Goal: Task Accomplishment & Management: Manage account settings

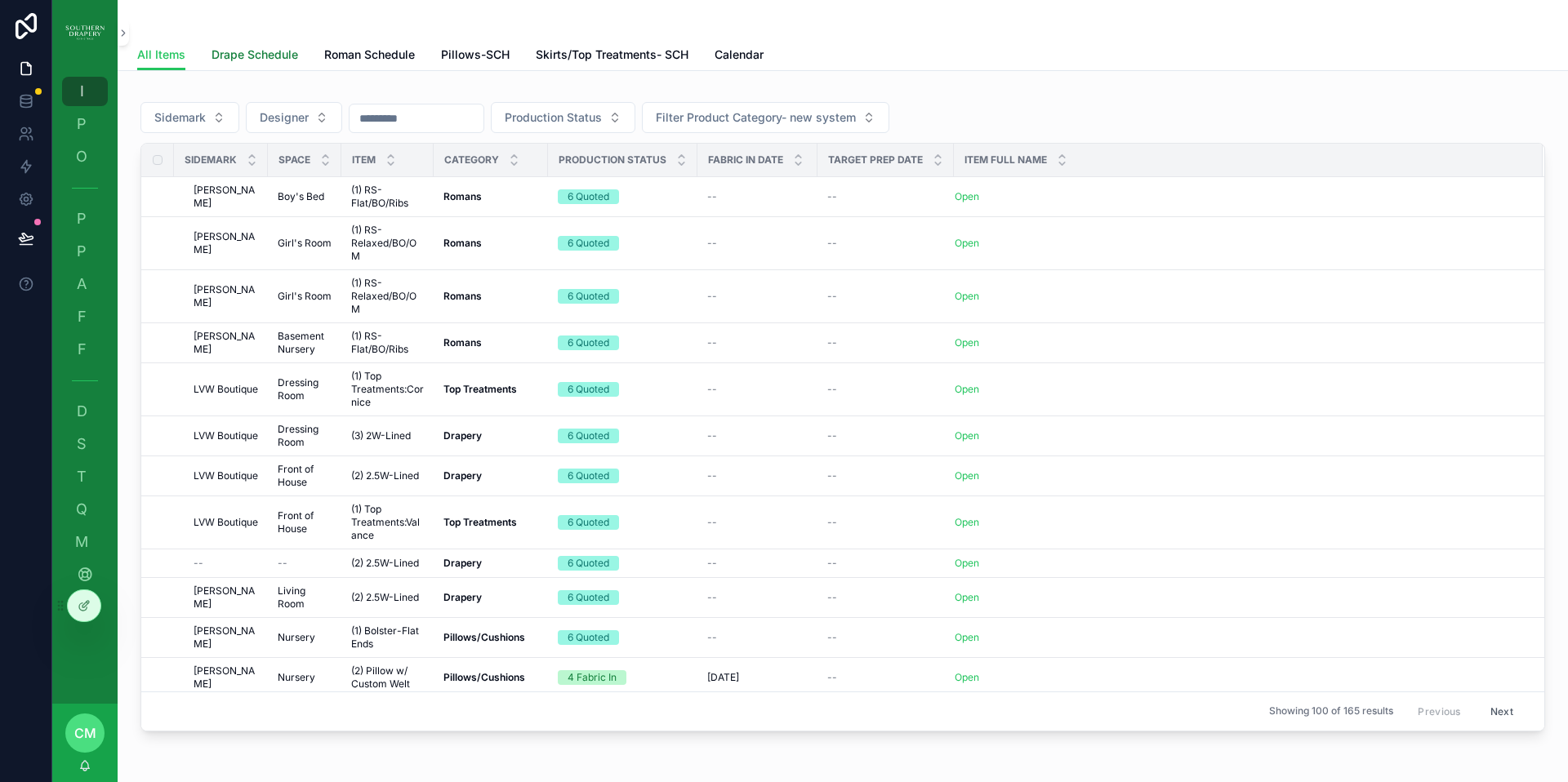
click at [231, 56] on span "Drape Schedule" at bounding box center [255, 54] width 86 height 16
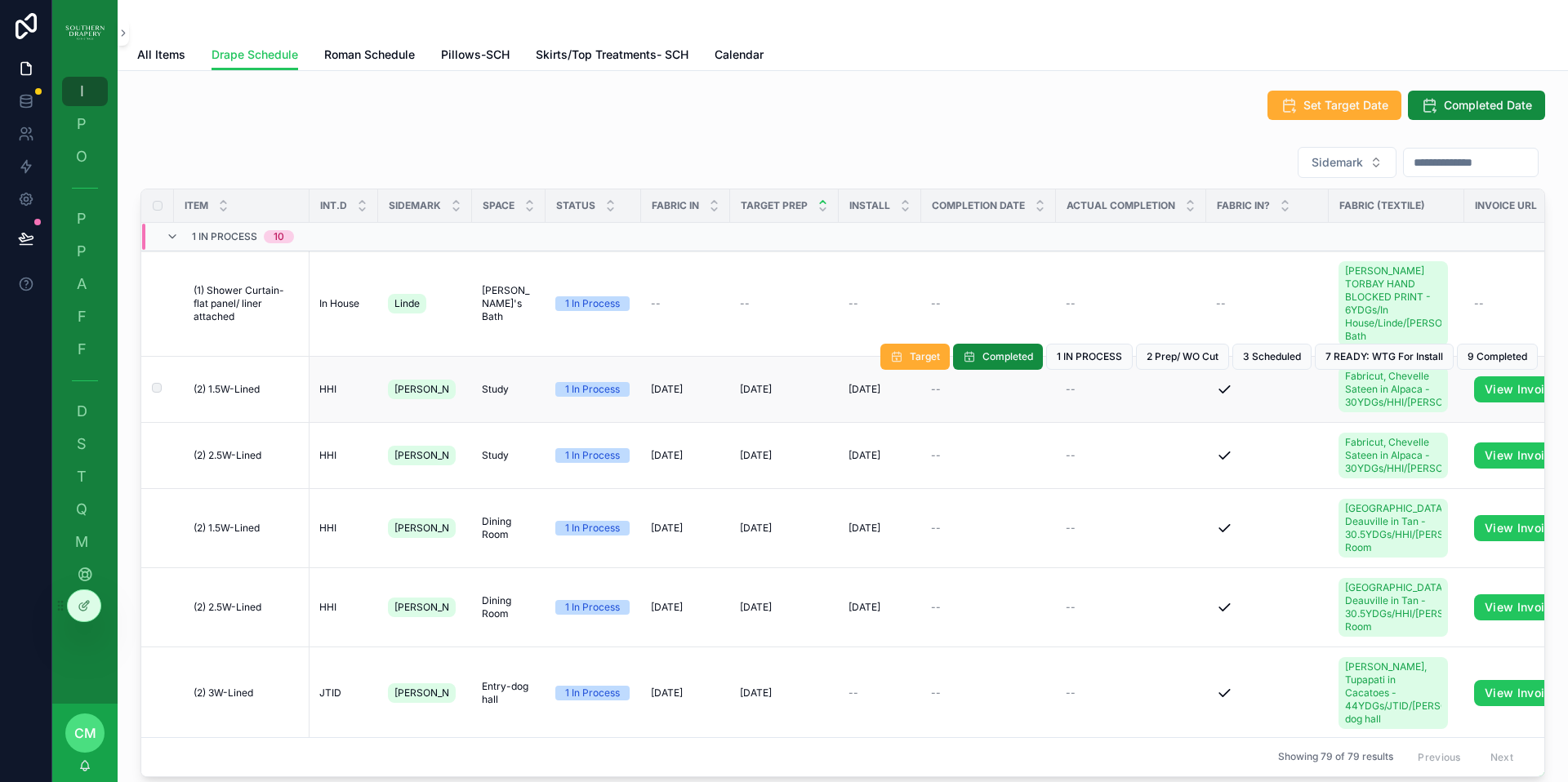
click at [971, 395] on div "--" at bounding box center [988, 389] width 115 height 13
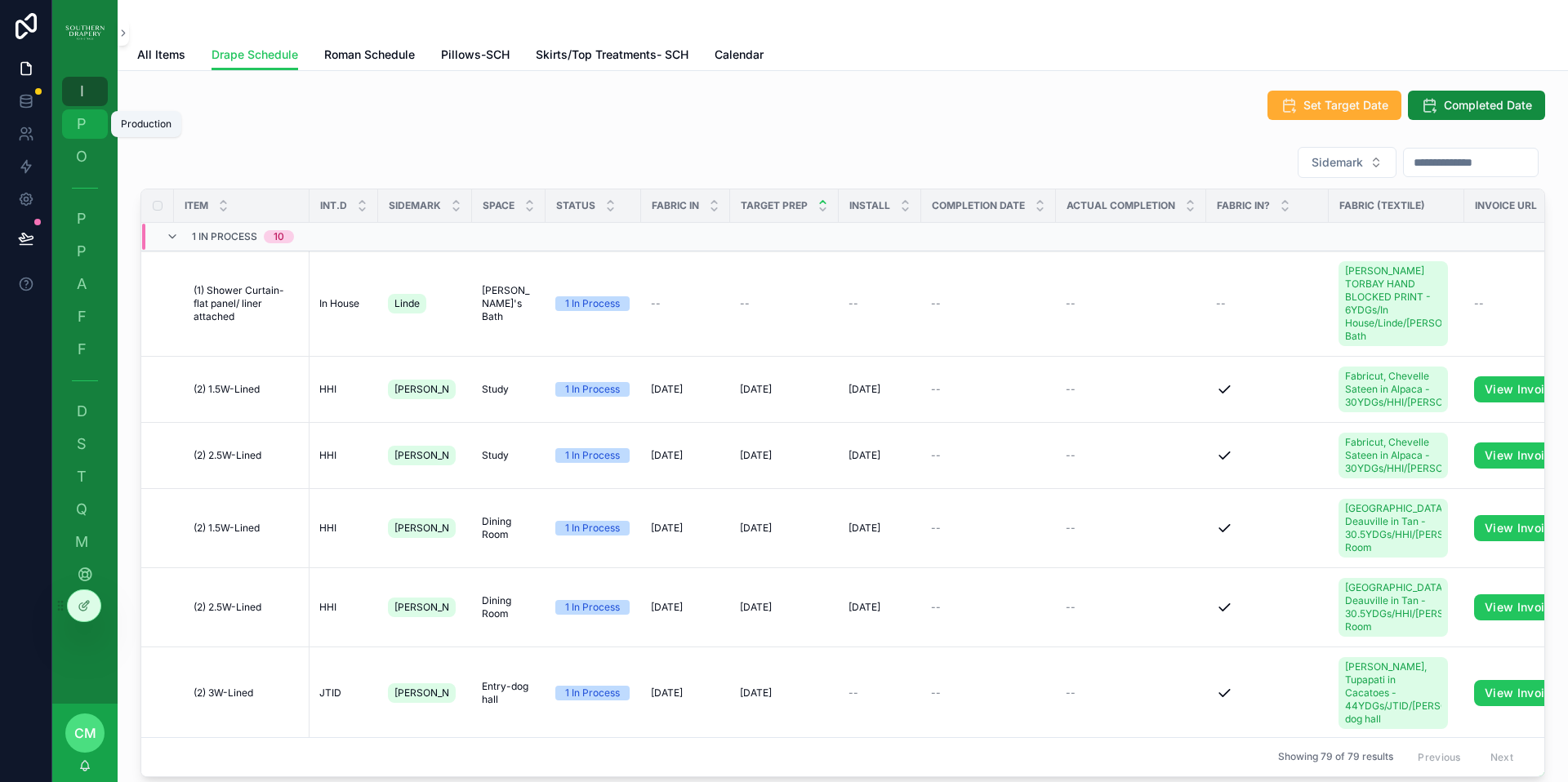
click at [80, 127] on span "P" at bounding box center [81, 123] width 16 height 16
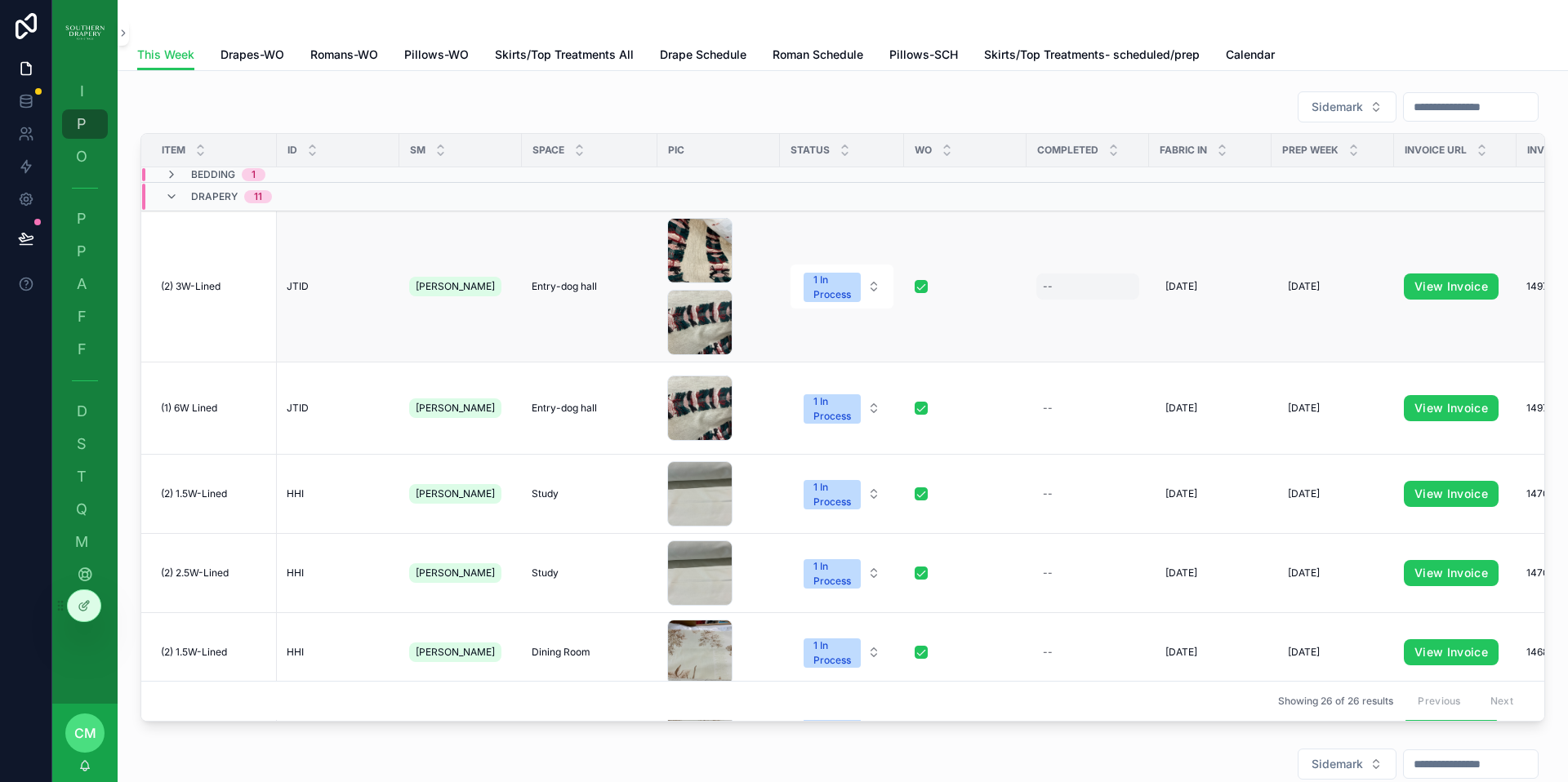
click at [1065, 291] on div "--" at bounding box center [1087, 287] width 103 height 26
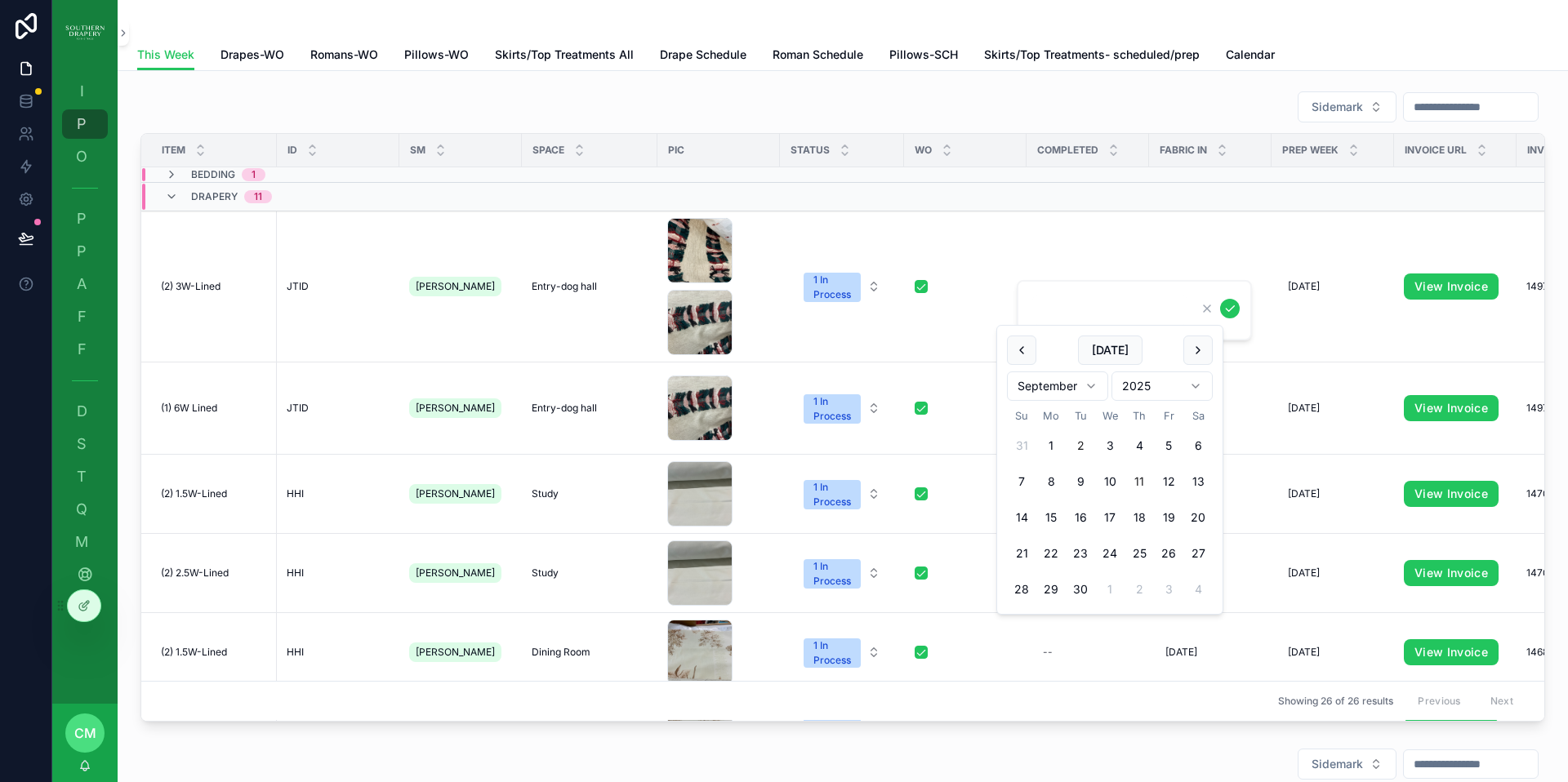
click at [1081, 446] on button "2" at bounding box center [1080, 445] width 29 height 29
type input "********"
click at [1232, 309] on icon "scrollable content" at bounding box center [1230, 308] width 13 height 13
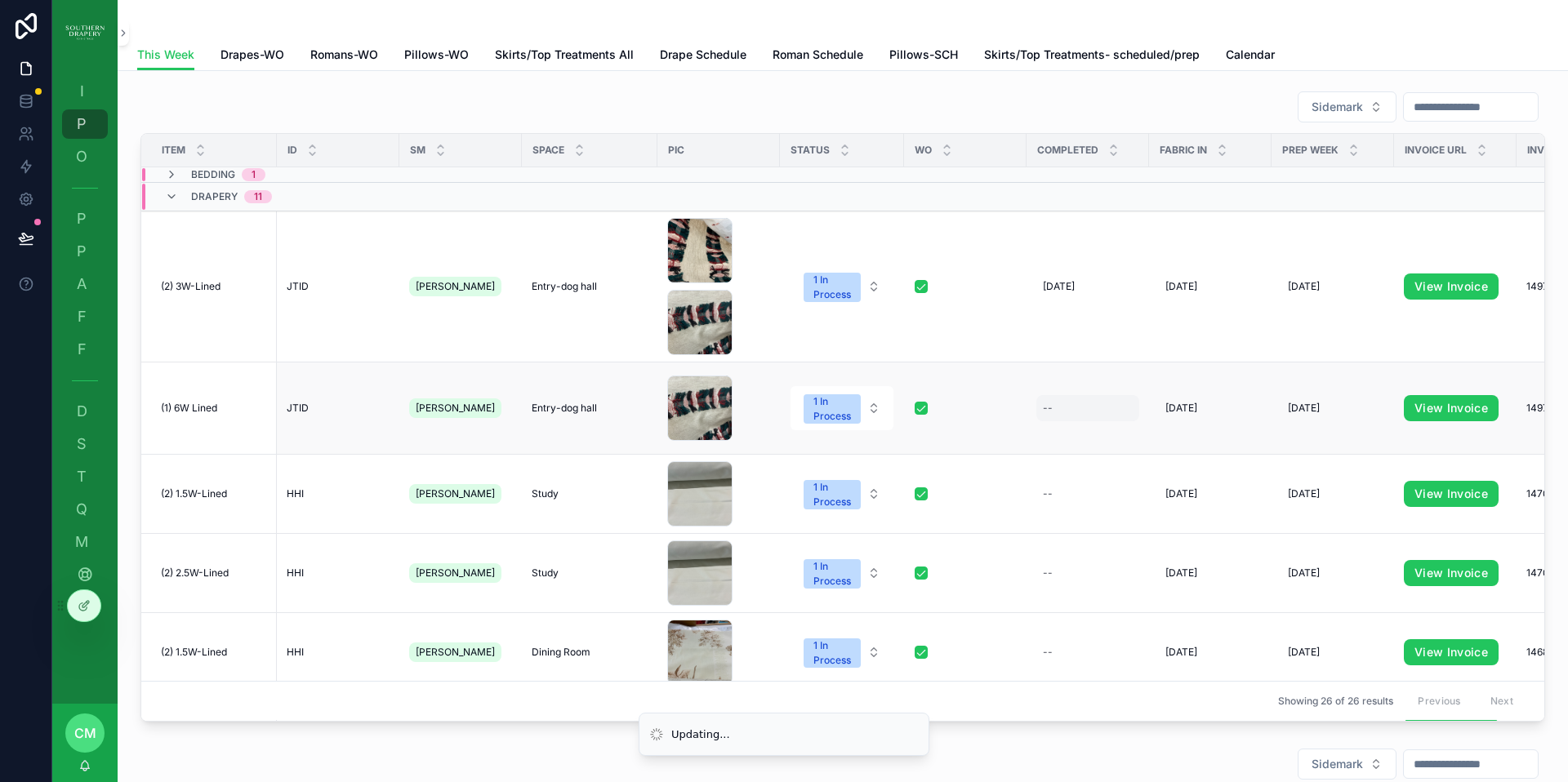
click at [1039, 400] on div "--" at bounding box center [1087, 408] width 103 height 26
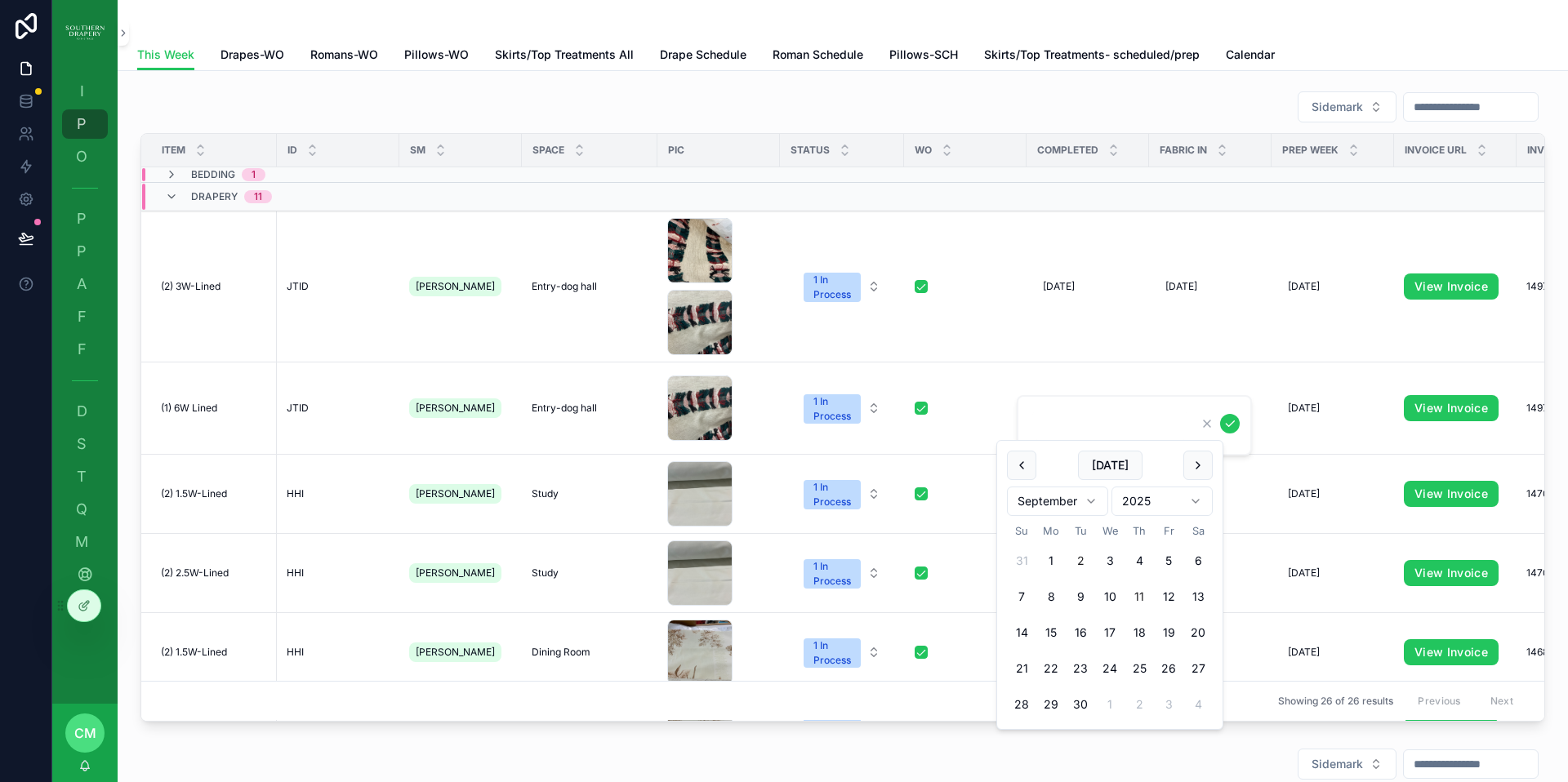
click at [1083, 562] on button "2" at bounding box center [1080, 561] width 29 height 29
type input "********"
click at [1230, 421] on icon "scrollable content" at bounding box center [1230, 423] width 13 height 13
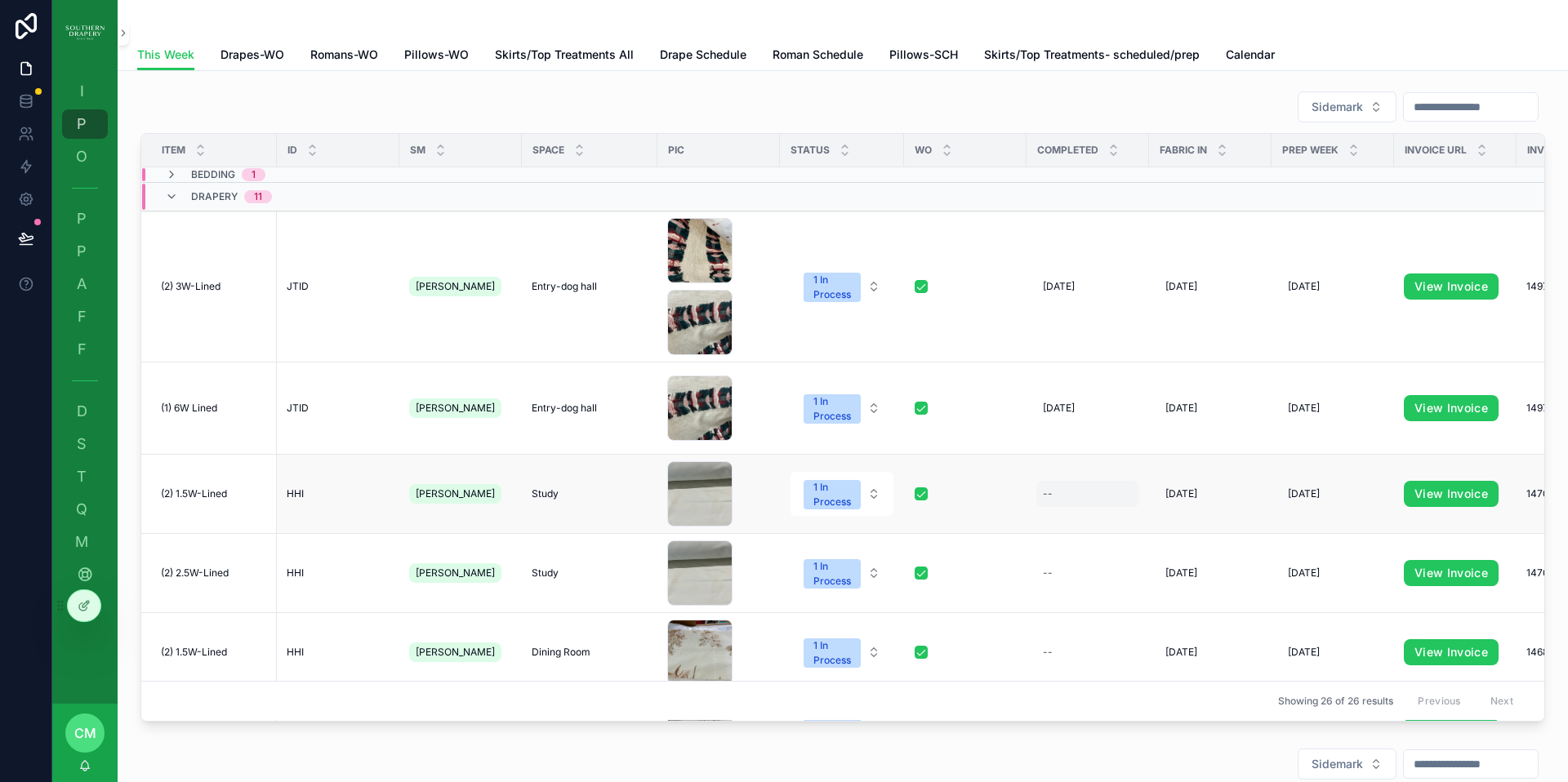
click at [1044, 488] on div "--" at bounding box center [1087, 494] width 103 height 26
click at [1043, 488] on div "--" at bounding box center [1047, 494] width 9 height 13
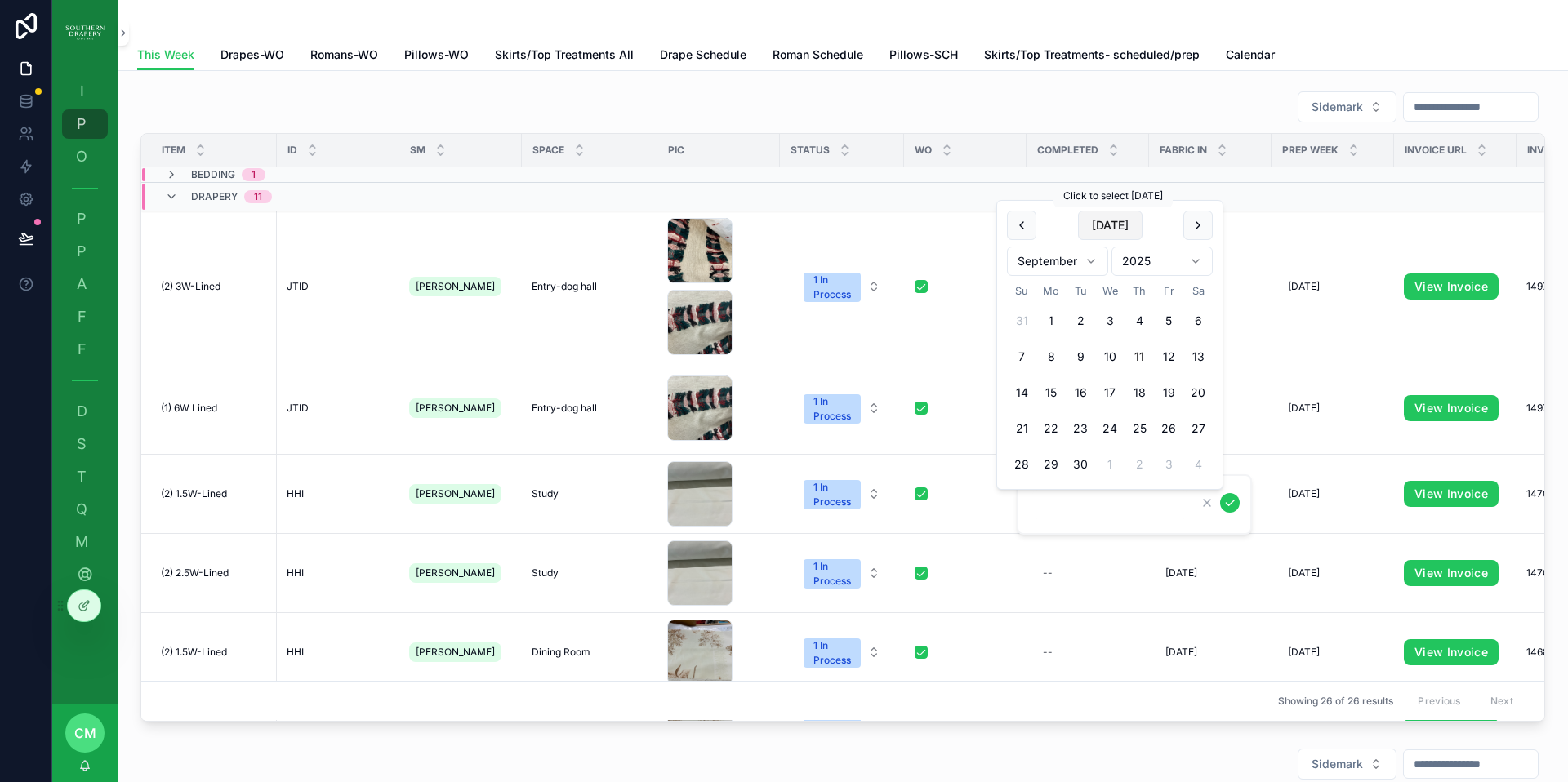
click at [1108, 223] on button "[DATE]" at bounding box center [1110, 225] width 65 height 29
type input "*********"
click at [1227, 501] on icon "scrollable content" at bounding box center [1230, 502] width 13 height 13
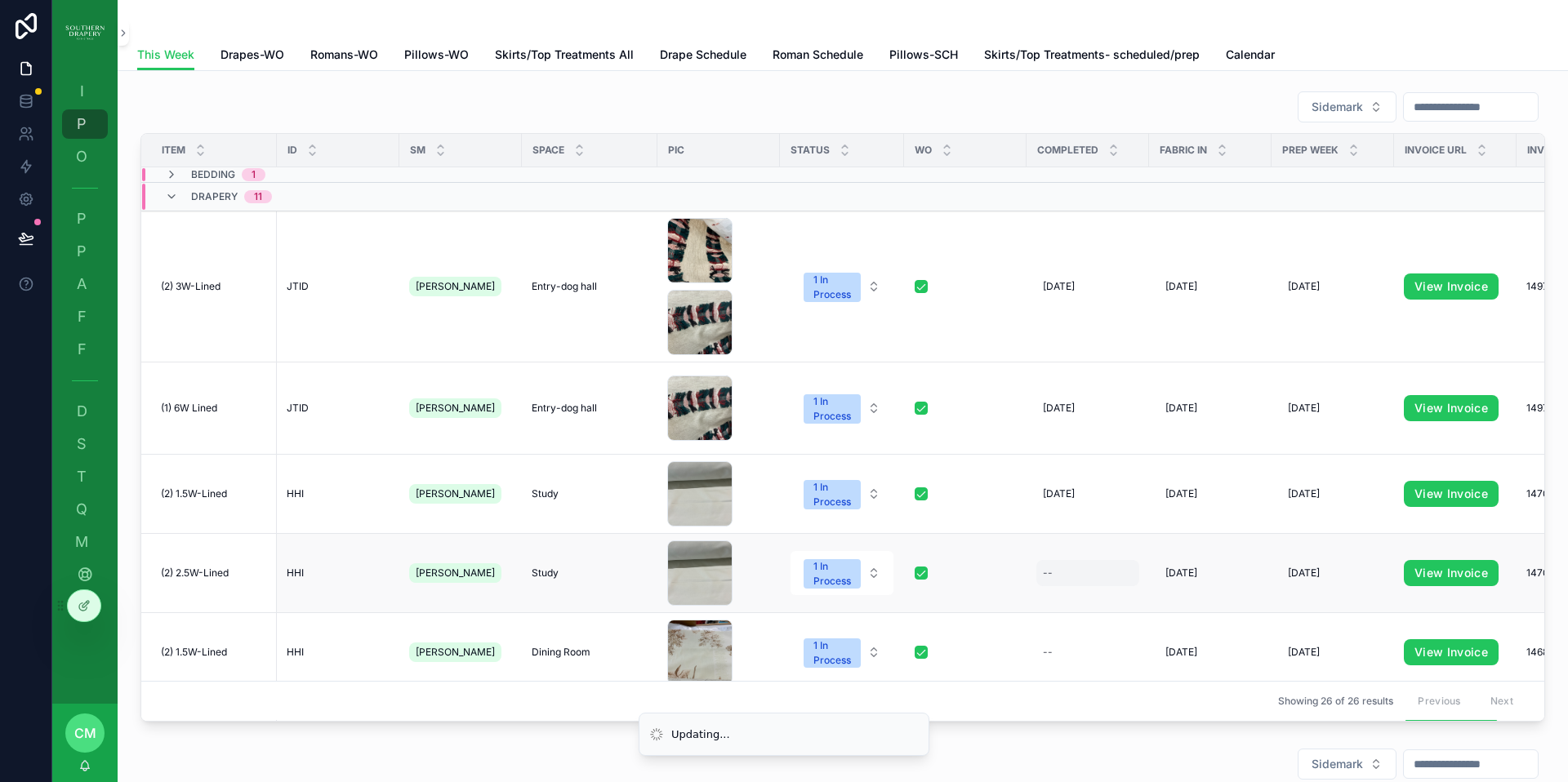
click at [1040, 564] on div "--" at bounding box center [1087, 573] width 103 height 26
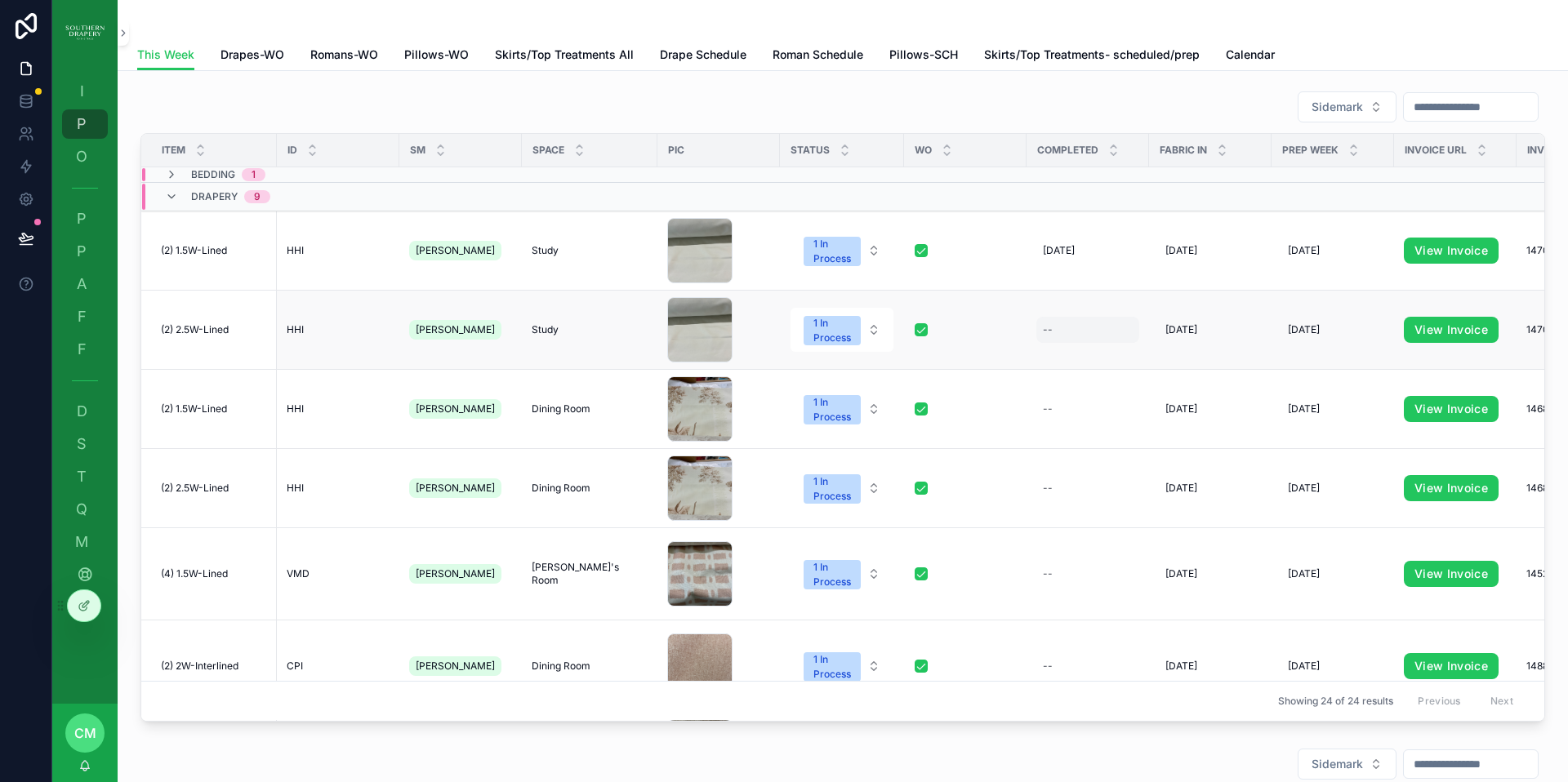
click at [1047, 332] on div "--" at bounding box center [1087, 330] width 103 height 26
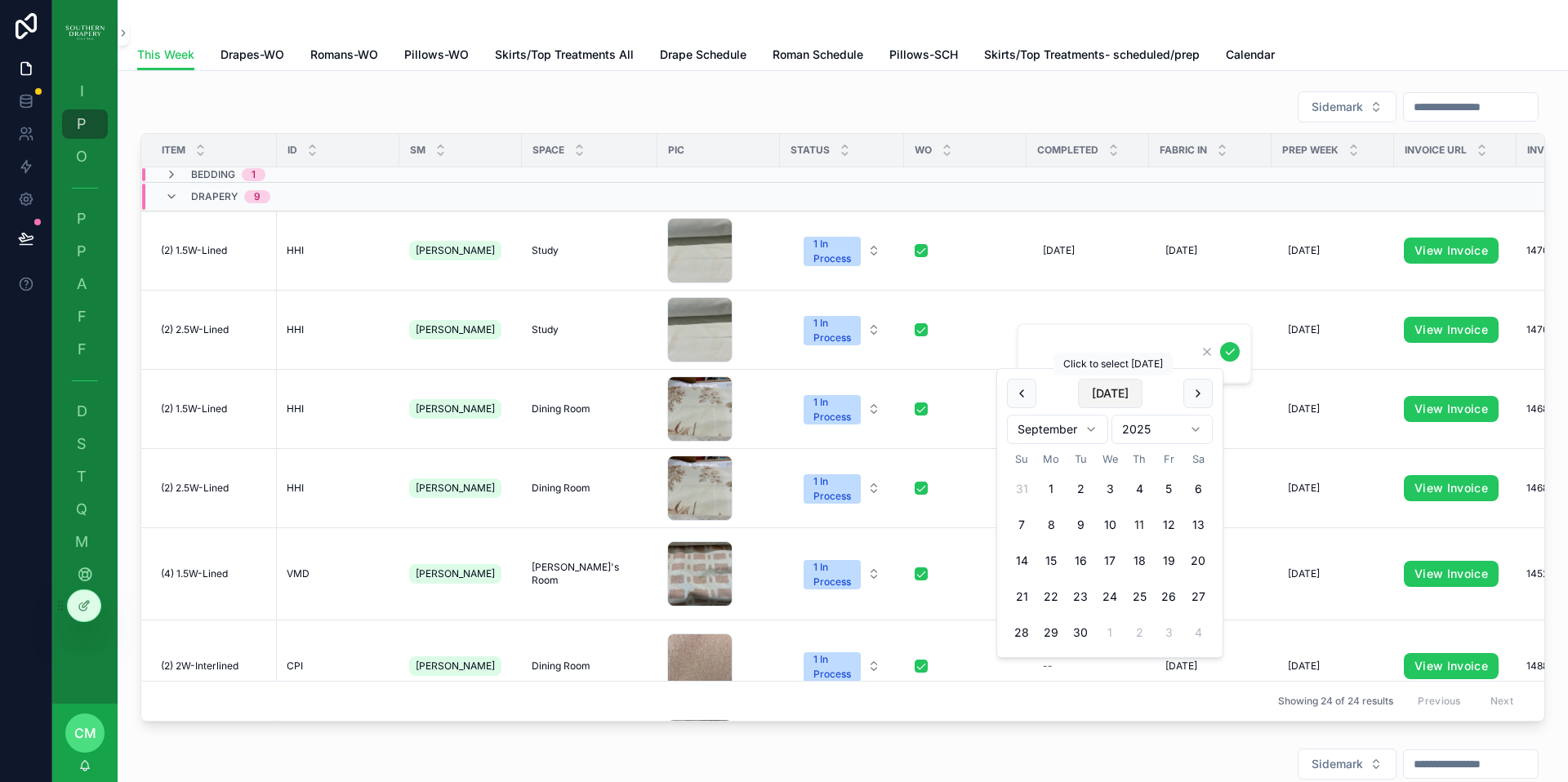
click at [1098, 397] on button "[DATE]" at bounding box center [1110, 394] width 65 height 29
type input "*********"
click at [1225, 355] on icon "scrollable content" at bounding box center [1230, 351] width 13 height 13
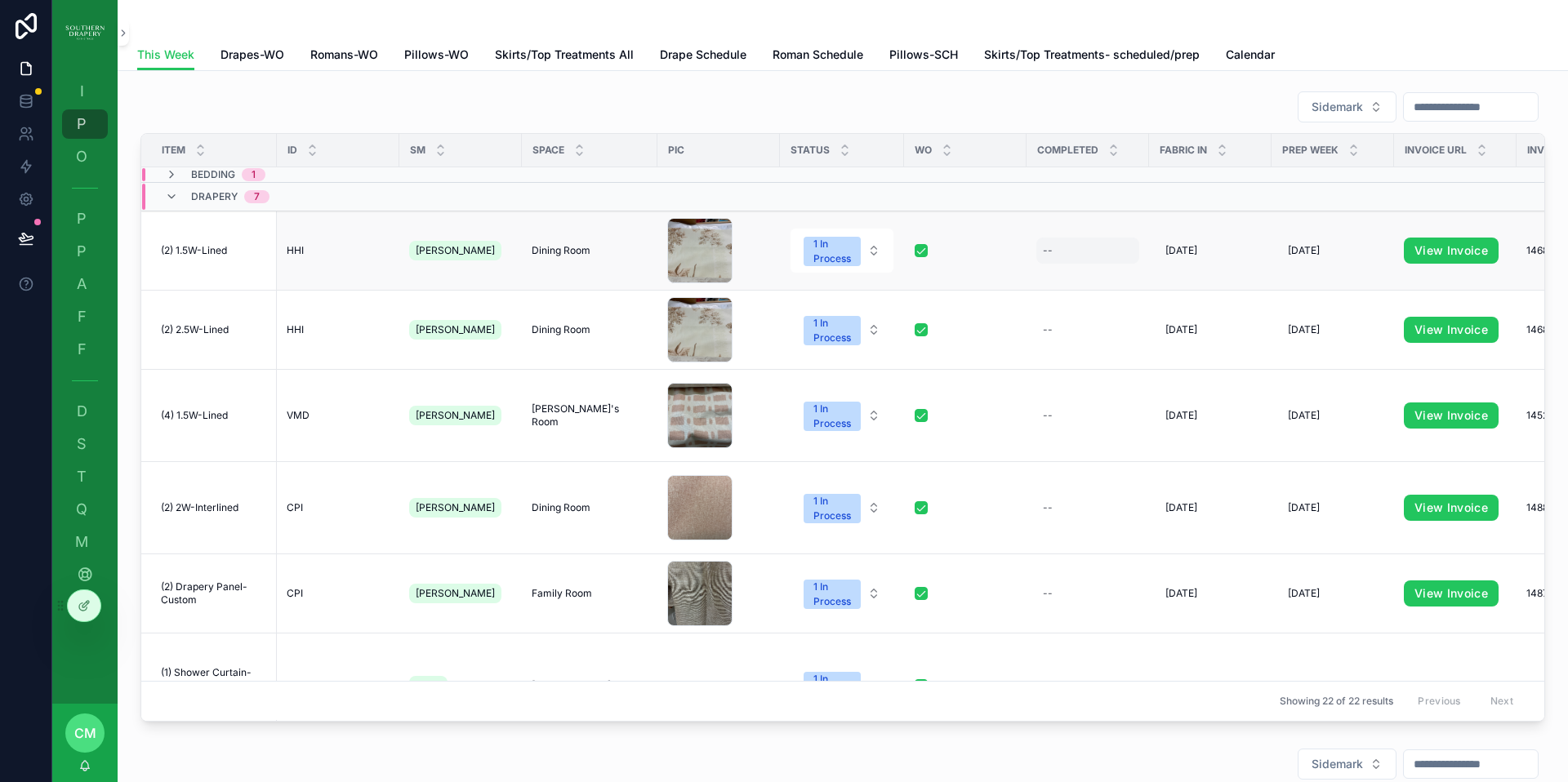
click at [1053, 254] on div "--" at bounding box center [1087, 250] width 103 height 26
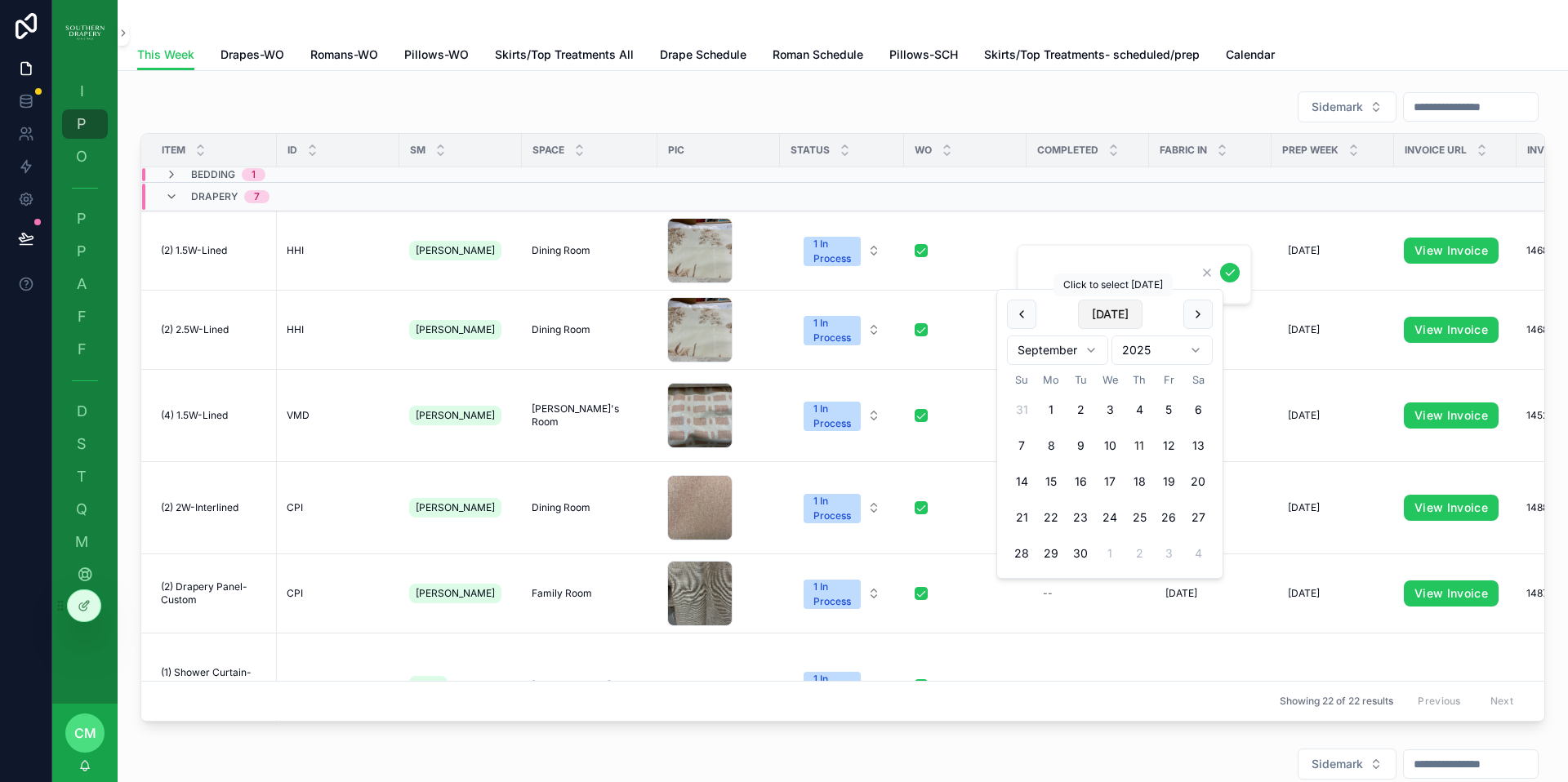
click at [1120, 323] on button "[DATE]" at bounding box center [1110, 314] width 65 height 29
type input "*********"
click at [1230, 276] on icon "scrollable content" at bounding box center [1230, 272] width 13 height 13
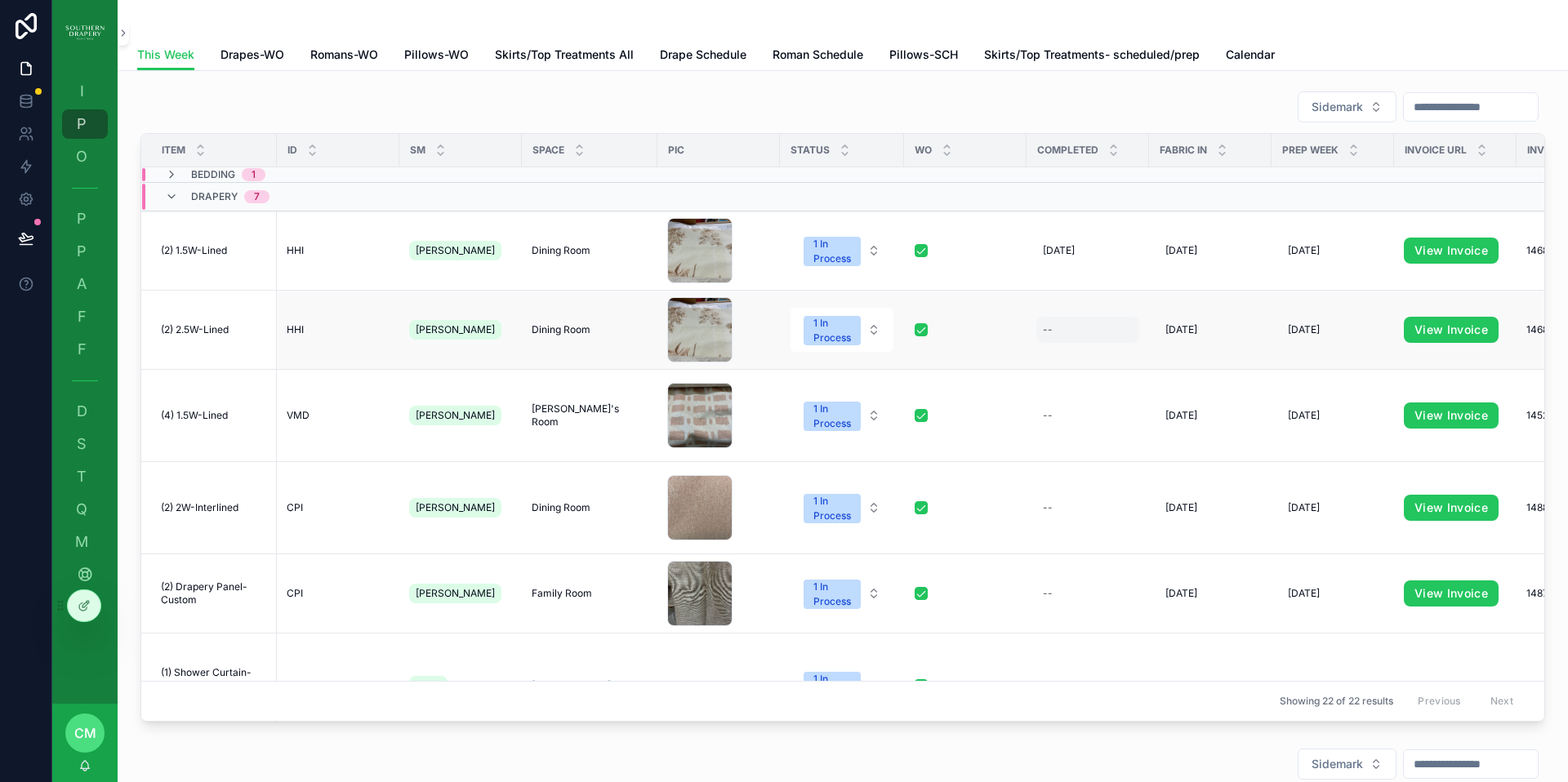
click at [1067, 333] on div "--" at bounding box center [1087, 330] width 103 height 26
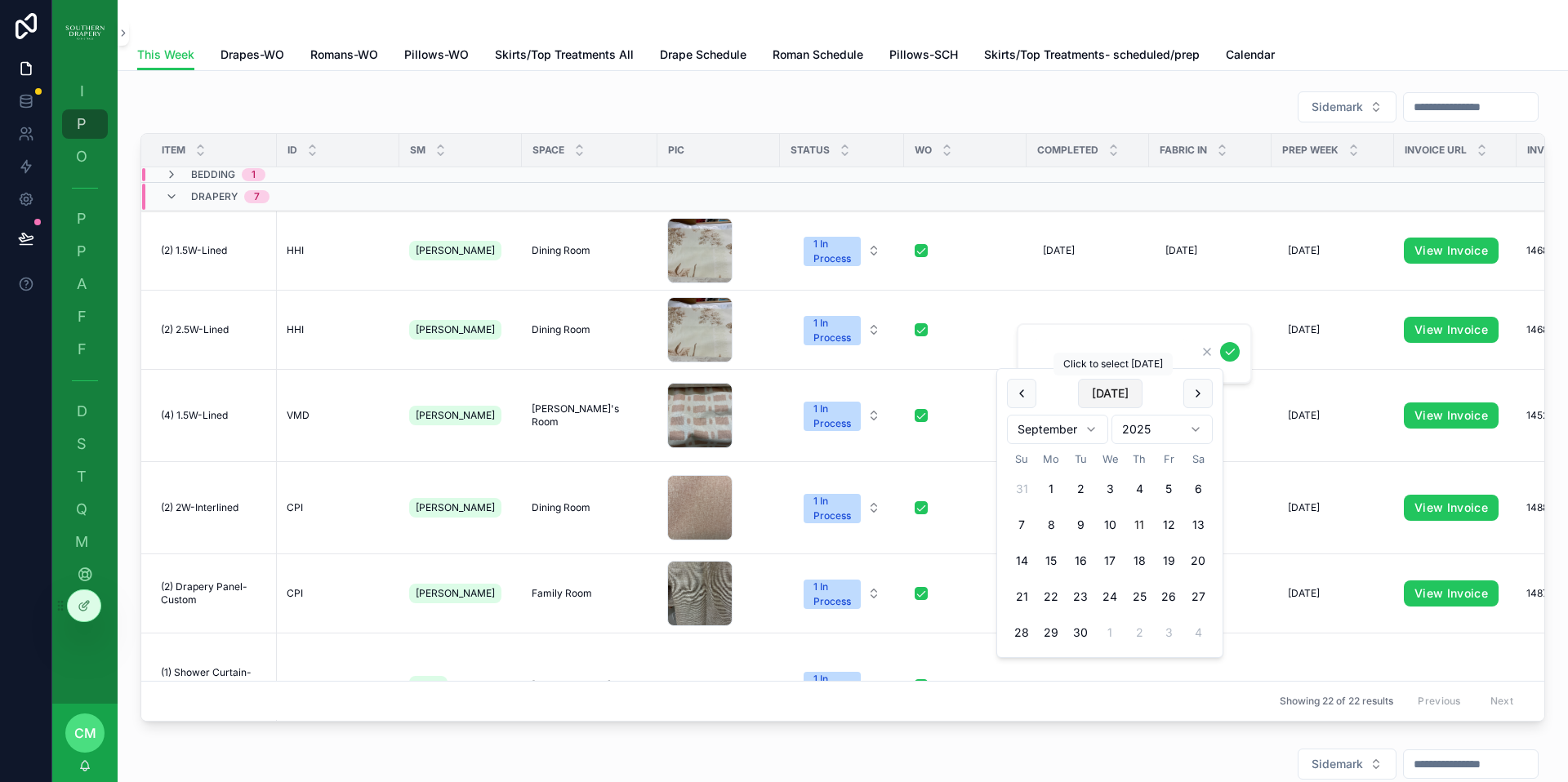
click at [1122, 396] on button "[DATE]" at bounding box center [1110, 394] width 65 height 29
type input "*********"
click at [1234, 353] on icon "scrollable content" at bounding box center [1230, 351] width 13 height 13
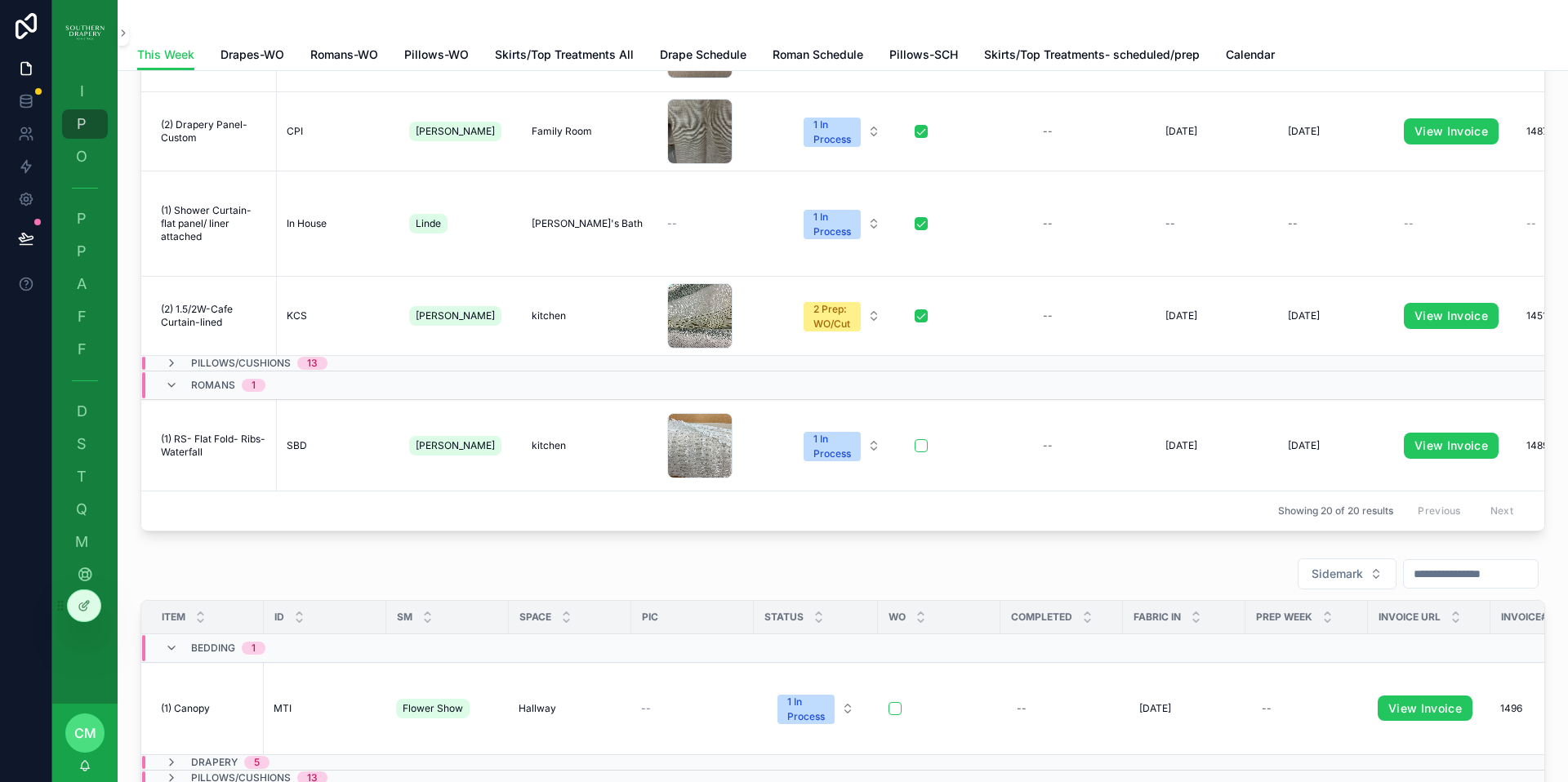
scroll to position [113, 0]
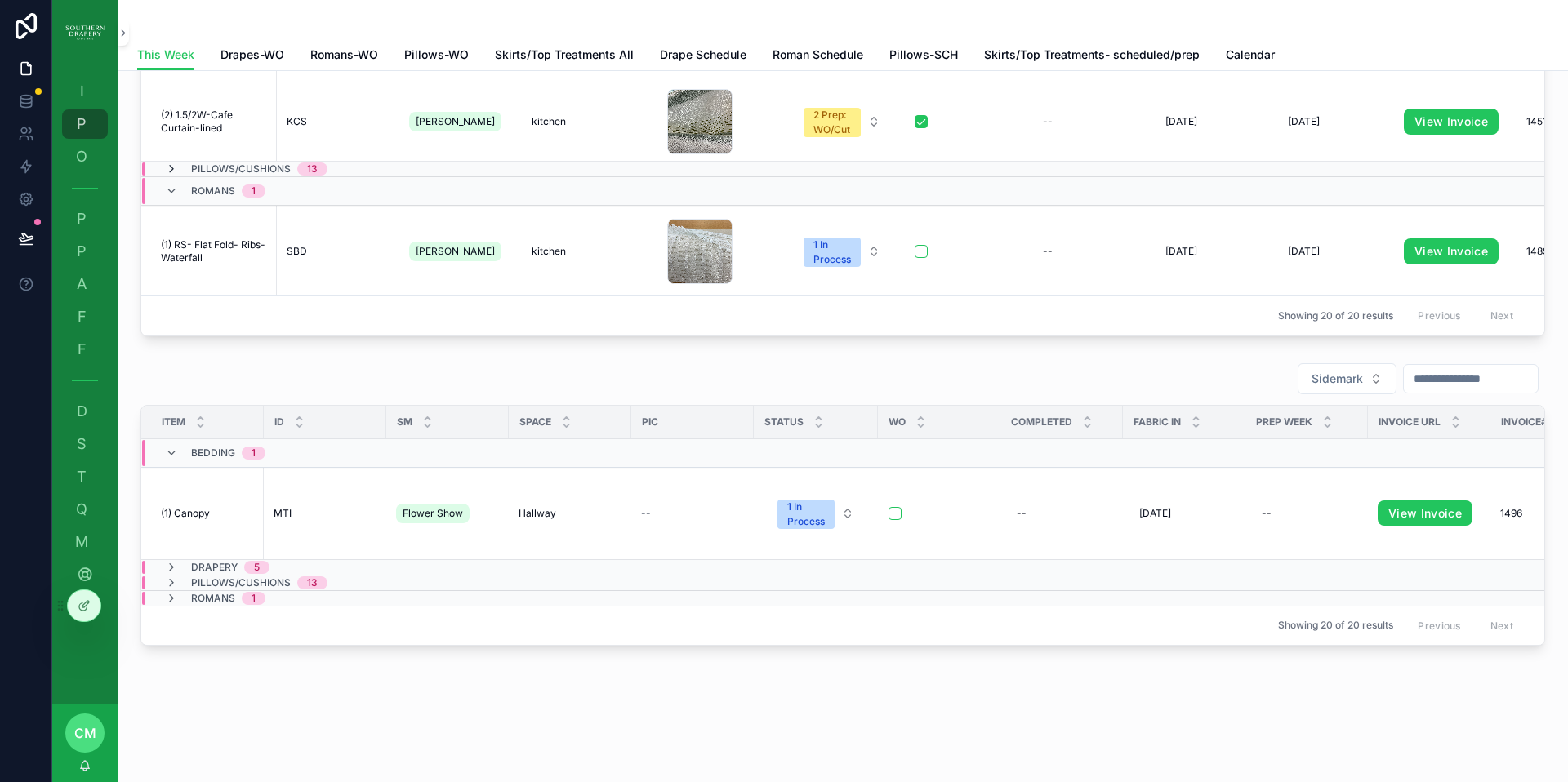
click at [174, 169] on icon "scrollable content" at bounding box center [171, 168] width 13 height 13
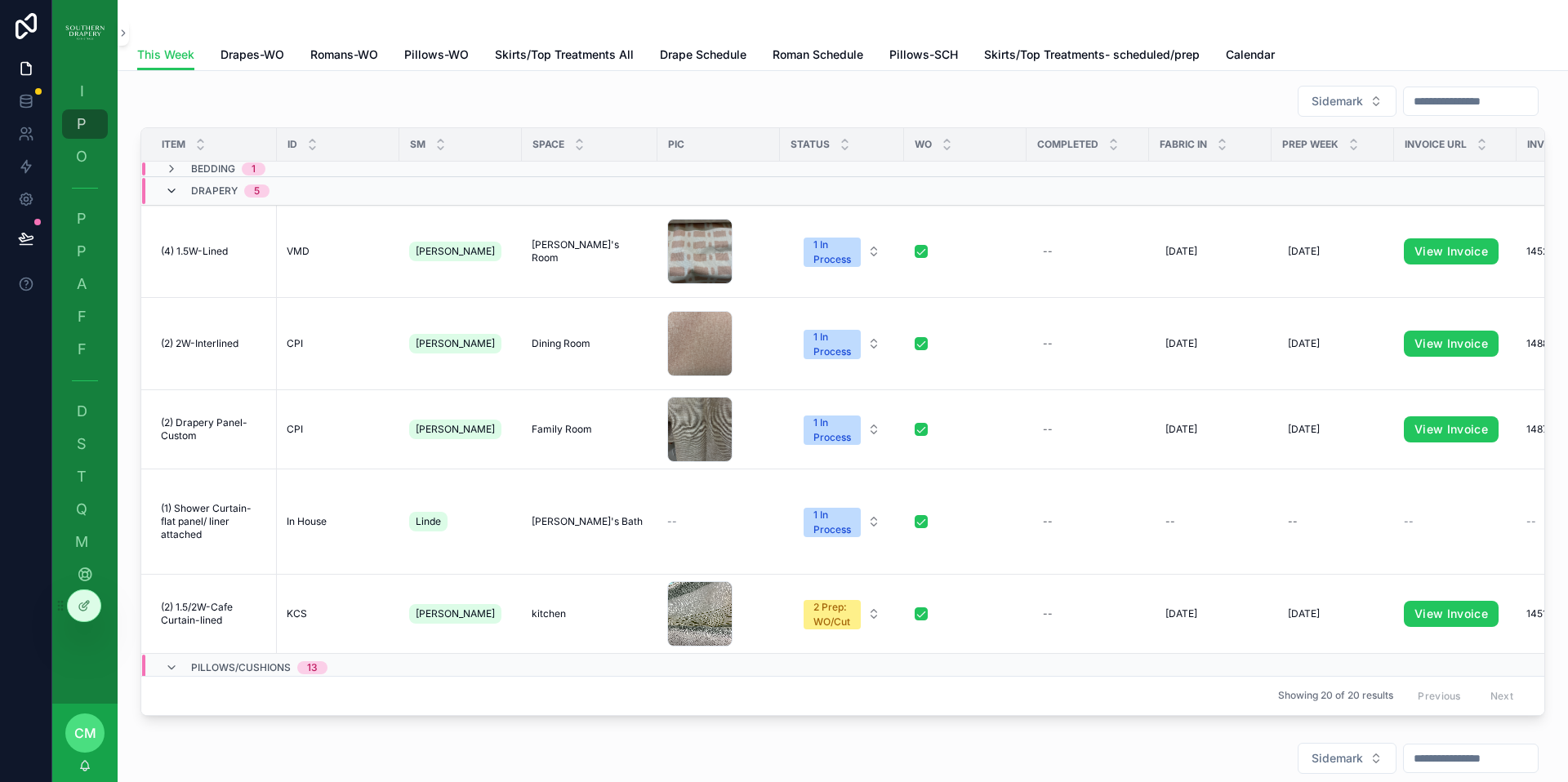
click at [169, 192] on icon "scrollable content" at bounding box center [171, 191] width 13 height 13
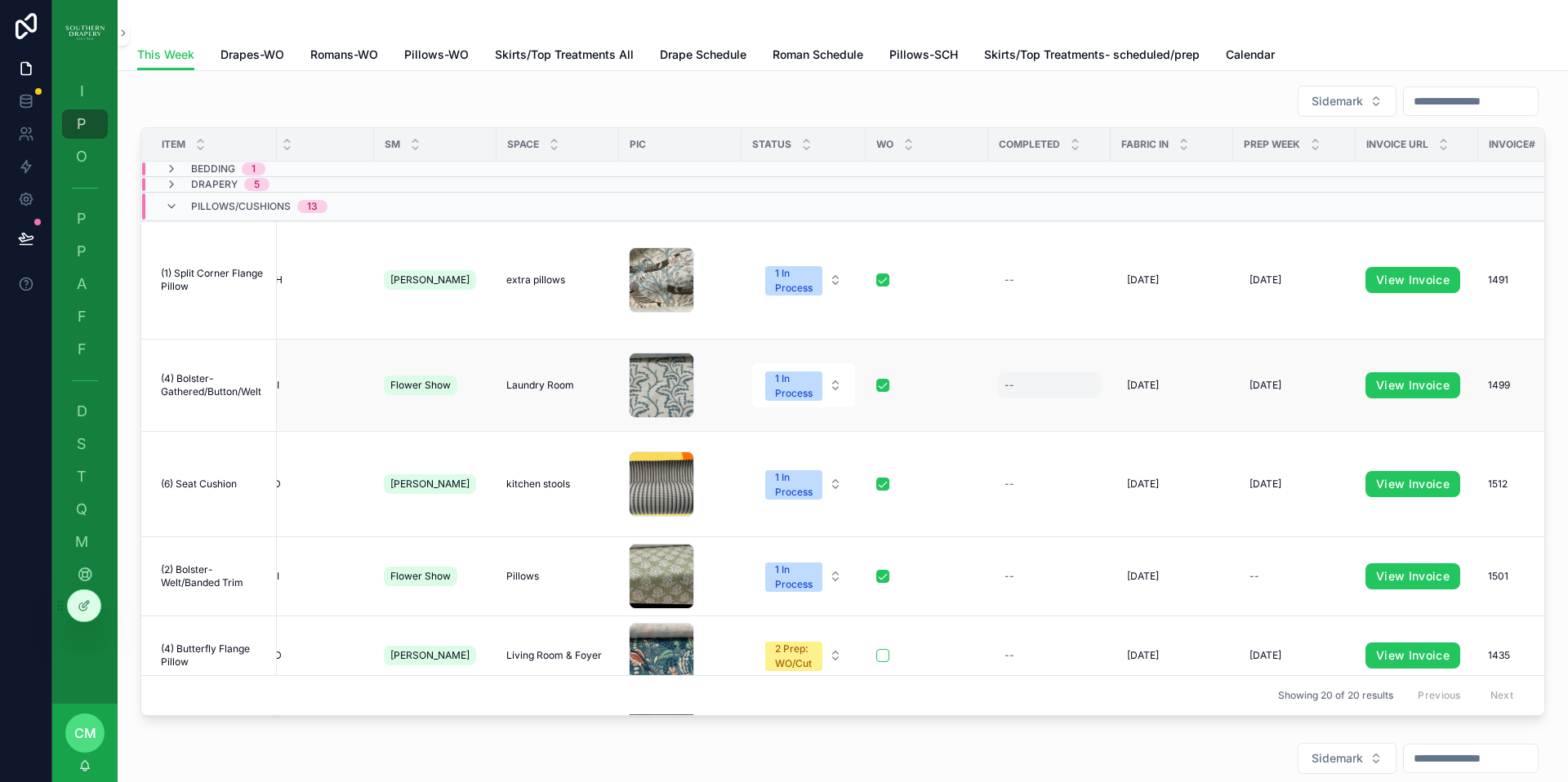
click at [1021, 372] on div "--" at bounding box center [1049, 385] width 103 height 26
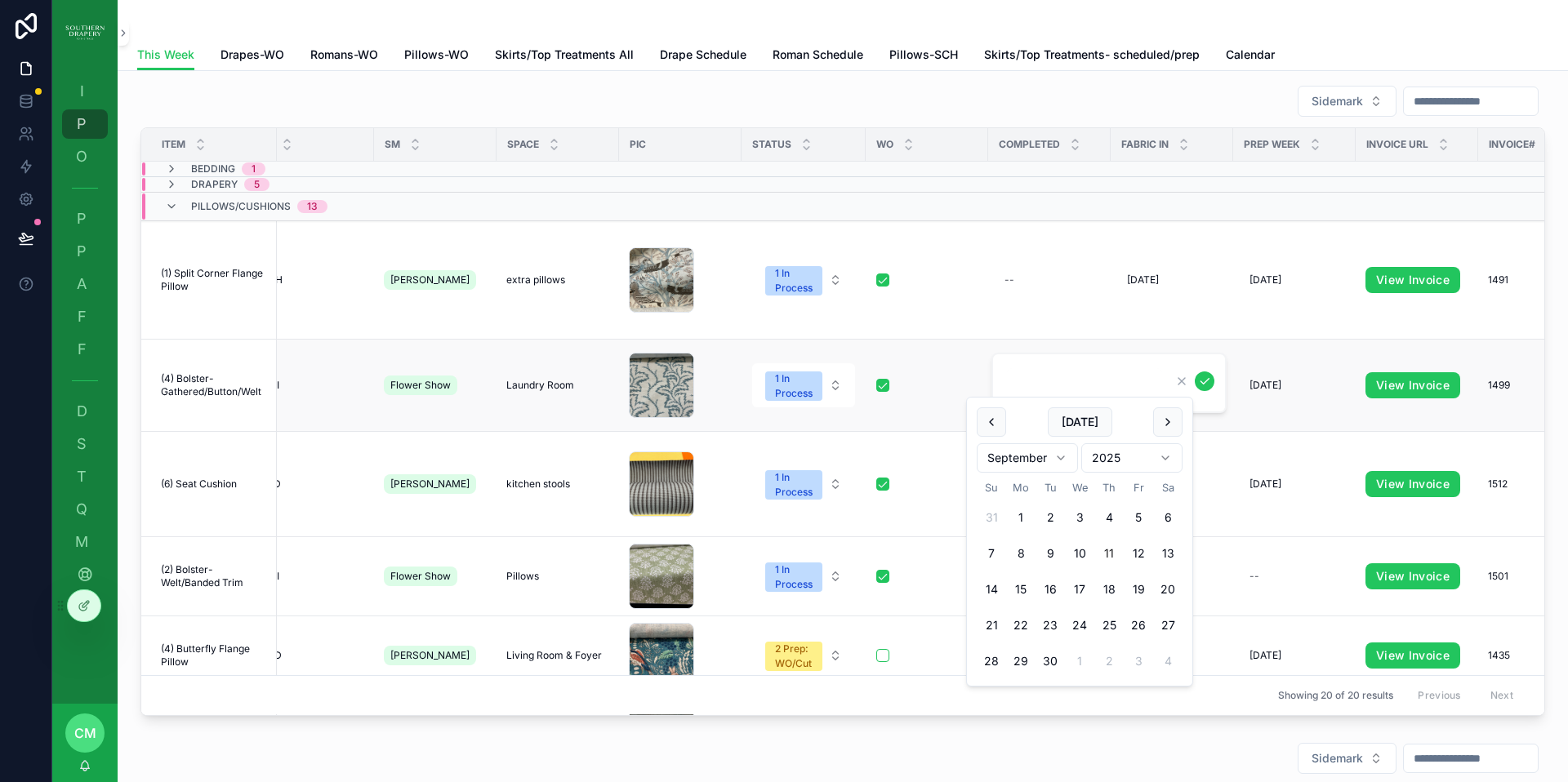
scroll to position [0, 6]
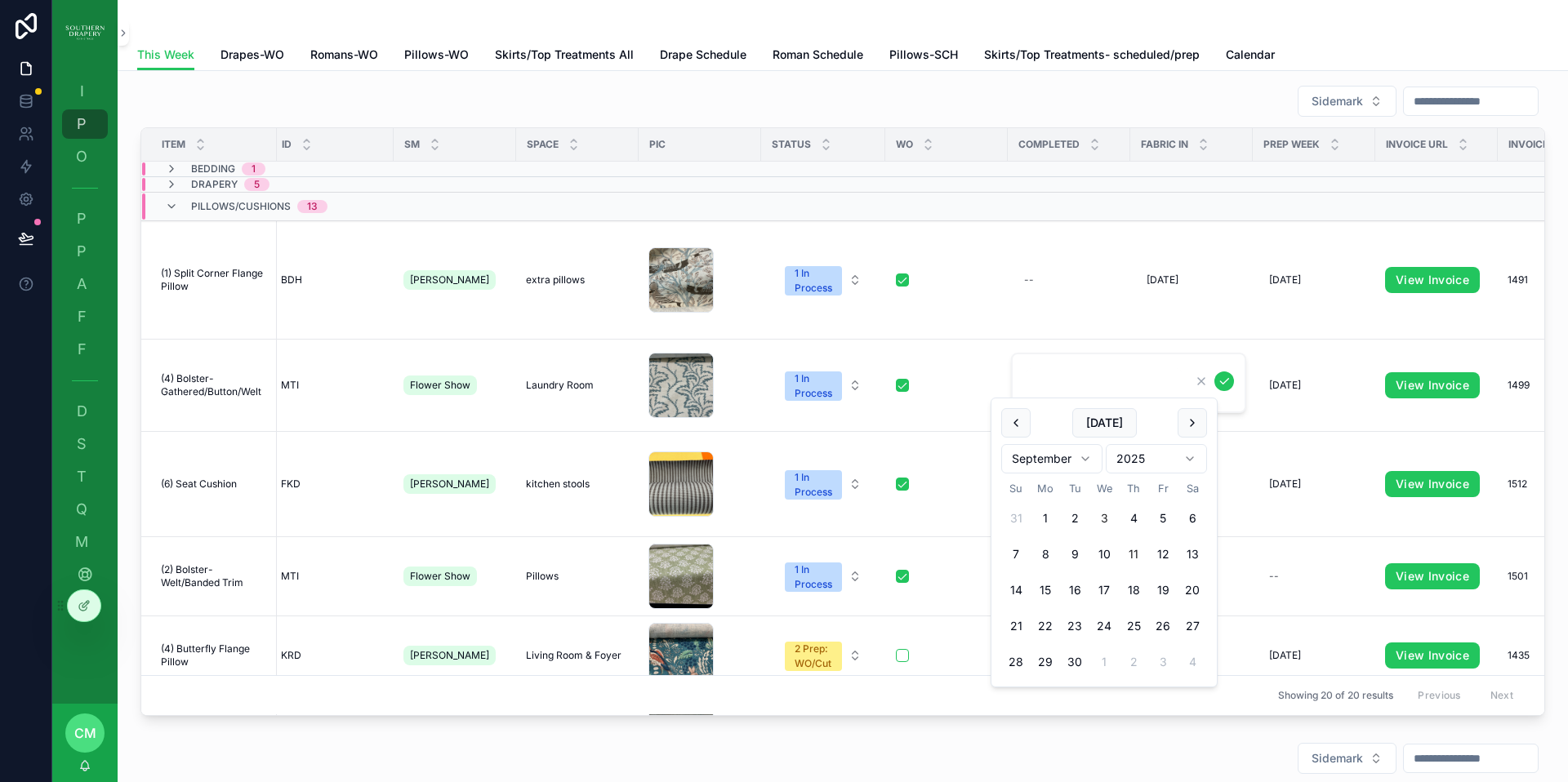
click at [1106, 517] on button "3" at bounding box center [1104, 519] width 29 height 29
type input "********"
click at [1225, 382] on icon "scrollable content" at bounding box center [1223, 382] width 8 height 6
click at [1041, 471] on div "--" at bounding box center [1068, 484] width 103 height 26
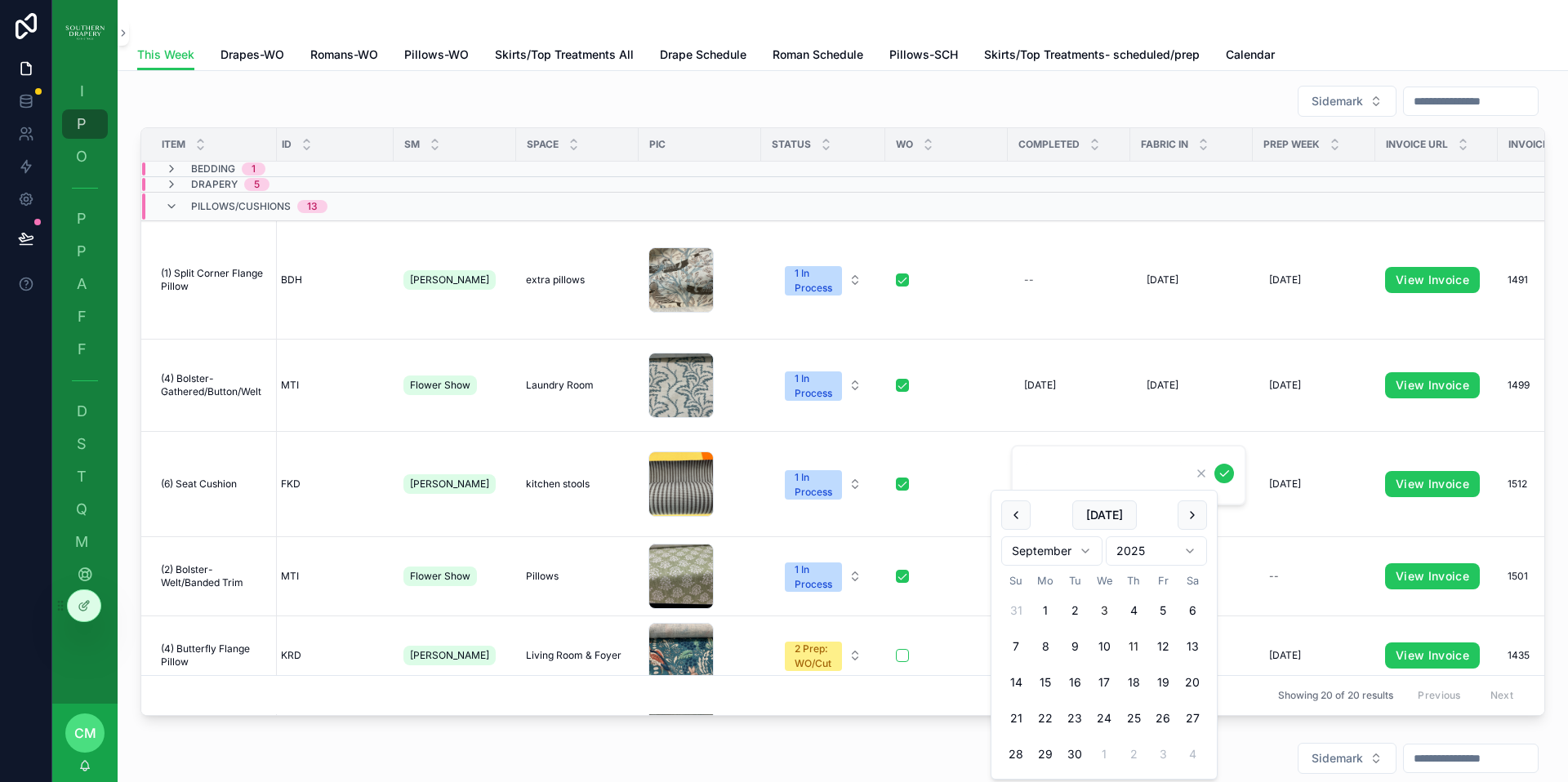
click at [1101, 610] on button "3" at bounding box center [1104, 610] width 29 height 29
type input "********"
click at [1227, 470] on icon "scrollable content" at bounding box center [1223, 473] width 13 height 13
click at [1046, 564] on div "--" at bounding box center [1068, 577] width 103 height 26
click at [1033, 570] on div "--" at bounding box center [1028, 576] width 9 height 13
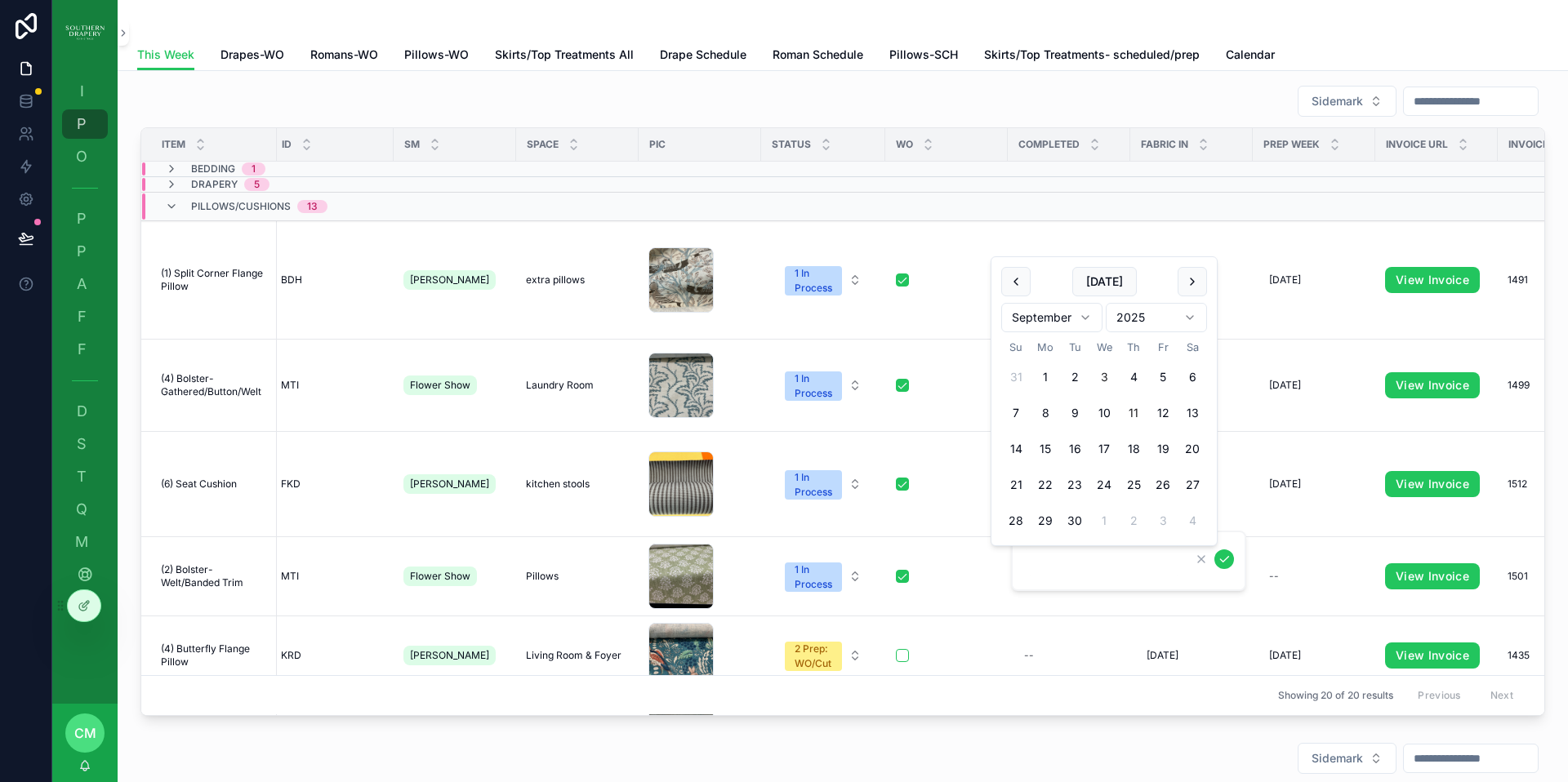
click at [1107, 377] on button "3" at bounding box center [1104, 377] width 29 height 29
type input "********"
click at [1223, 562] on icon "scrollable content" at bounding box center [1223, 558] width 13 height 13
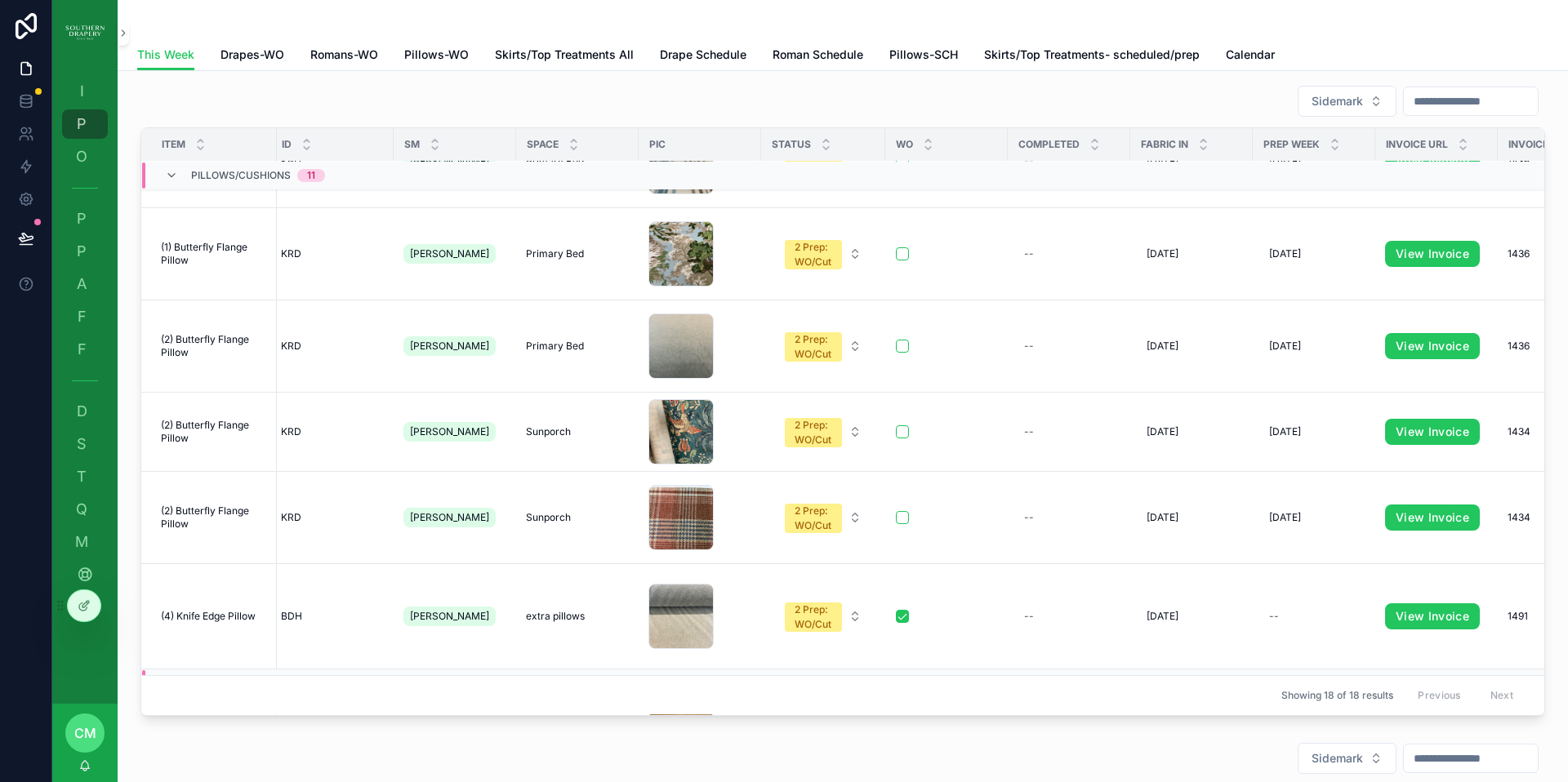
scroll to position [542, 6]
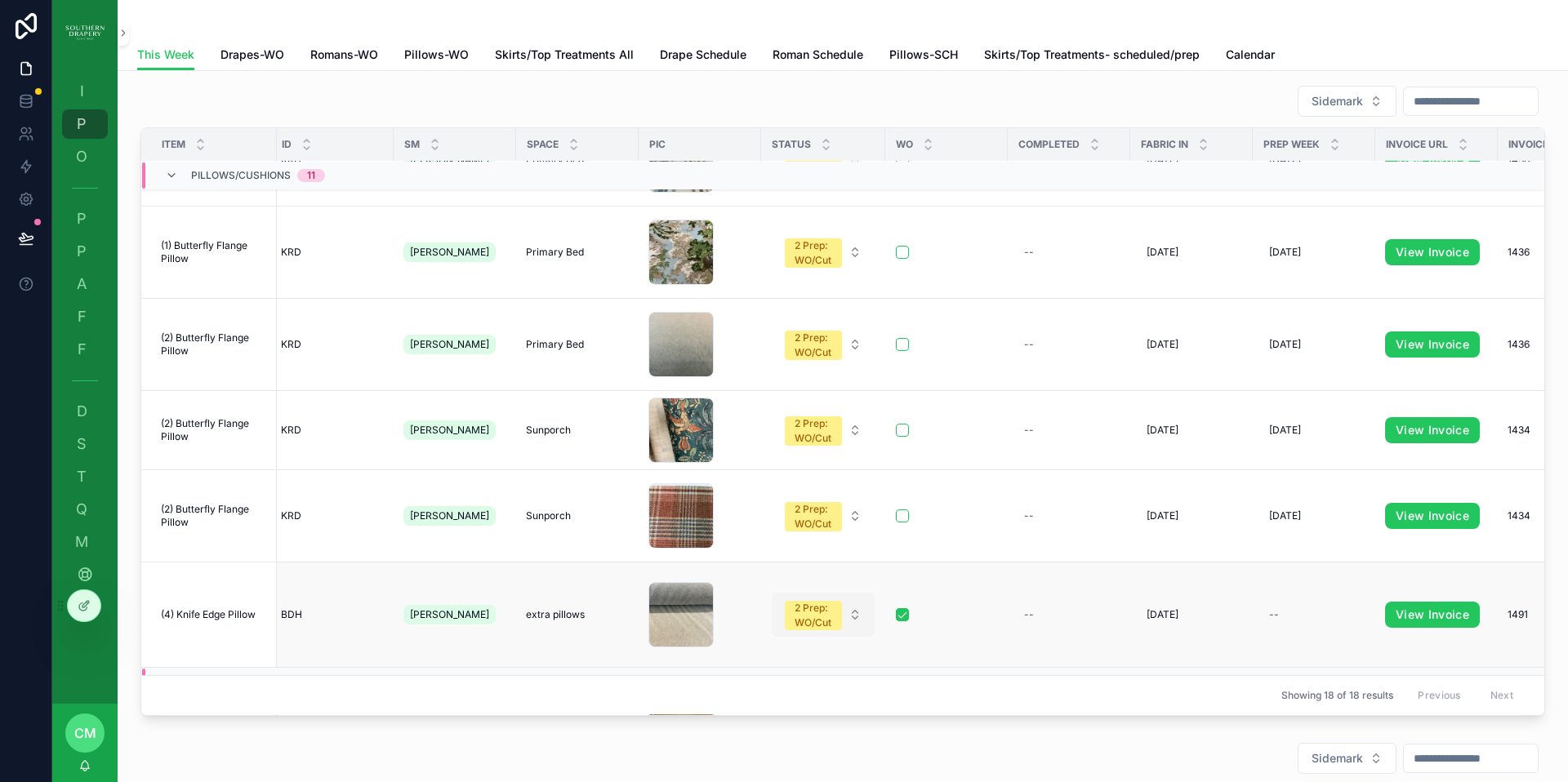
click at [808, 601] on div "2 Prep: WO/Cut" at bounding box center [813, 615] width 38 height 29
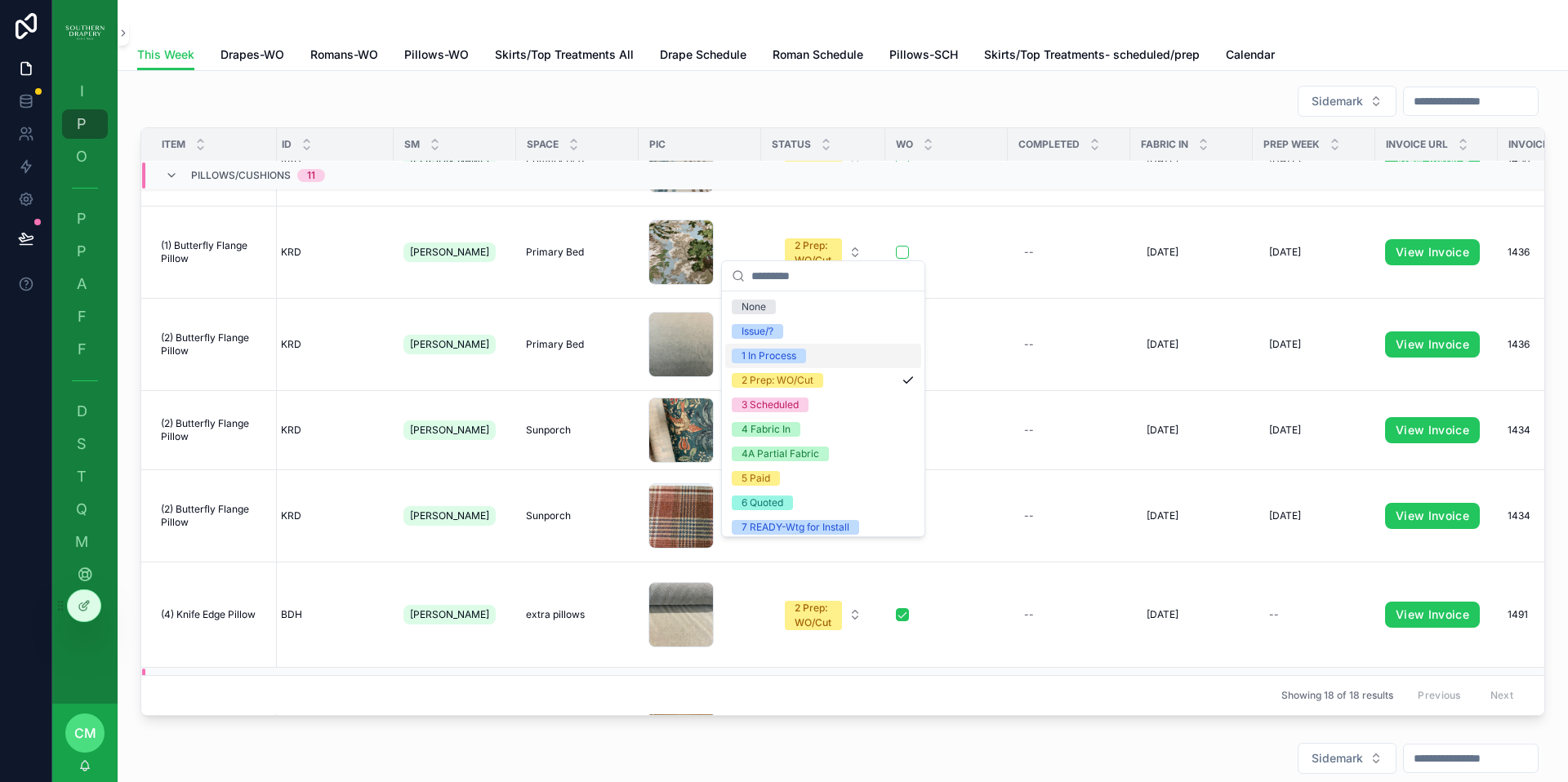
click at [792, 358] on div "1 In Process" at bounding box center [768, 356] width 54 height 15
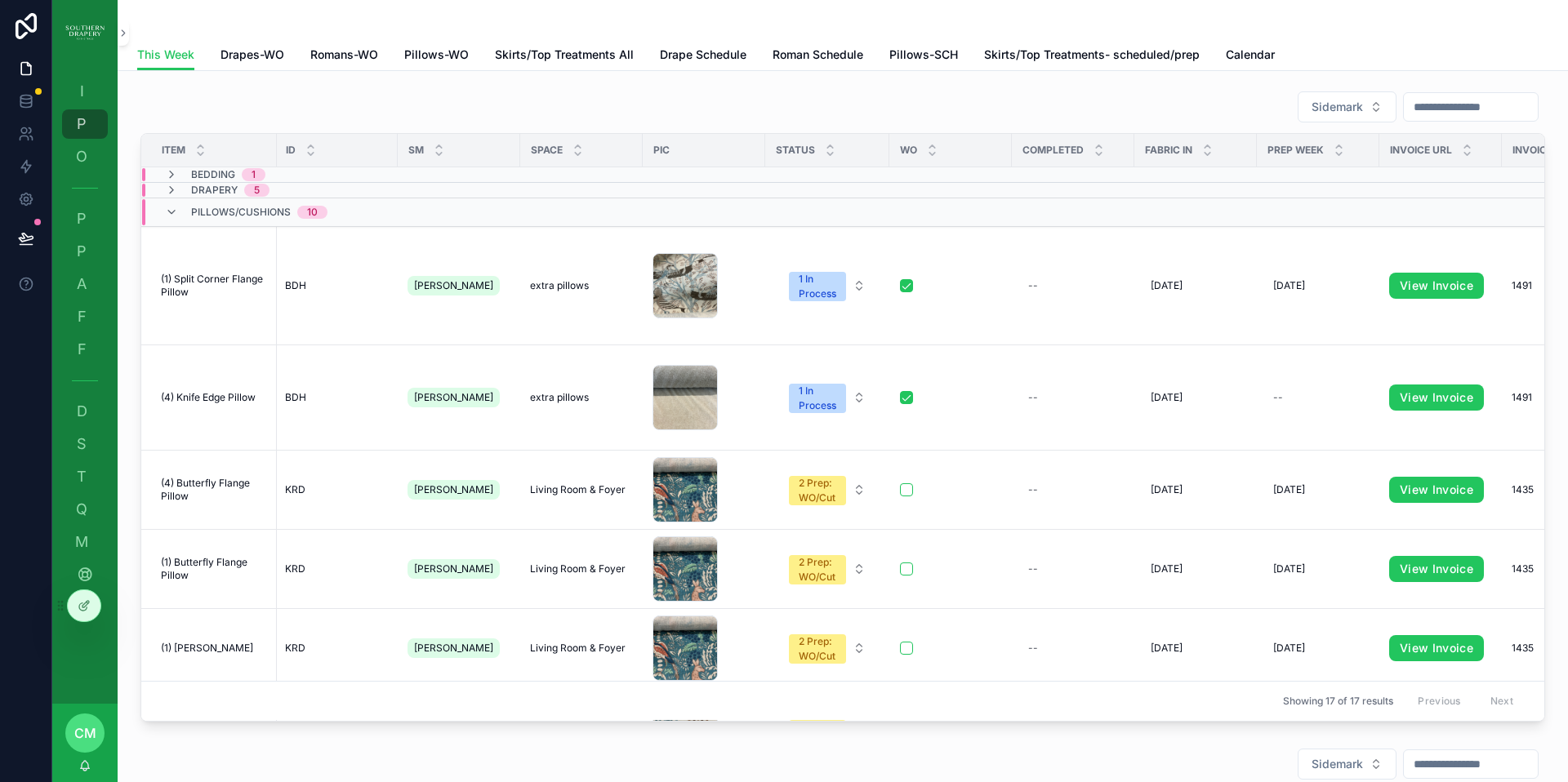
scroll to position [2, 2]
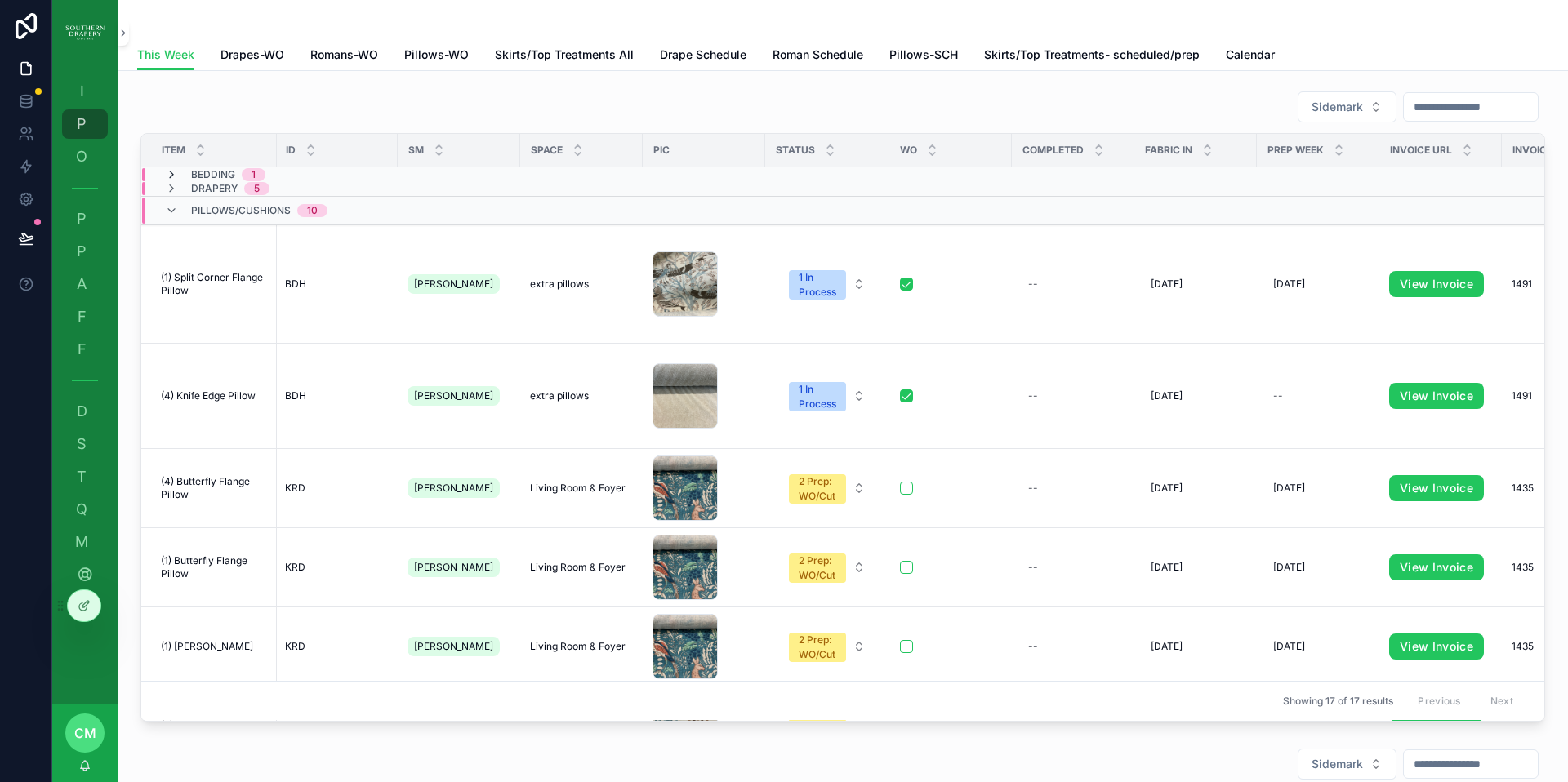
click at [173, 175] on icon "scrollable content" at bounding box center [171, 174] width 13 height 13
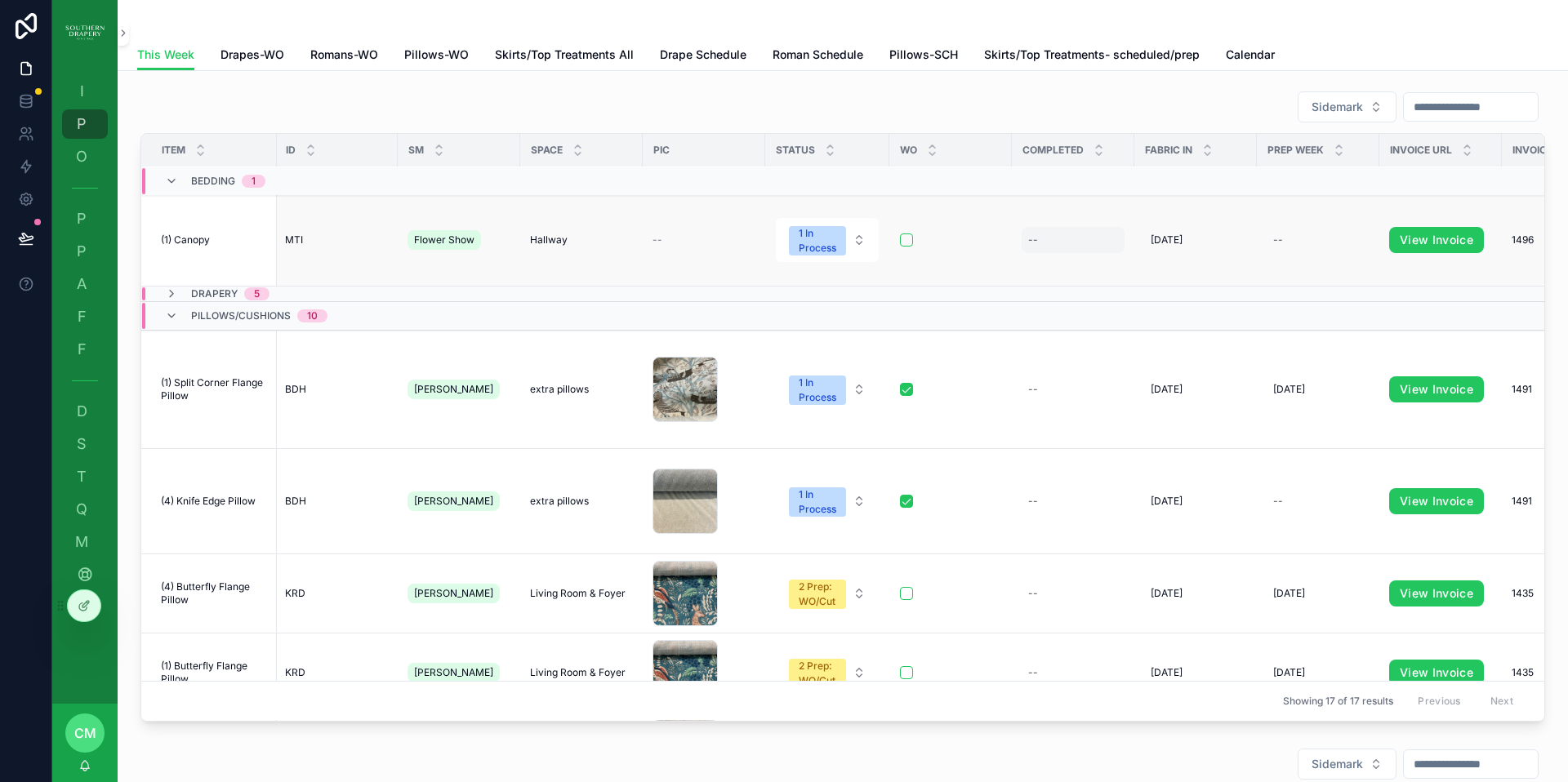
click at [1069, 230] on div "--" at bounding box center [1072, 240] width 103 height 26
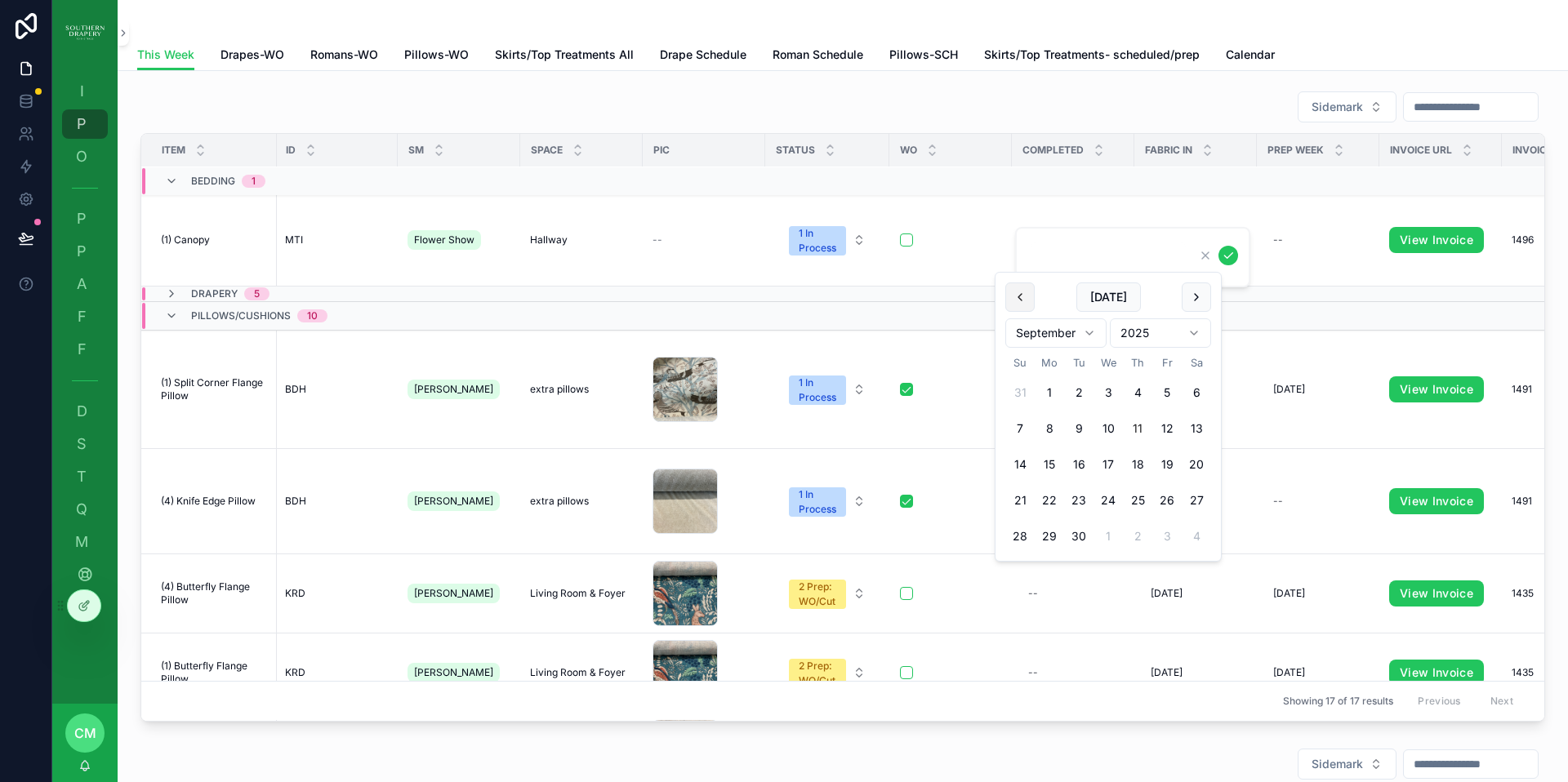
click at [1016, 300] on button "scrollable content" at bounding box center [1020, 297] width 29 height 29
click at [1193, 299] on button "scrollable content" at bounding box center [1197, 297] width 29 height 29
click at [1171, 390] on button "5" at bounding box center [1167, 393] width 29 height 29
type input "********"
click at [1222, 255] on button "scrollable content" at bounding box center [1228, 255] width 20 height 20
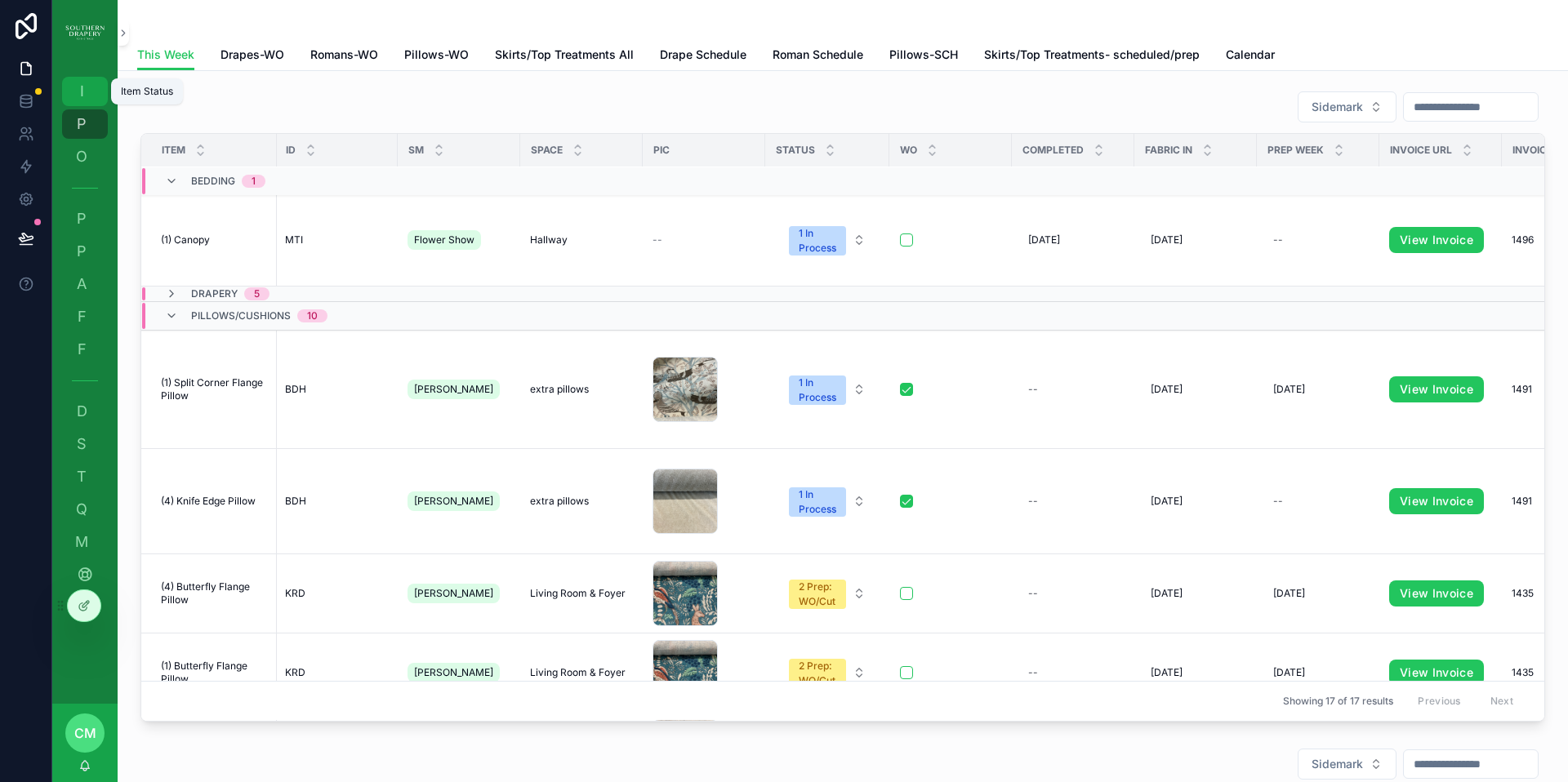
click at [84, 98] on span "I" at bounding box center [81, 91] width 16 height 16
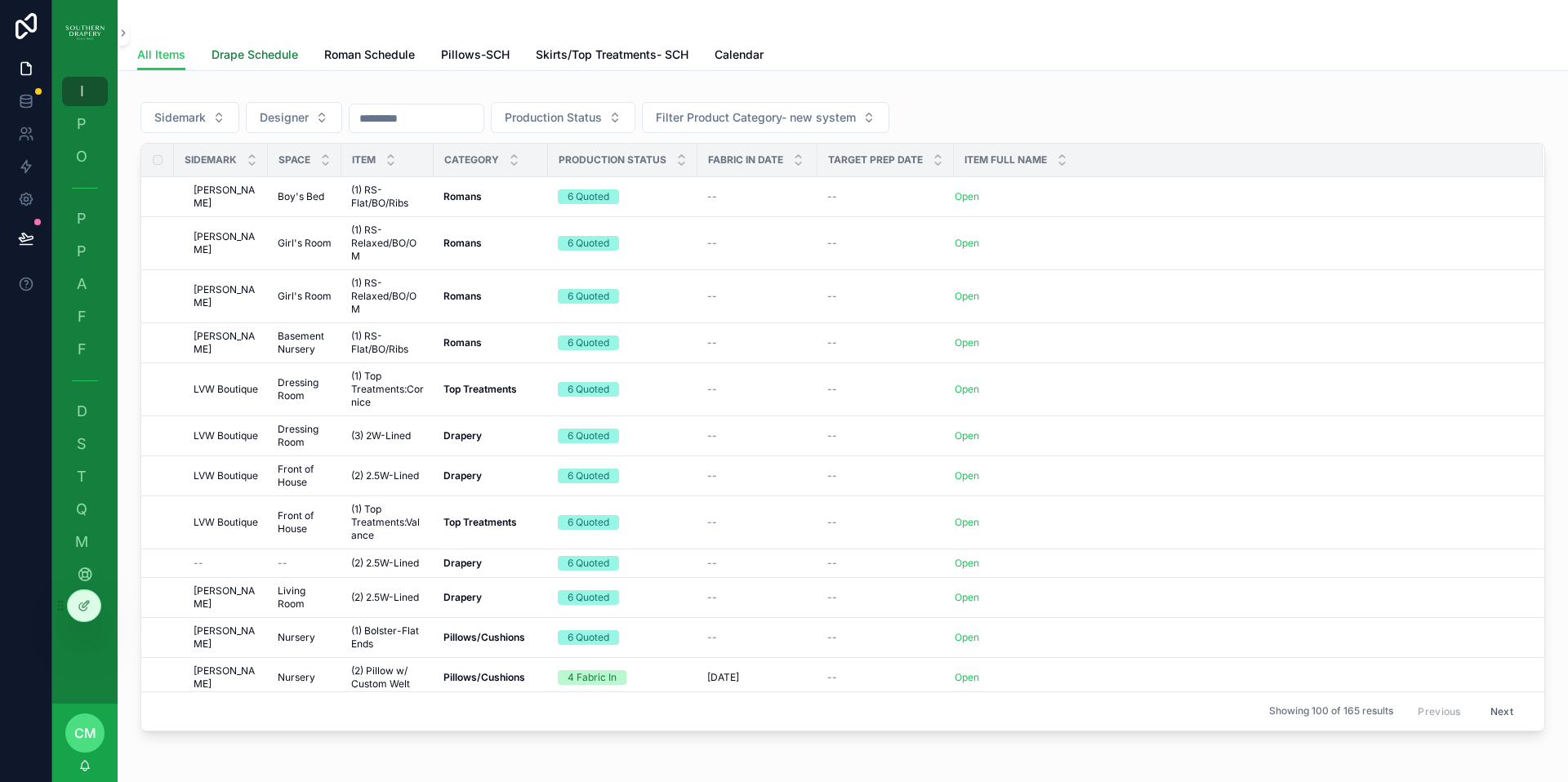
click at [265, 57] on span "Drape Schedule" at bounding box center [255, 54] width 86 height 16
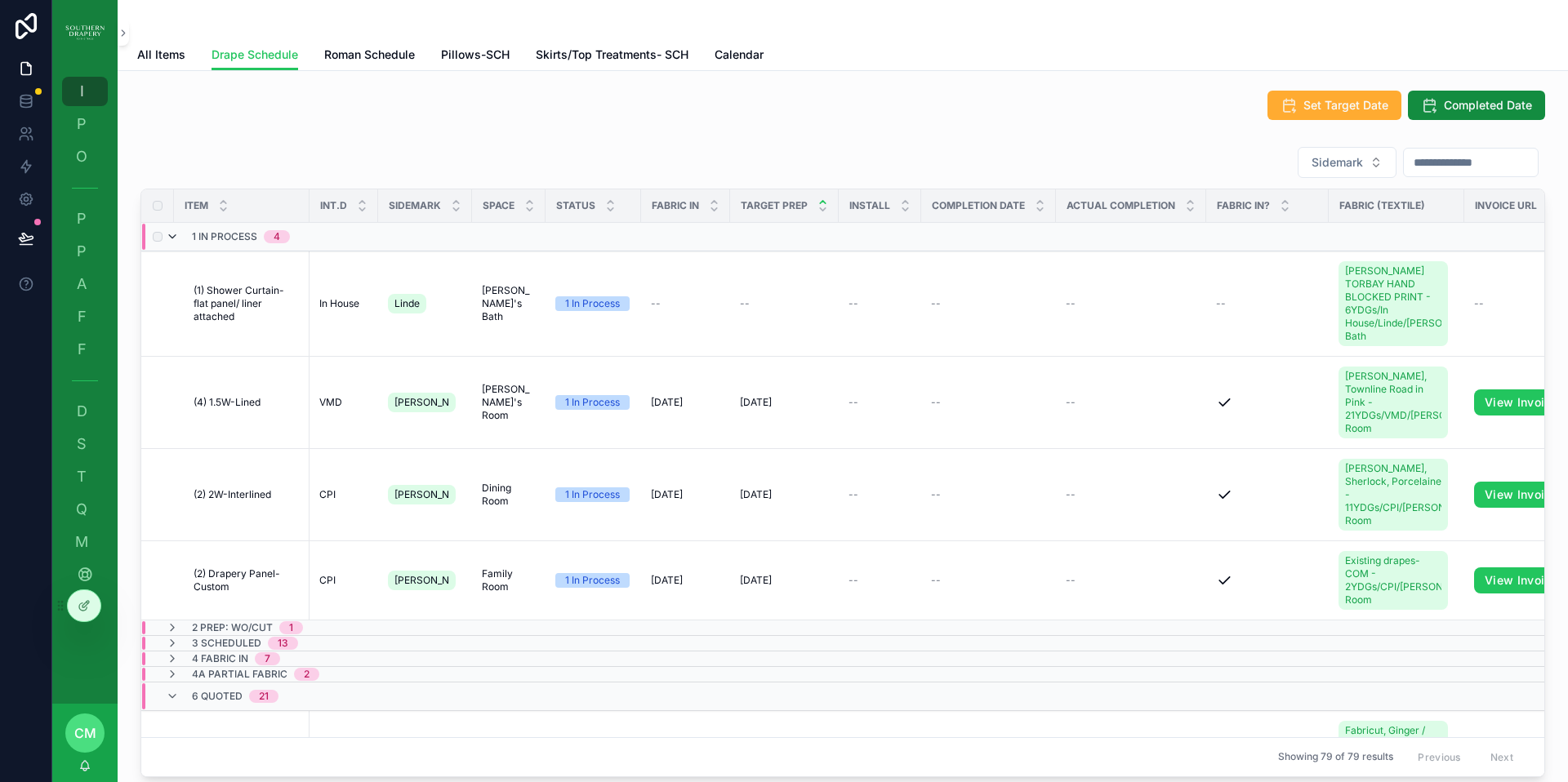
click at [174, 238] on icon "scrollable content" at bounding box center [172, 236] width 13 height 13
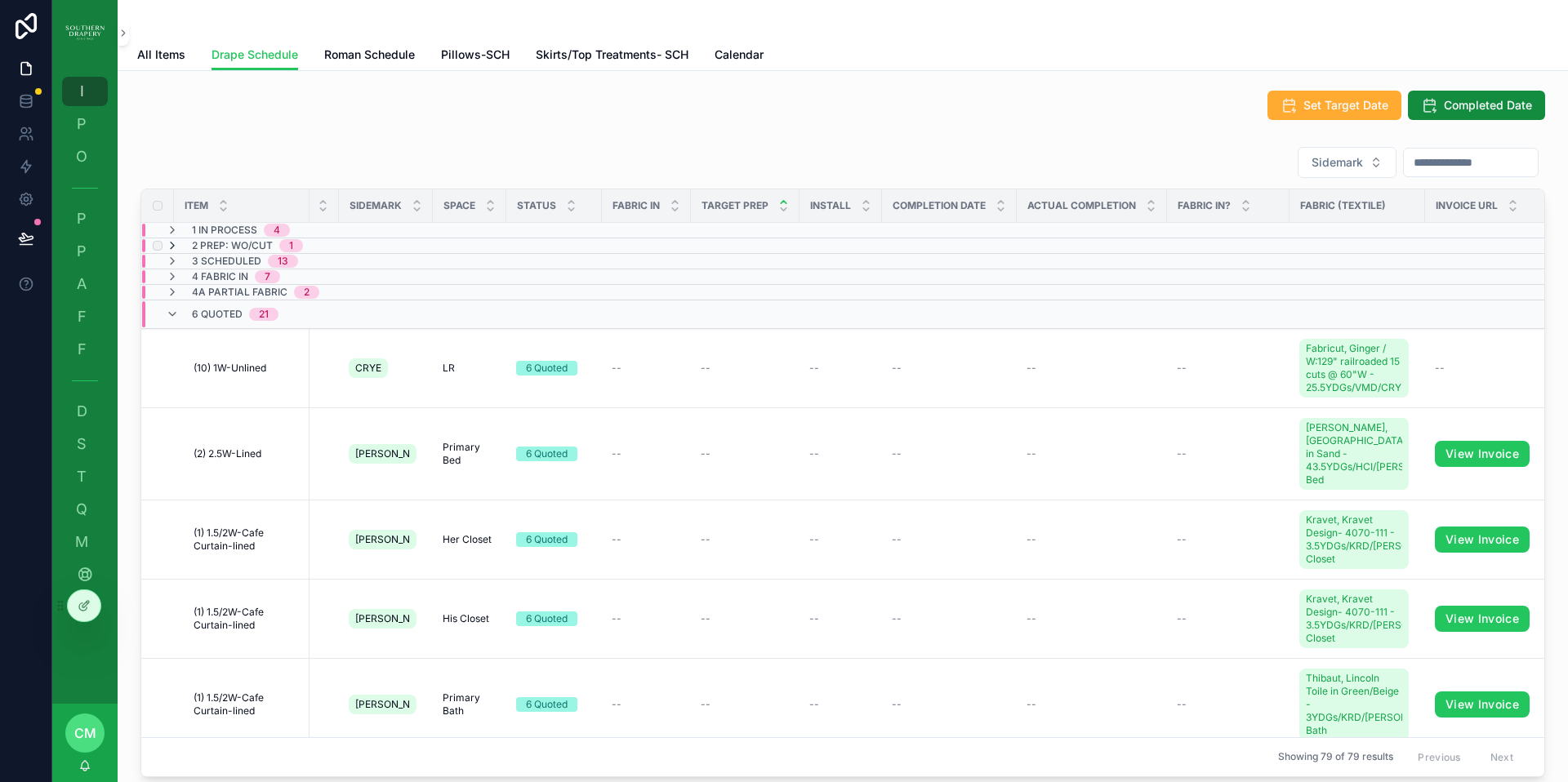
click at [173, 244] on icon "scrollable content" at bounding box center [172, 245] width 13 height 13
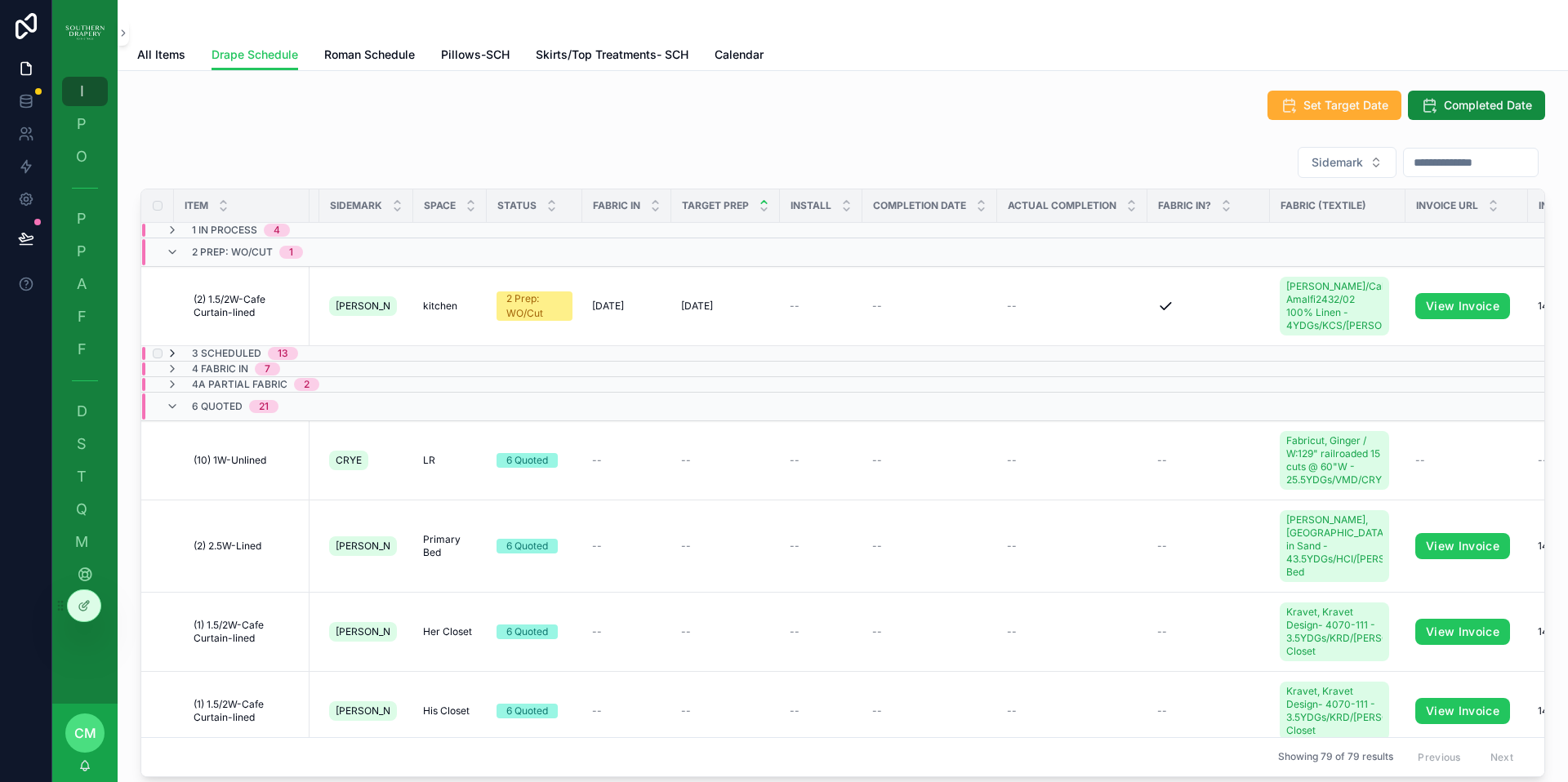
click at [172, 354] on icon "scrollable content" at bounding box center [172, 353] width 13 height 13
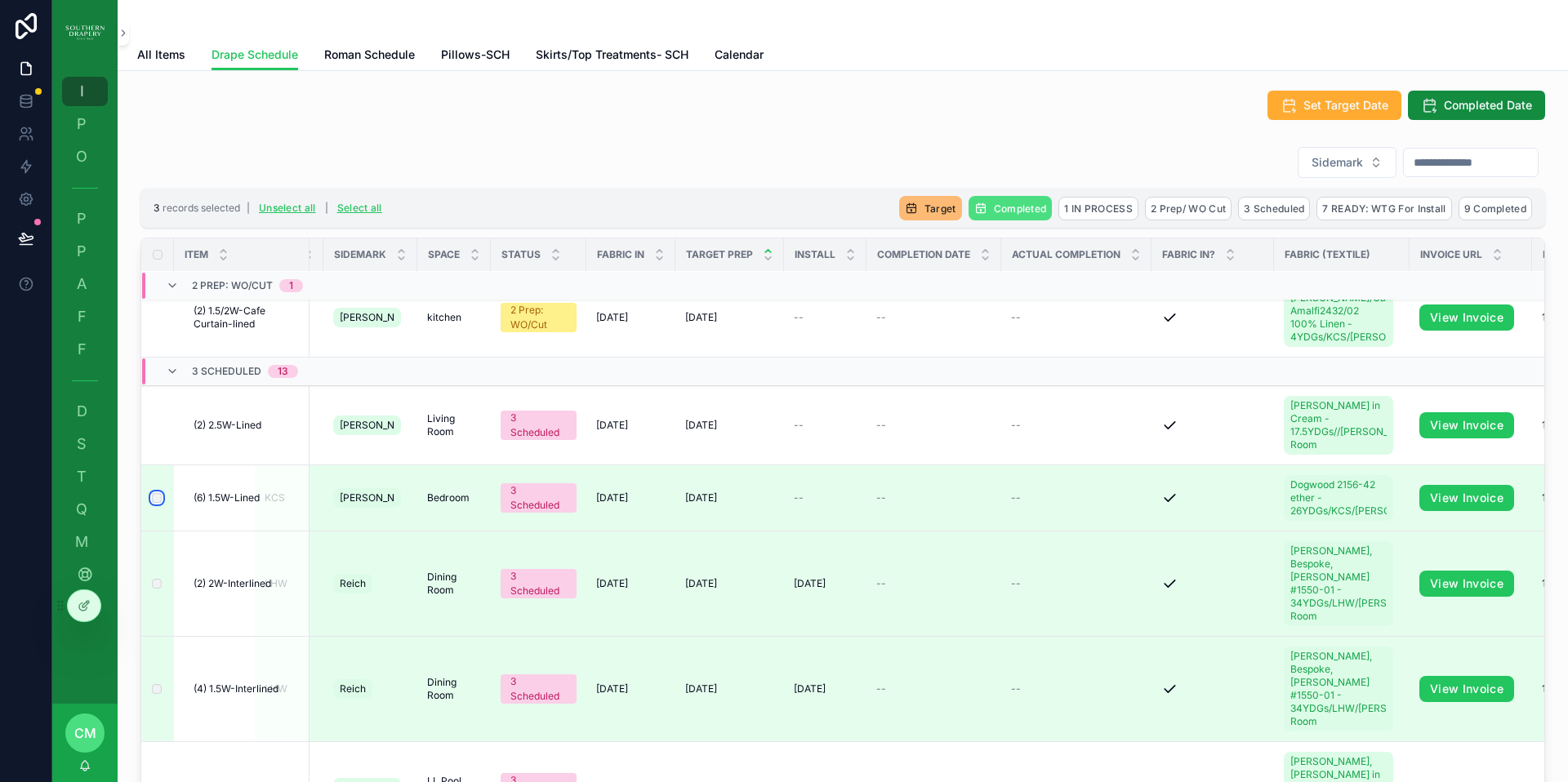
scroll to position [0, 54]
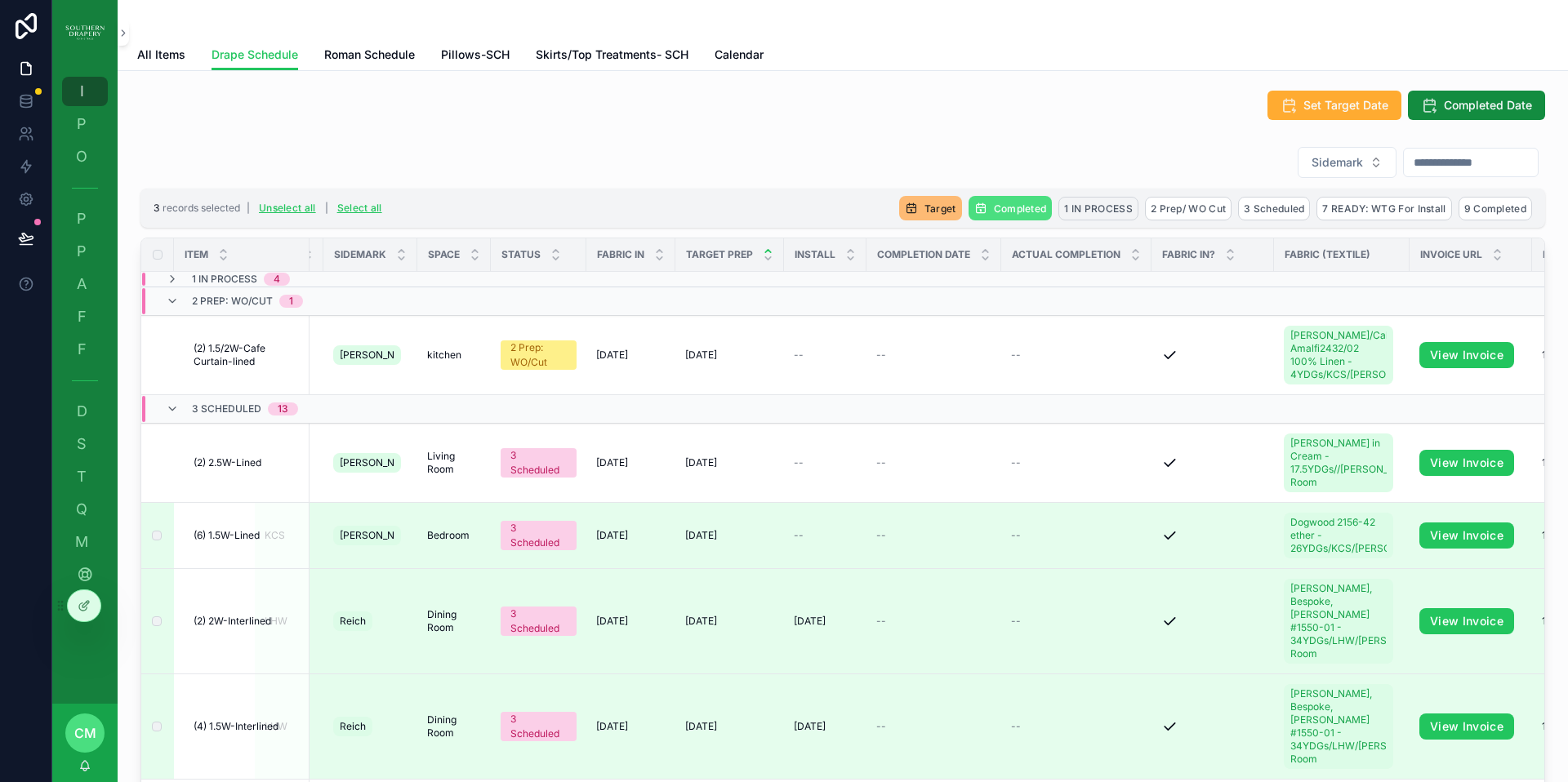
click at [1095, 208] on span "1 IN PROCESS" at bounding box center [1097, 209] width 68 height 12
click at [1167, 178] on icon "scrollable content" at bounding box center [1163, 177] width 8 height 6
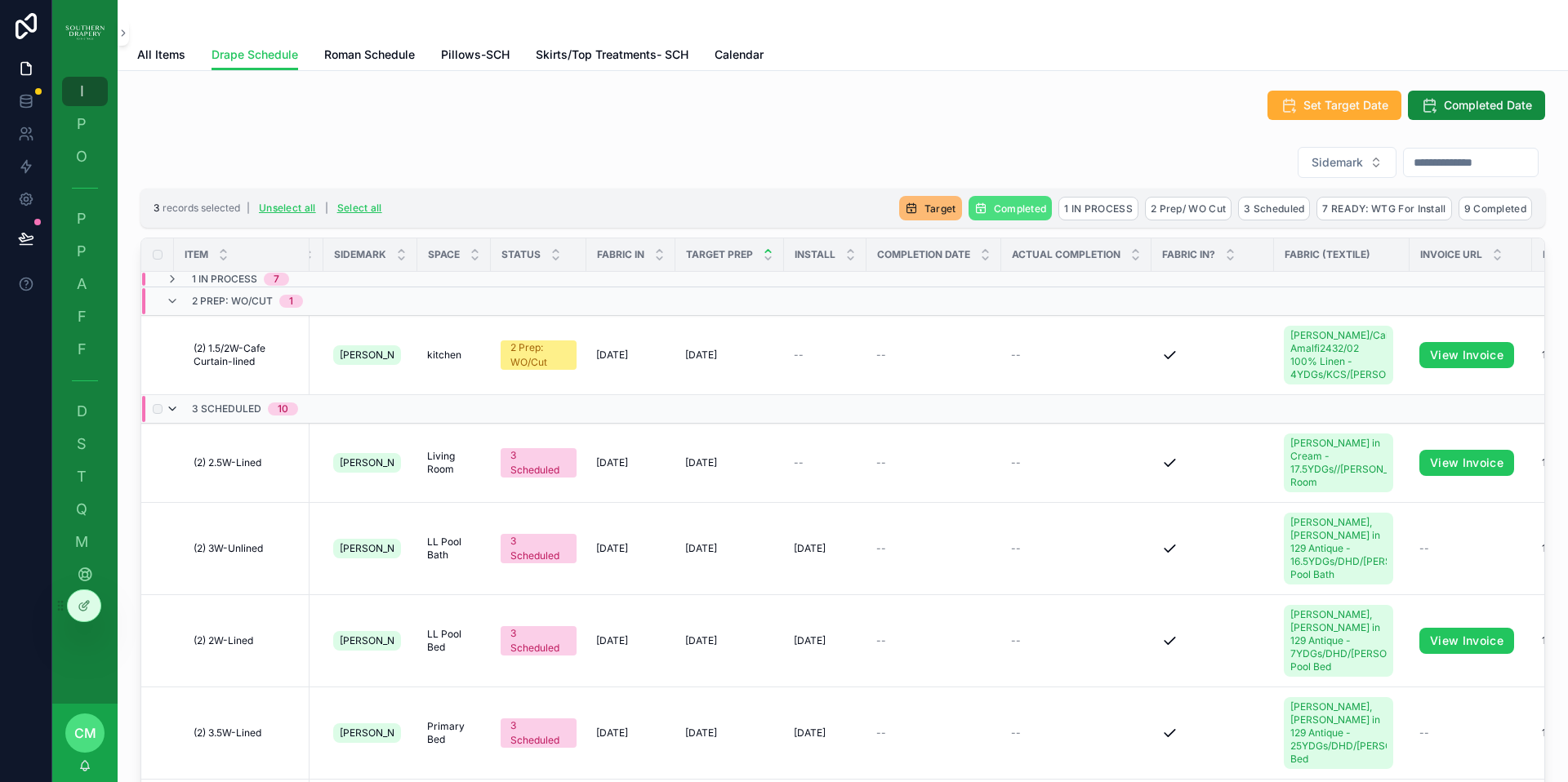
click at [172, 406] on icon "scrollable content" at bounding box center [172, 408] width 13 height 13
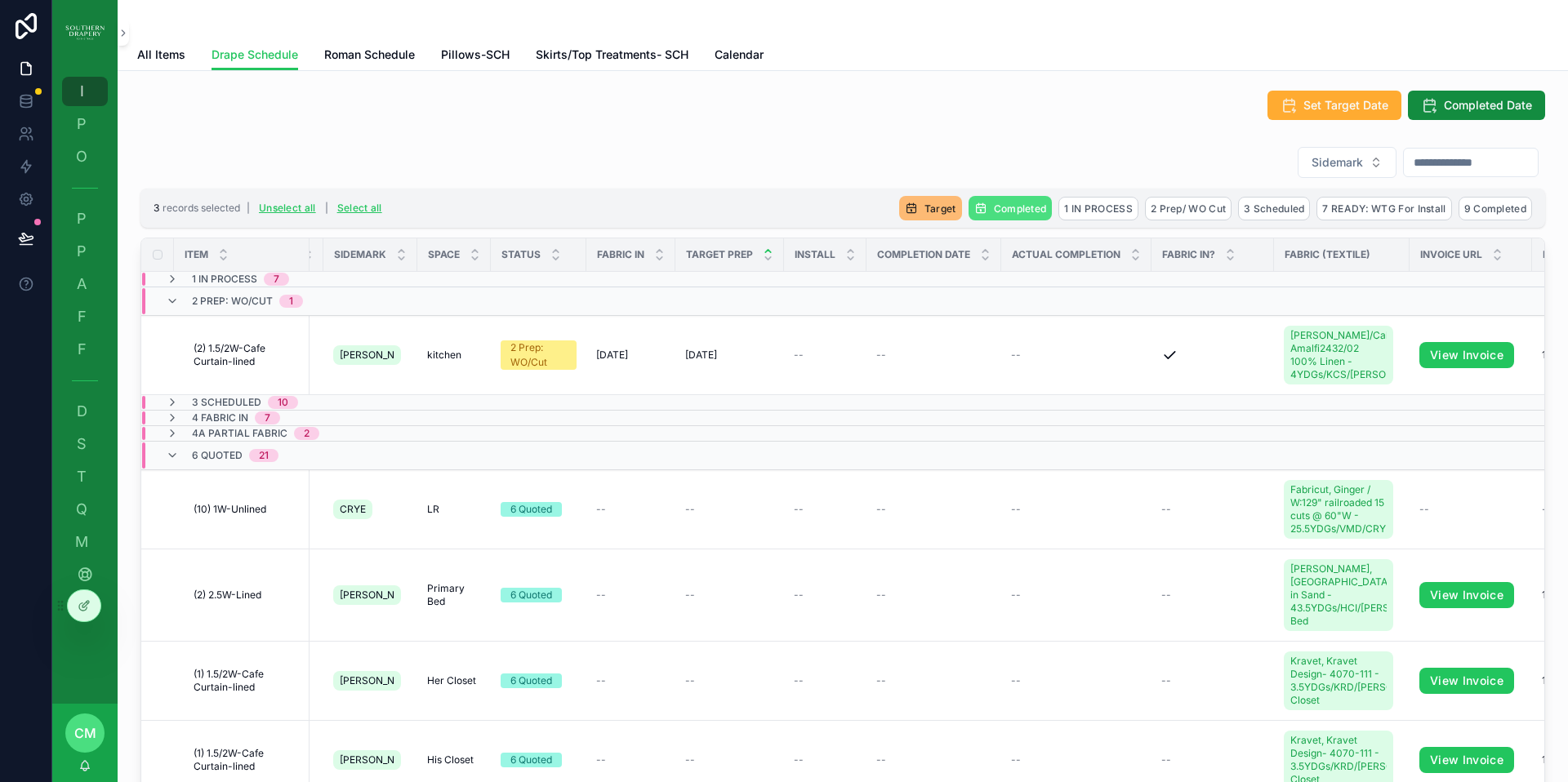
scroll to position [0, 54]
click at [174, 416] on icon "scrollable content" at bounding box center [172, 418] width 13 height 13
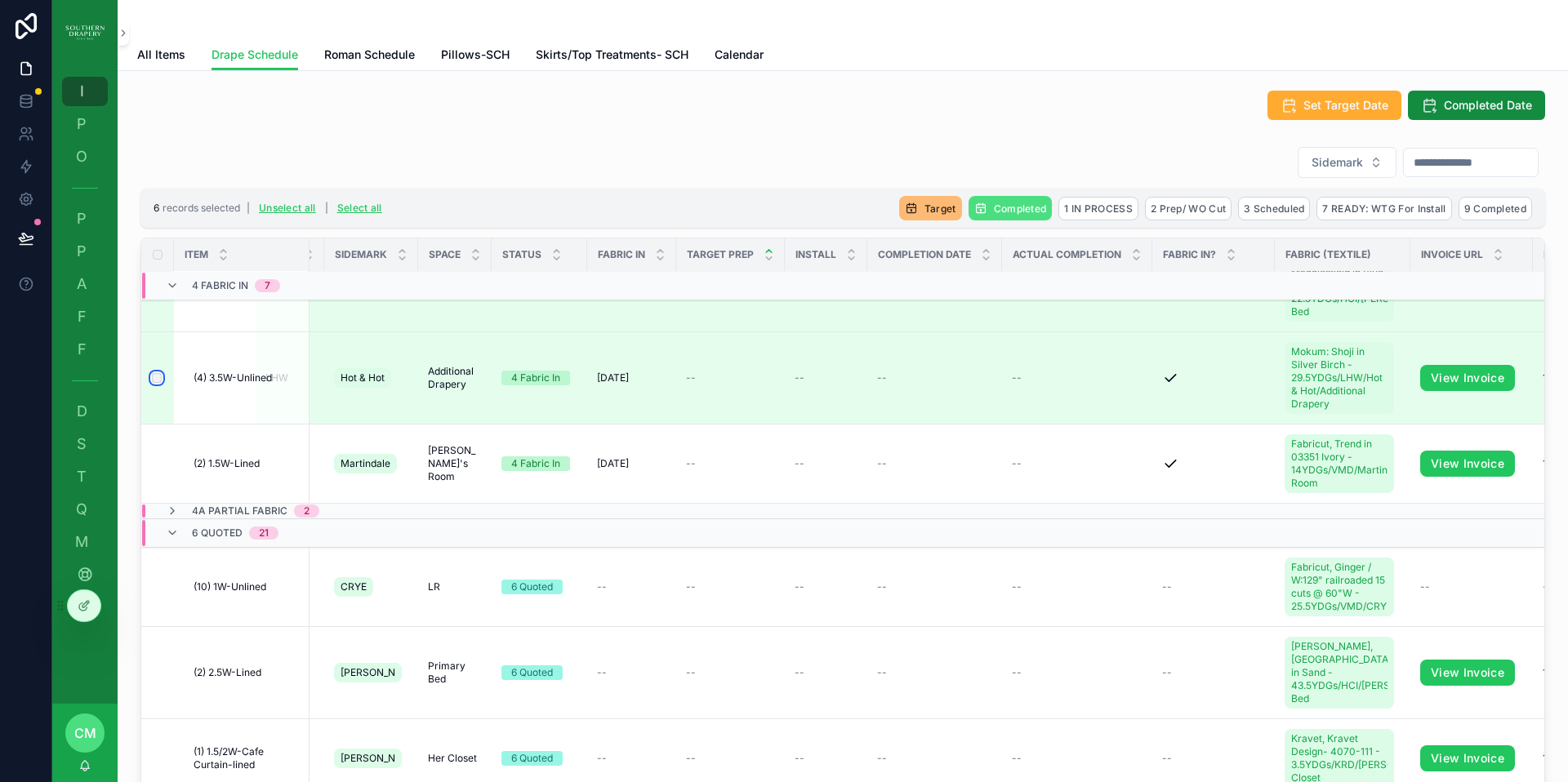
scroll to position [518, 54]
click at [1154, 208] on span "2 Prep/ WO Cut" at bounding box center [1188, 209] width 75 height 12
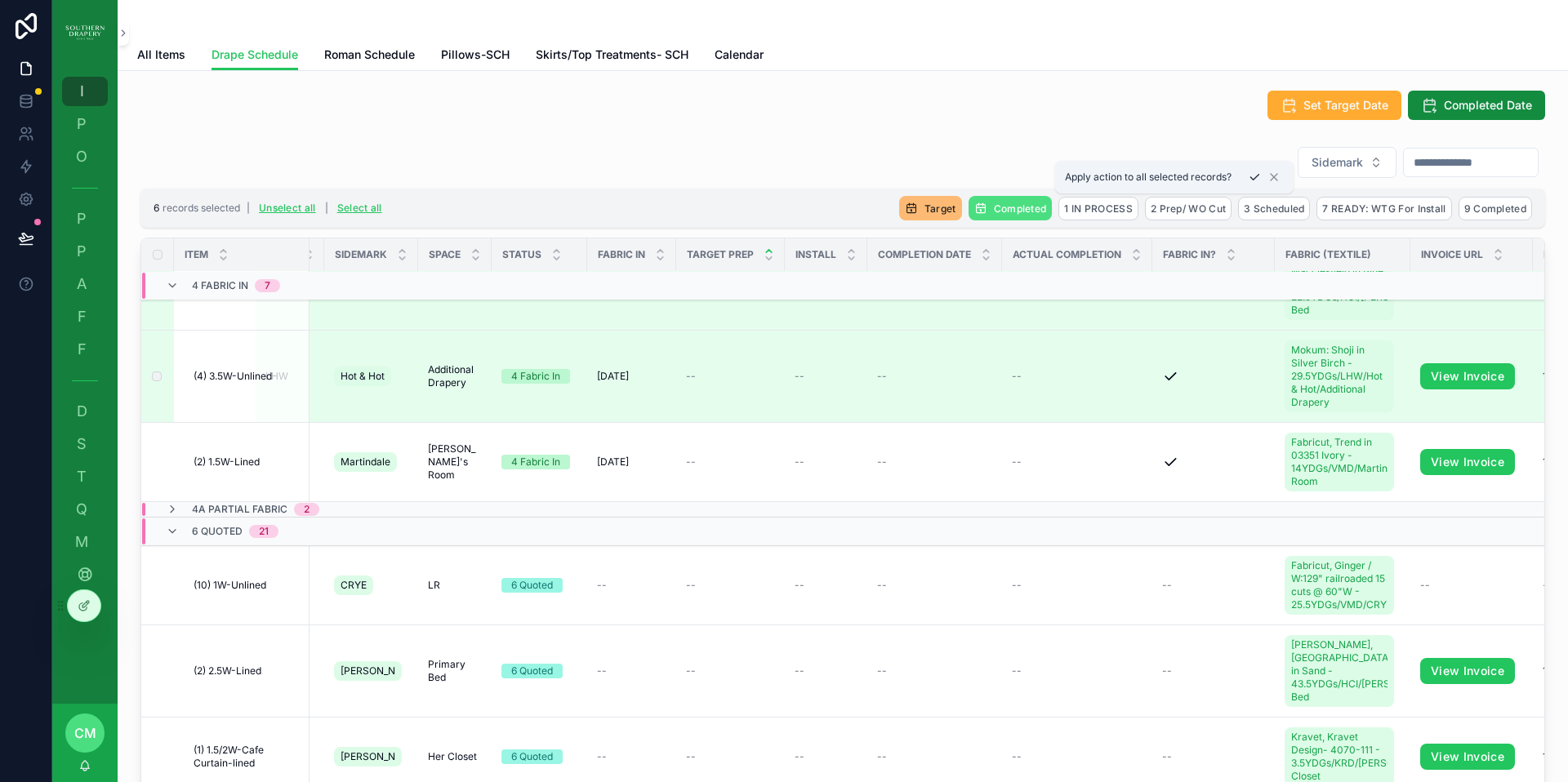
click at [1252, 179] on icon "scrollable content" at bounding box center [1254, 177] width 13 height 13
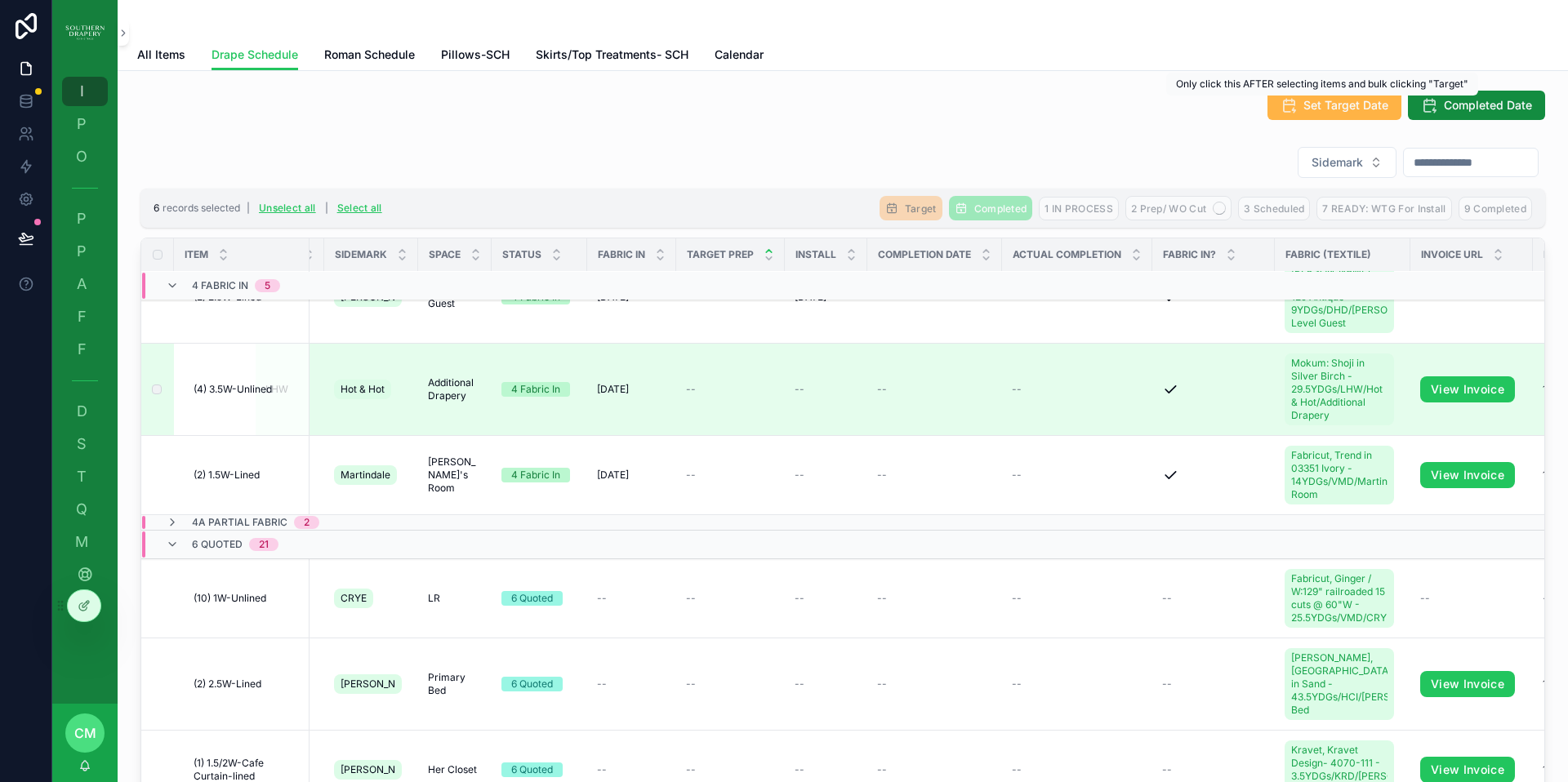
click at [1308, 108] on span "Set Target Date" at bounding box center [1345, 105] width 85 height 16
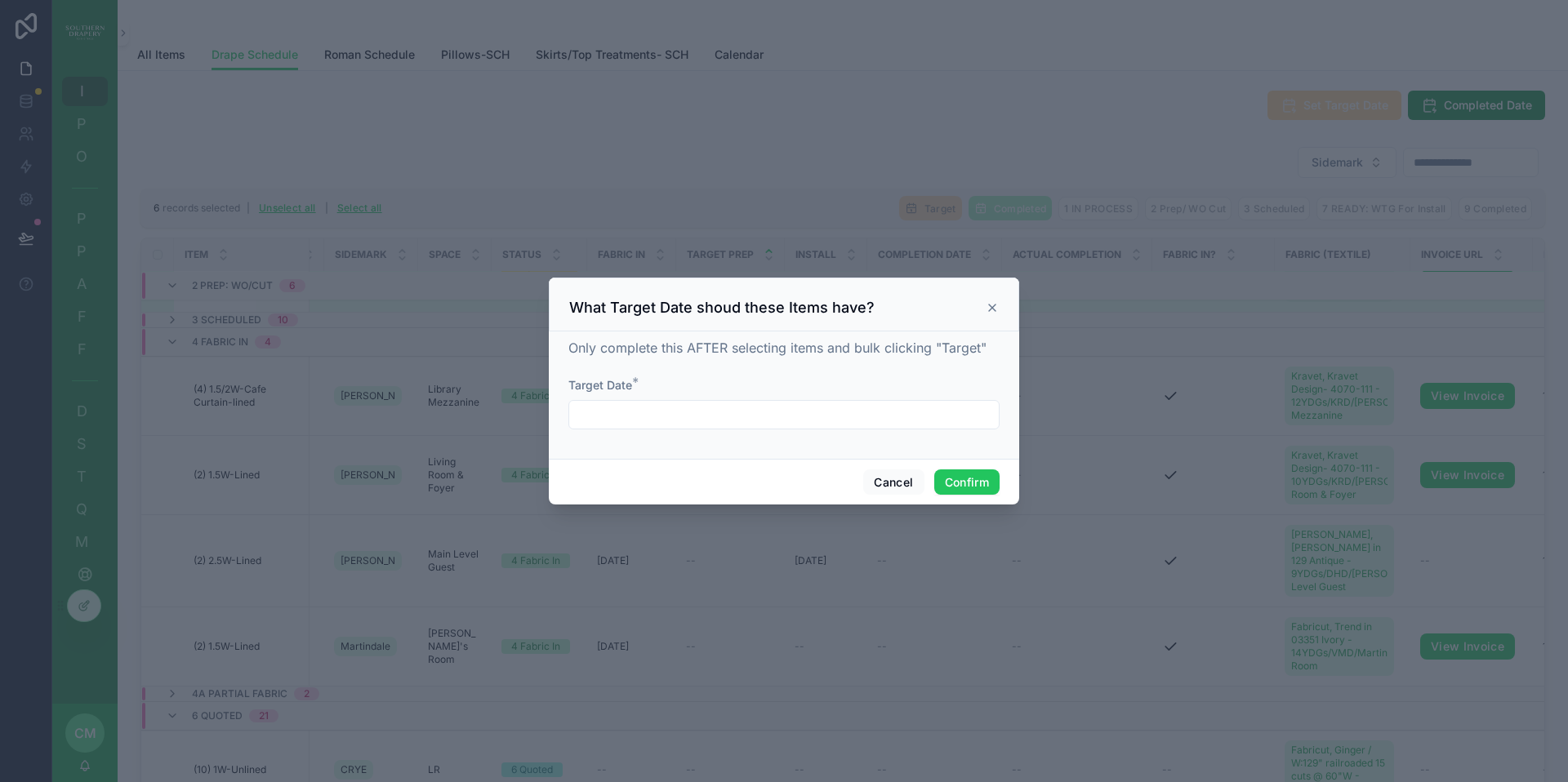
scroll to position [504, 54]
click at [996, 307] on icon at bounding box center [992, 307] width 13 height 13
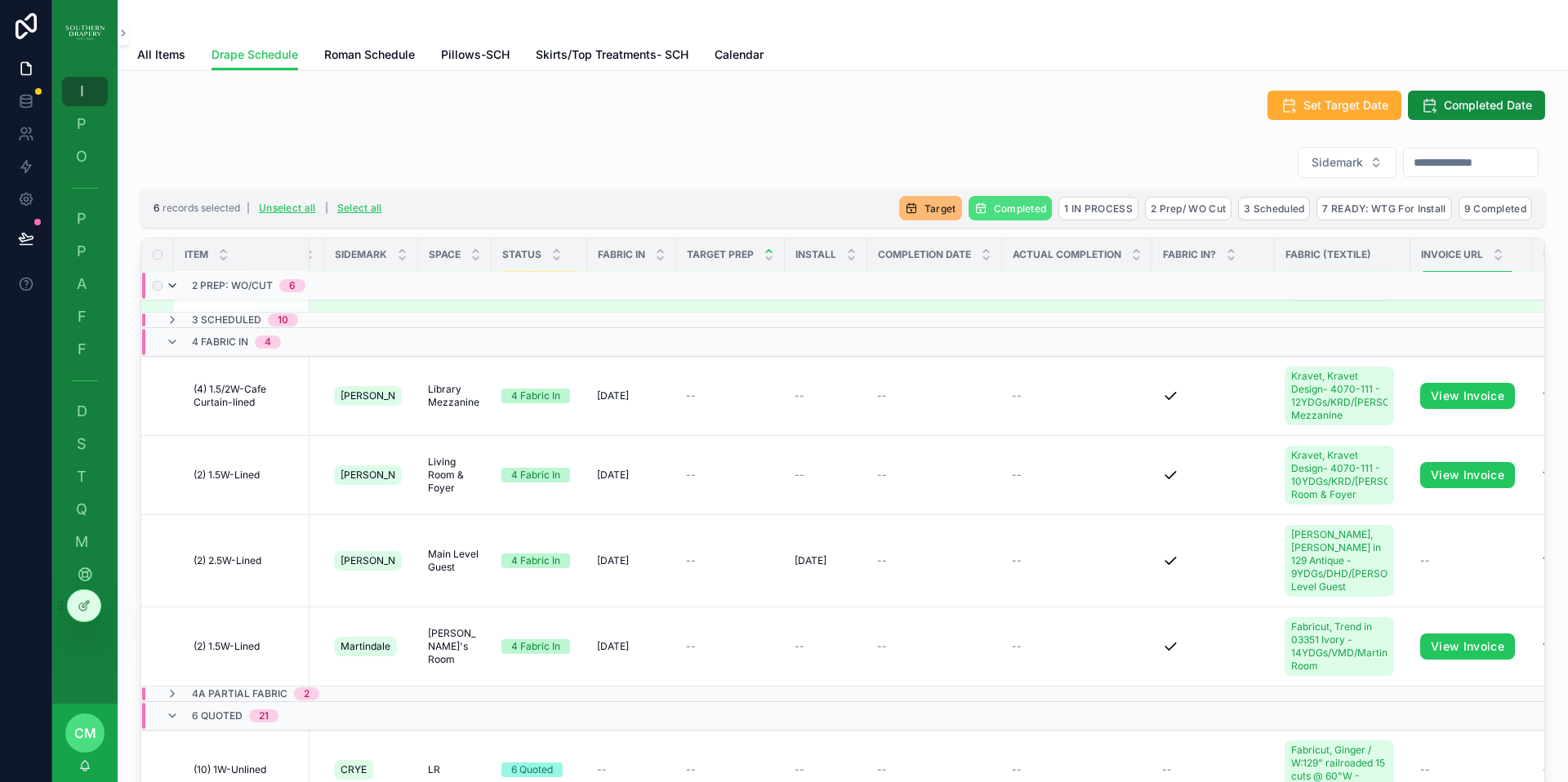
click at [171, 285] on icon "scrollable content" at bounding box center [172, 285] width 13 height 13
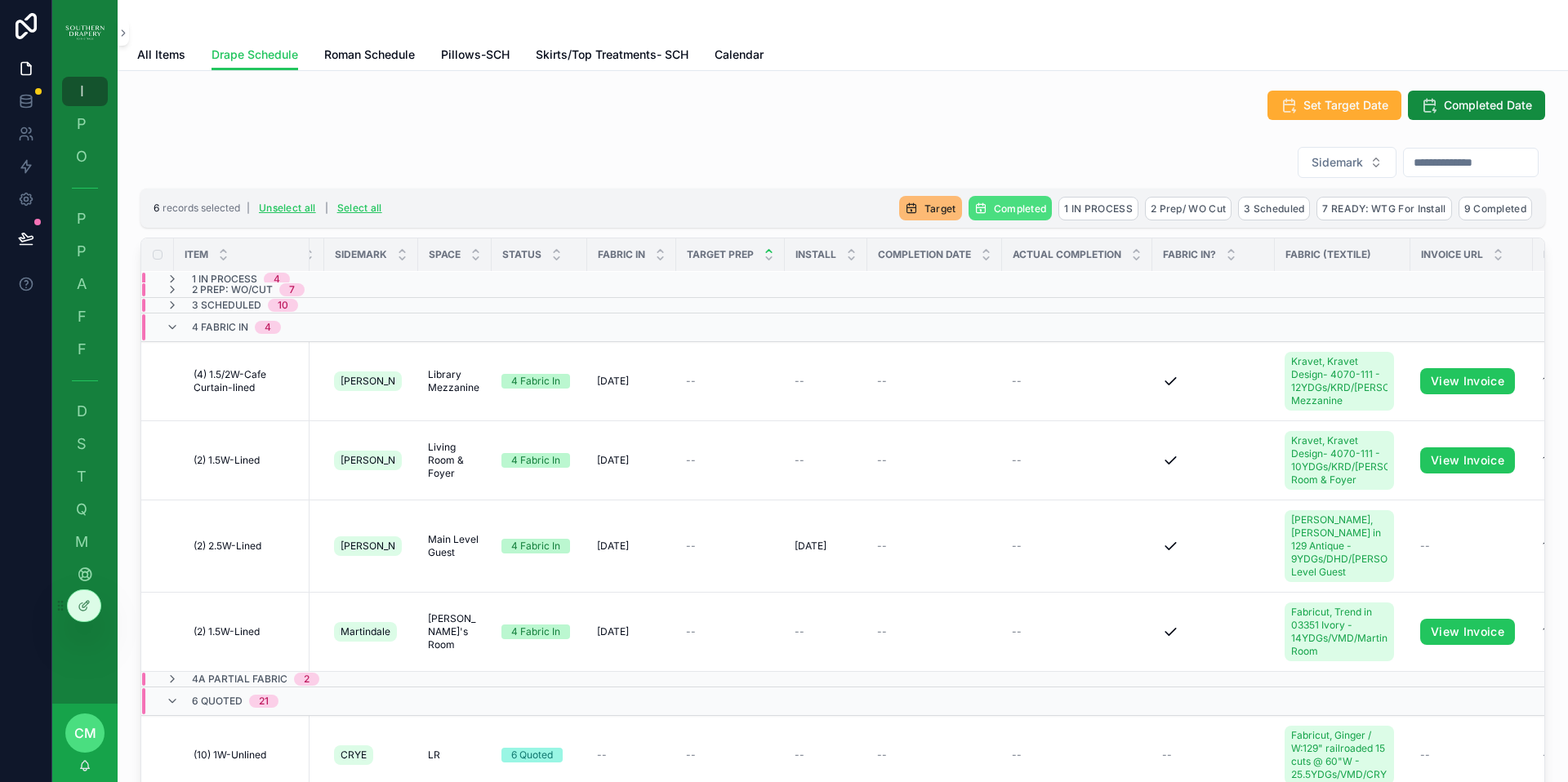
scroll to position [0, 54]
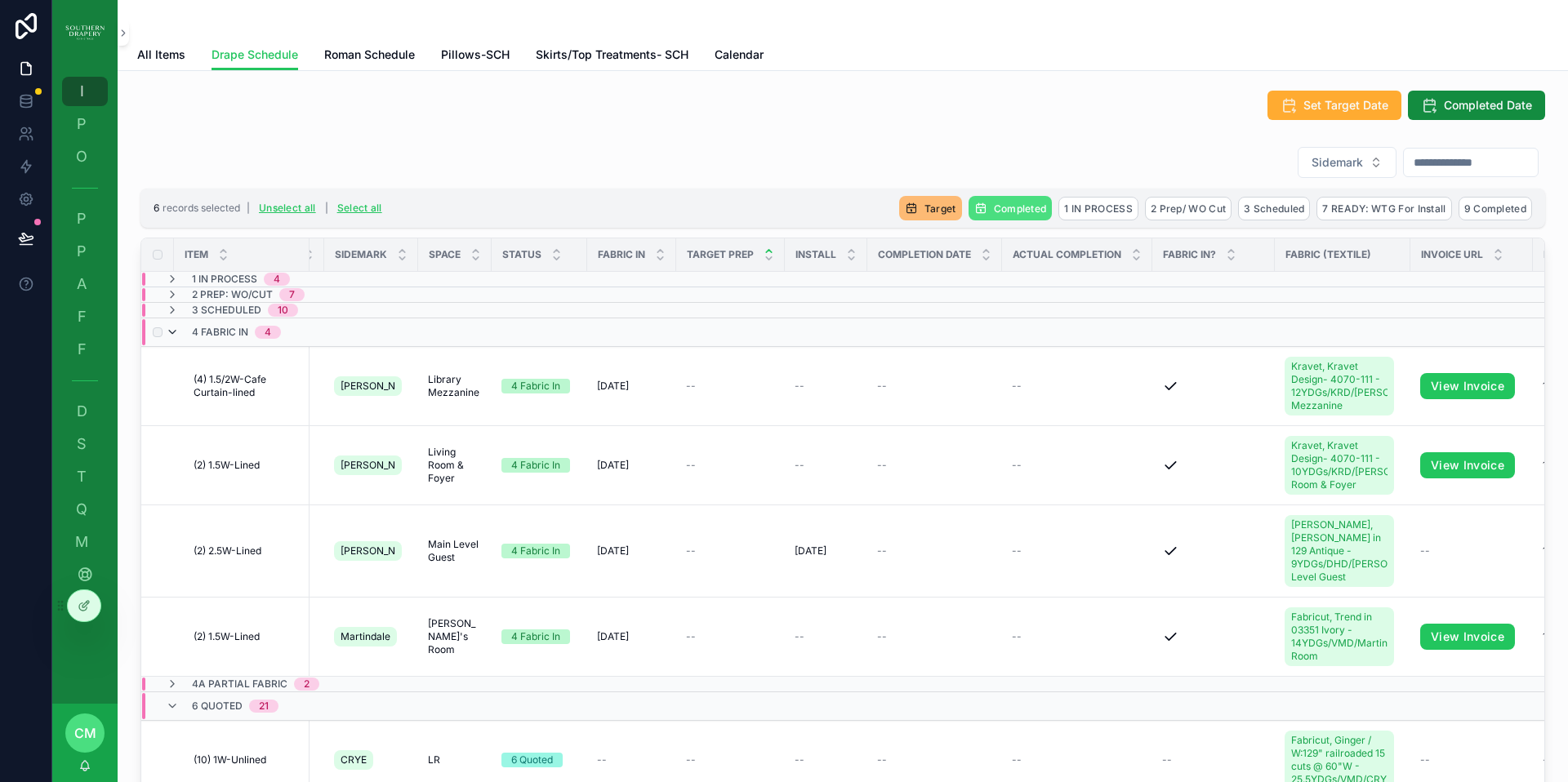
click at [170, 333] on icon "scrollable content" at bounding box center [172, 331] width 13 height 13
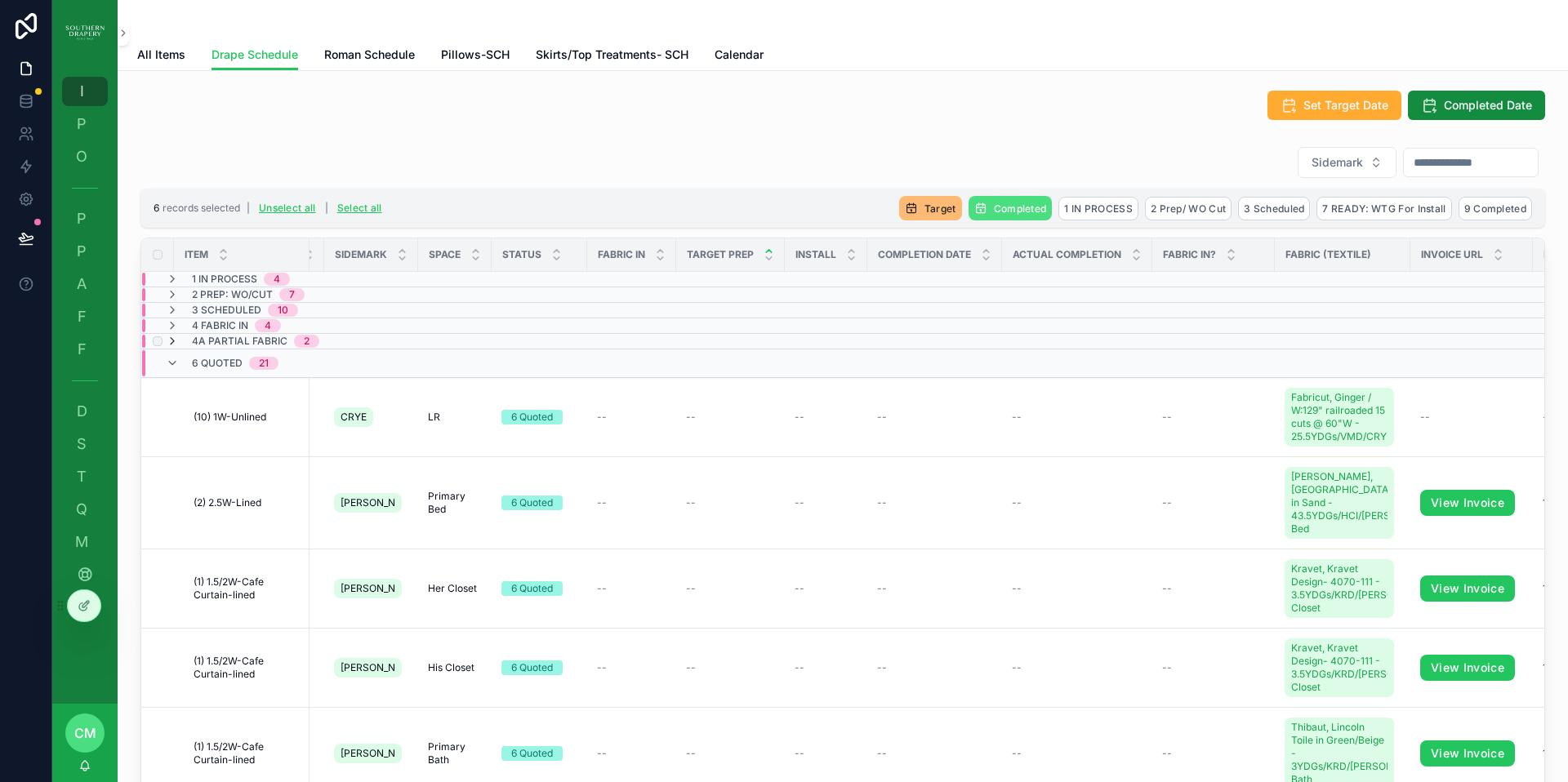
click at [175, 342] on icon "scrollable content" at bounding box center [172, 341] width 13 height 13
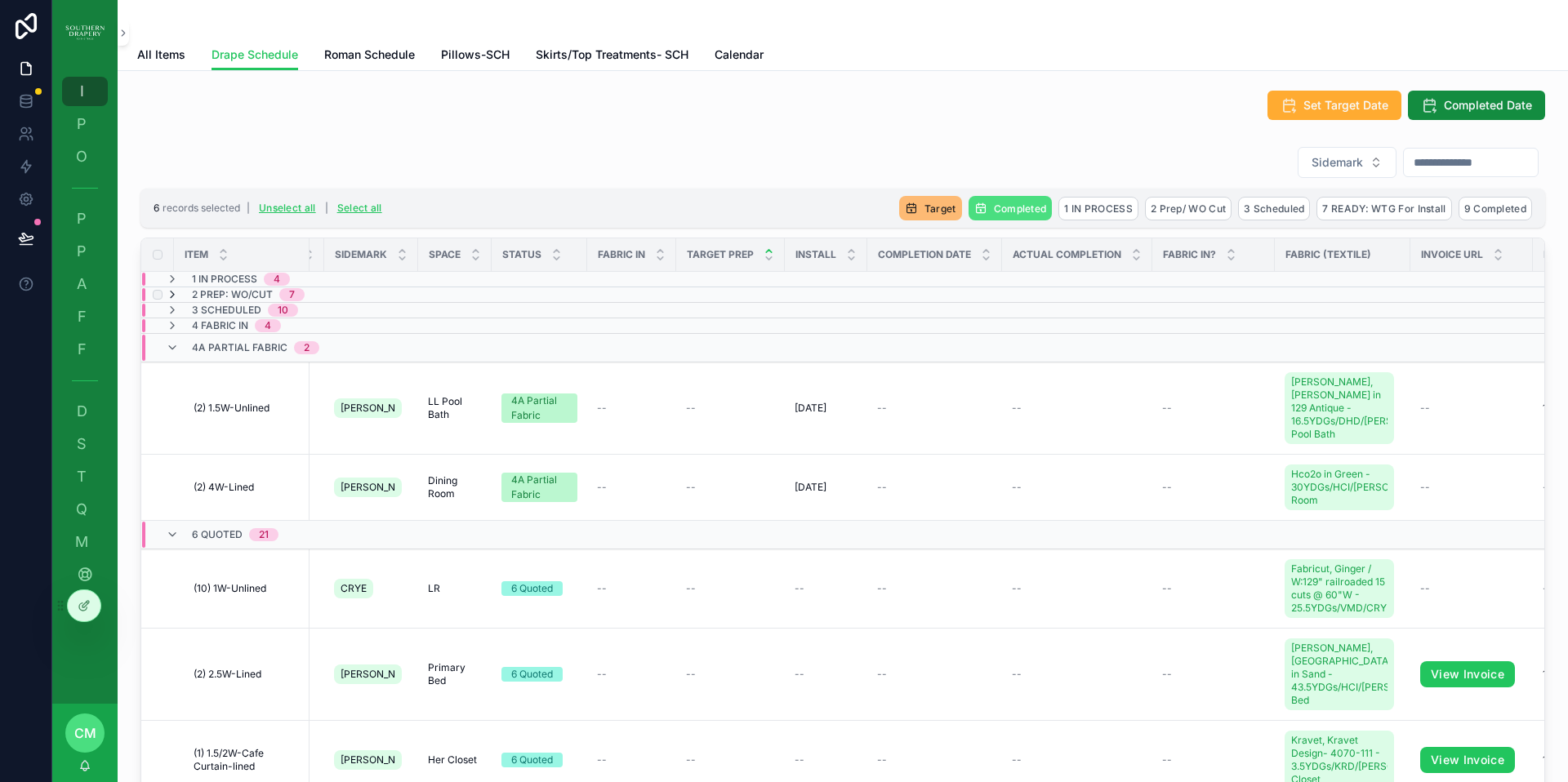
click at [175, 294] on icon "scrollable content" at bounding box center [172, 294] width 13 height 13
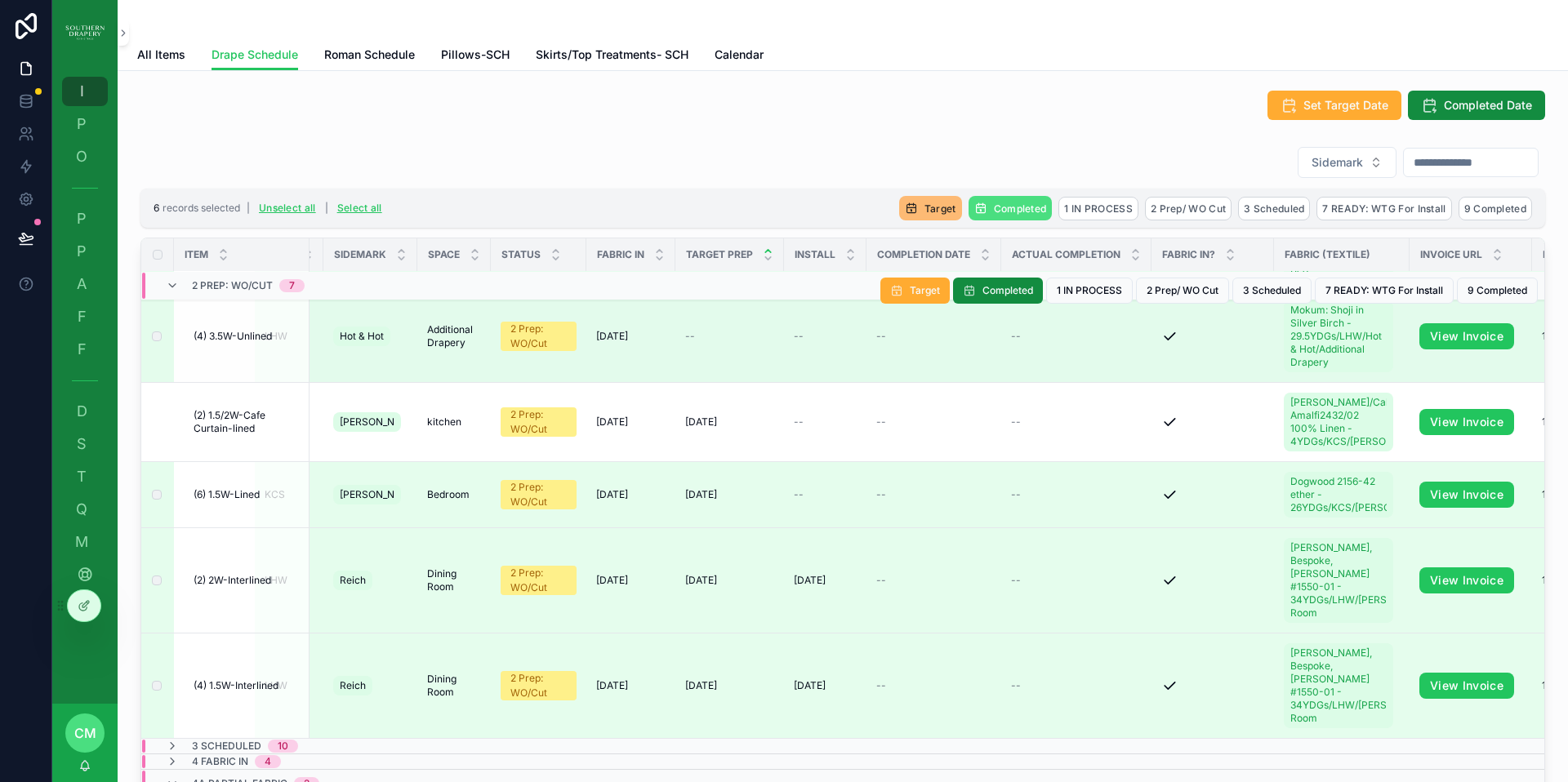
scroll to position [192, 54]
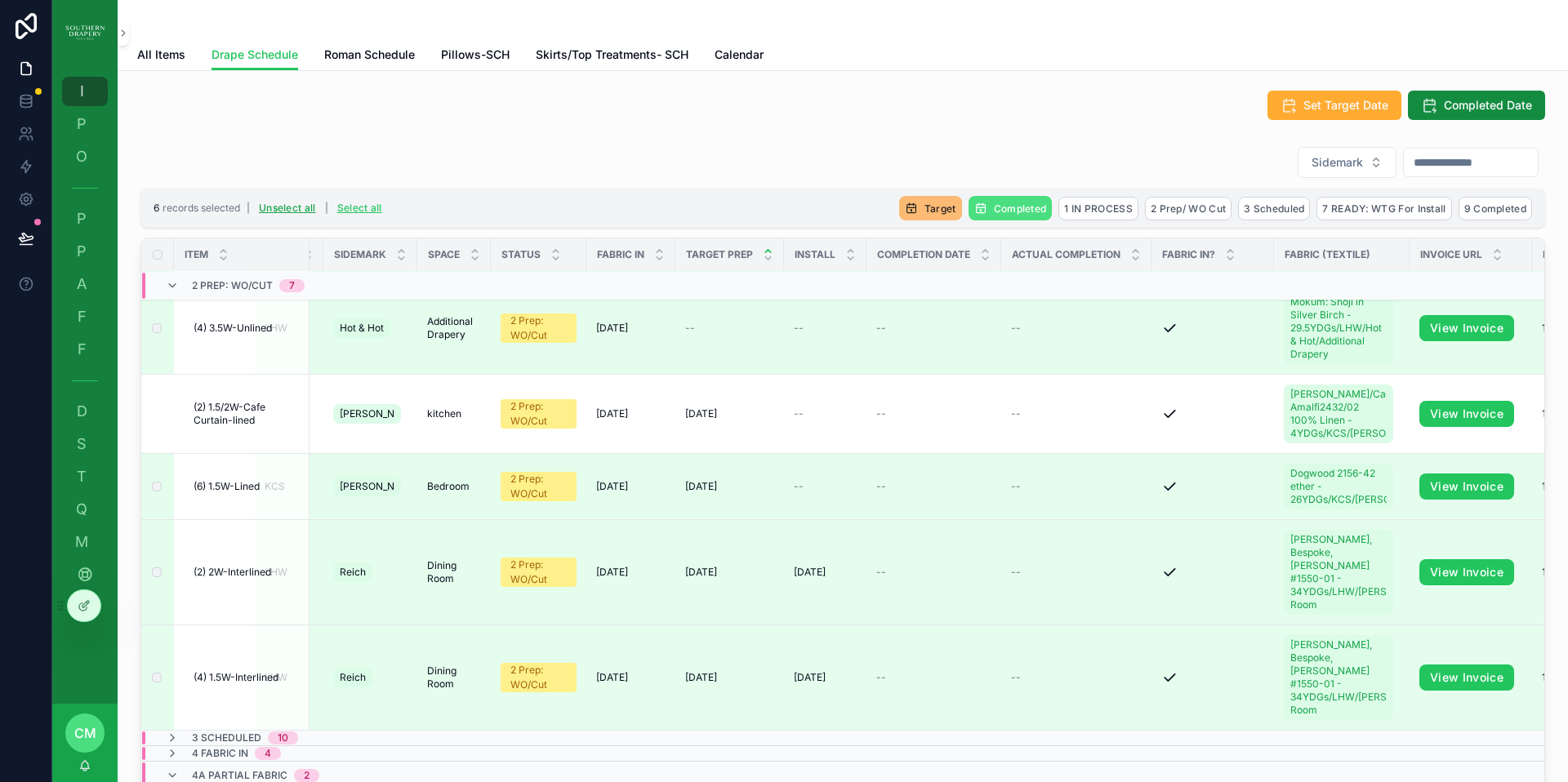
click at [279, 208] on button "Unselect all" at bounding box center [287, 208] width 68 height 26
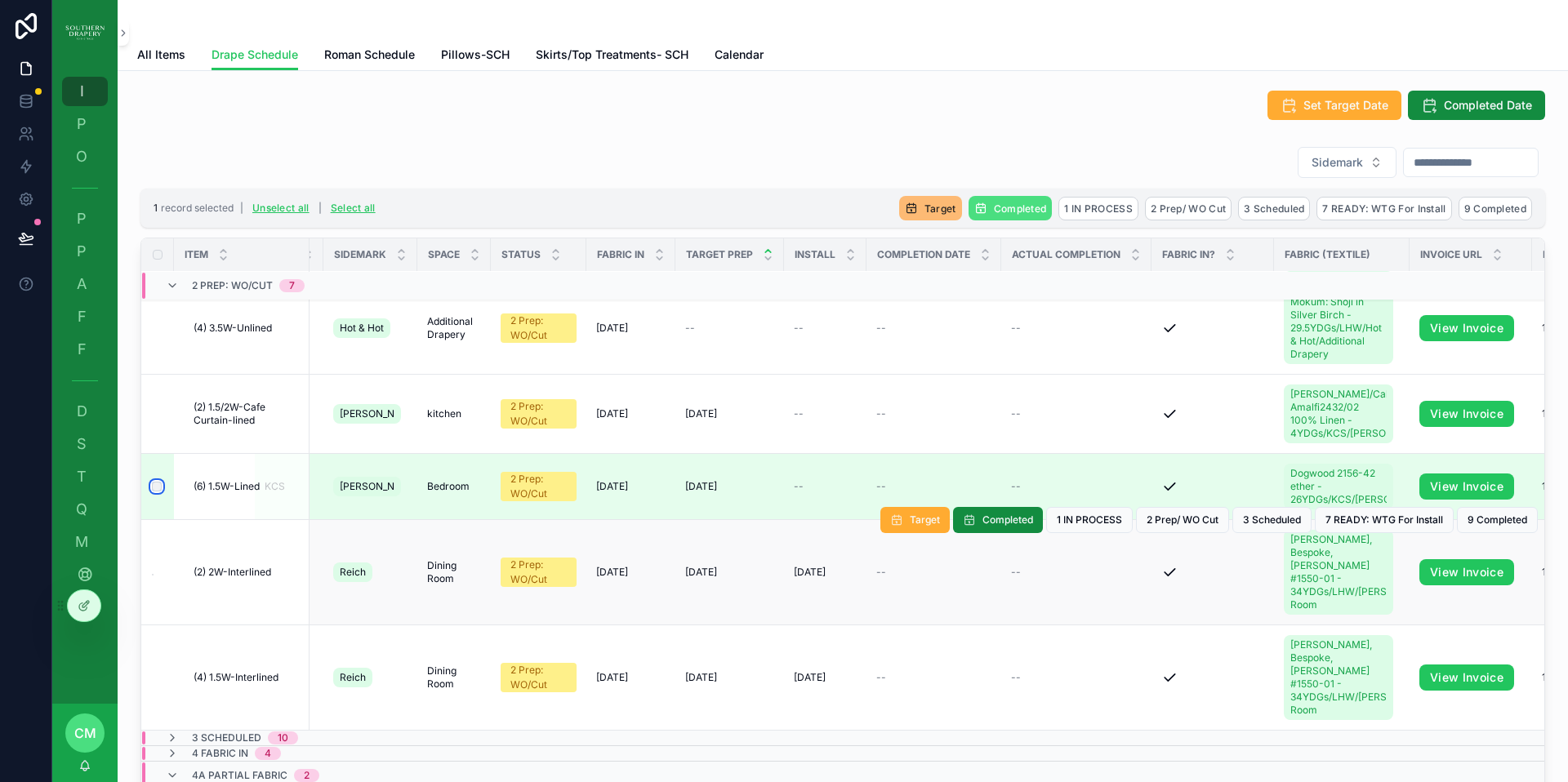
scroll to position [192, 47]
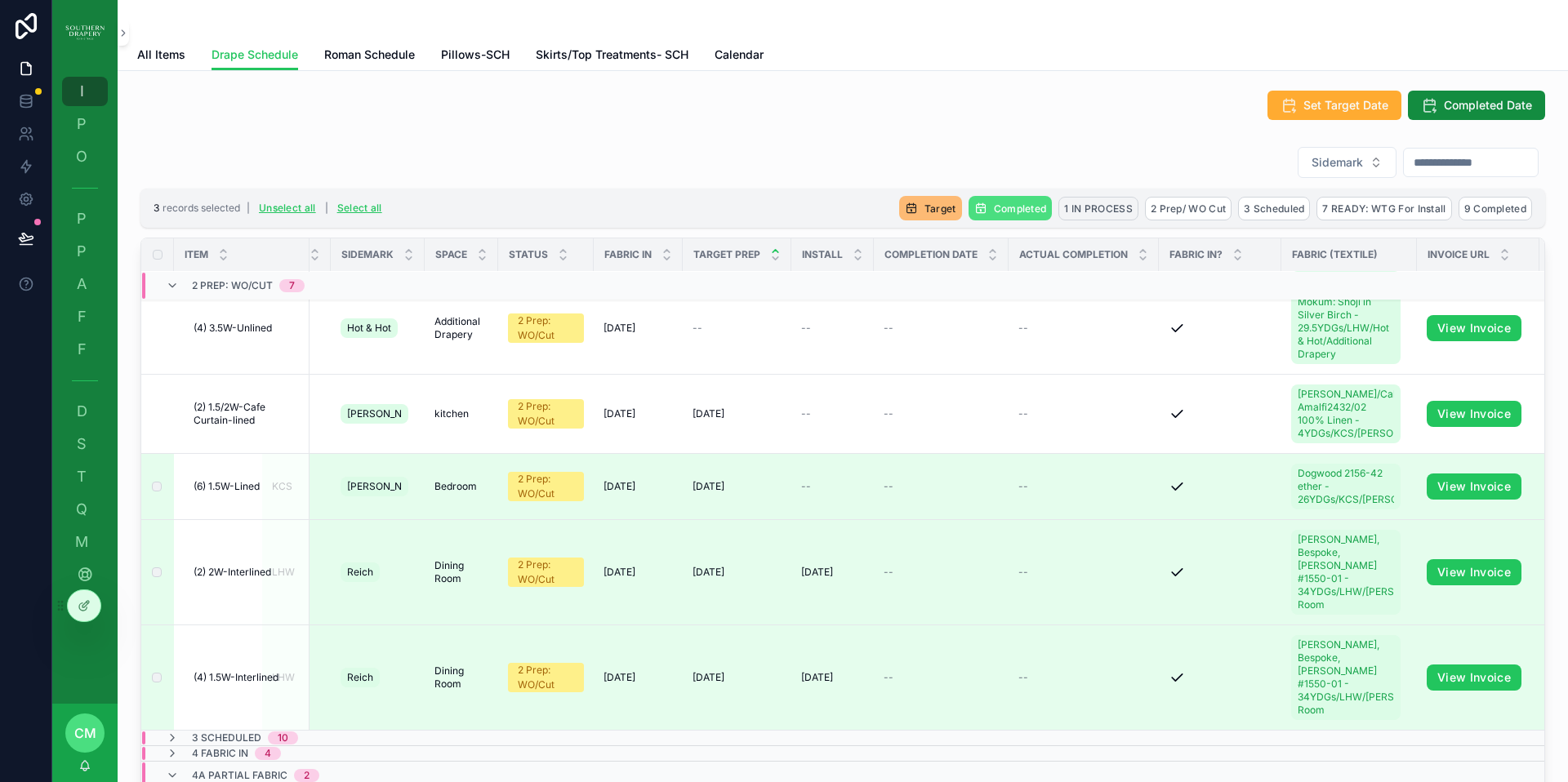
click at [1097, 207] on span "1 IN PROCESS" at bounding box center [1097, 209] width 68 height 12
click at [1167, 174] on icon "scrollable content" at bounding box center [1163, 177] width 13 height 13
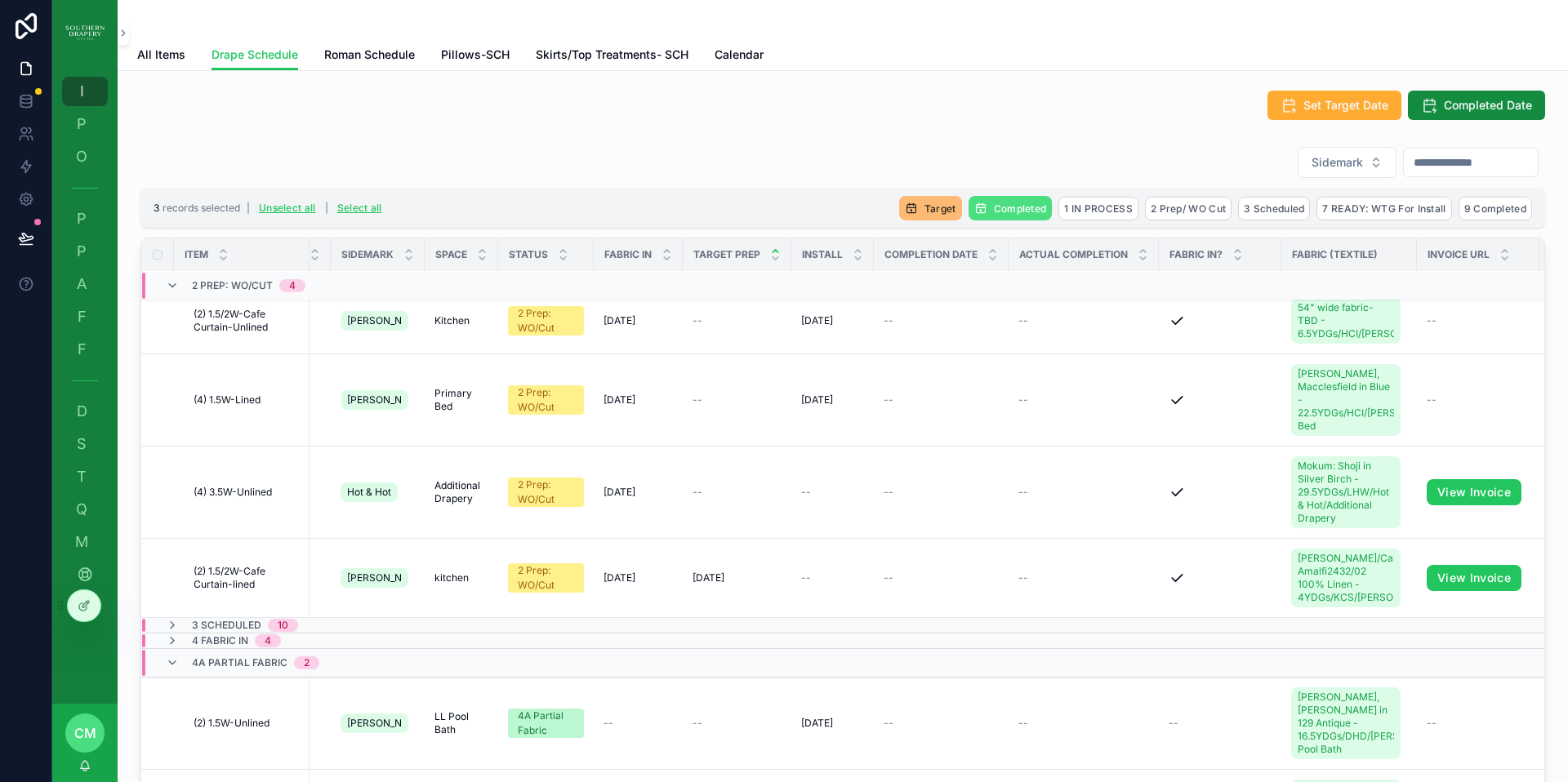
scroll to position [0, 47]
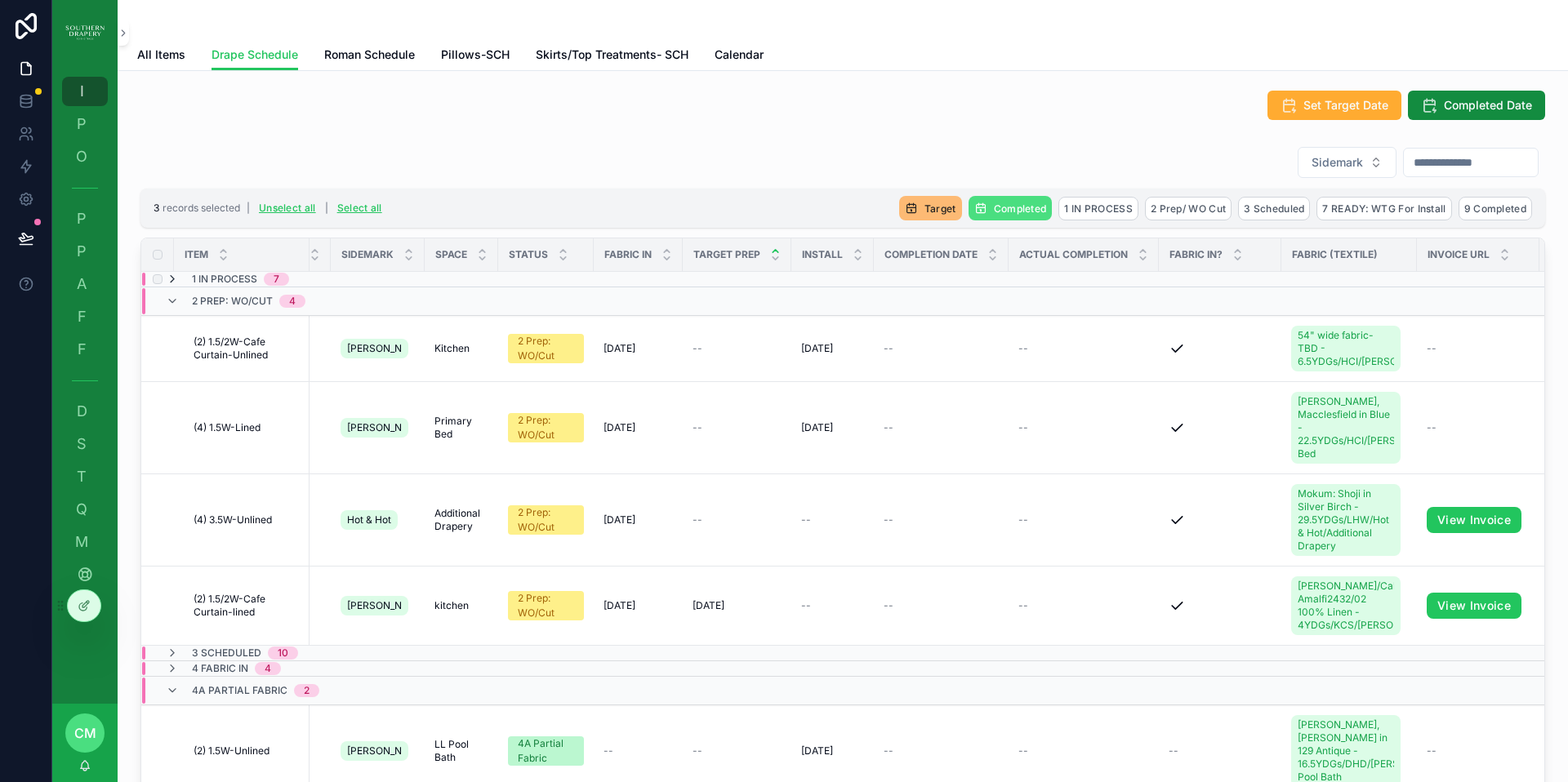
click at [170, 280] on icon "scrollable content" at bounding box center [172, 279] width 13 height 13
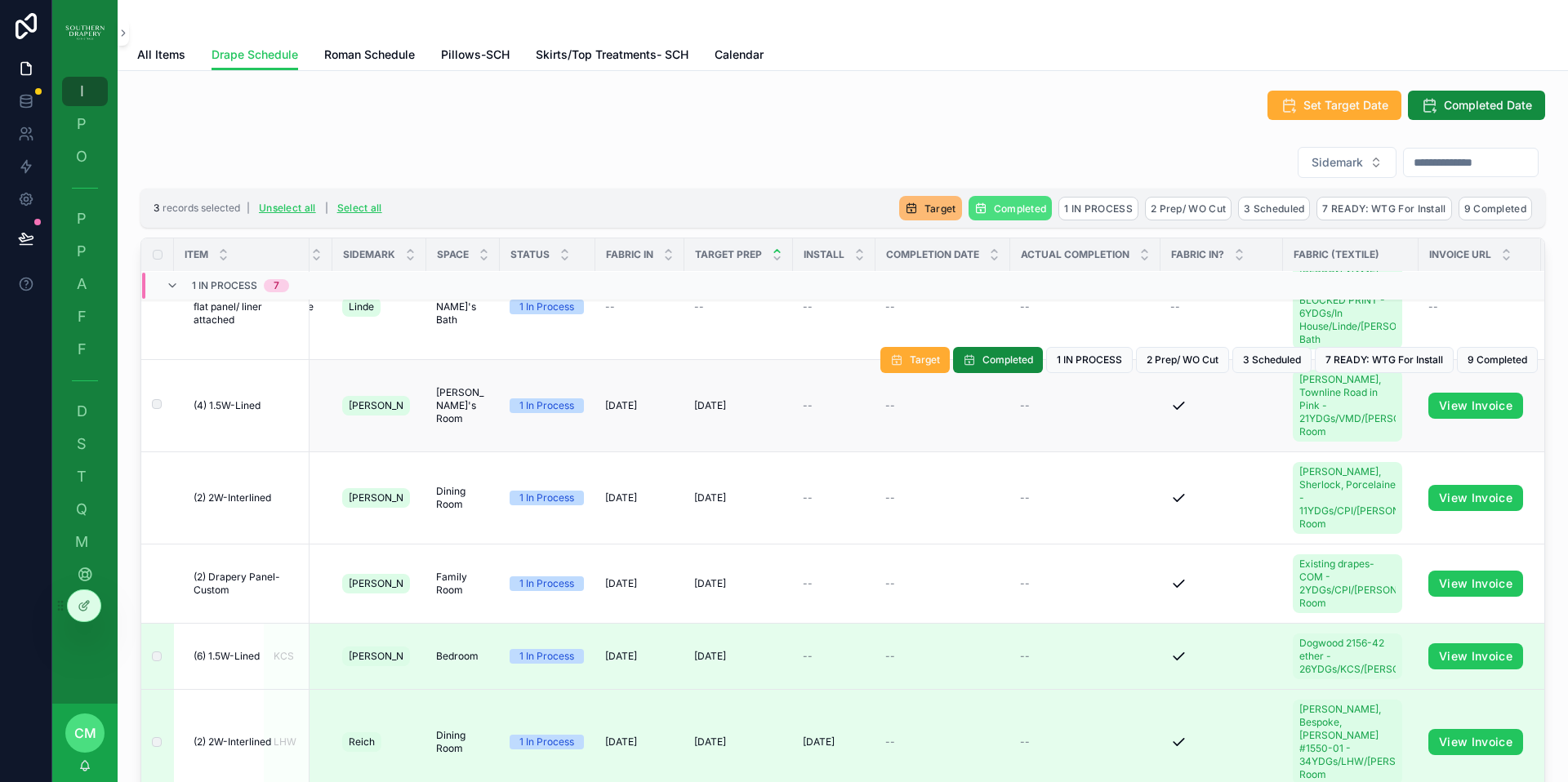
scroll to position [0, 46]
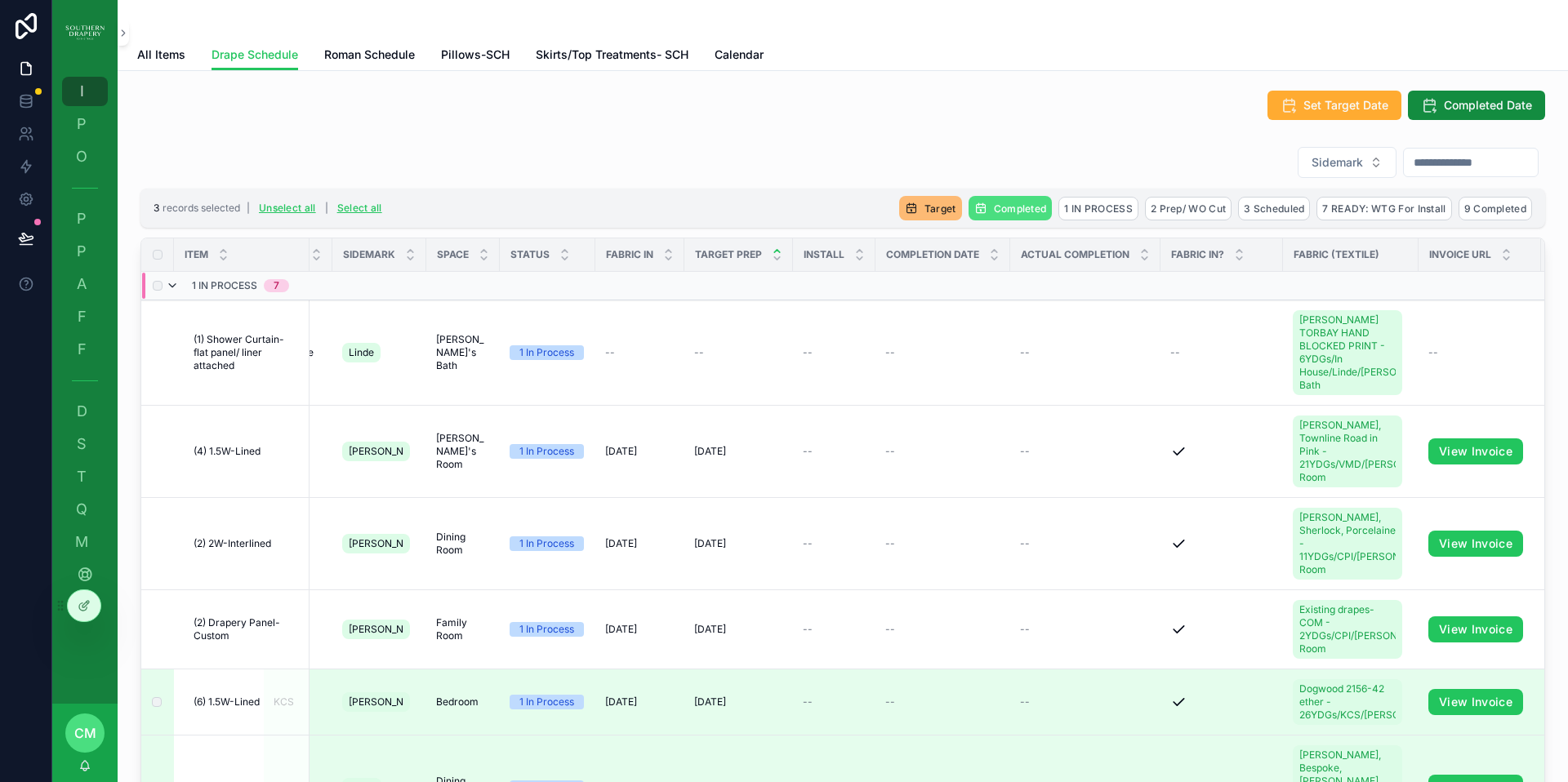
click at [169, 287] on icon "scrollable content" at bounding box center [172, 285] width 13 height 13
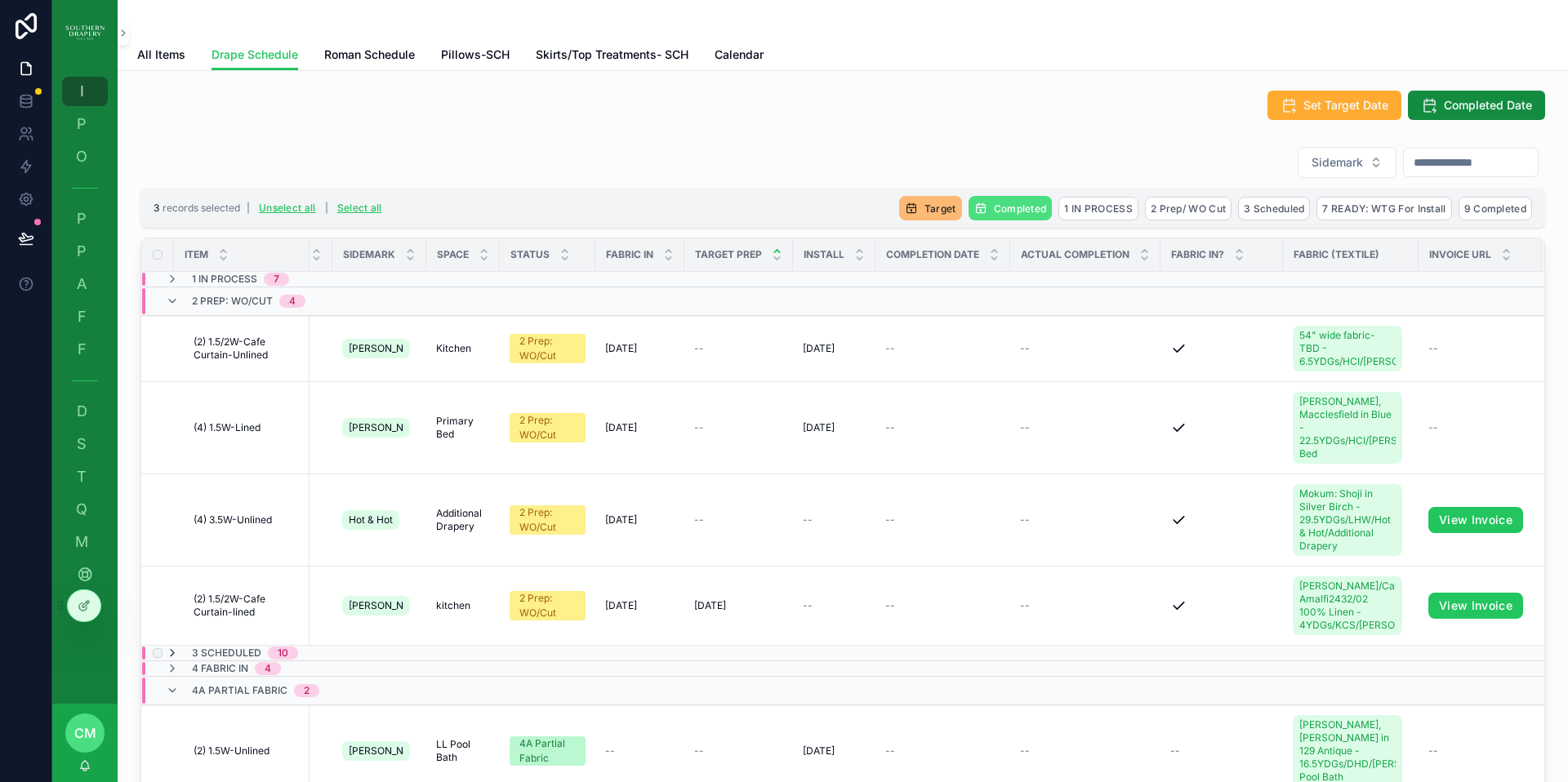
click at [174, 652] on icon "scrollable content" at bounding box center [172, 653] width 13 height 13
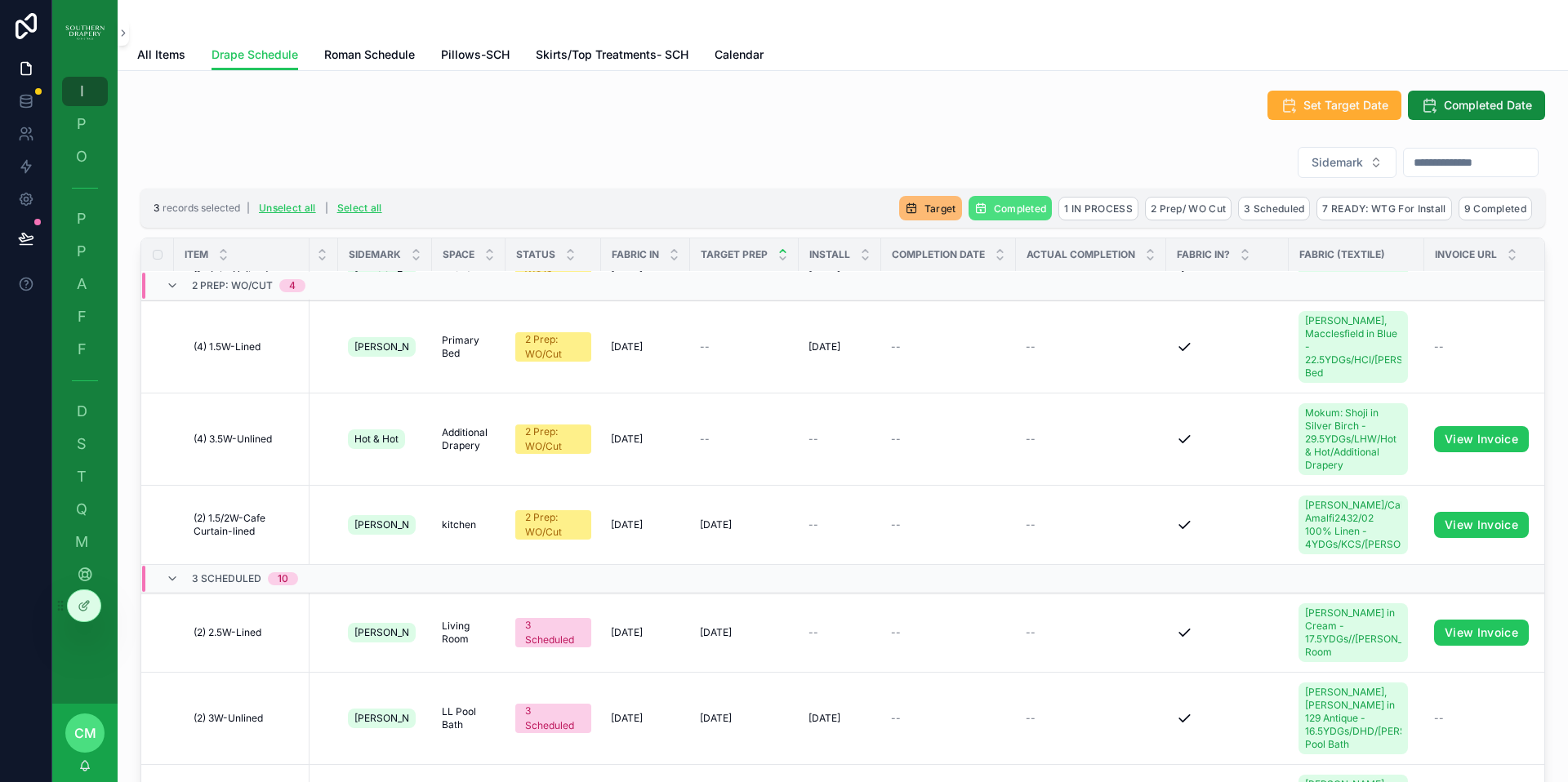
scroll to position [0, 40]
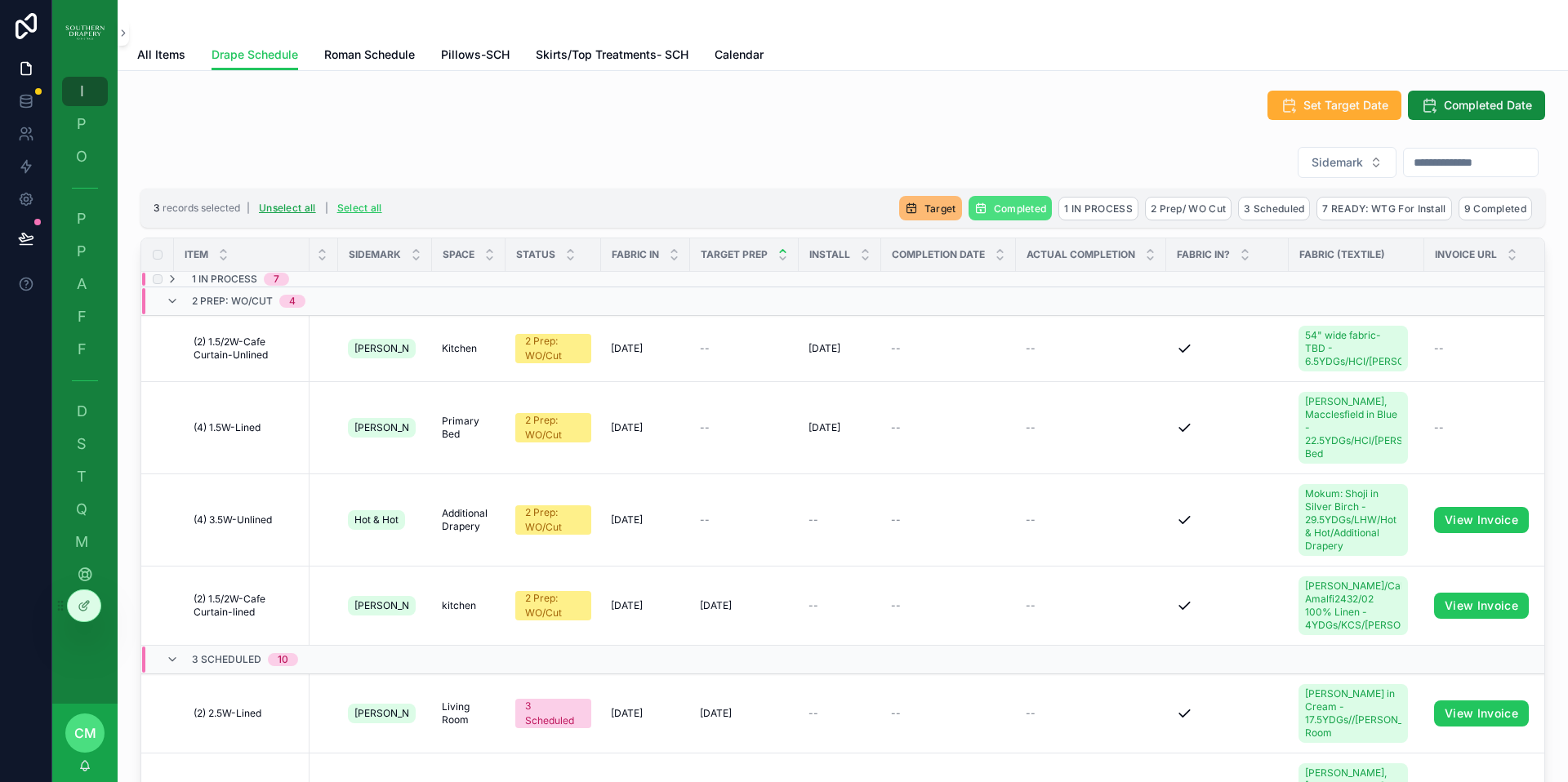
drag, startPoint x: 286, startPoint y: 205, endPoint x: 314, endPoint y: 230, distance: 37.5
click at [286, 205] on button "Unselect all" at bounding box center [287, 208] width 68 height 26
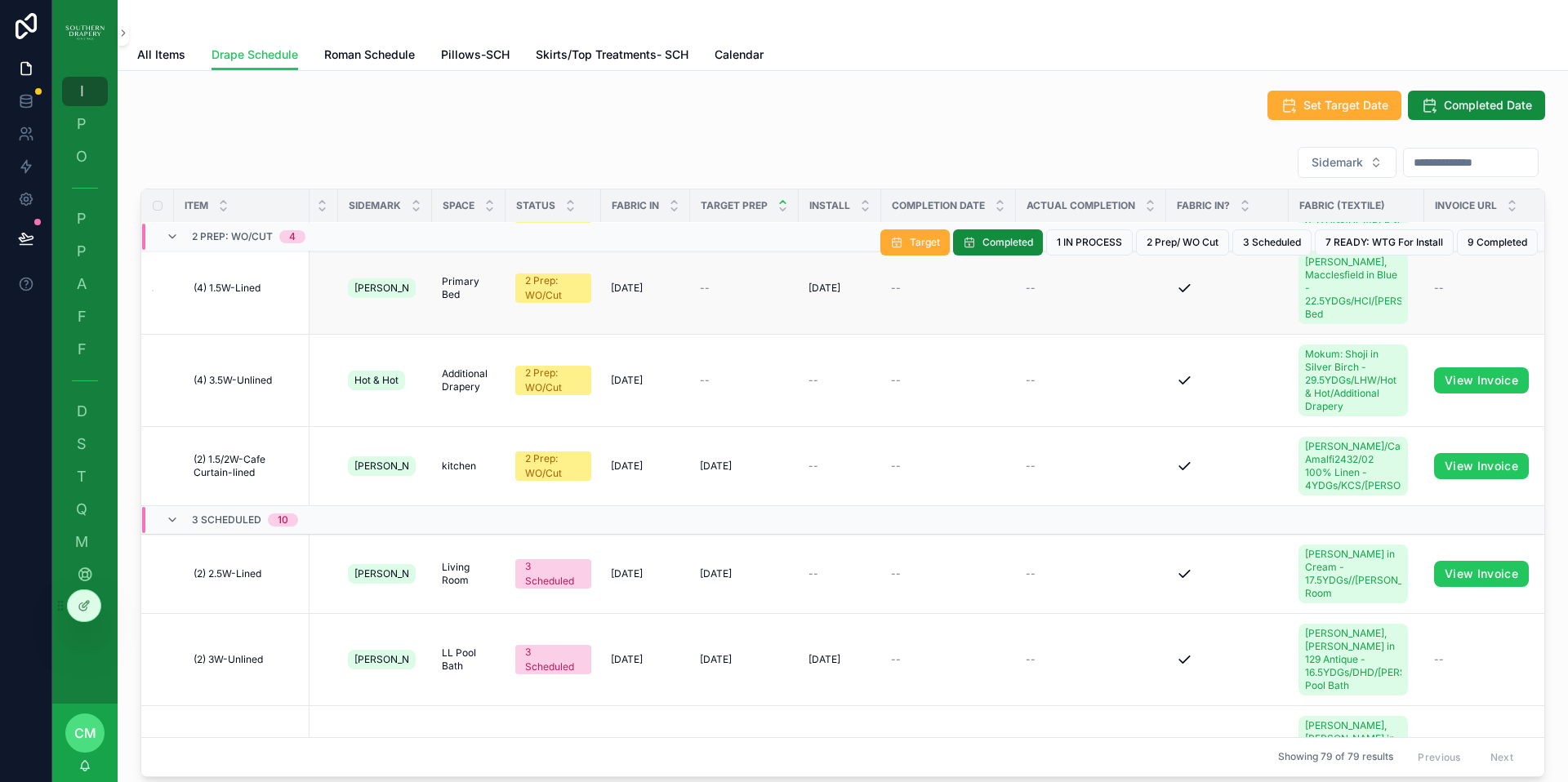
scroll to position [92, 40]
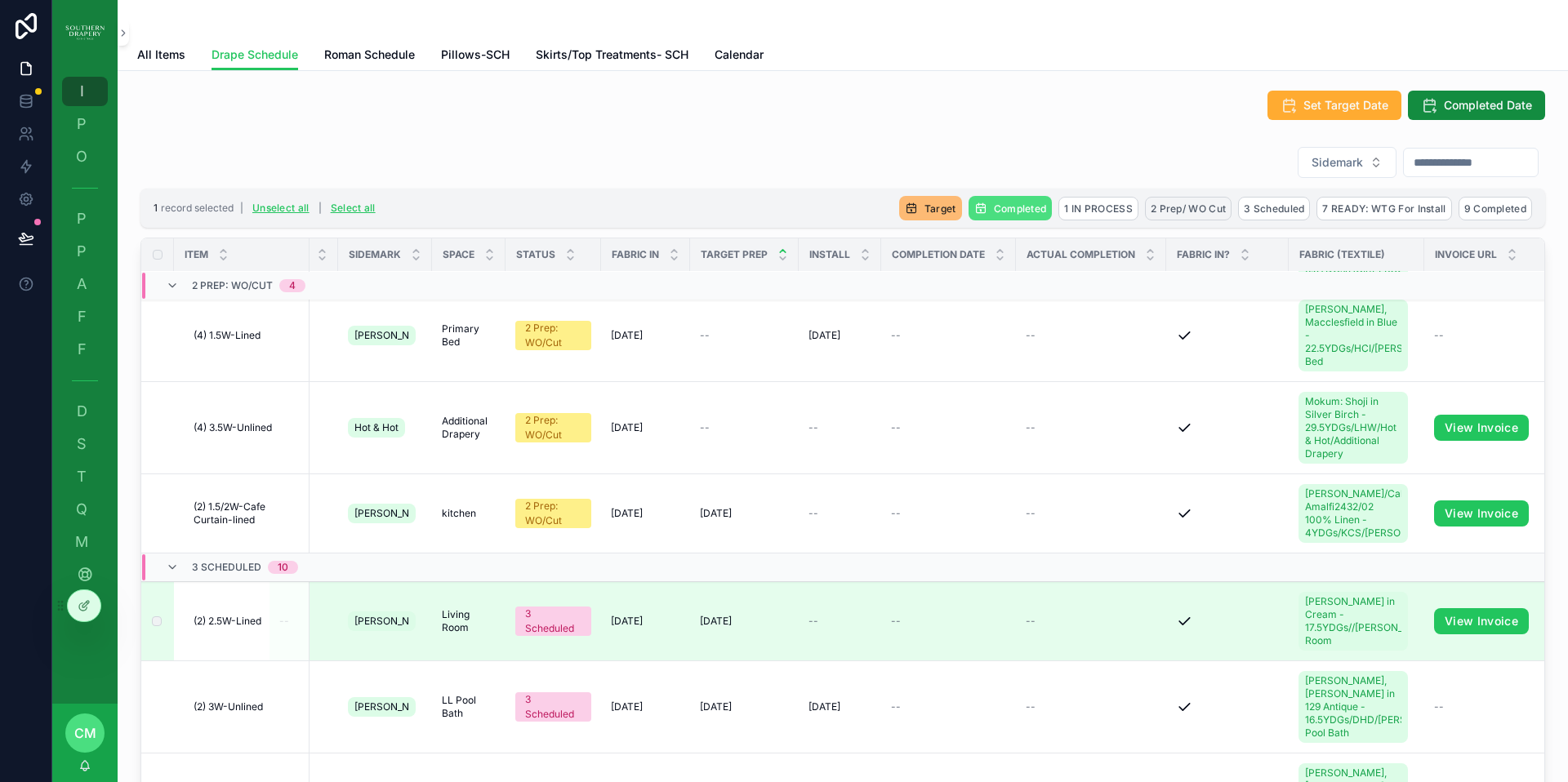
click at [1180, 211] on span "2 Prep/ WO Cut" at bounding box center [1188, 209] width 75 height 12
click at [1255, 176] on icon "scrollable content" at bounding box center [1254, 177] width 13 height 13
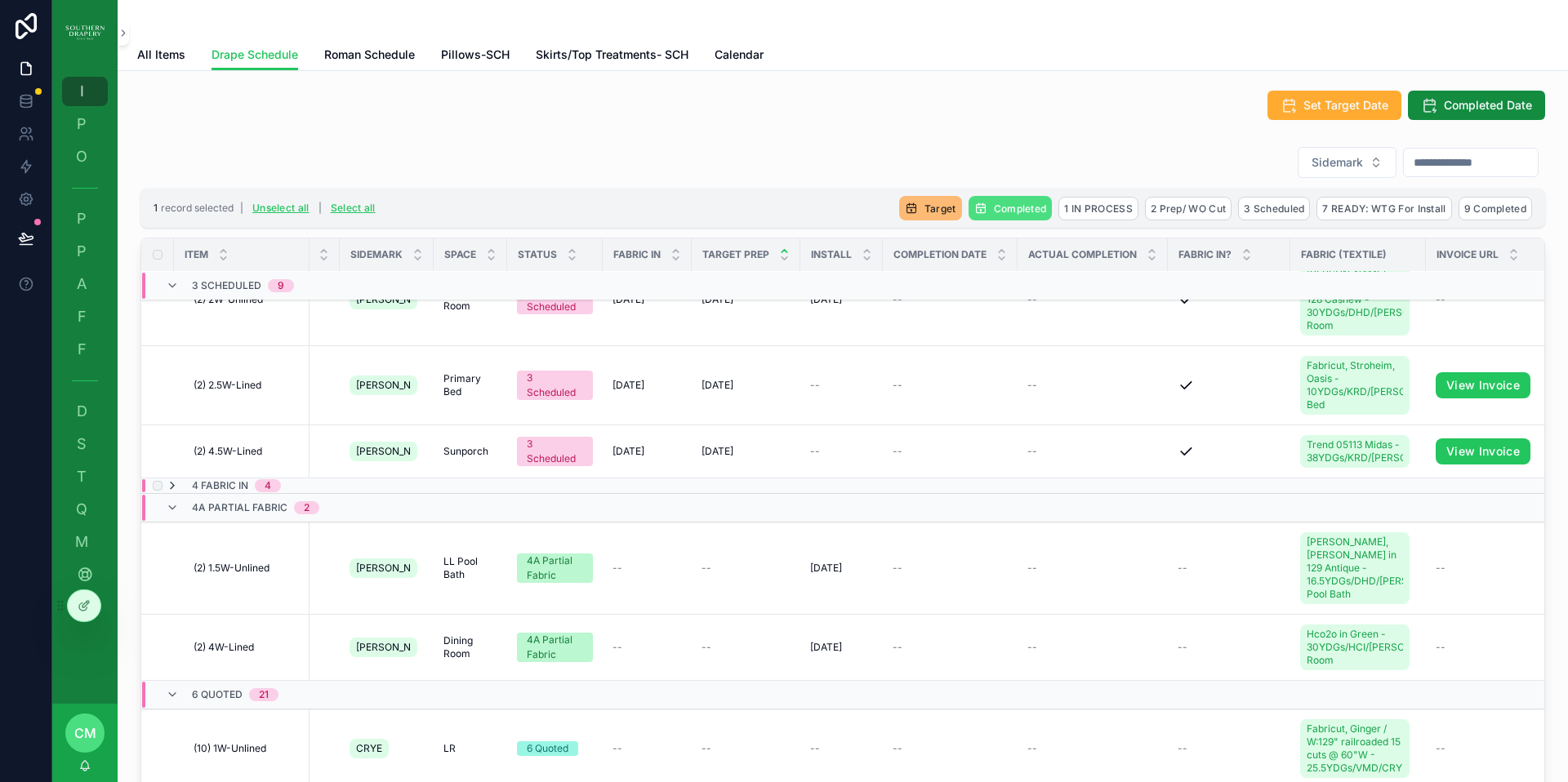
scroll to position [1166, 34]
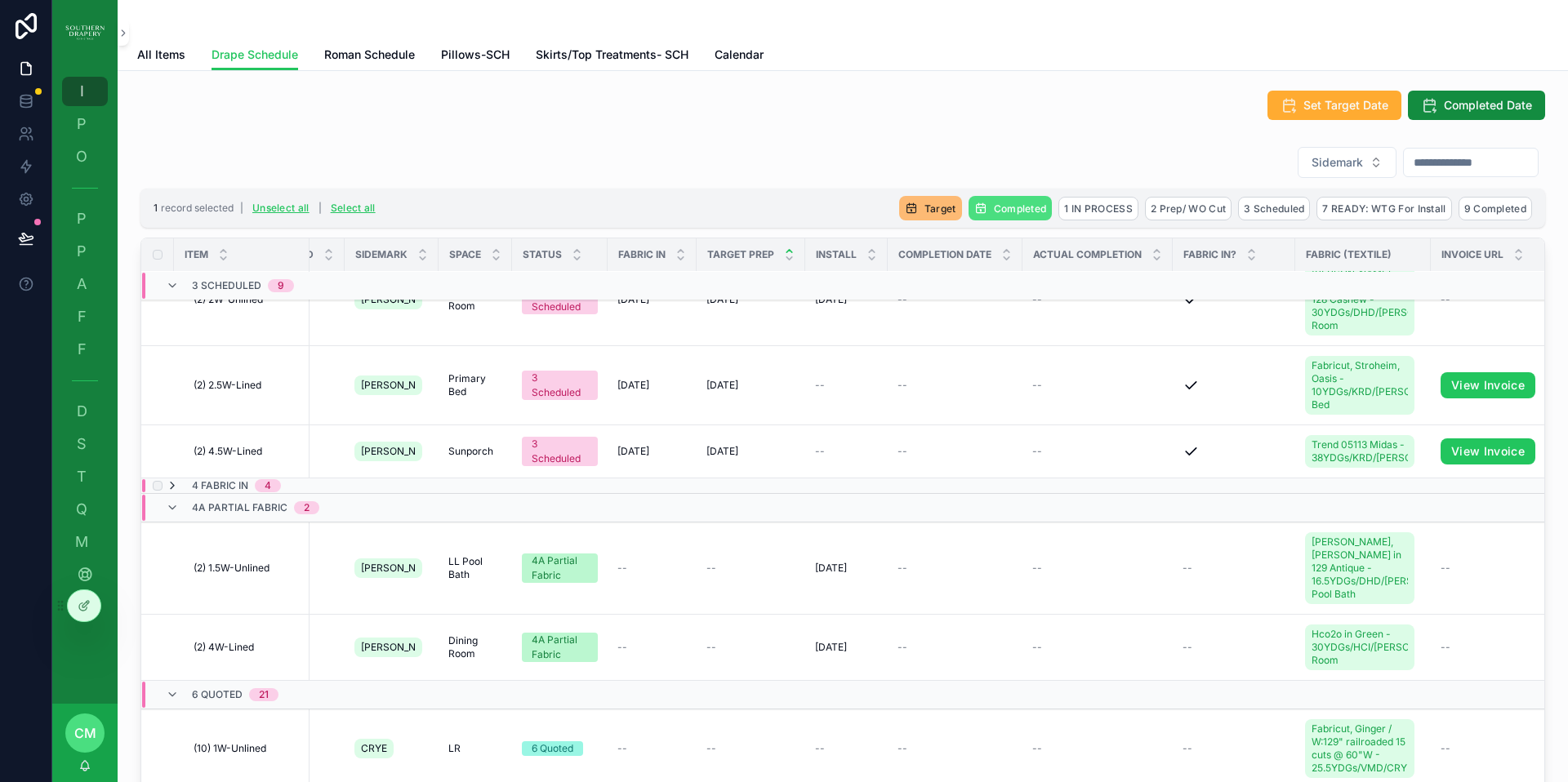
click at [174, 487] on icon "scrollable content" at bounding box center [172, 485] width 13 height 13
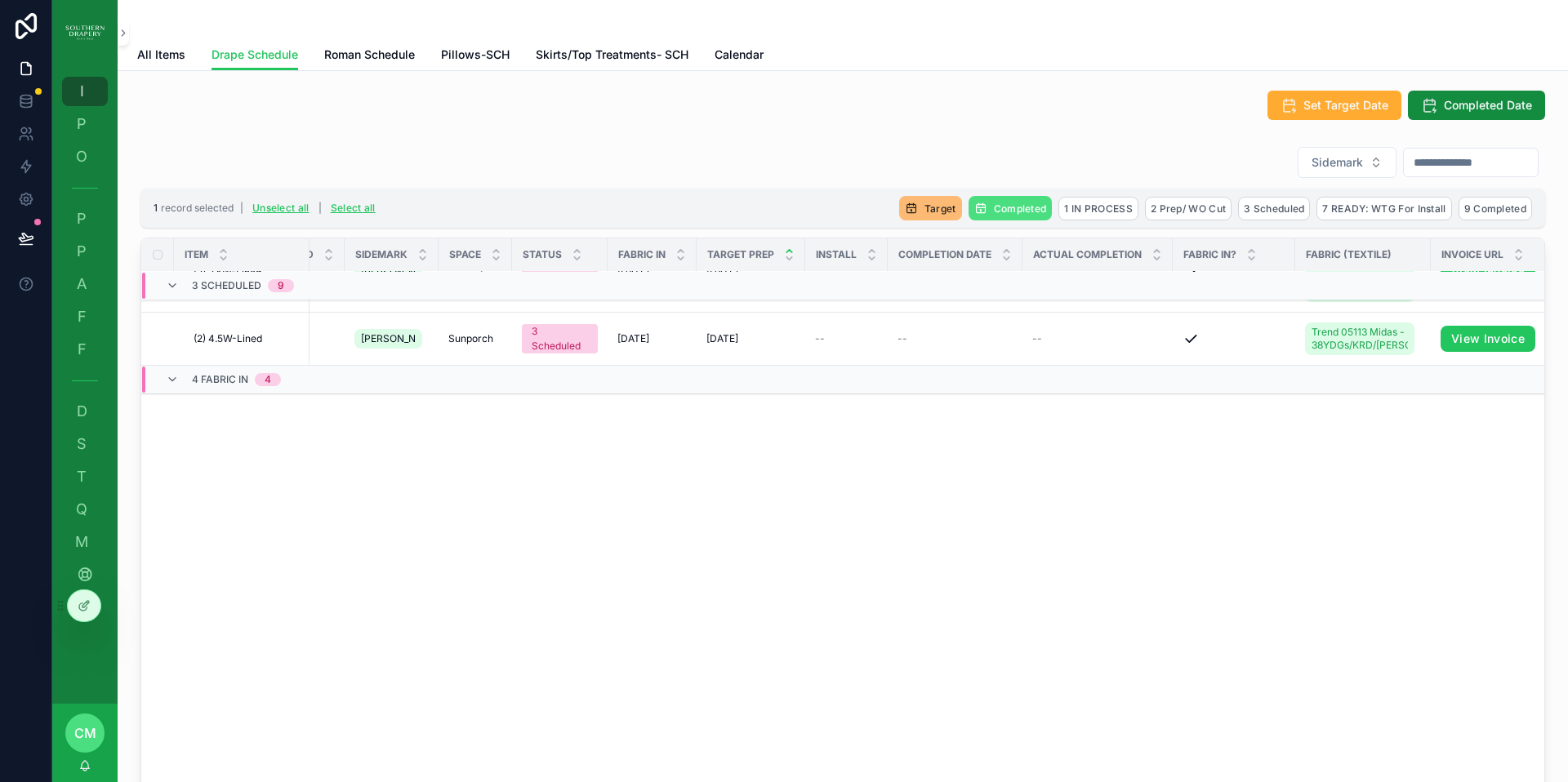
scroll to position [0, 34]
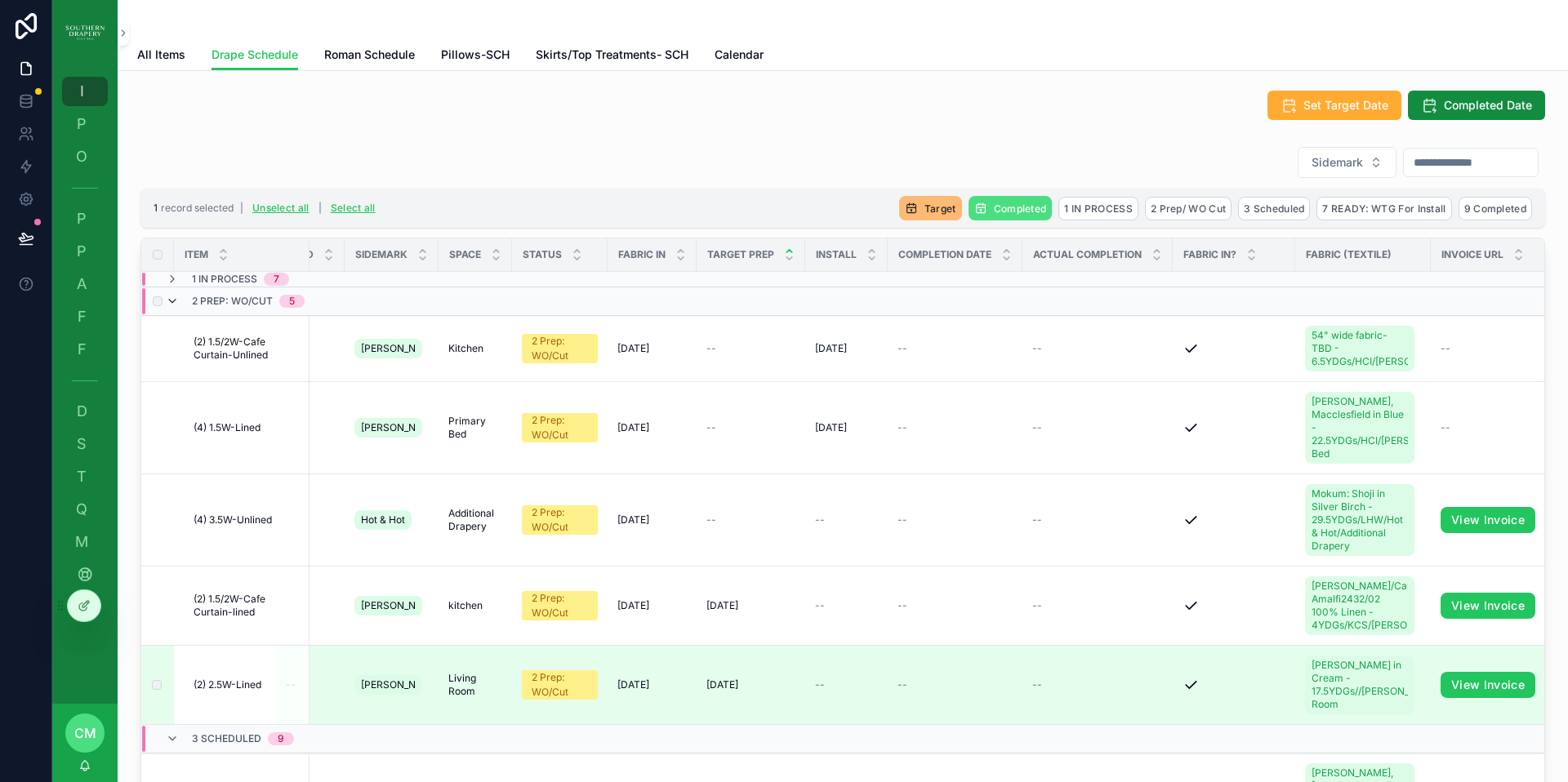
click at [174, 303] on icon "scrollable content" at bounding box center [172, 300] width 13 height 13
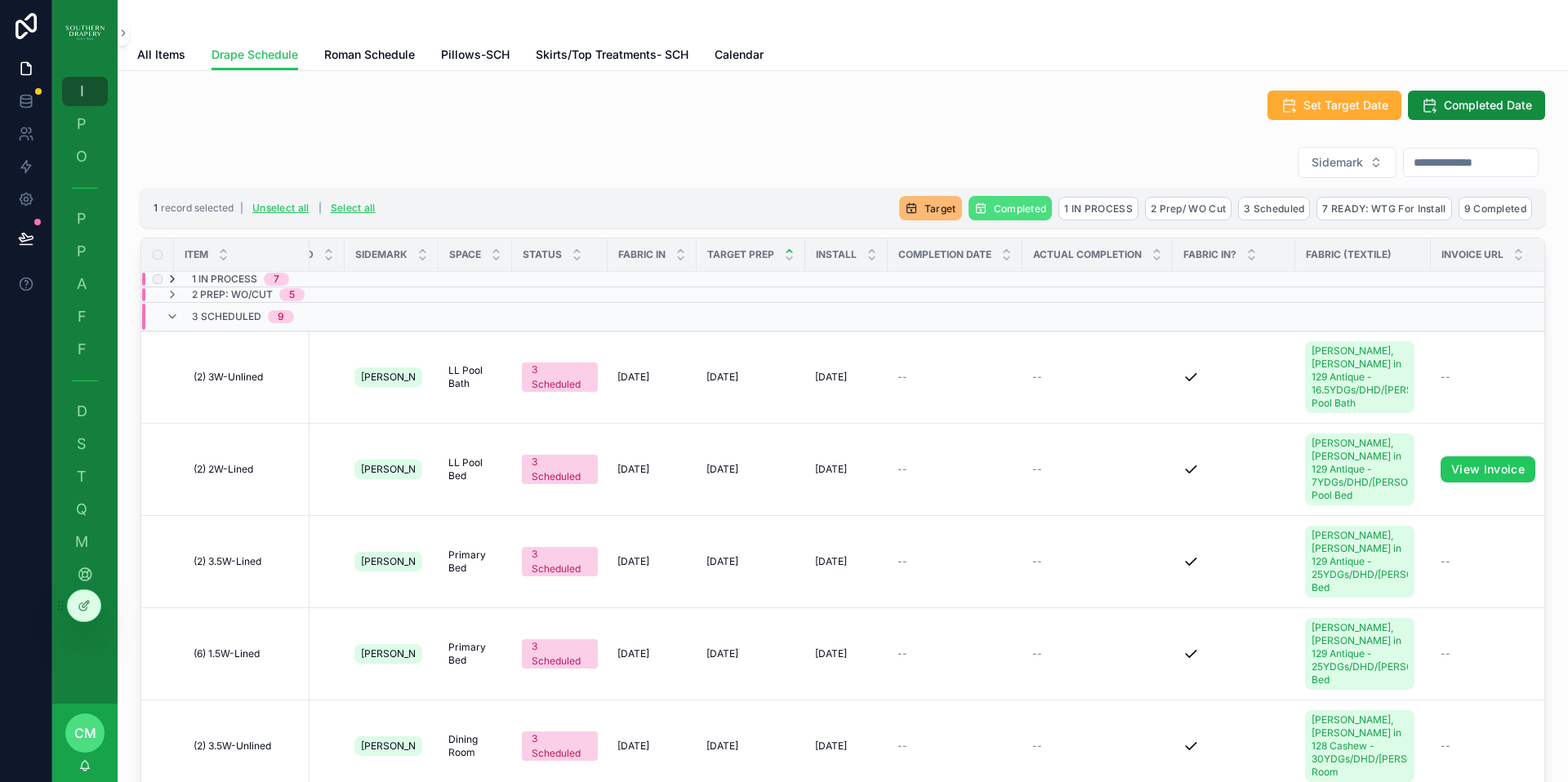
click at [175, 278] on icon "scrollable content" at bounding box center [172, 279] width 13 height 13
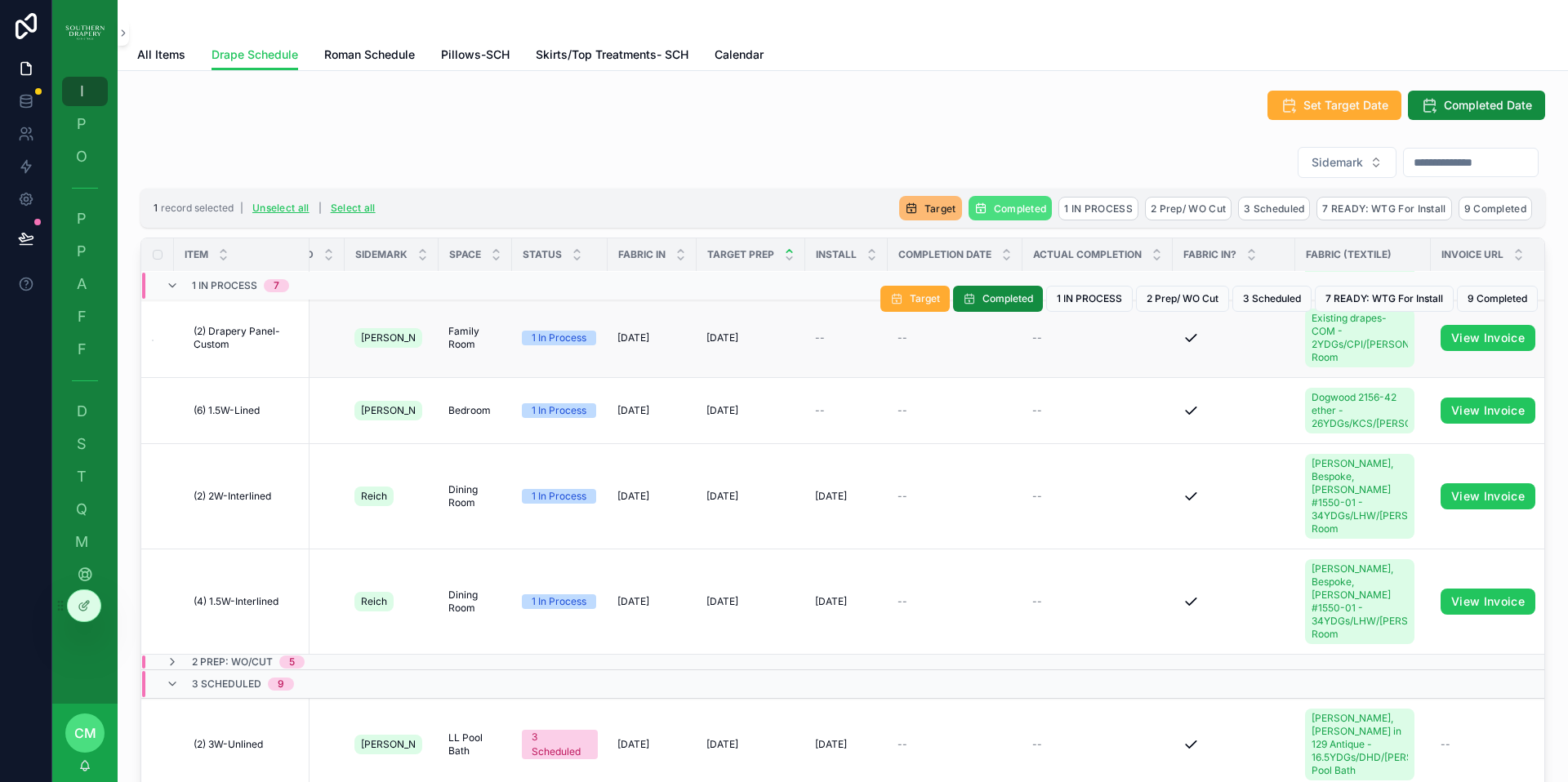
scroll to position [295, 34]
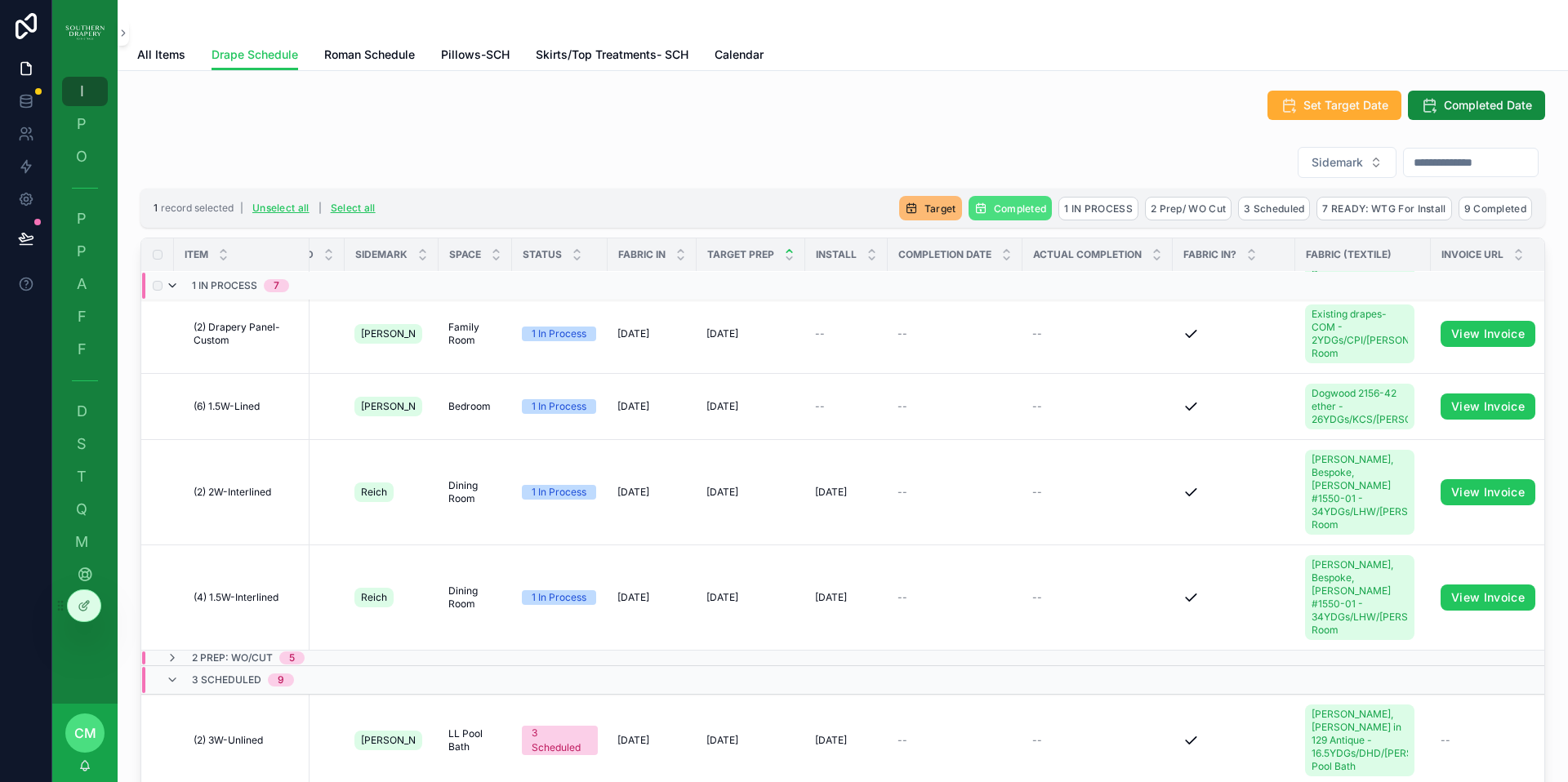
click at [170, 287] on icon "scrollable content" at bounding box center [172, 285] width 13 height 13
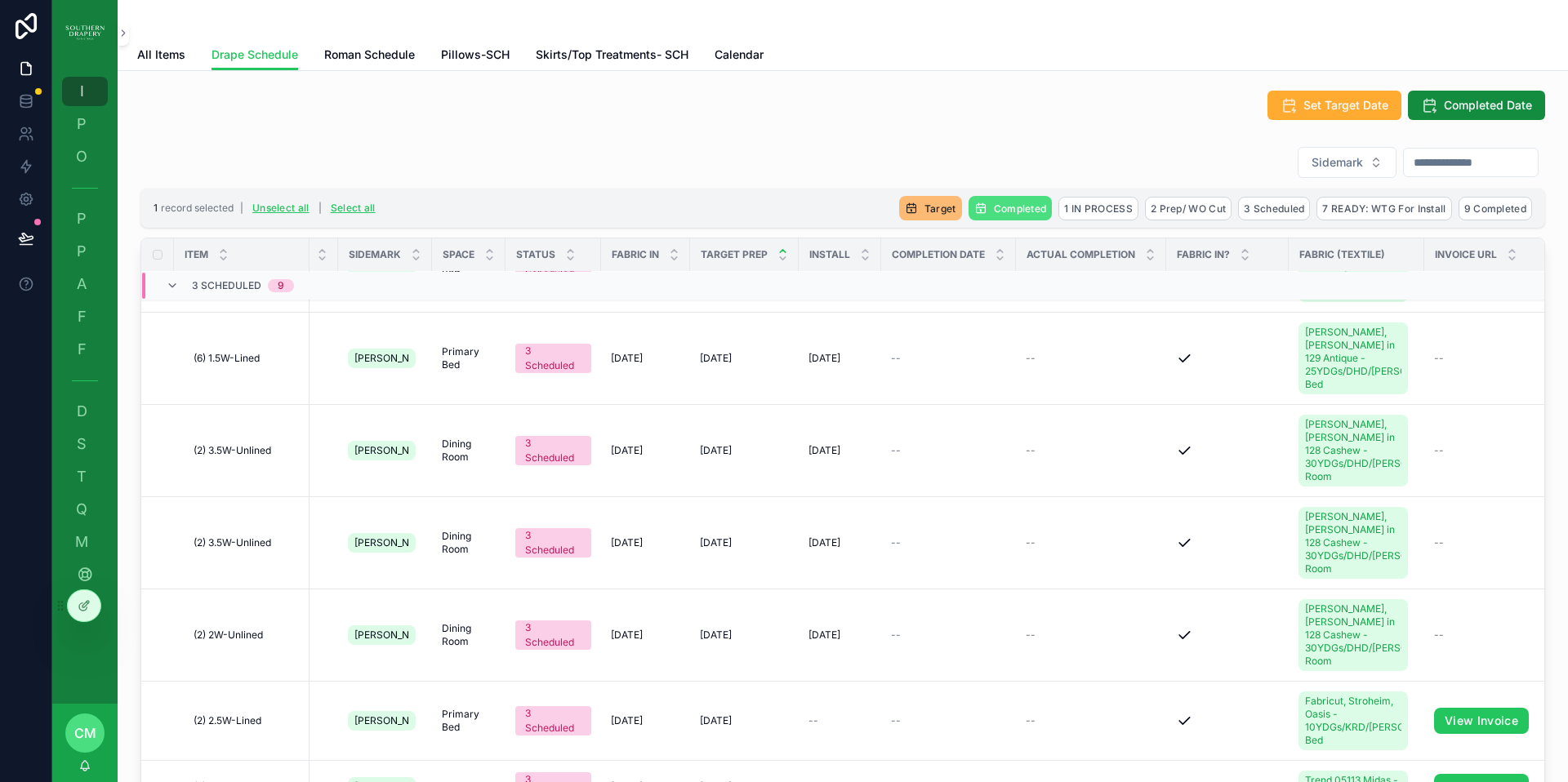
scroll to position [295, 41]
click at [170, 287] on icon "scrollable content" at bounding box center [172, 285] width 13 height 13
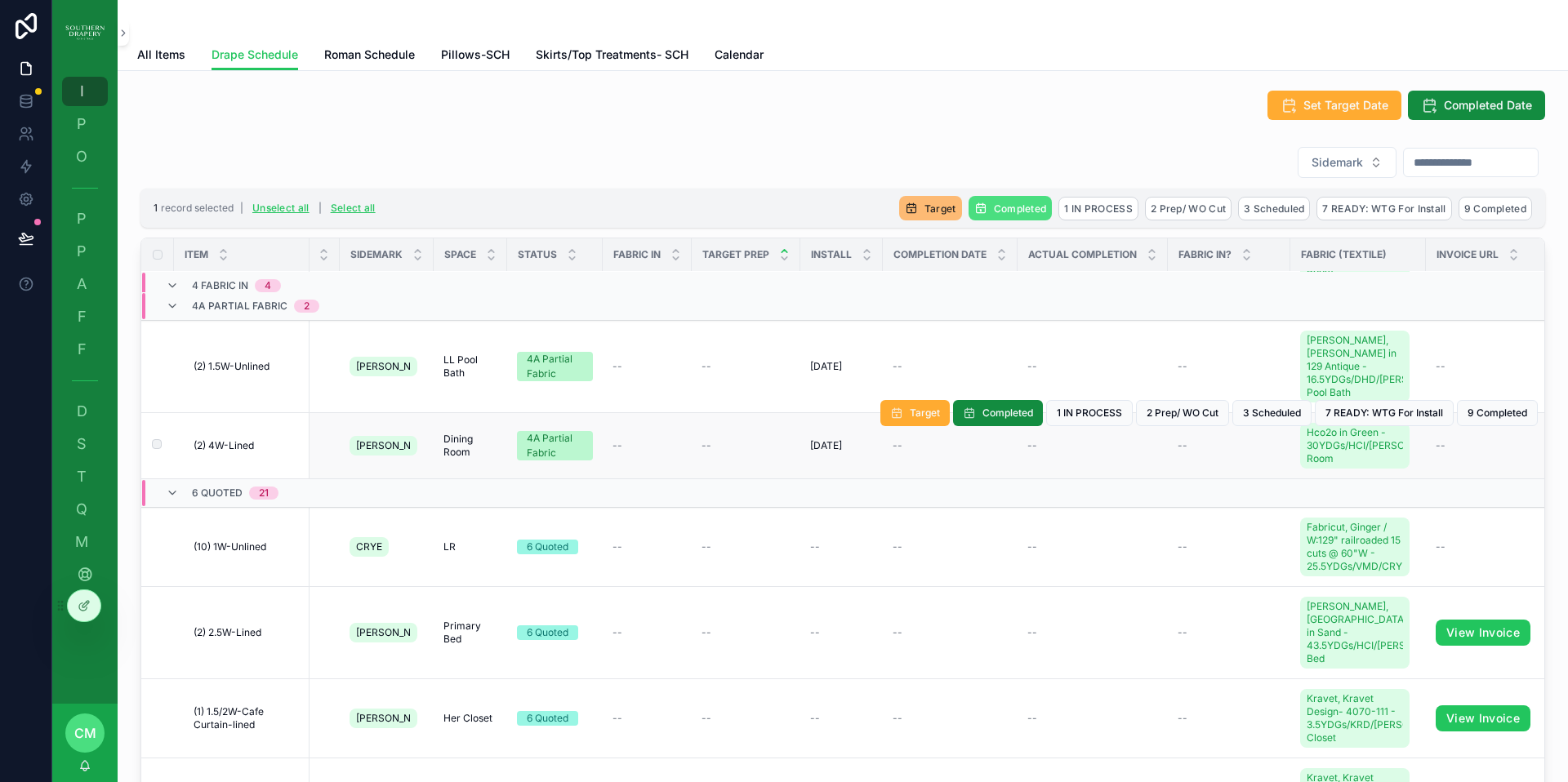
scroll to position [391, 38]
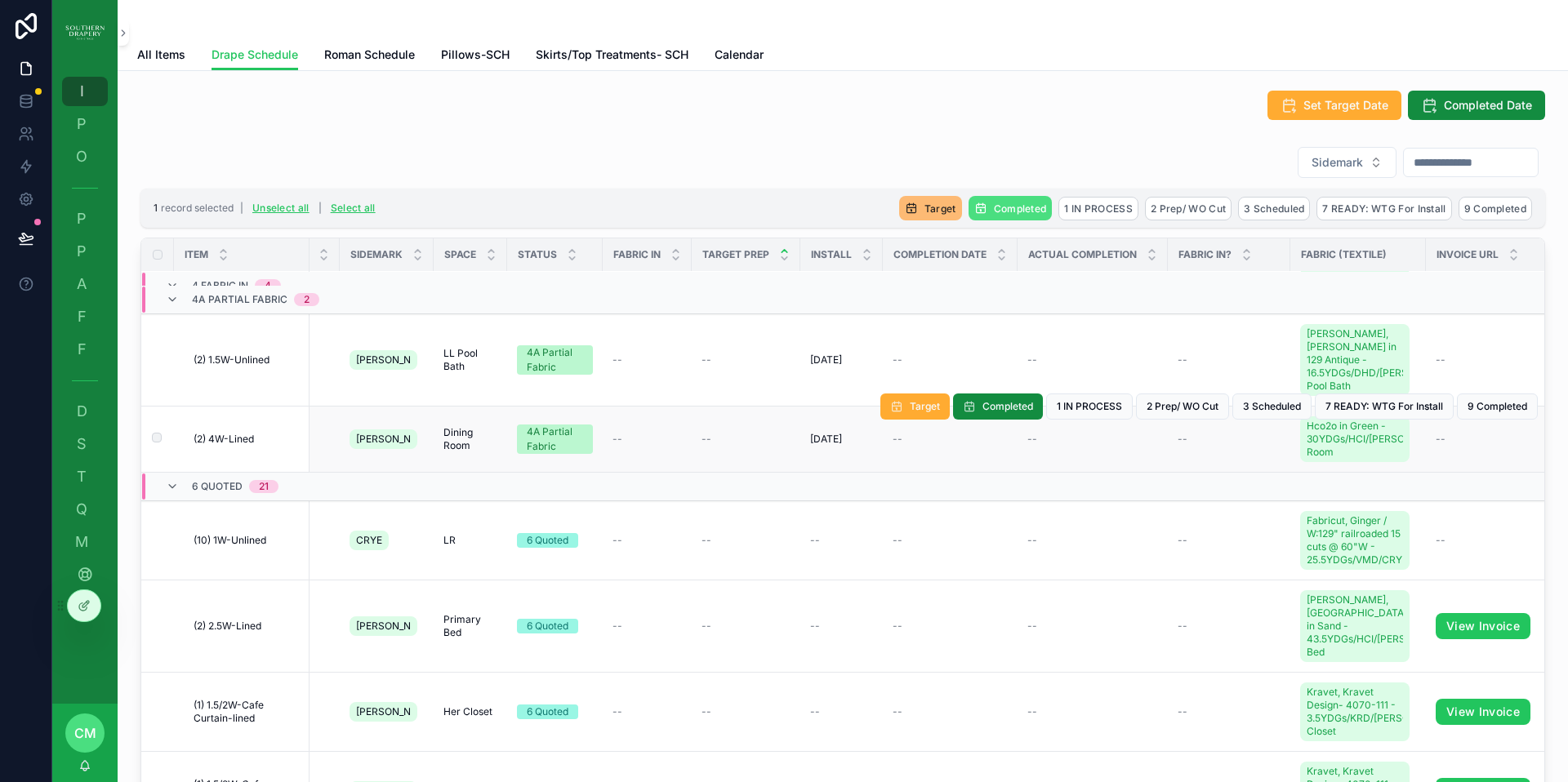
click at [229, 438] on span "(2) 4W-Lined" at bounding box center [224, 438] width 60 height 13
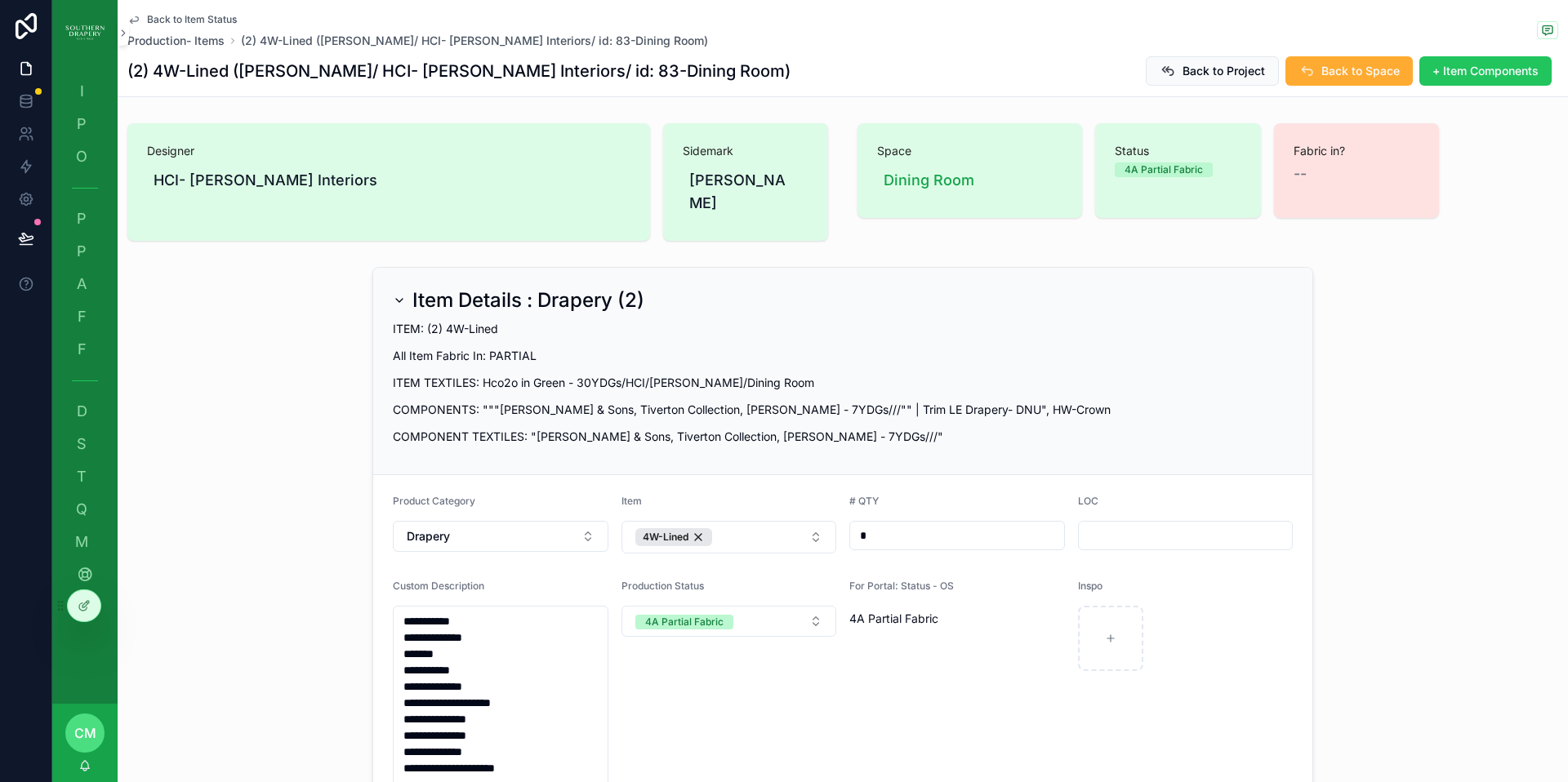
click at [169, 20] on span "Back to Item Status" at bounding box center [192, 19] width 90 height 13
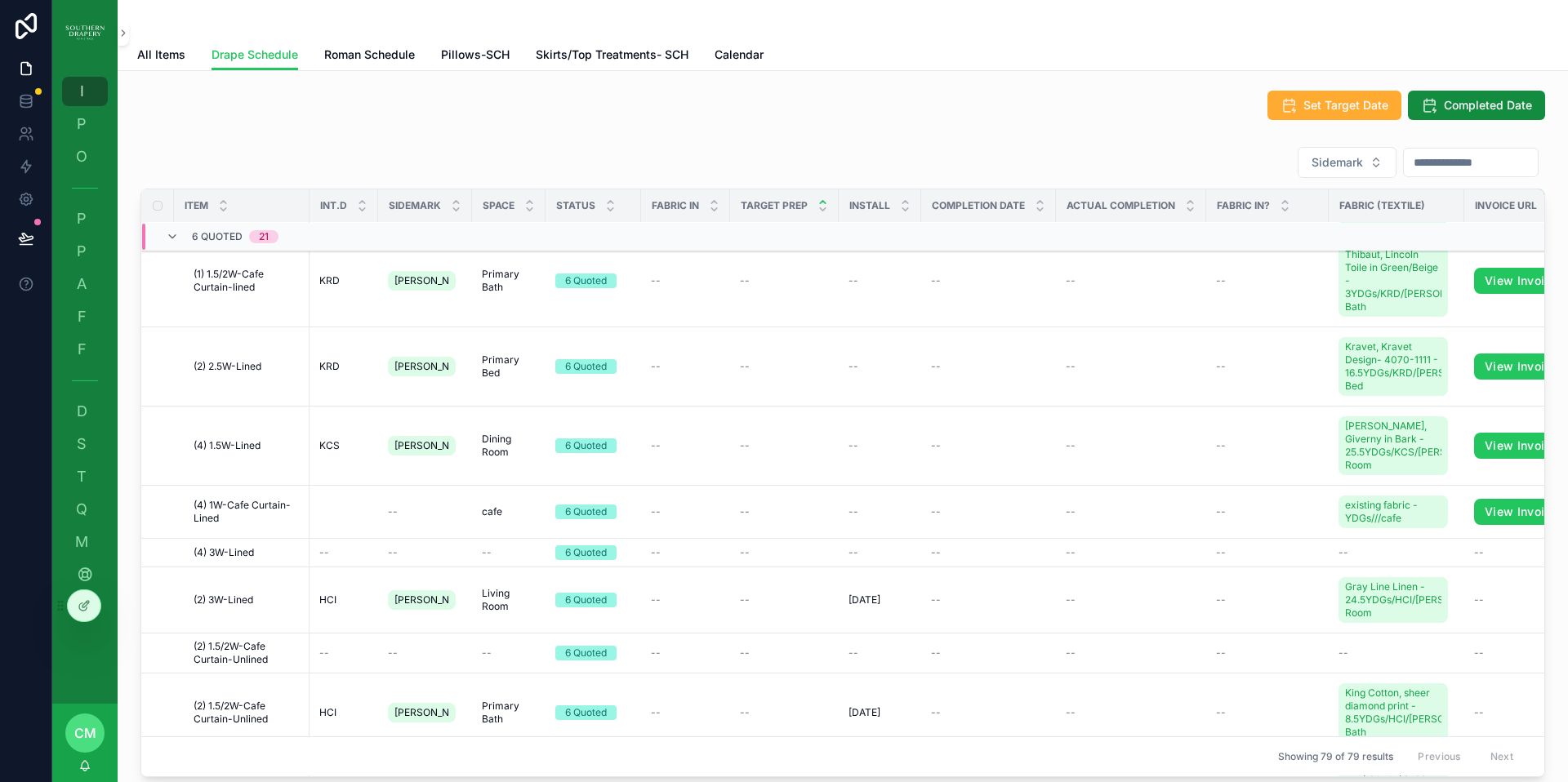
scroll to position [1000, 0]
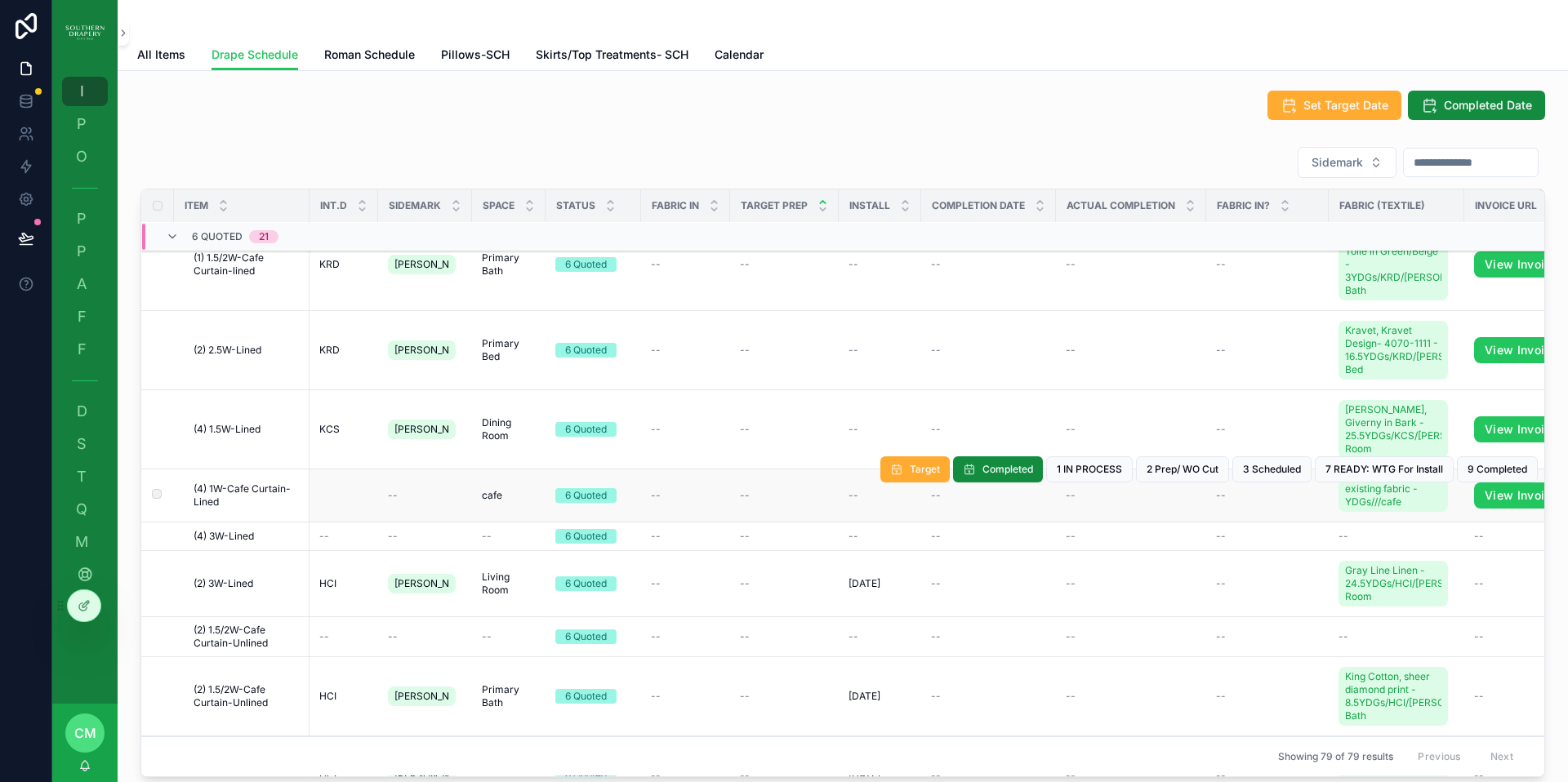
click at [231, 482] on span "(4) 1W-Cafe Curtain-Lined" at bounding box center [246, 495] width 106 height 26
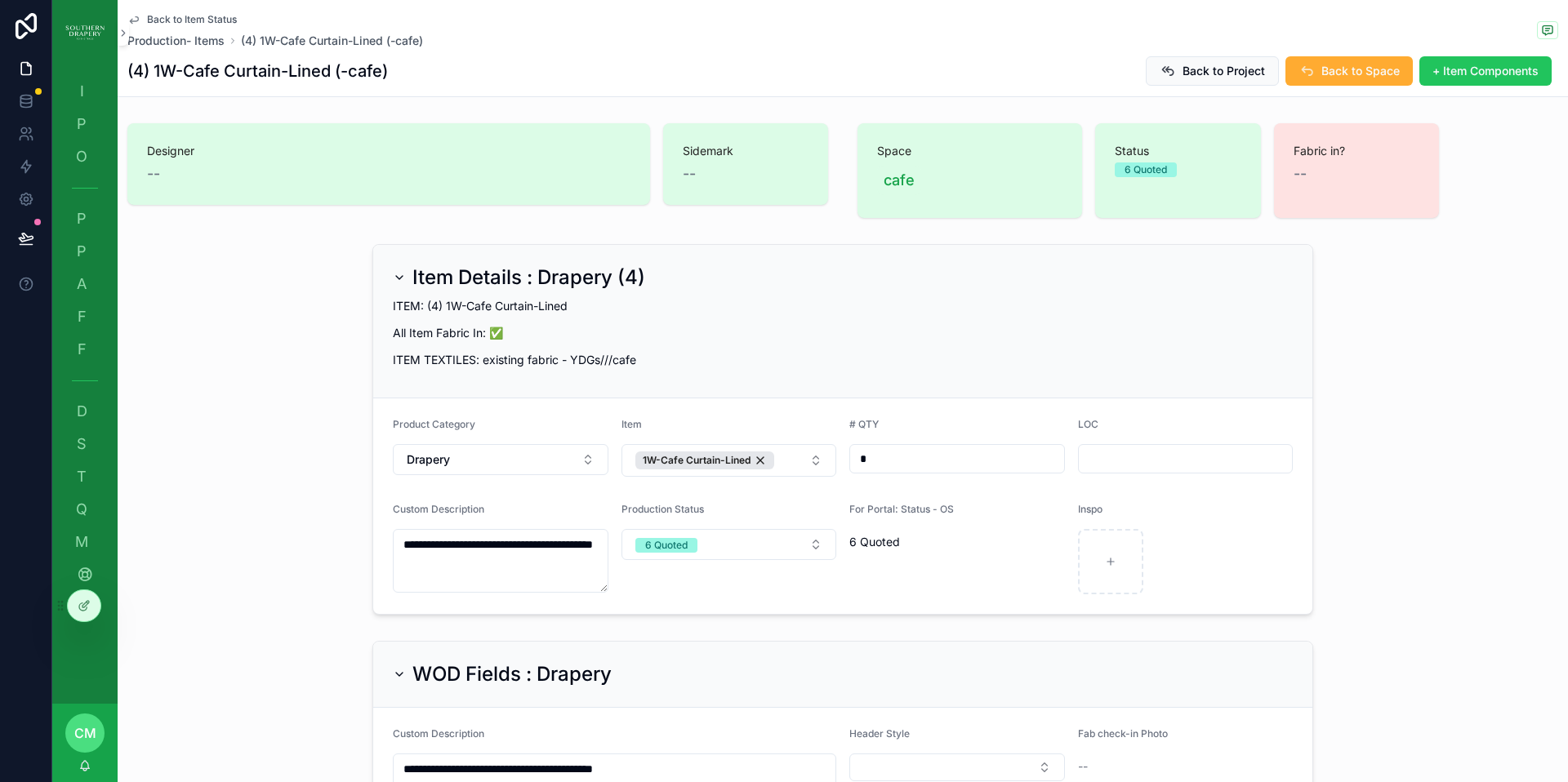
click at [174, 19] on span "Back to Item Status" at bounding box center [192, 19] width 90 height 13
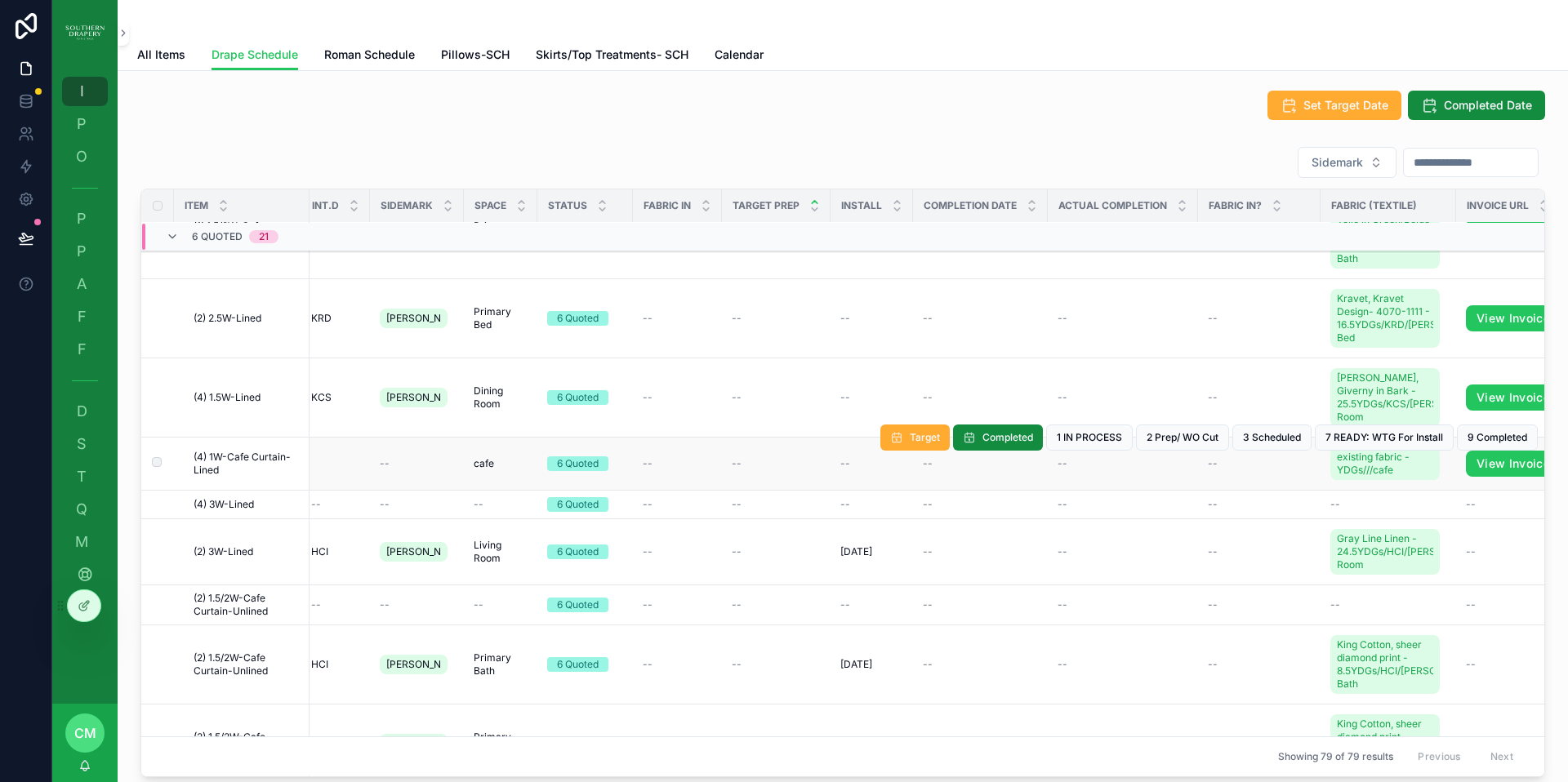
scroll to position [1033, 0]
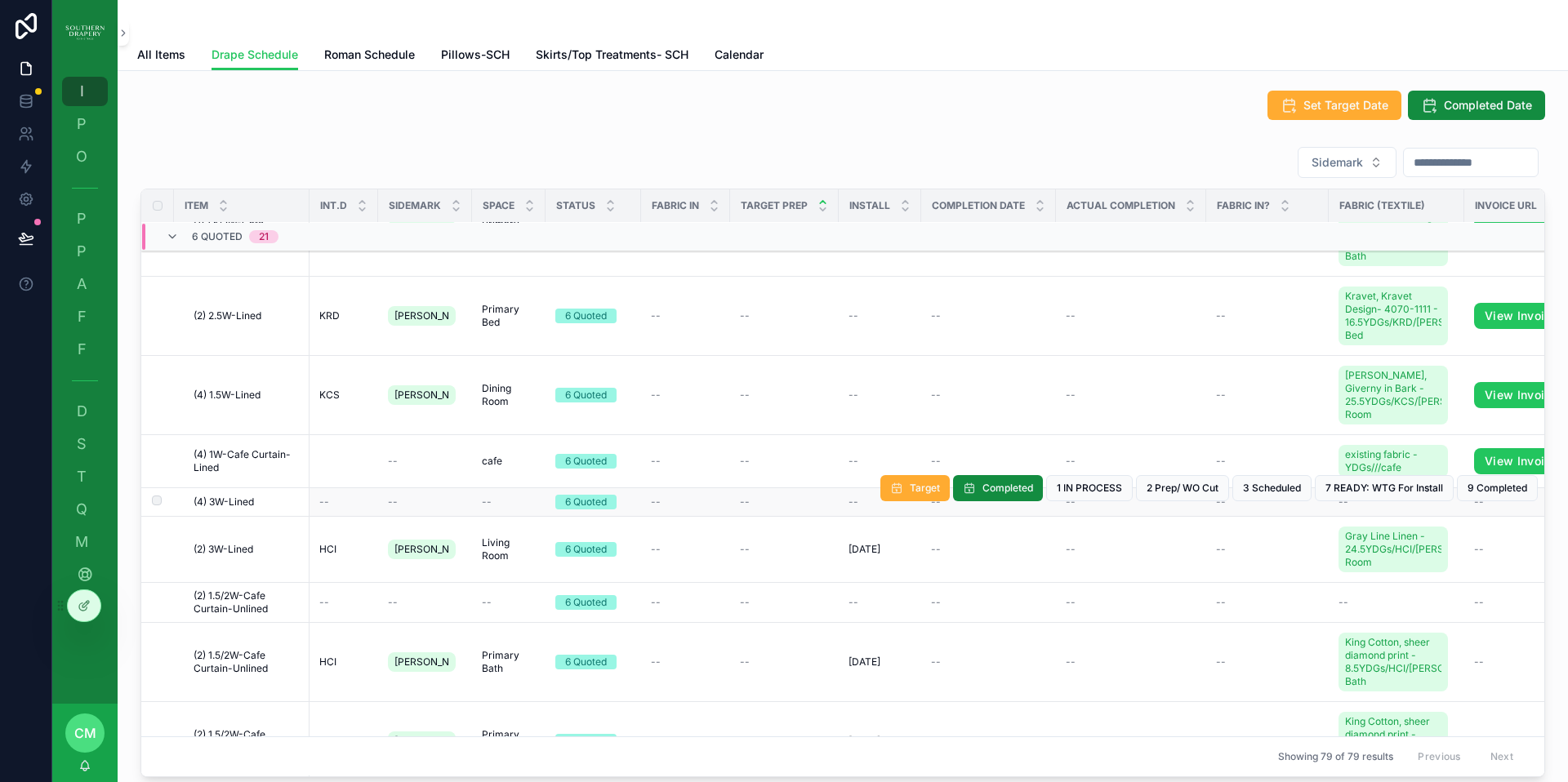
click at [232, 495] on span "(4) 3W-Lined" at bounding box center [224, 501] width 60 height 13
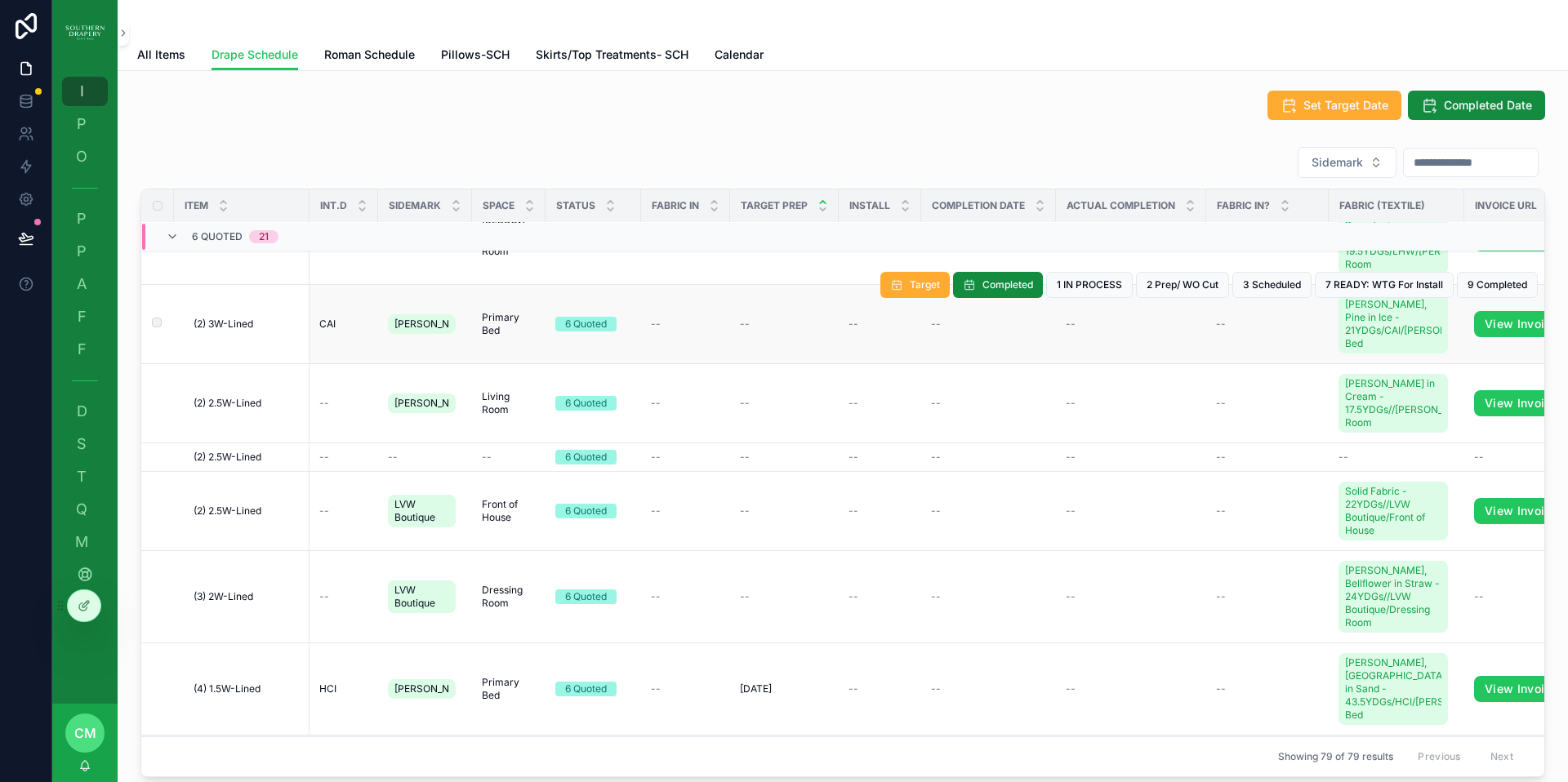
scroll to position [1693, 0]
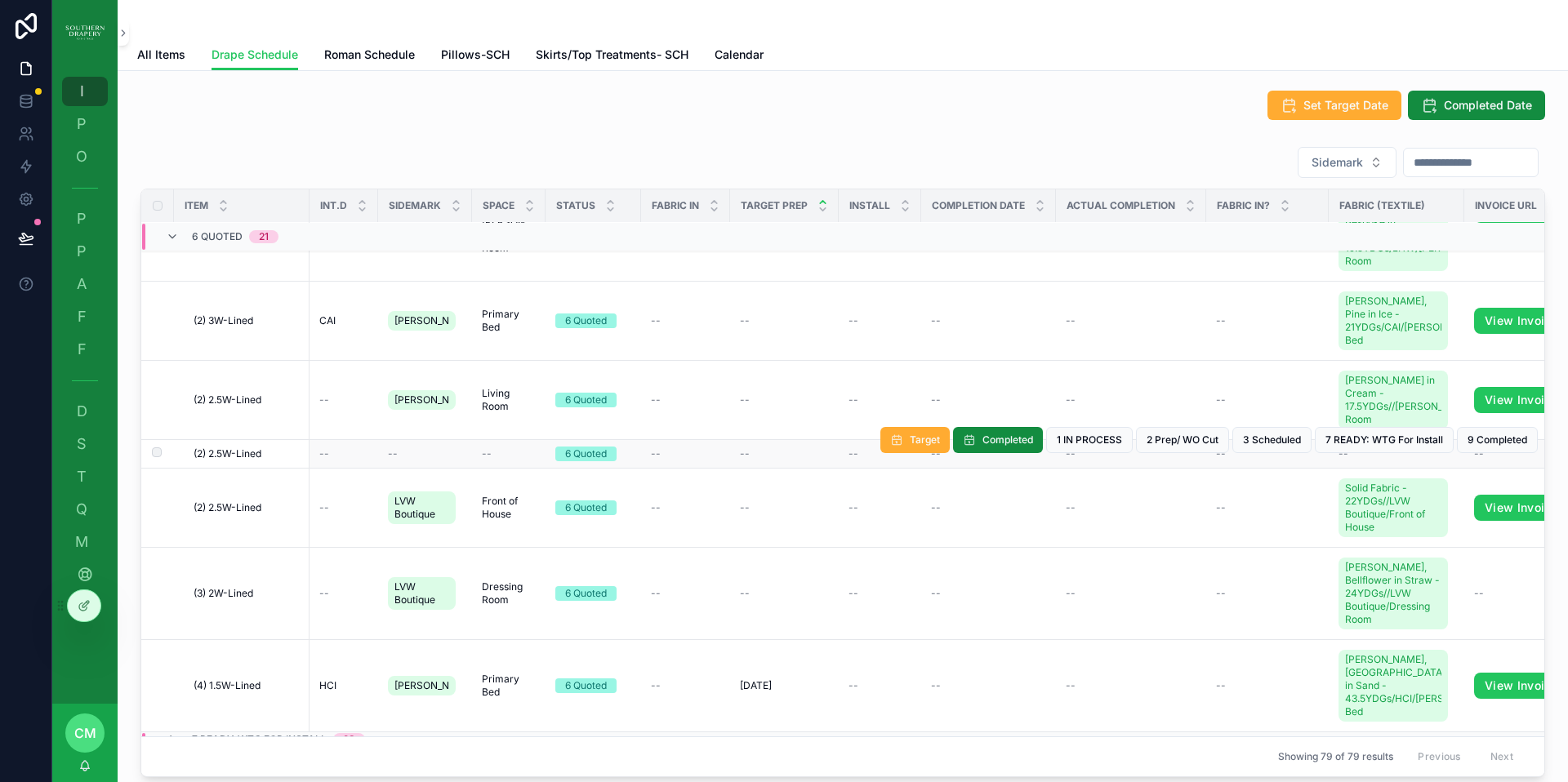
click at [222, 447] on span "(2) 2.5W-Lined" at bounding box center [227, 453] width 67 height 13
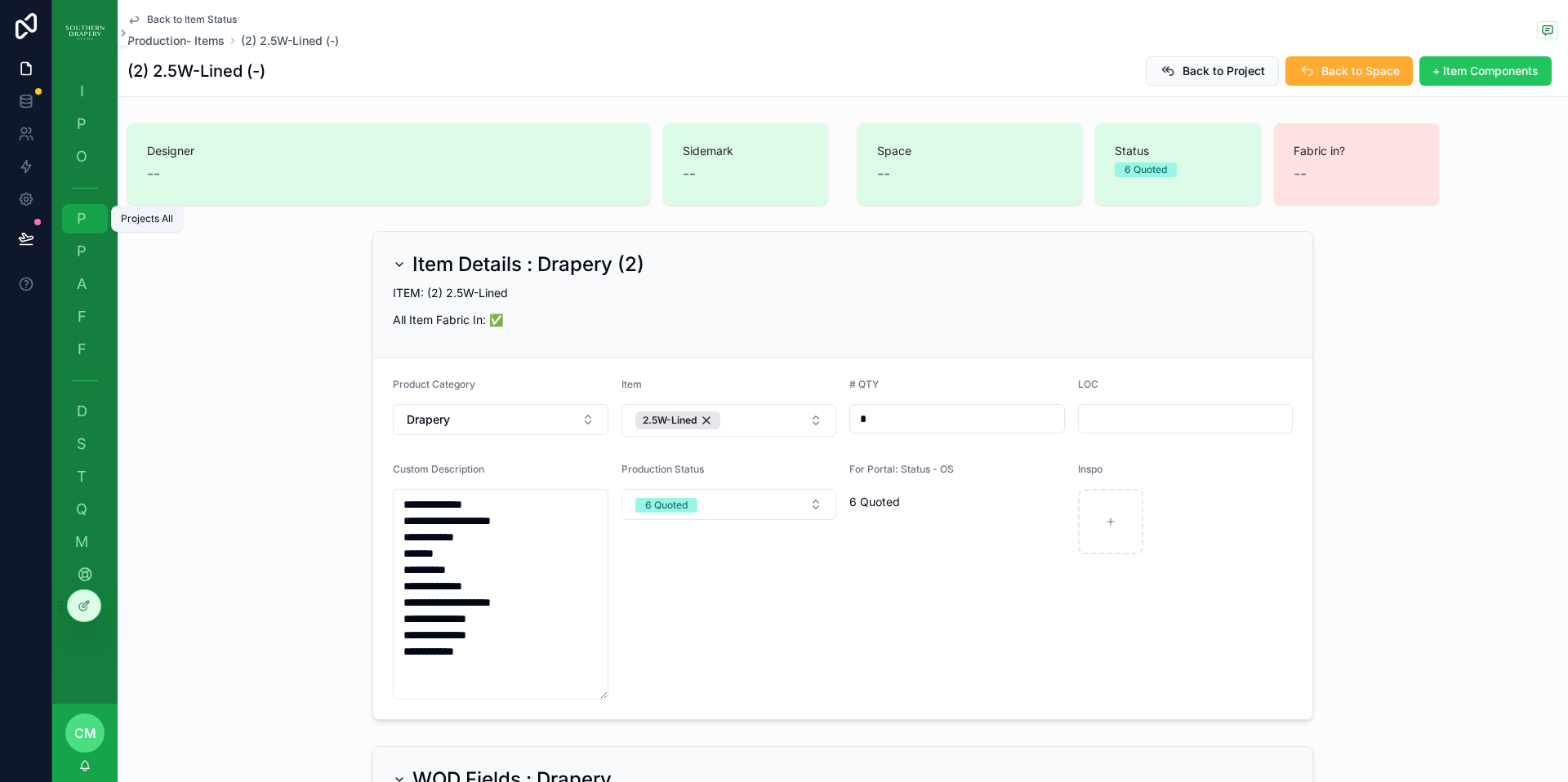
click at [72, 218] on div "P Projects All" at bounding box center [85, 218] width 26 height 26
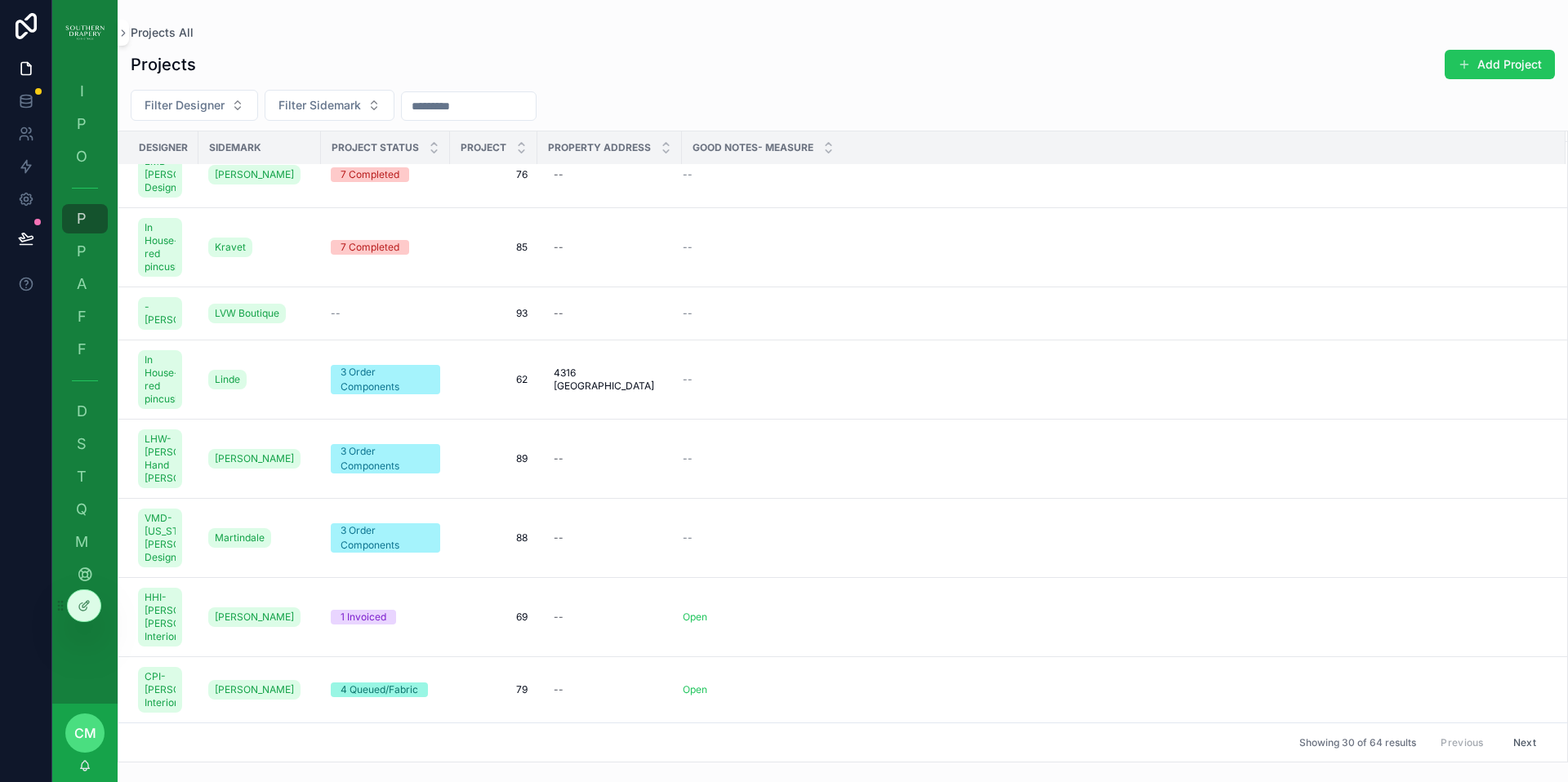
scroll to position [1655, 0]
click at [523, 320] on span "93" at bounding box center [493, 313] width 67 height 13
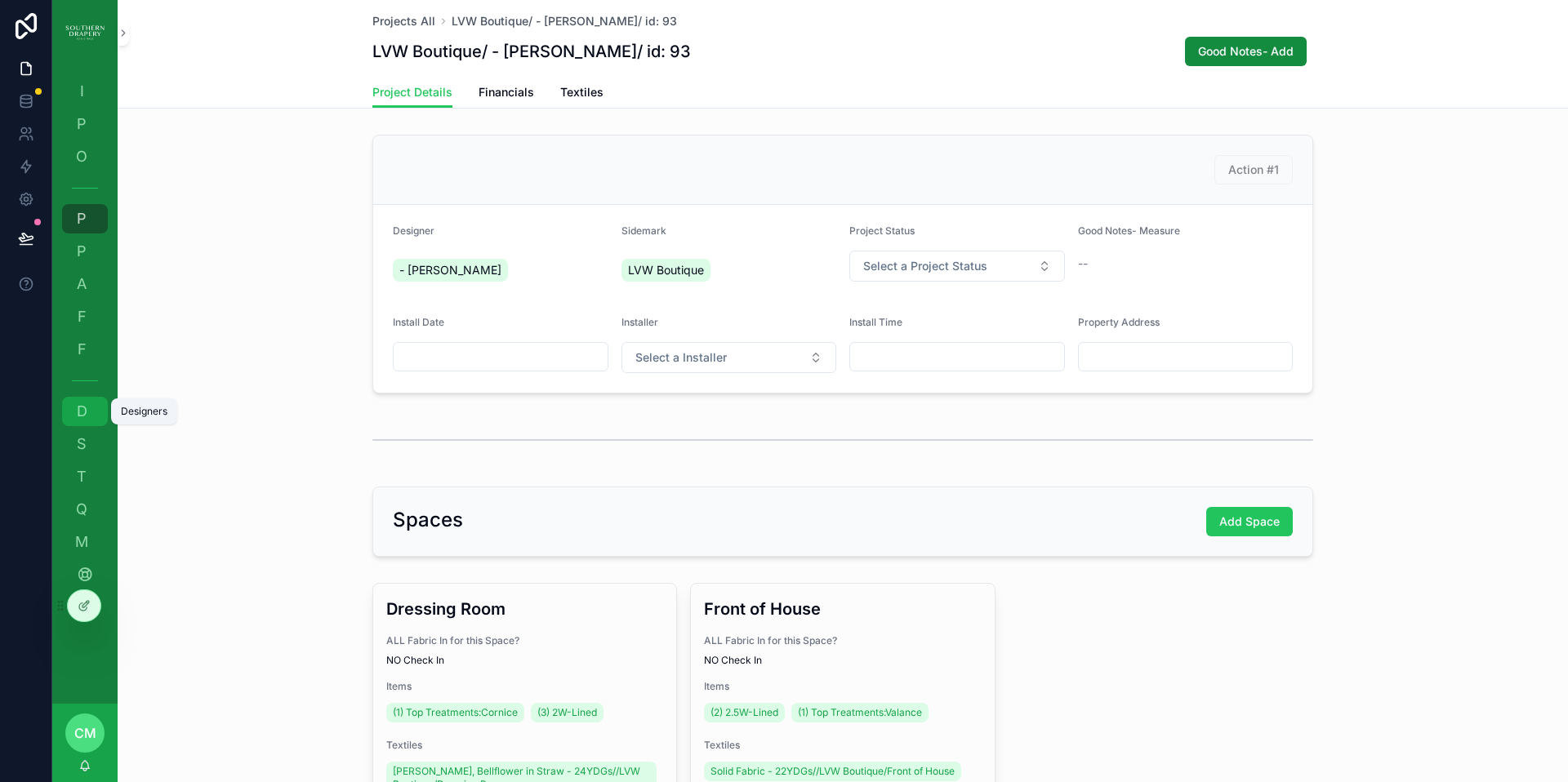
click at [84, 403] on span "D" at bounding box center [81, 411] width 16 height 16
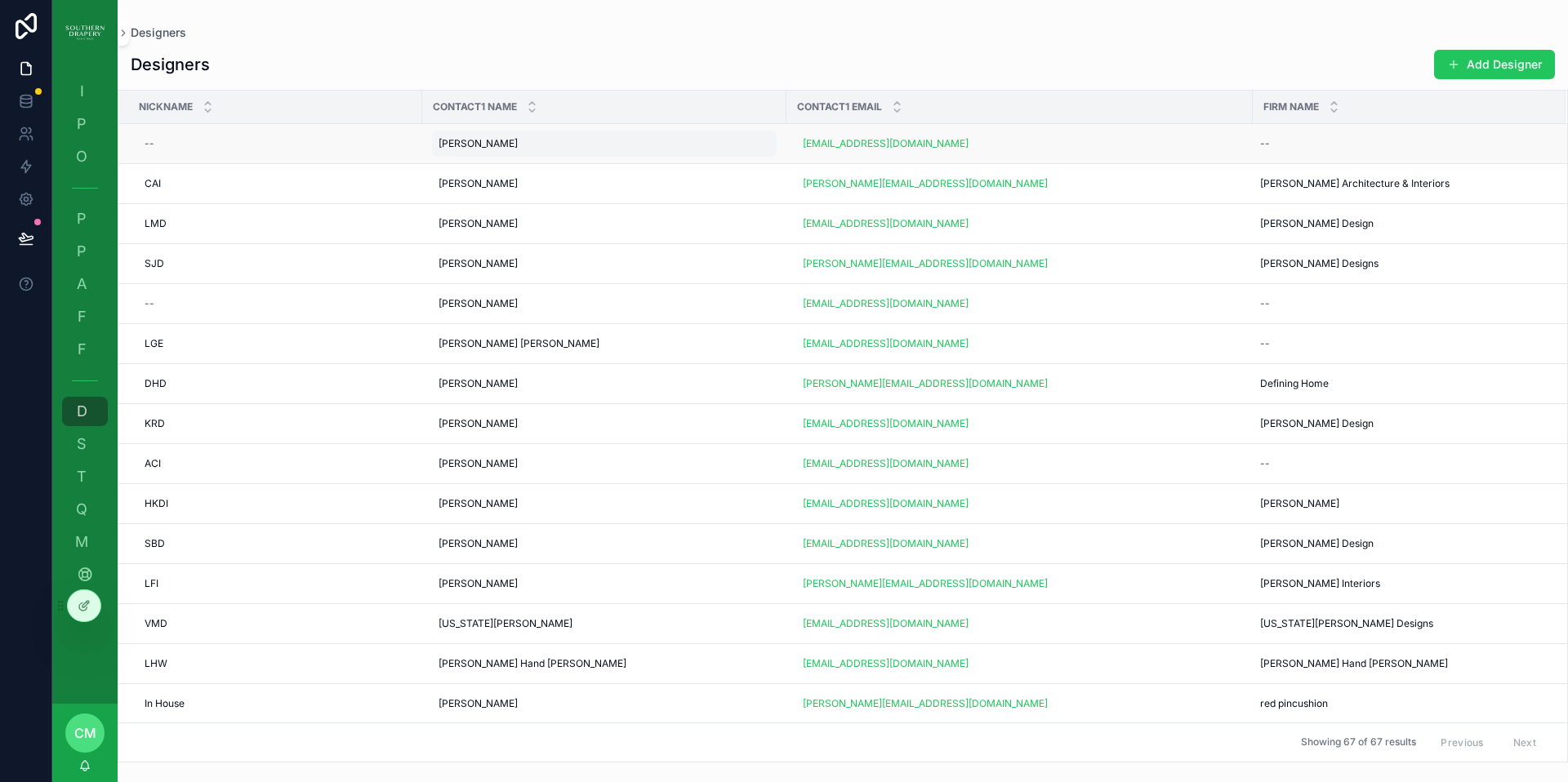
click at [493, 143] on span "[PERSON_NAME]" at bounding box center [478, 143] width 79 height 13
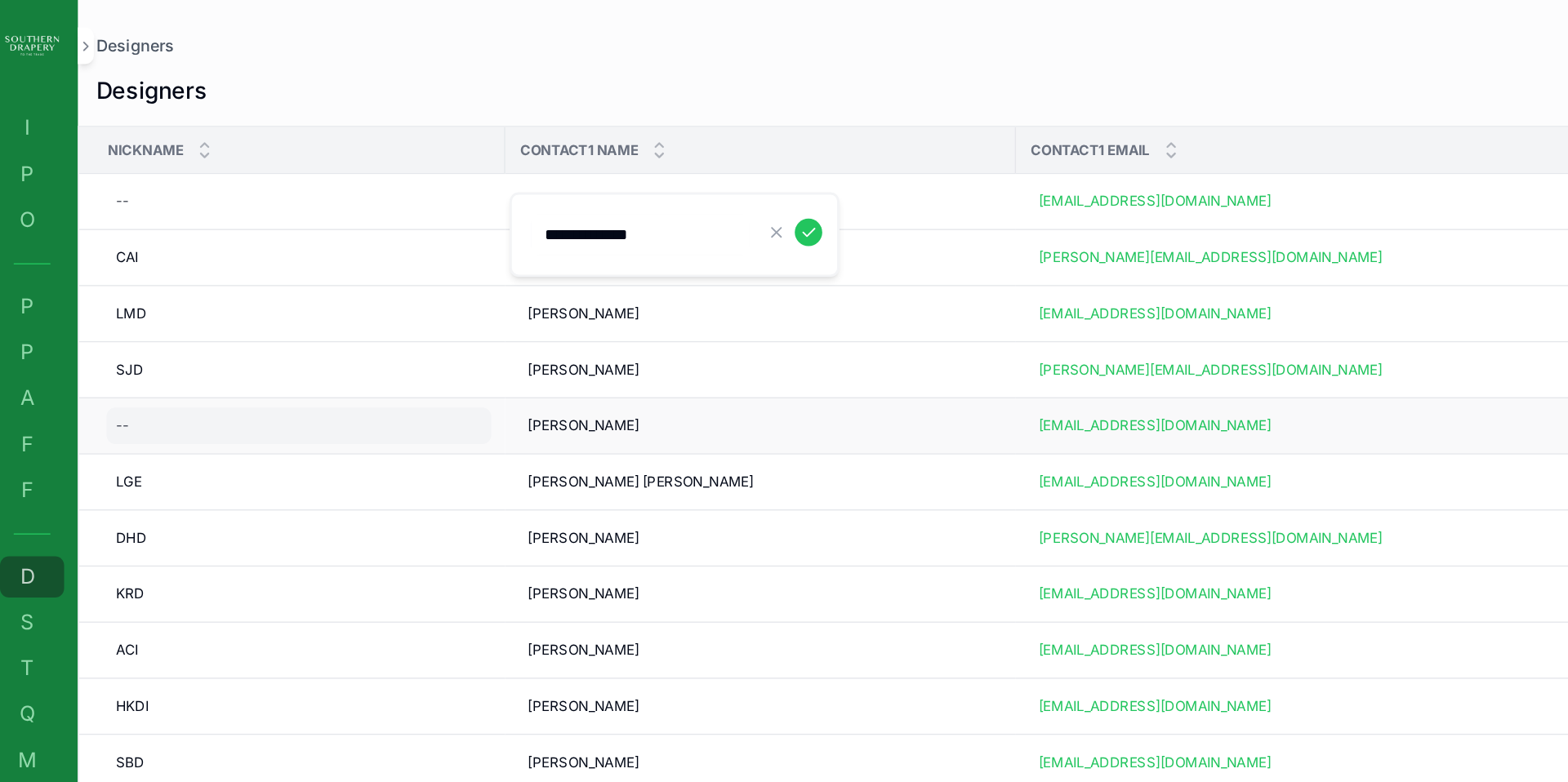
click at [166, 305] on div "--" at bounding box center [275, 304] width 275 height 26
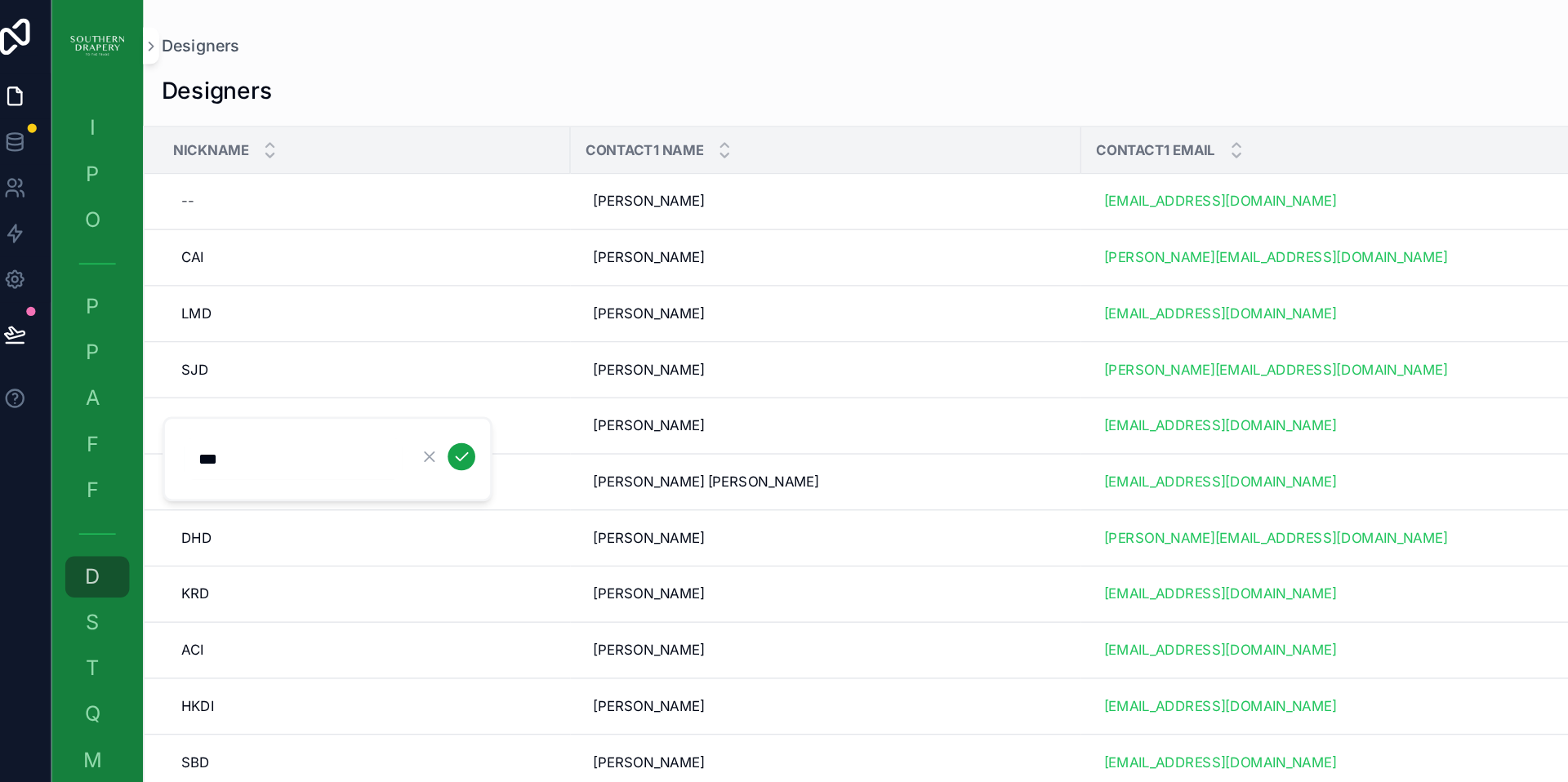
type input "***"
click at [343, 327] on icon "scrollable content" at bounding box center [344, 326] width 8 height 6
click at [170, 139] on div "--" at bounding box center [275, 143] width 275 height 26
type input "**"
click at [252, 148] on div "--" at bounding box center [275, 143] width 275 height 26
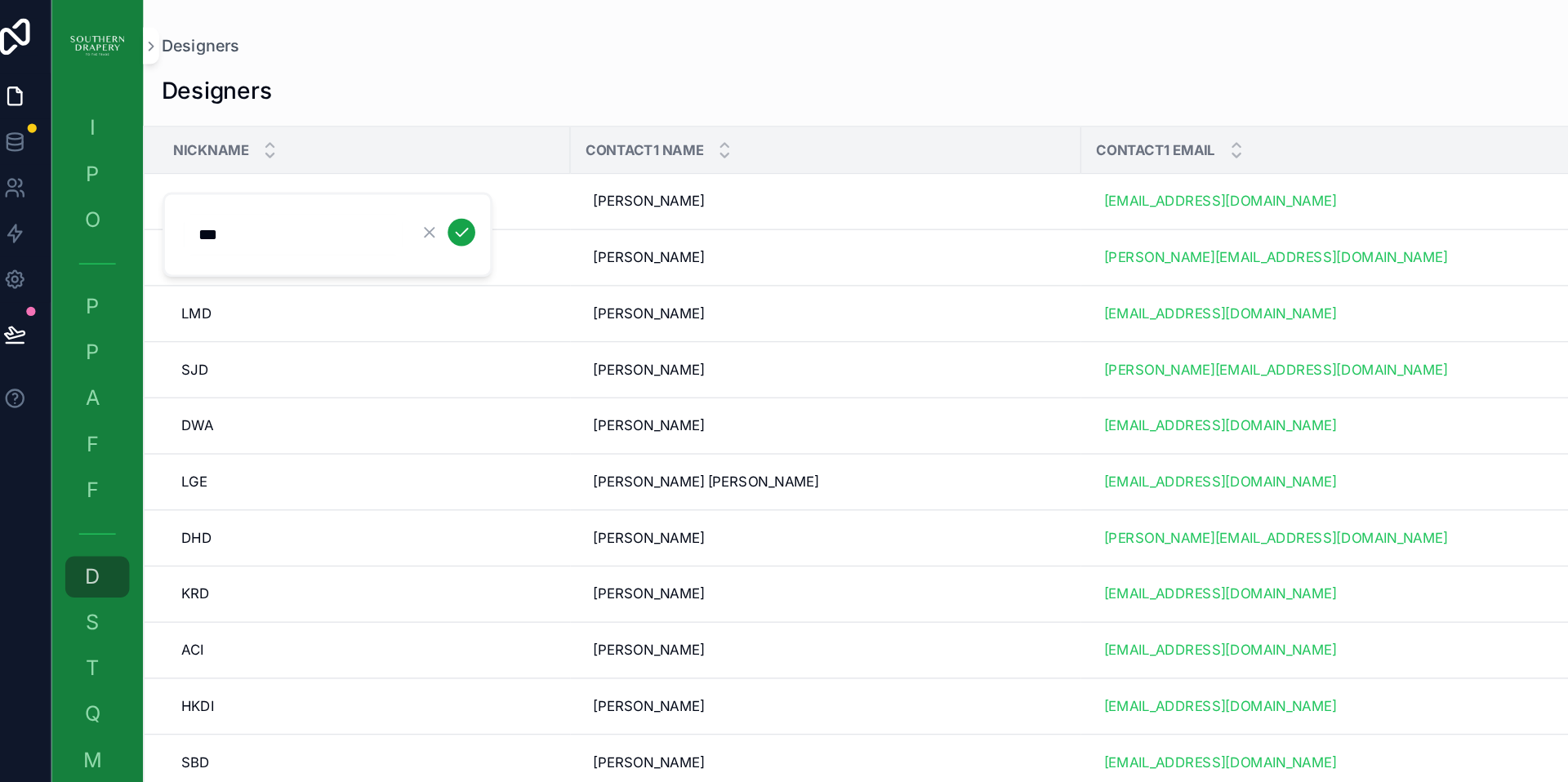
type input "***"
click at [342, 167] on icon "scrollable content" at bounding box center [344, 166] width 8 height 6
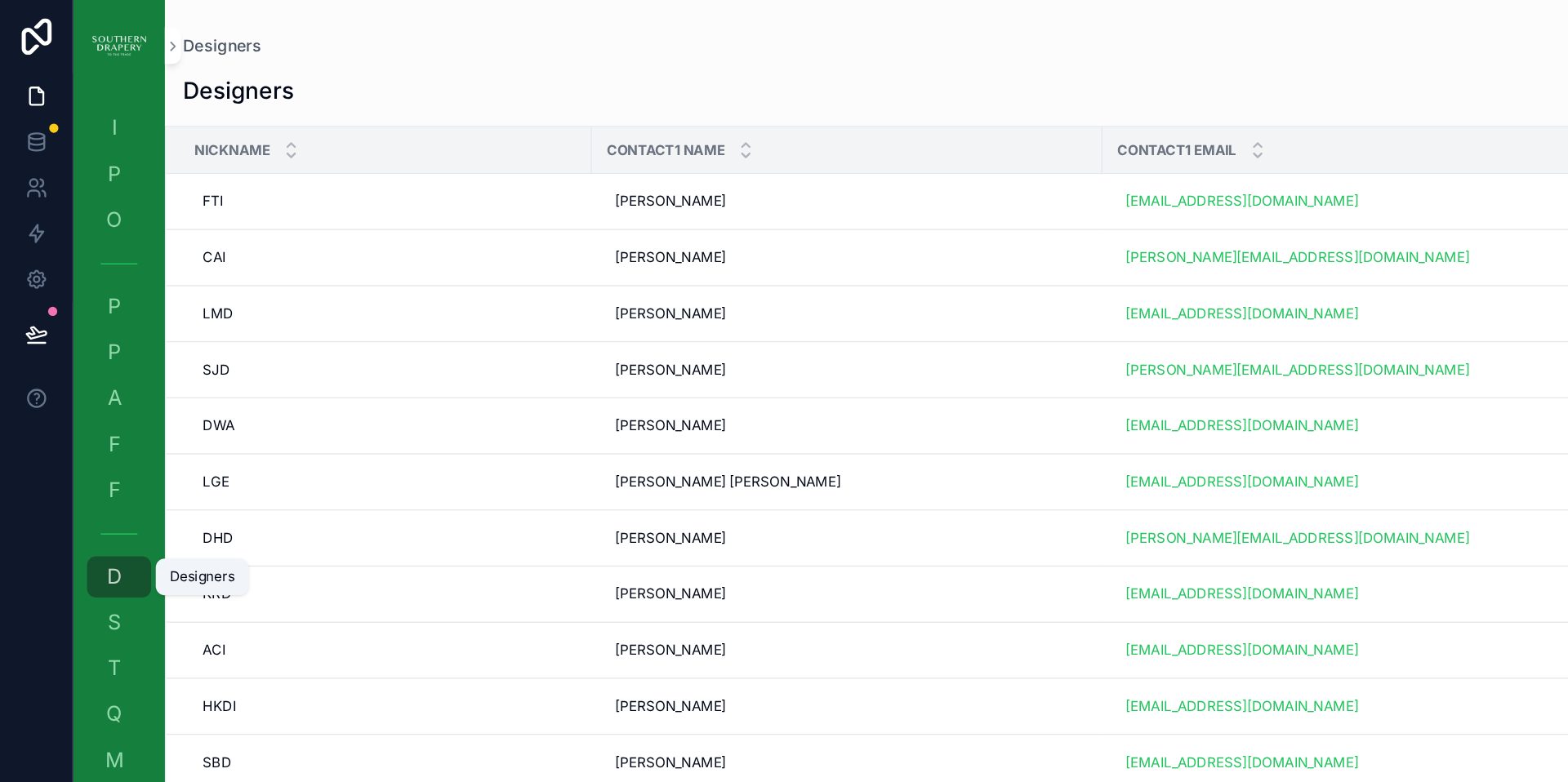
click at [98, 416] on div "D Designers" at bounding box center [85, 412] width 26 height 26
drag, startPoint x: 369, startPoint y: 54, endPoint x: 143, endPoint y: 74, distance: 226.9
click at [369, 54] on div "Designers Add Designer" at bounding box center [842, 65] width 1424 height 31
click at [80, 98] on span "I" at bounding box center [81, 91] width 16 height 16
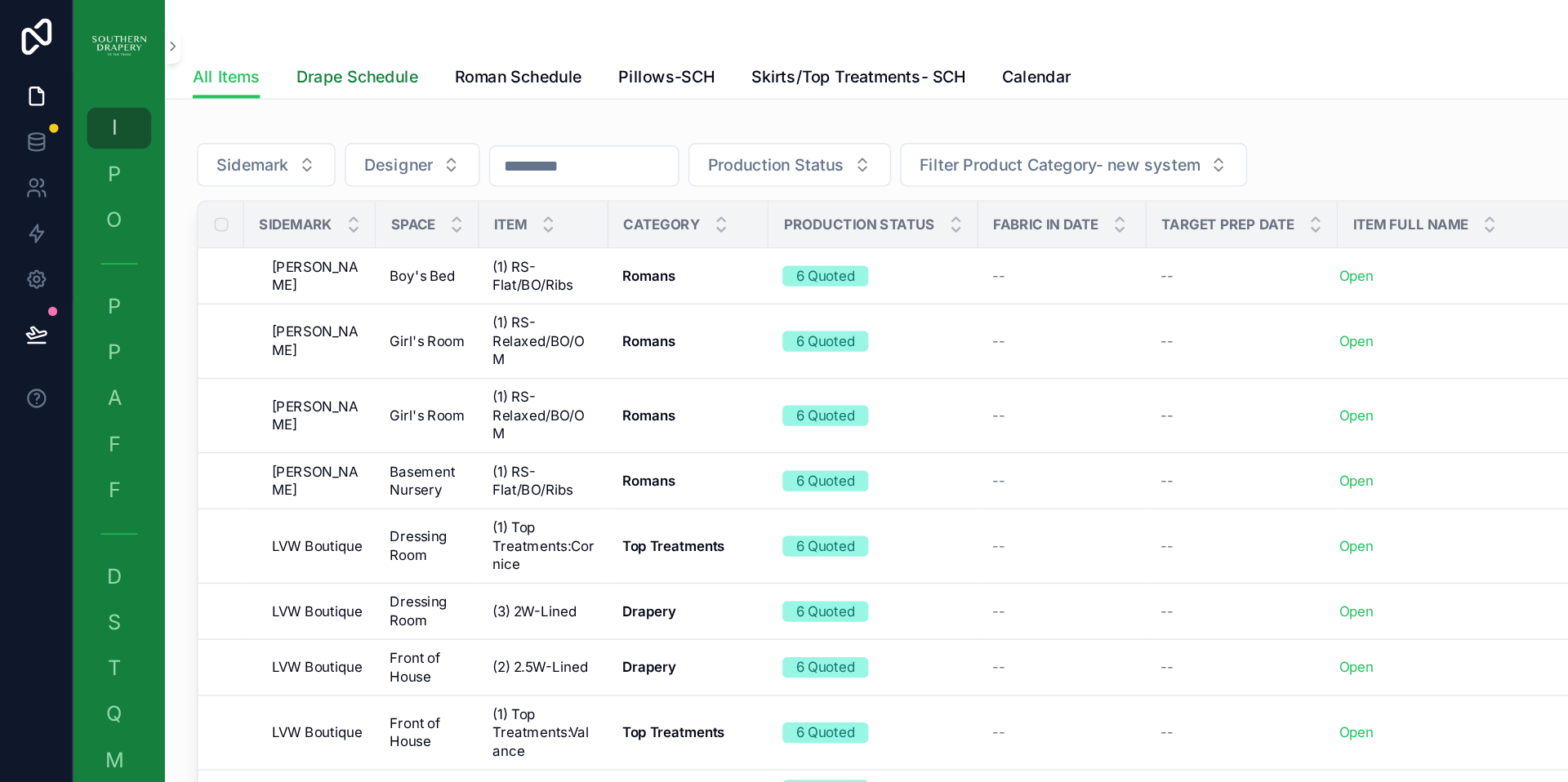
click at [266, 55] on span "Drape Schedule" at bounding box center [255, 54] width 86 height 16
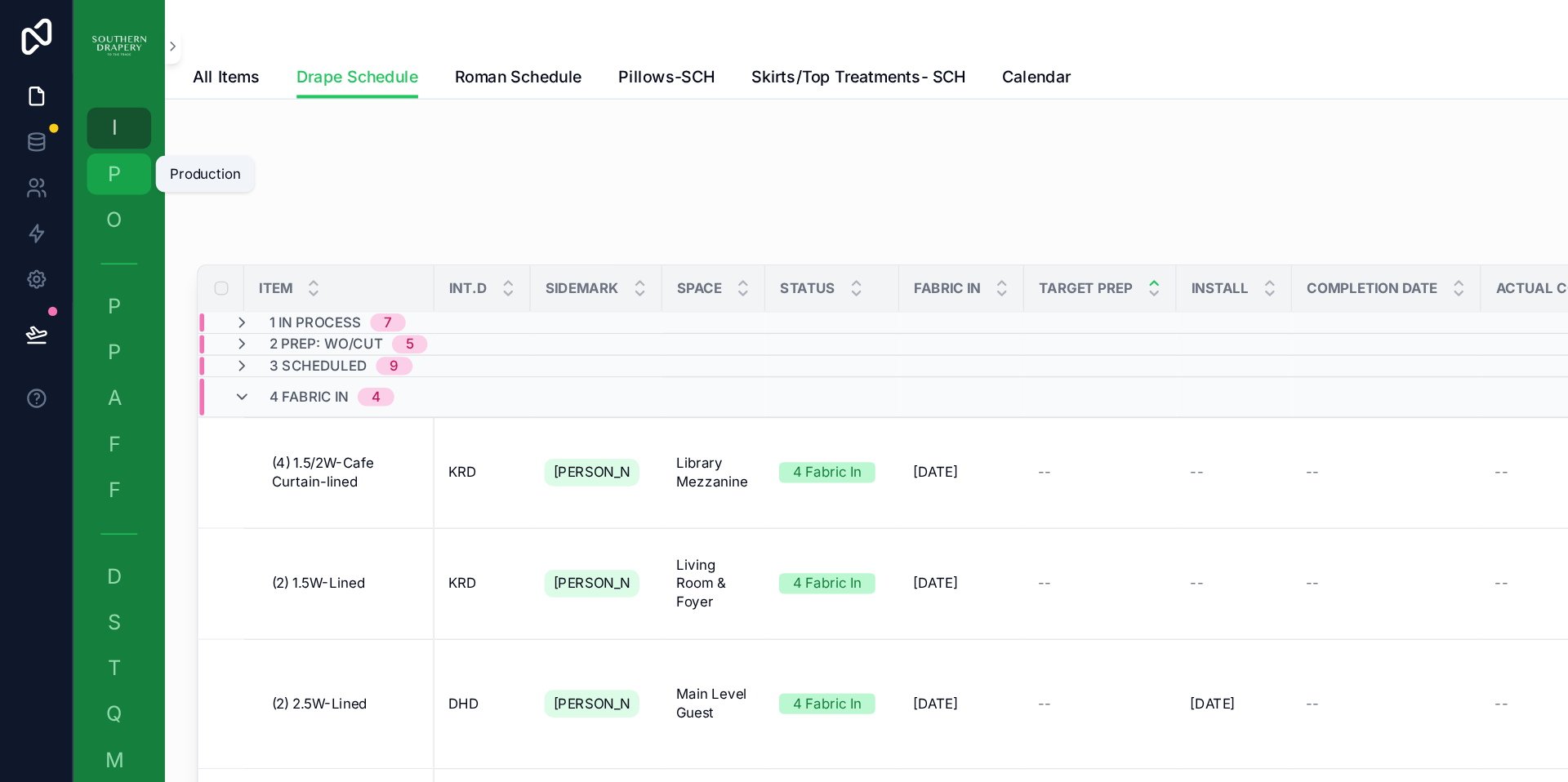
click at [85, 119] on span "P" at bounding box center [81, 123] width 16 height 16
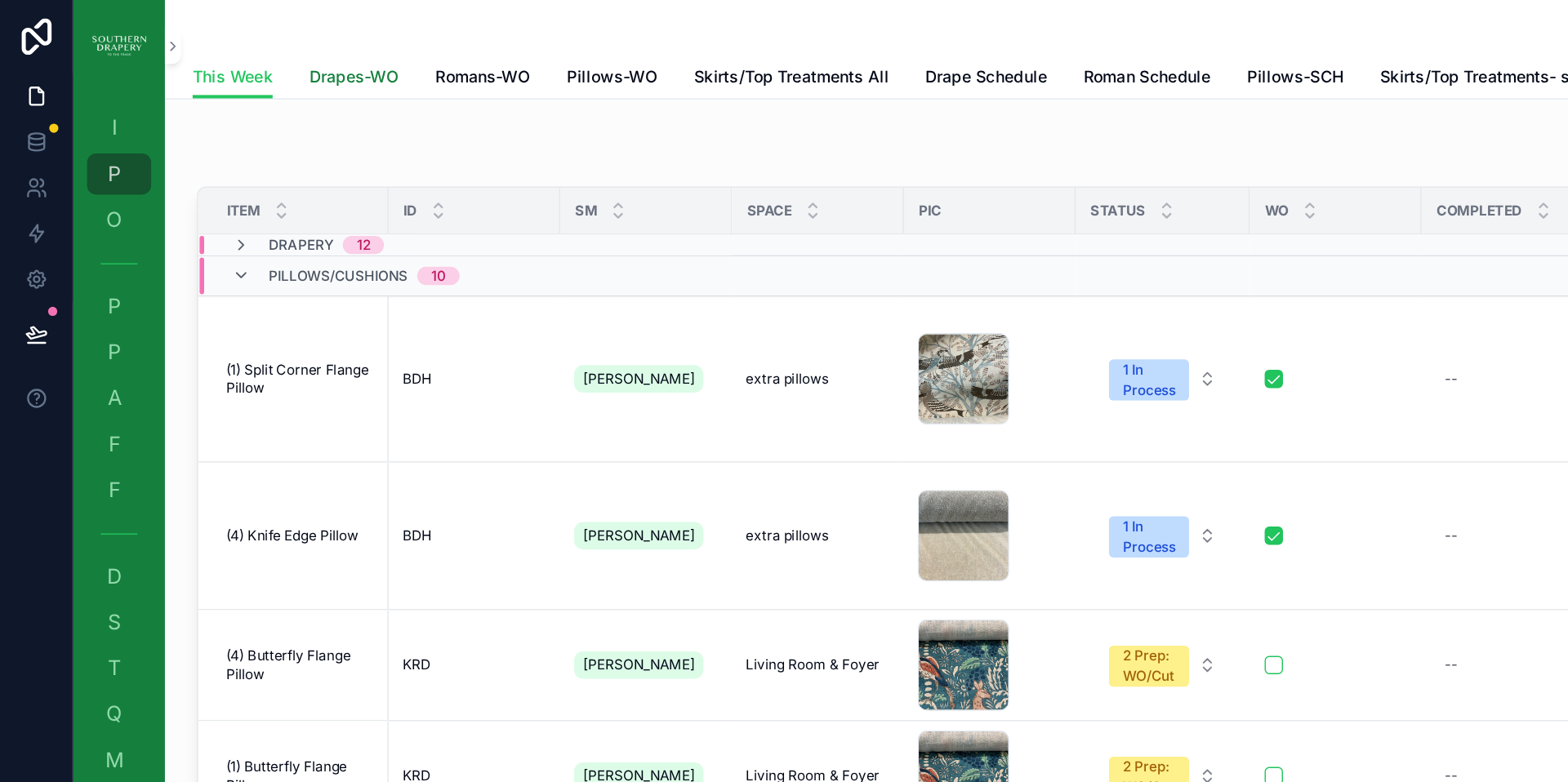
click at [255, 55] on span "Drapes-WO" at bounding box center [252, 54] width 64 height 16
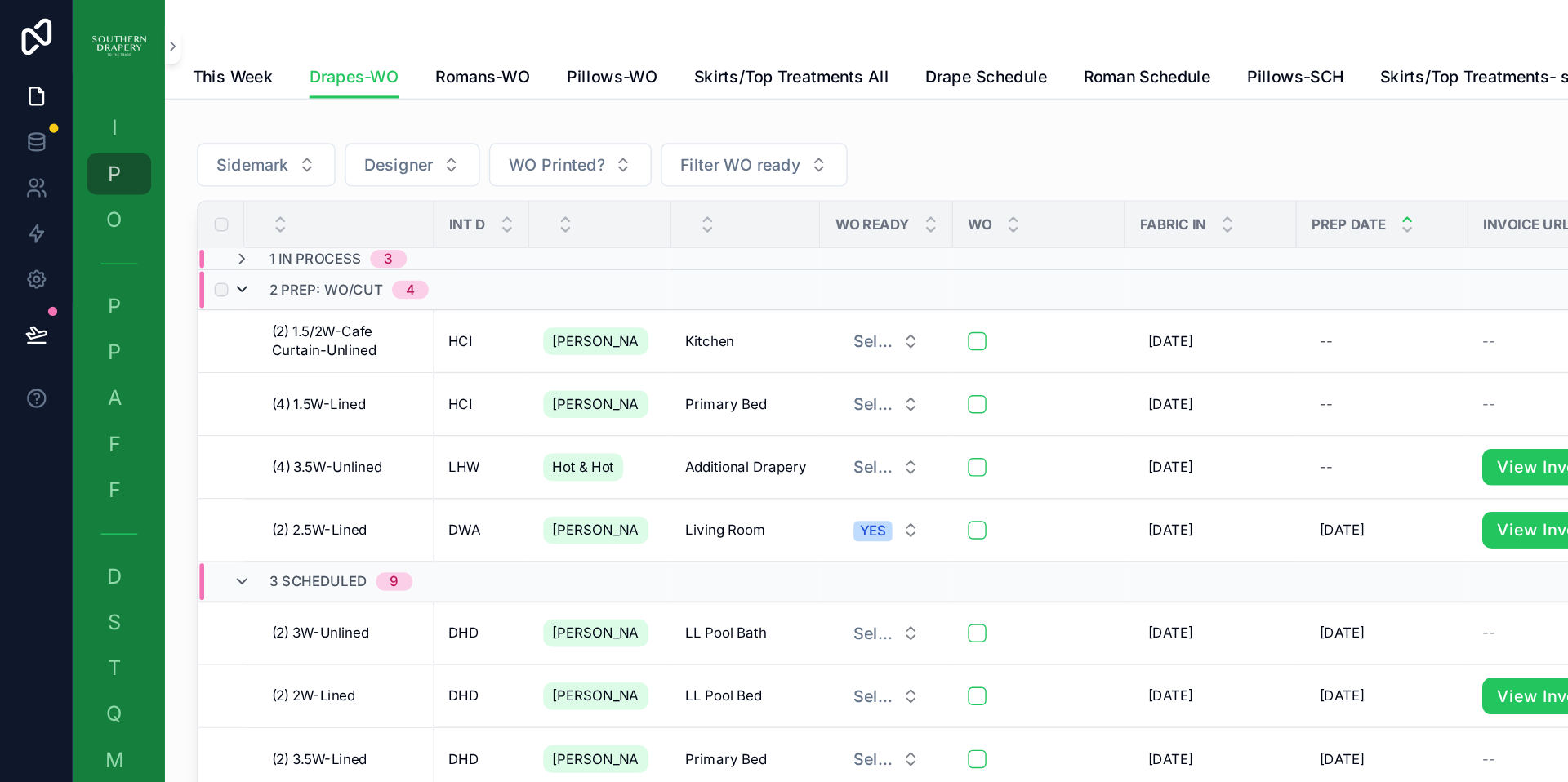
click at [174, 206] on icon "scrollable content" at bounding box center [172, 206] width 13 height 13
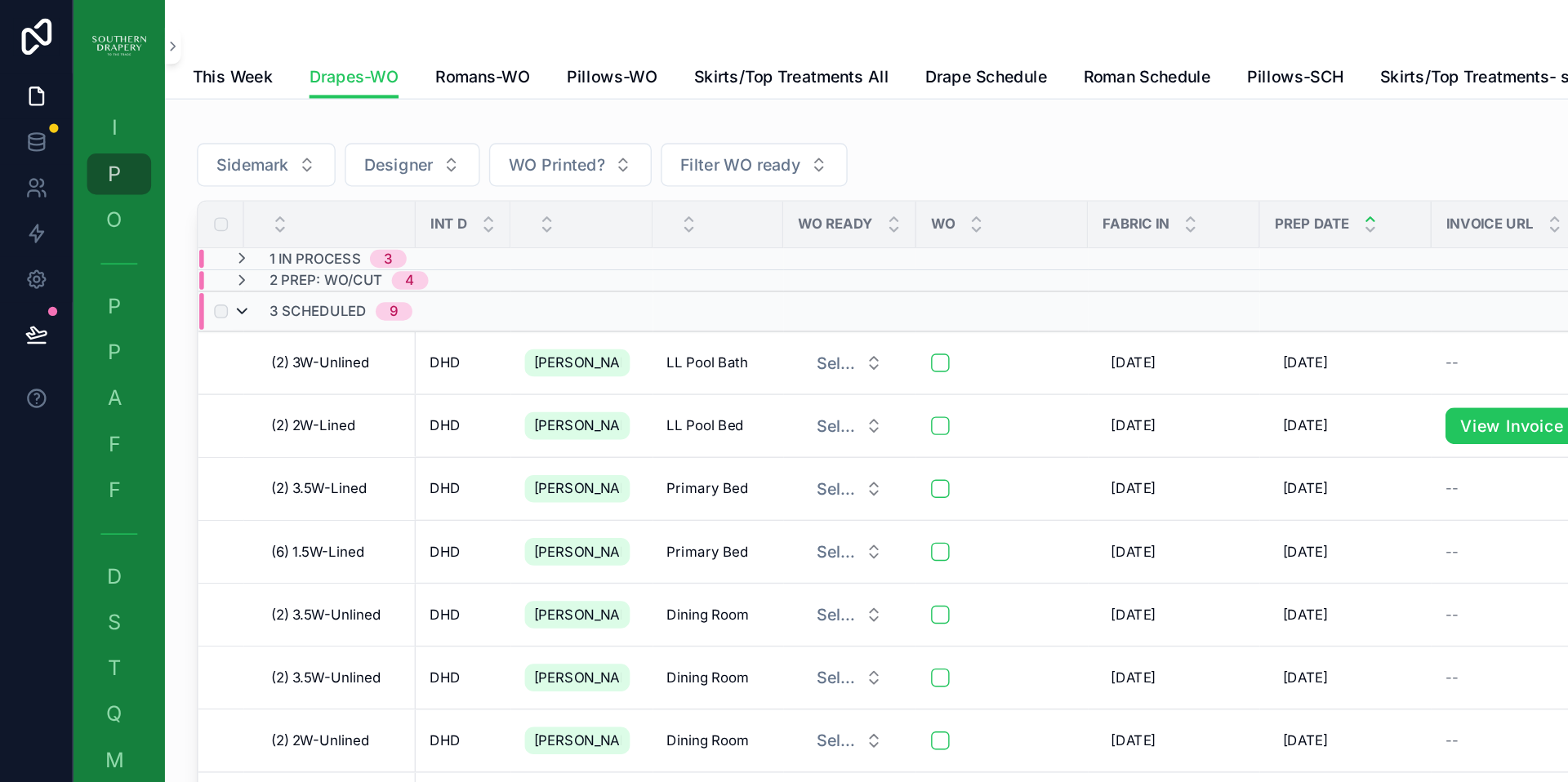
click at [178, 224] on icon "scrollable content" at bounding box center [172, 222] width 13 height 13
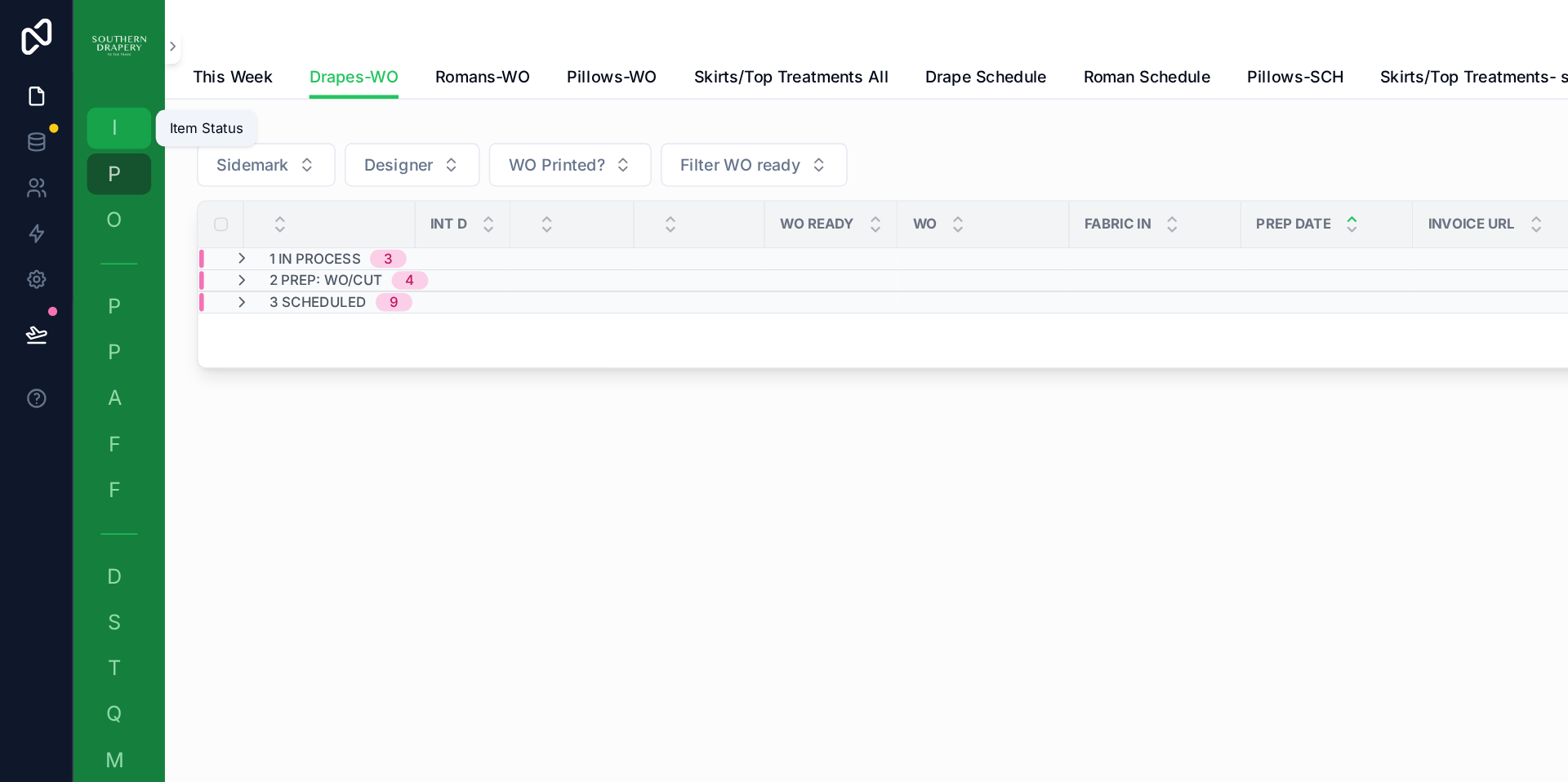
click at [79, 90] on span "I" at bounding box center [81, 91] width 16 height 16
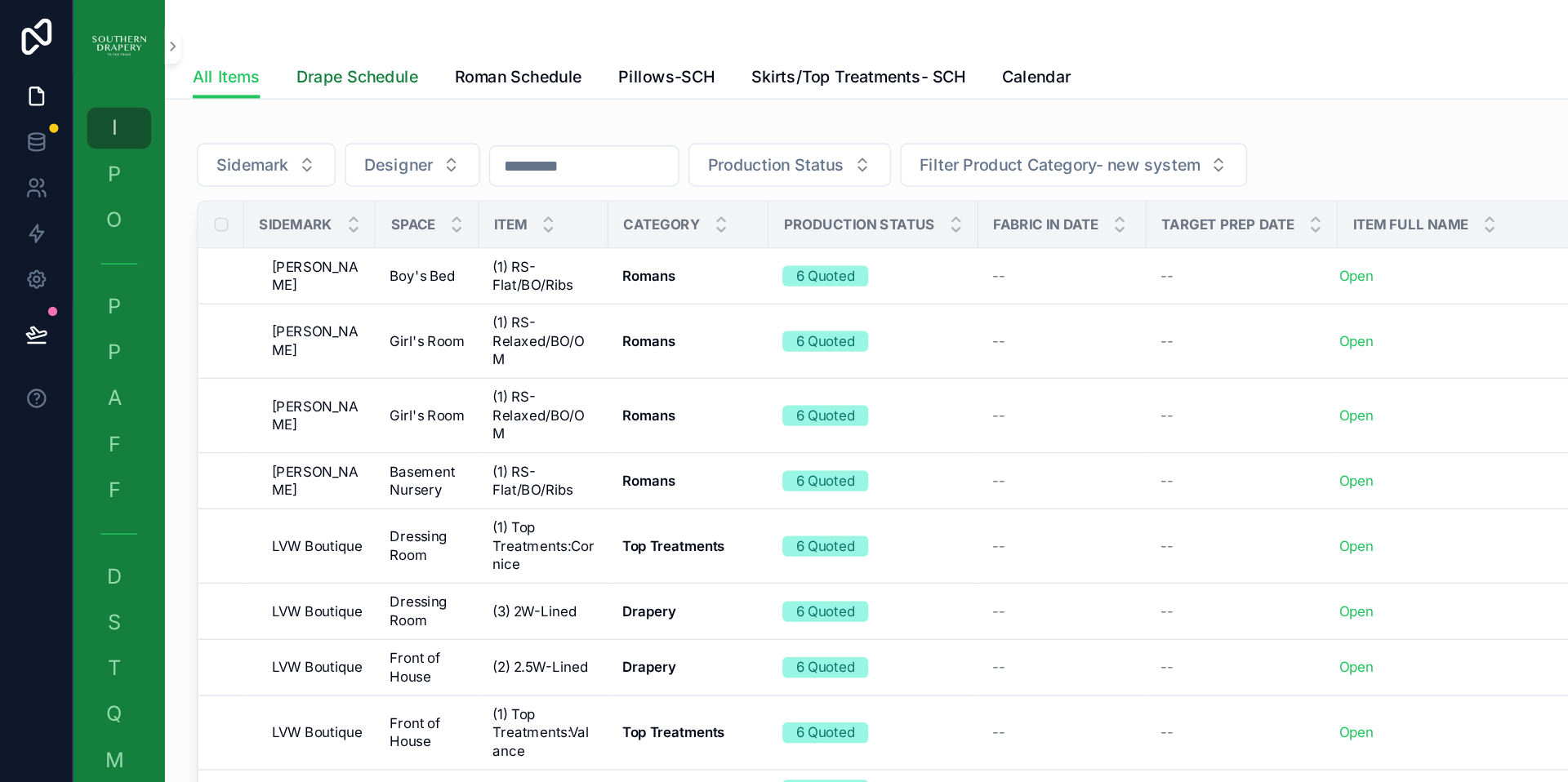
click at [268, 53] on span "Drape Schedule" at bounding box center [255, 54] width 86 height 16
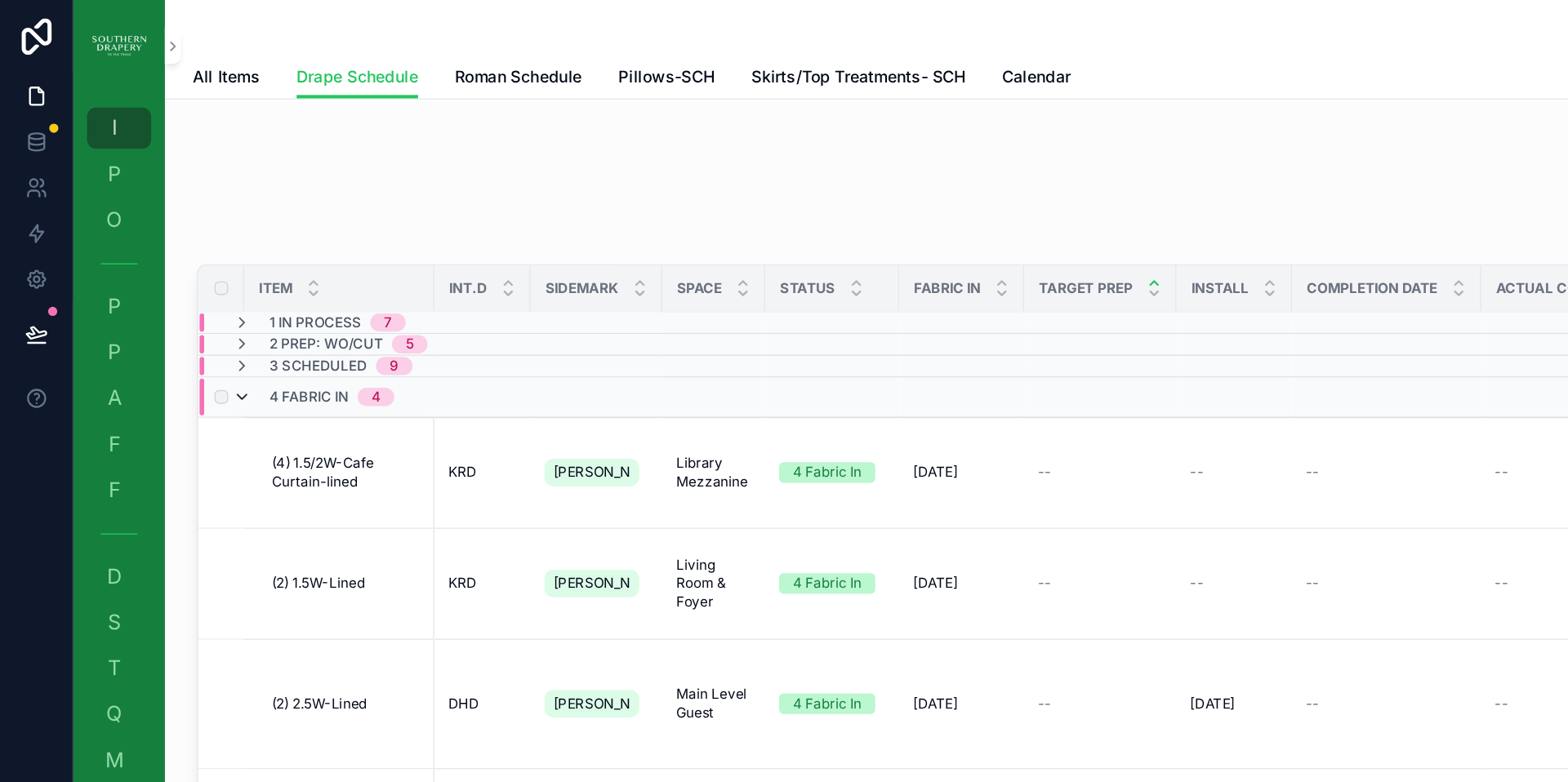
click at [174, 282] on icon "scrollable content" at bounding box center [172, 283] width 13 height 13
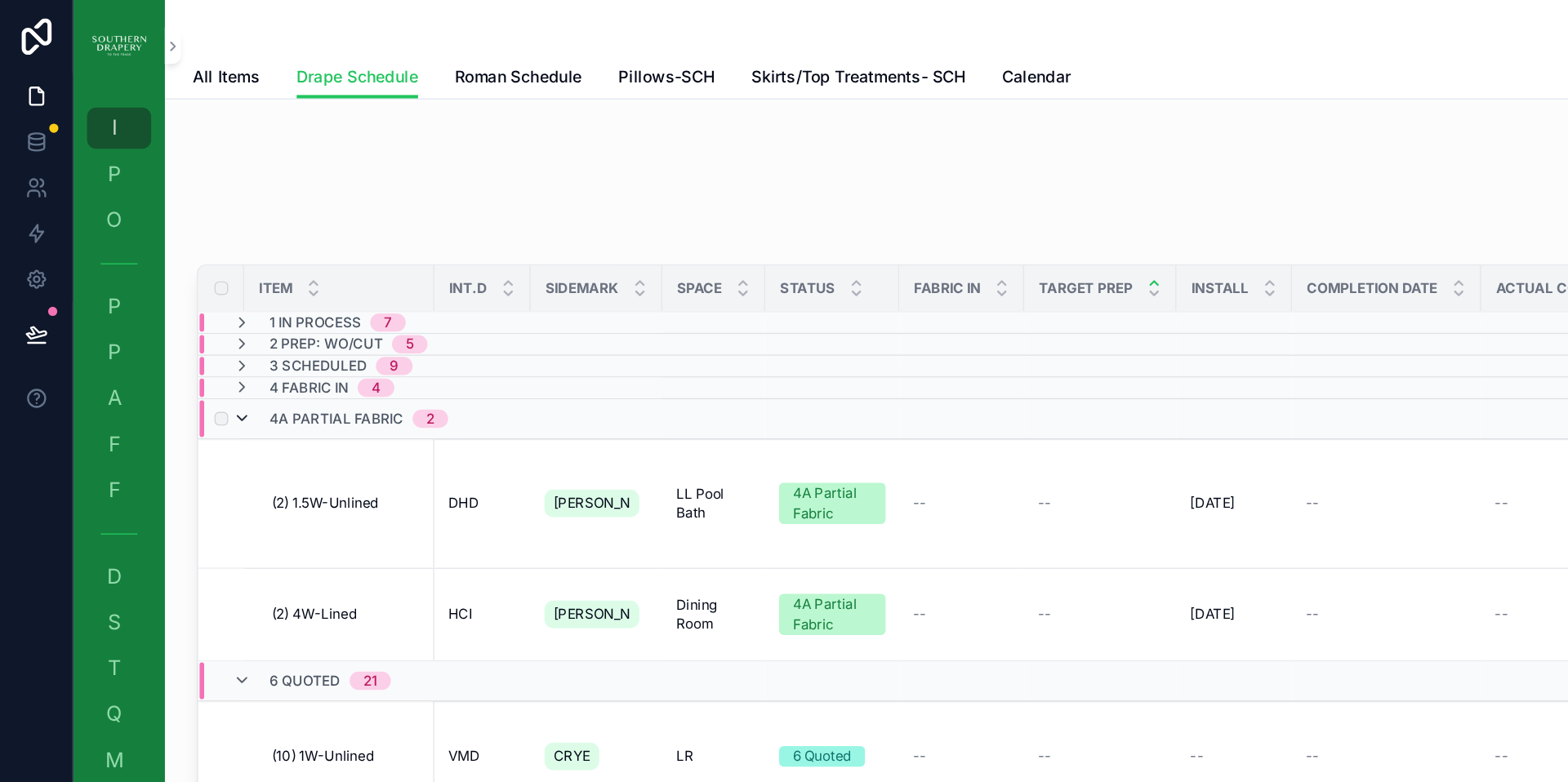
click at [172, 297] on icon "scrollable content" at bounding box center [172, 299] width 13 height 13
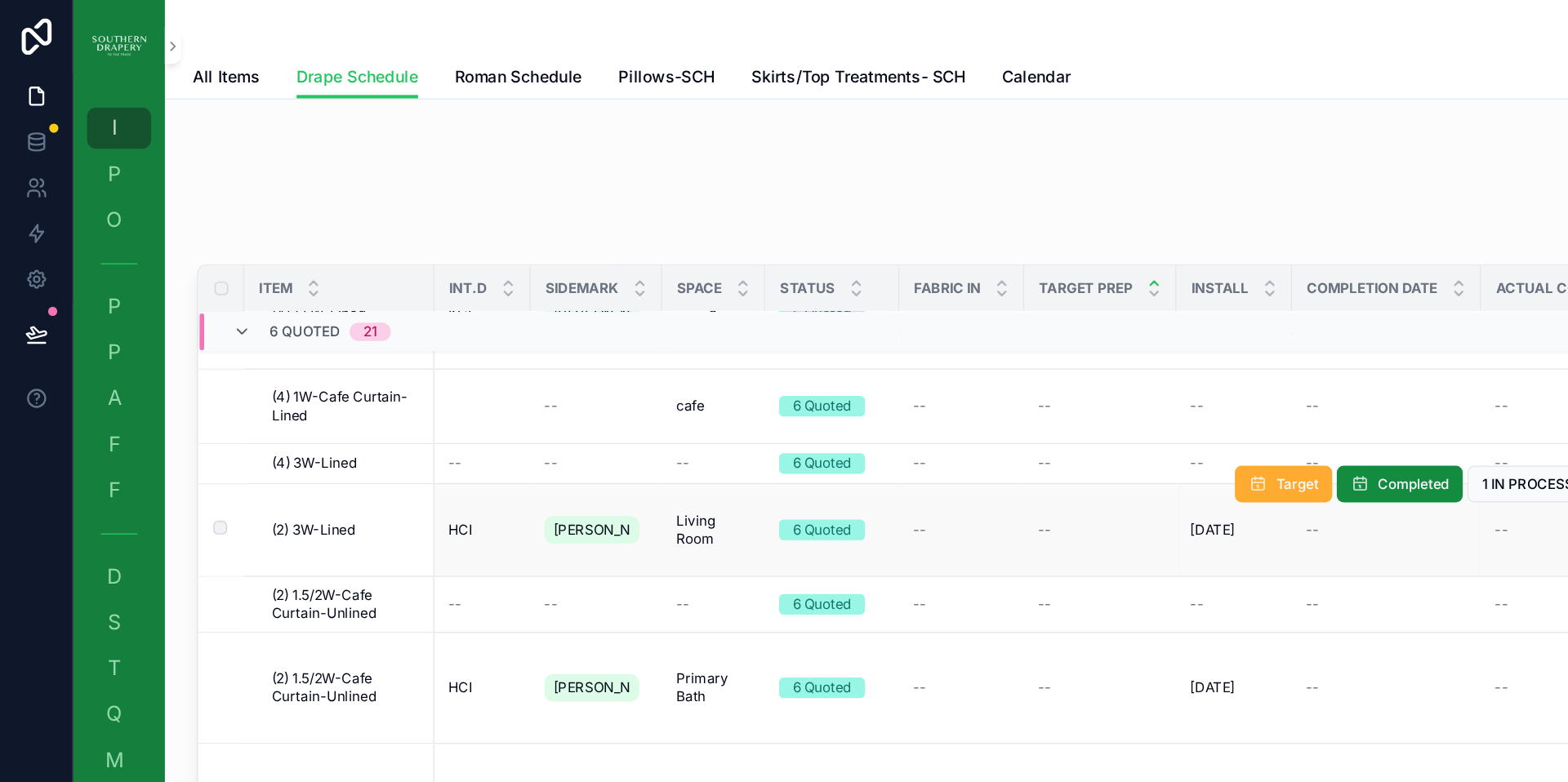
scroll to position [657, 0]
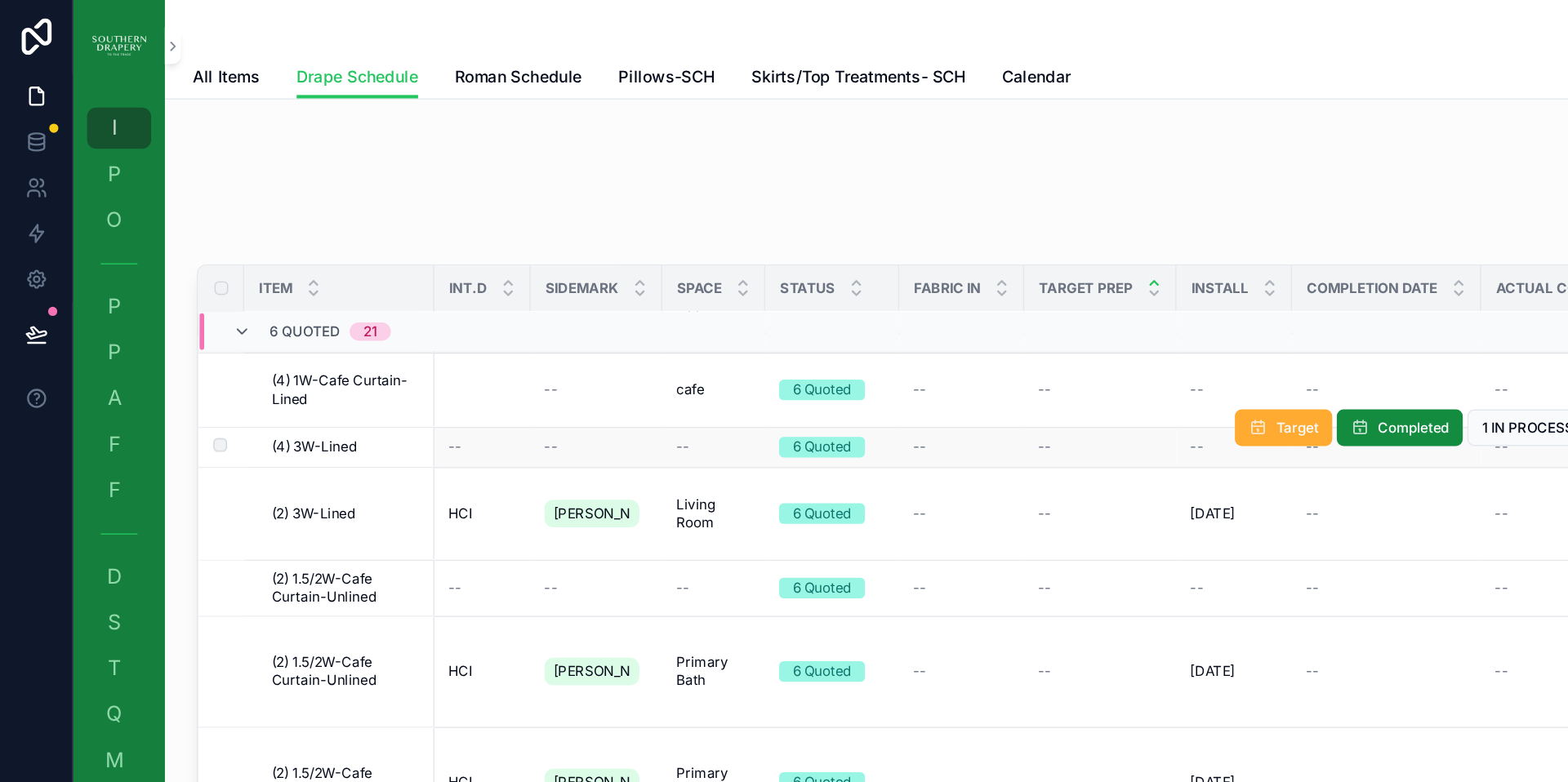
click at [231, 312] on span "(4) 3W-Lined" at bounding box center [224, 318] width 60 height 13
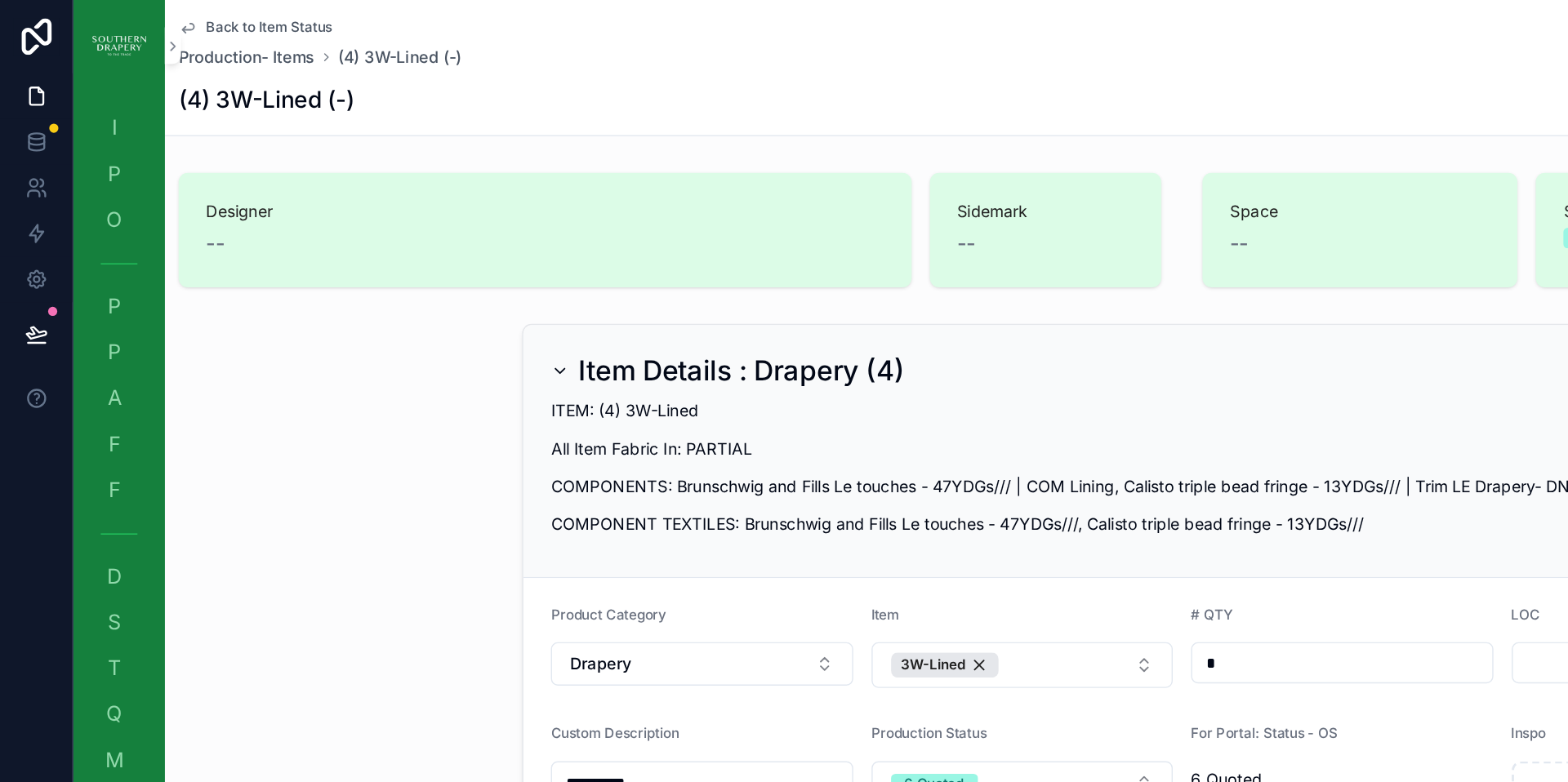
click at [157, 18] on span "Back to Item Status" at bounding box center [192, 19] width 90 height 13
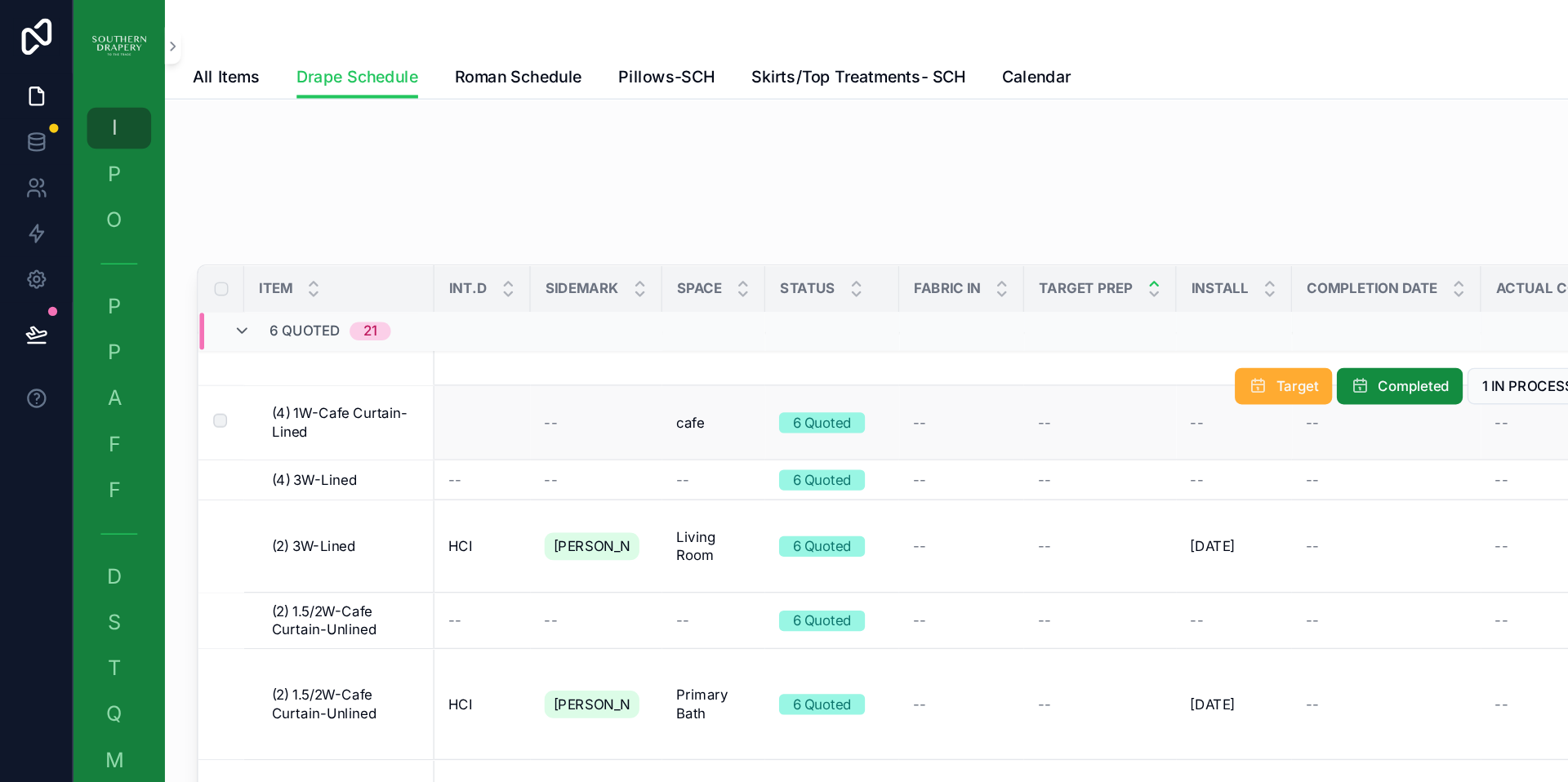
scroll to position [650, 0]
click at [248, 287] on span "(4) 1W-Cafe Curtain-Lined" at bounding box center [246, 300] width 106 height 26
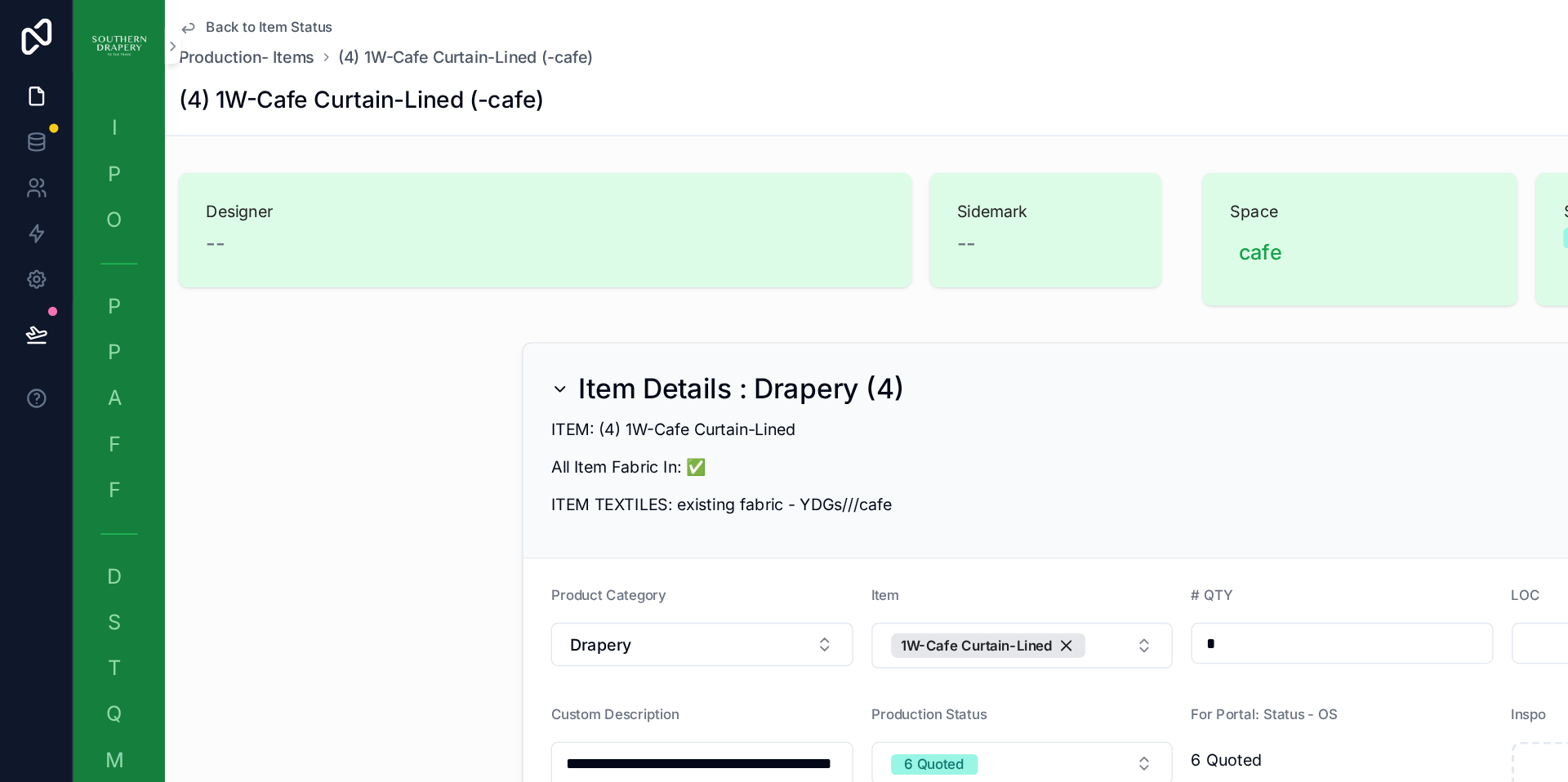
click at [177, 17] on span "Back to Item Status" at bounding box center [192, 19] width 90 height 13
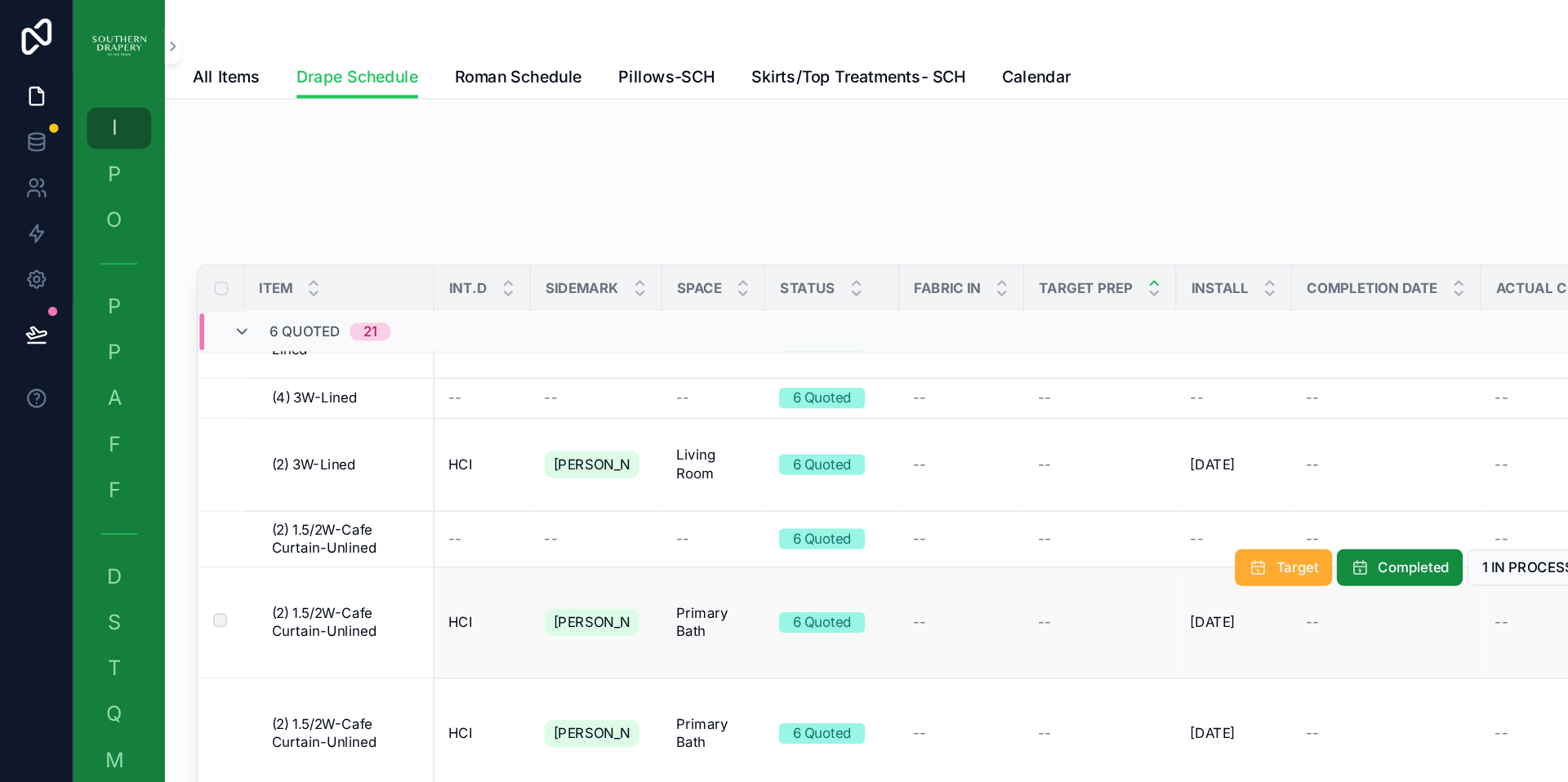
scroll to position [716, 0]
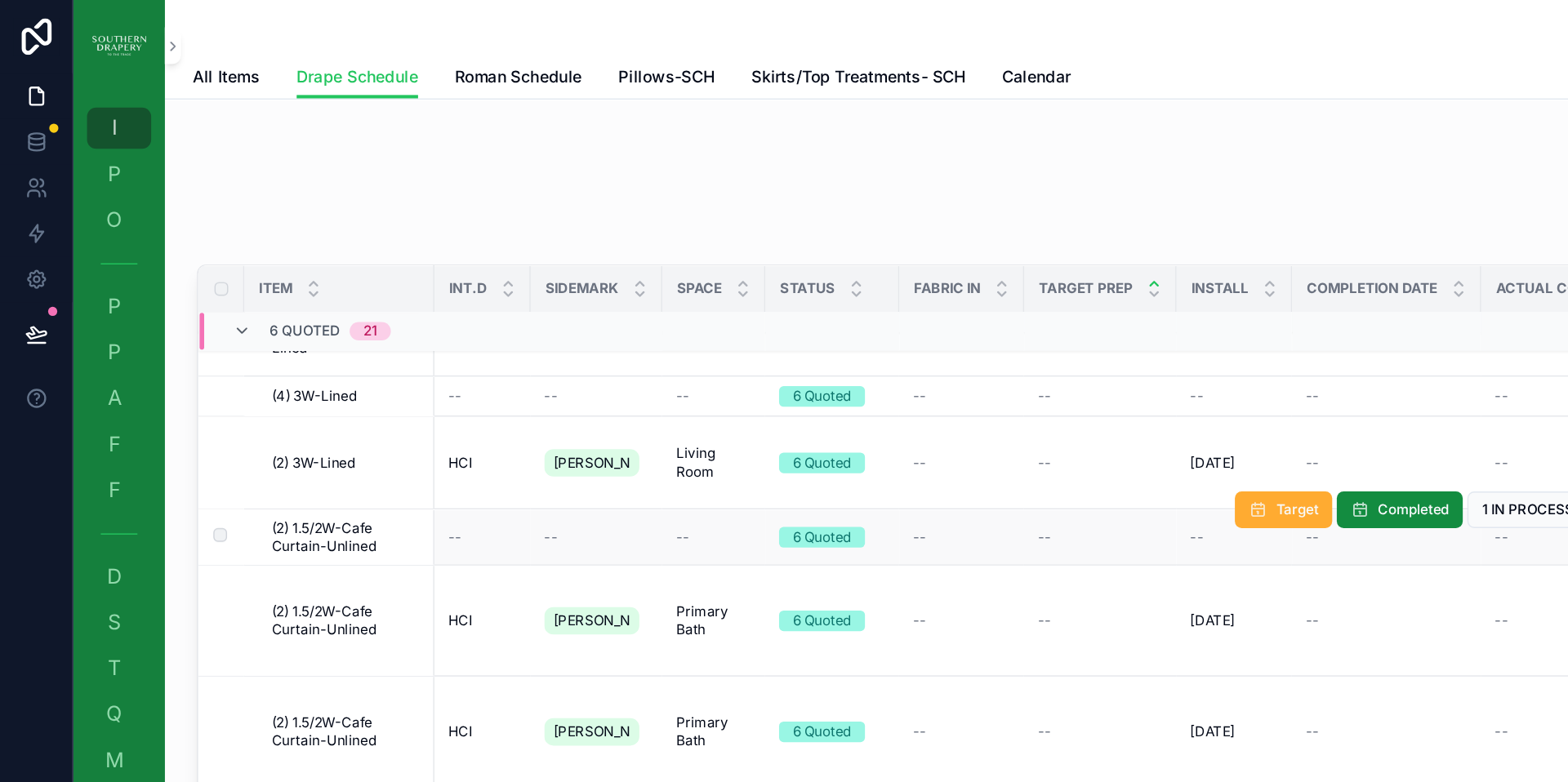
click at [256, 373] on span "(2) 1.5/2W-Cafe Curtain-Unlined" at bounding box center [246, 382] width 106 height 26
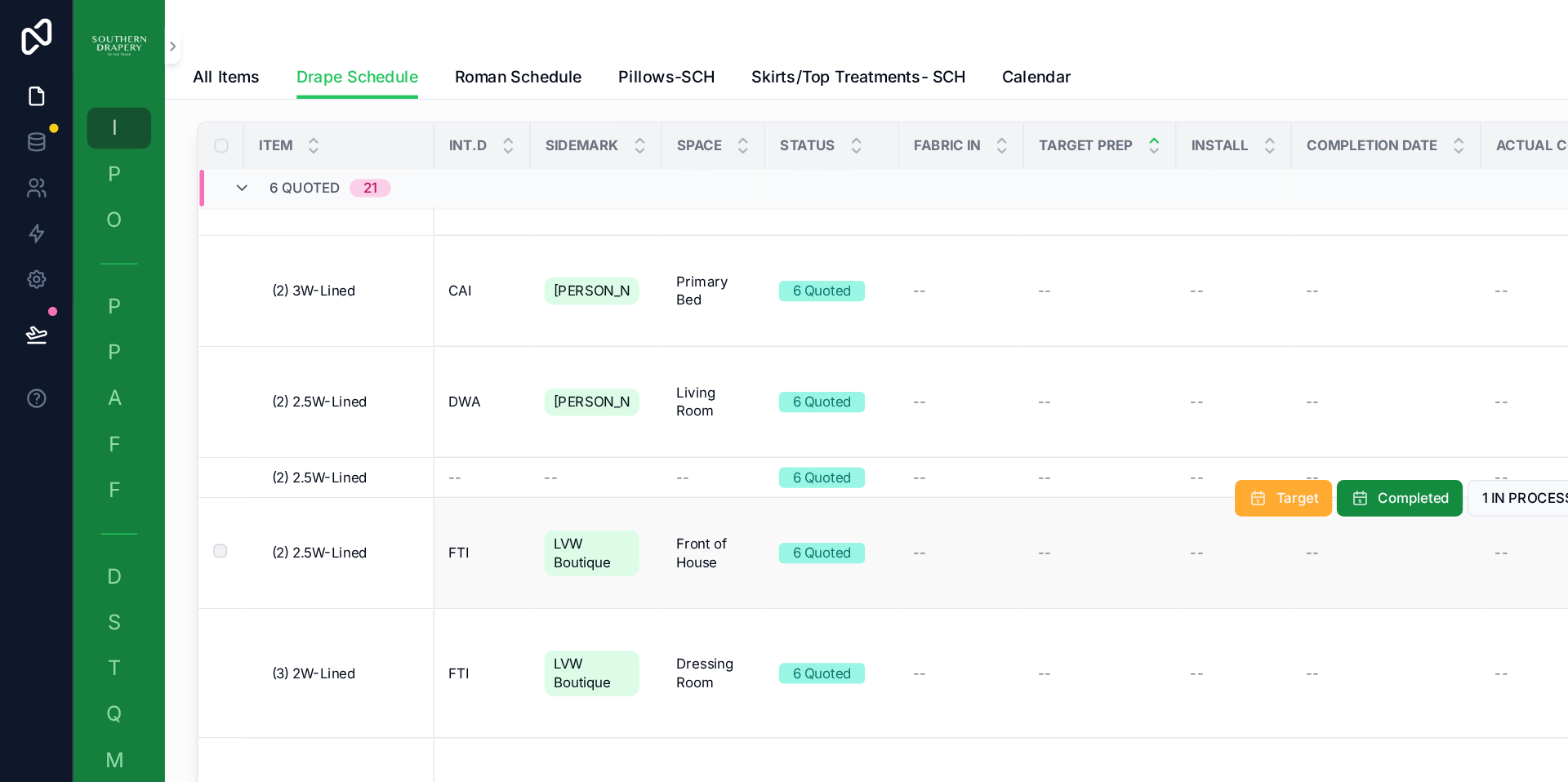
scroll to position [106, 0]
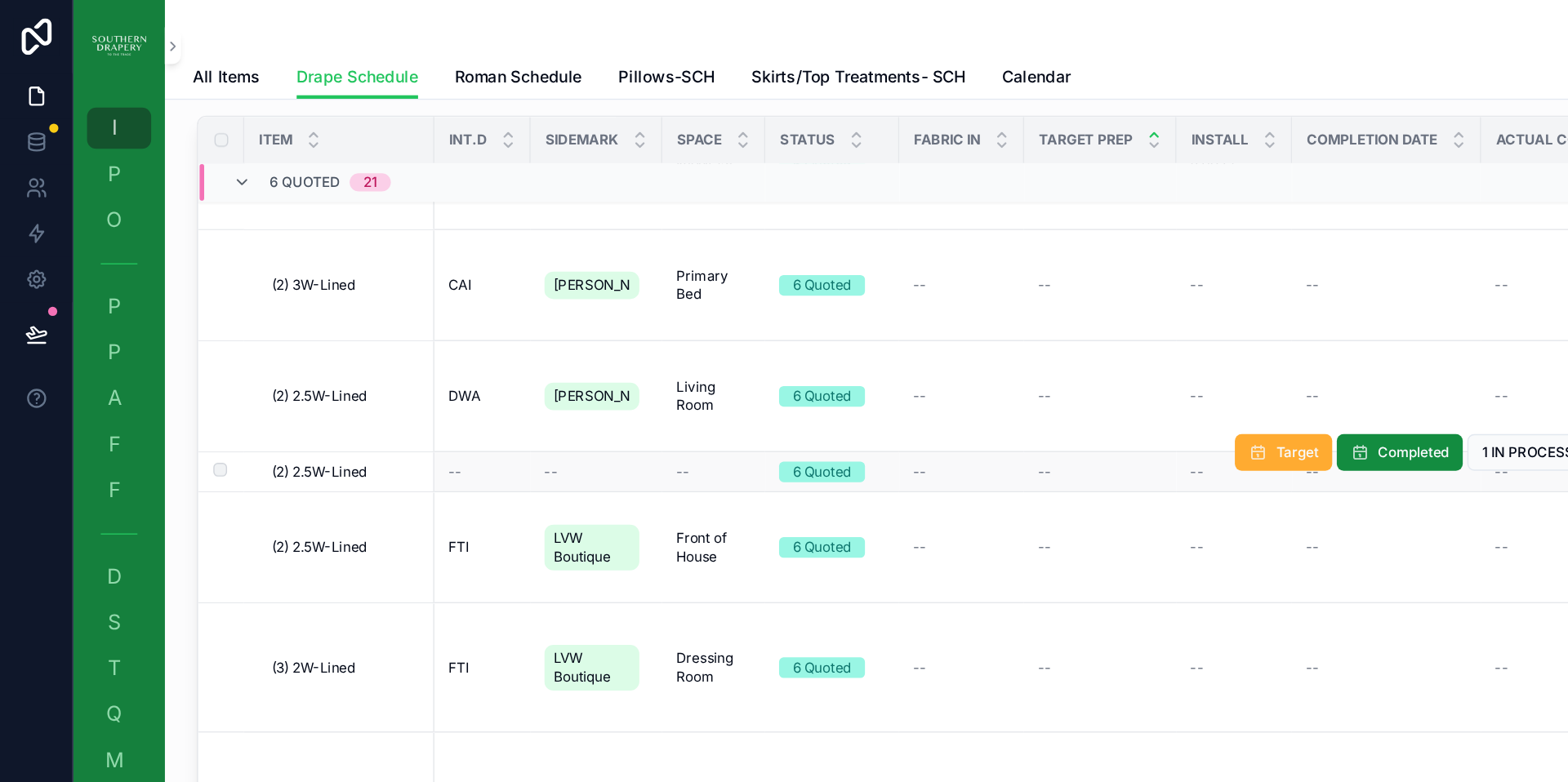
click at [251, 330] on span "(2) 2.5W-Lined" at bounding box center [227, 336] width 67 height 13
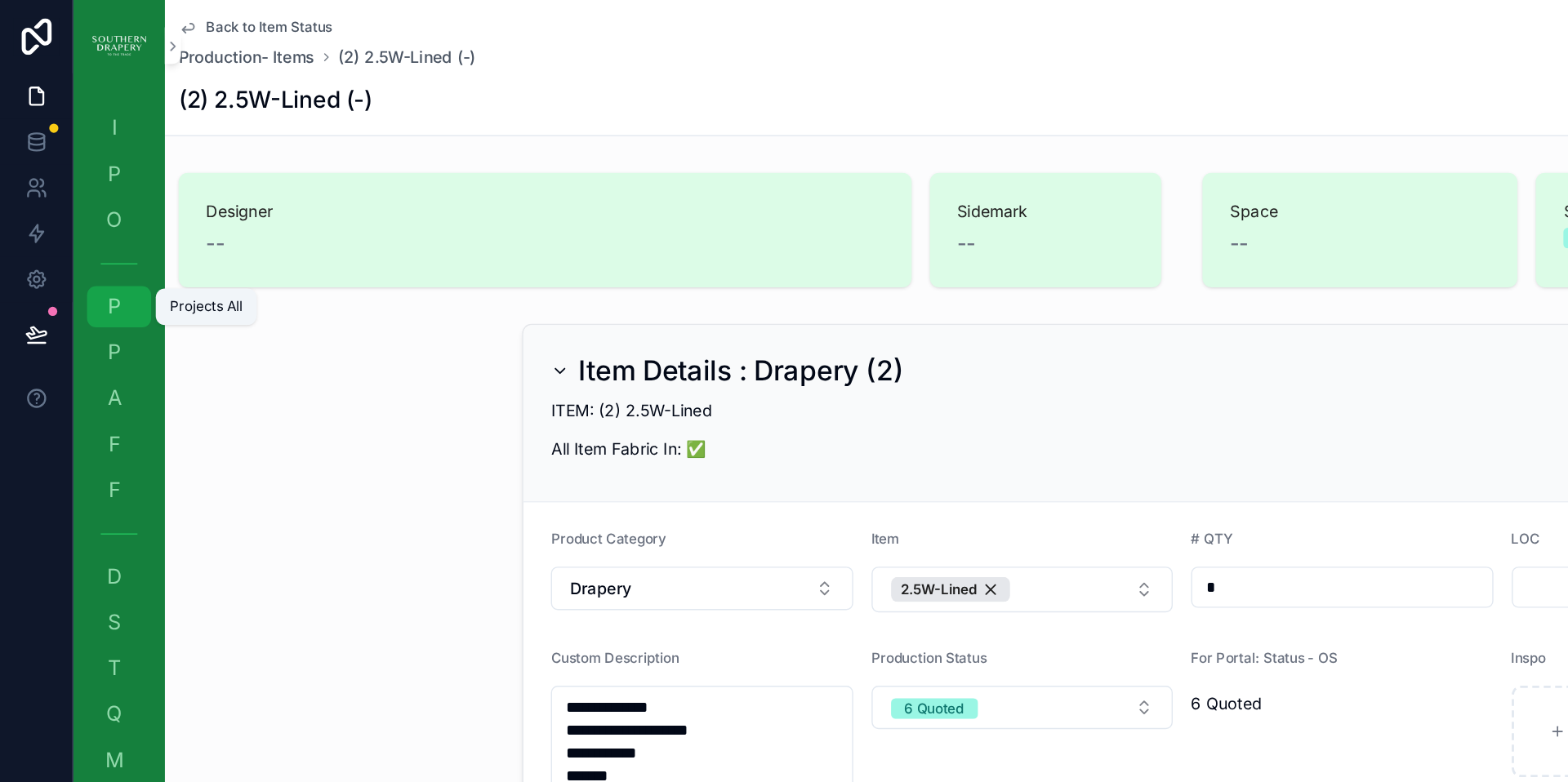
click at [83, 213] on span "P" at bounding box center [81, 218] width 16 height 16
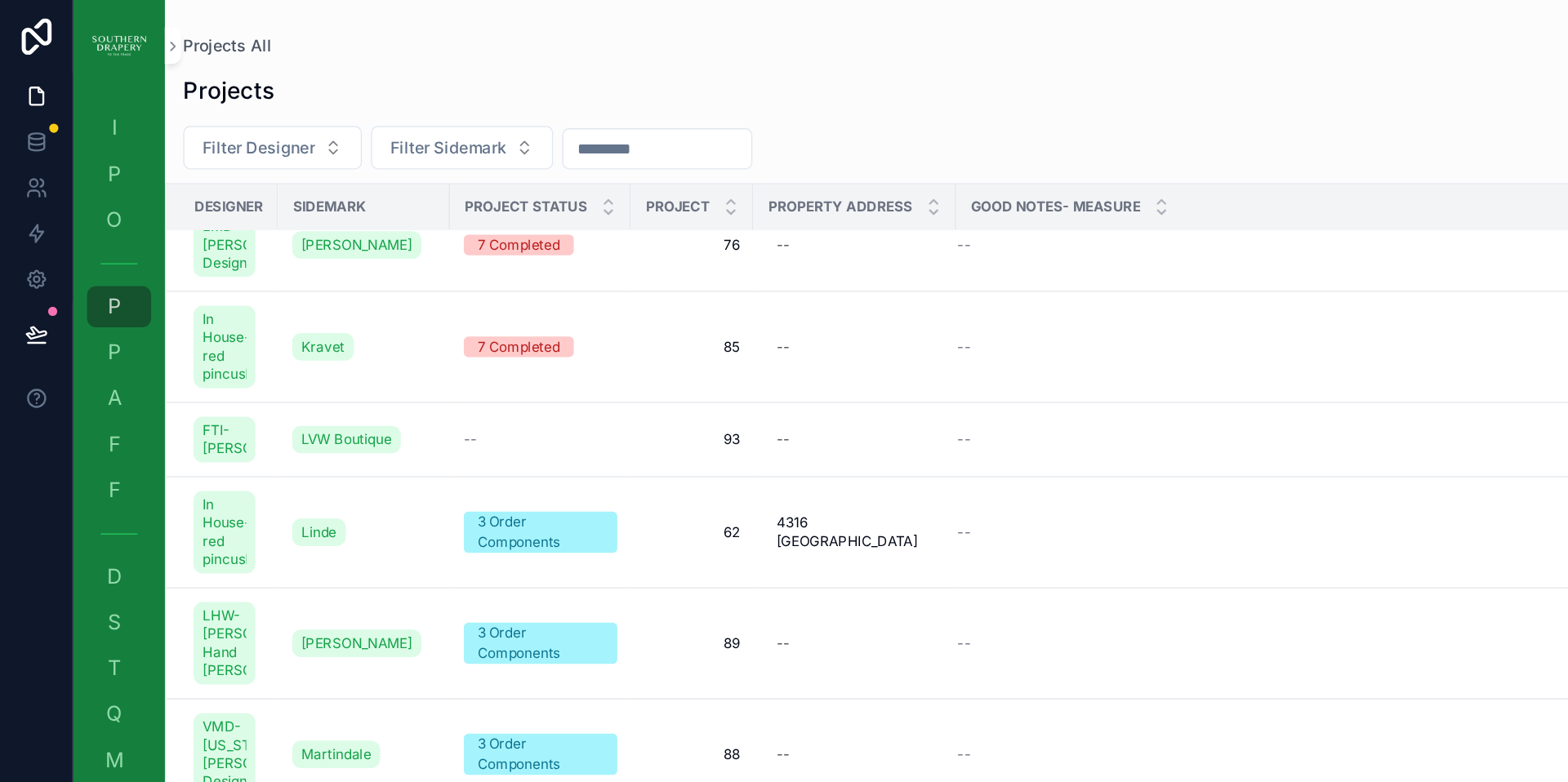
scroll to position [1765, 0]
click at [261, 307] on span "LVW Boutique" at bounding box center [247, 313] width 65 height 13
click at [520, 307] on span "93" at bounding box center [493, 313] width 67 height 13
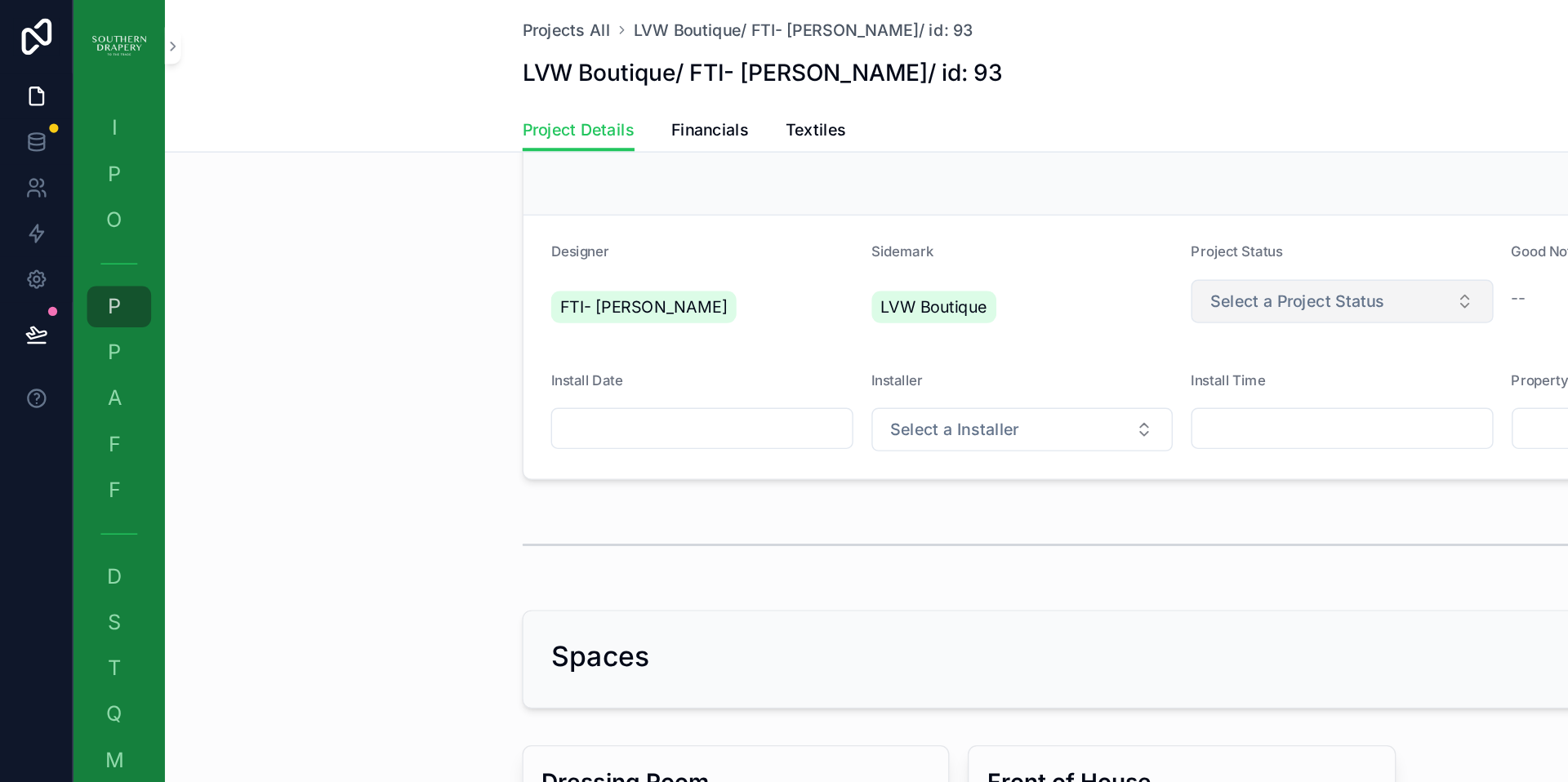
scroll to position [54, 0]
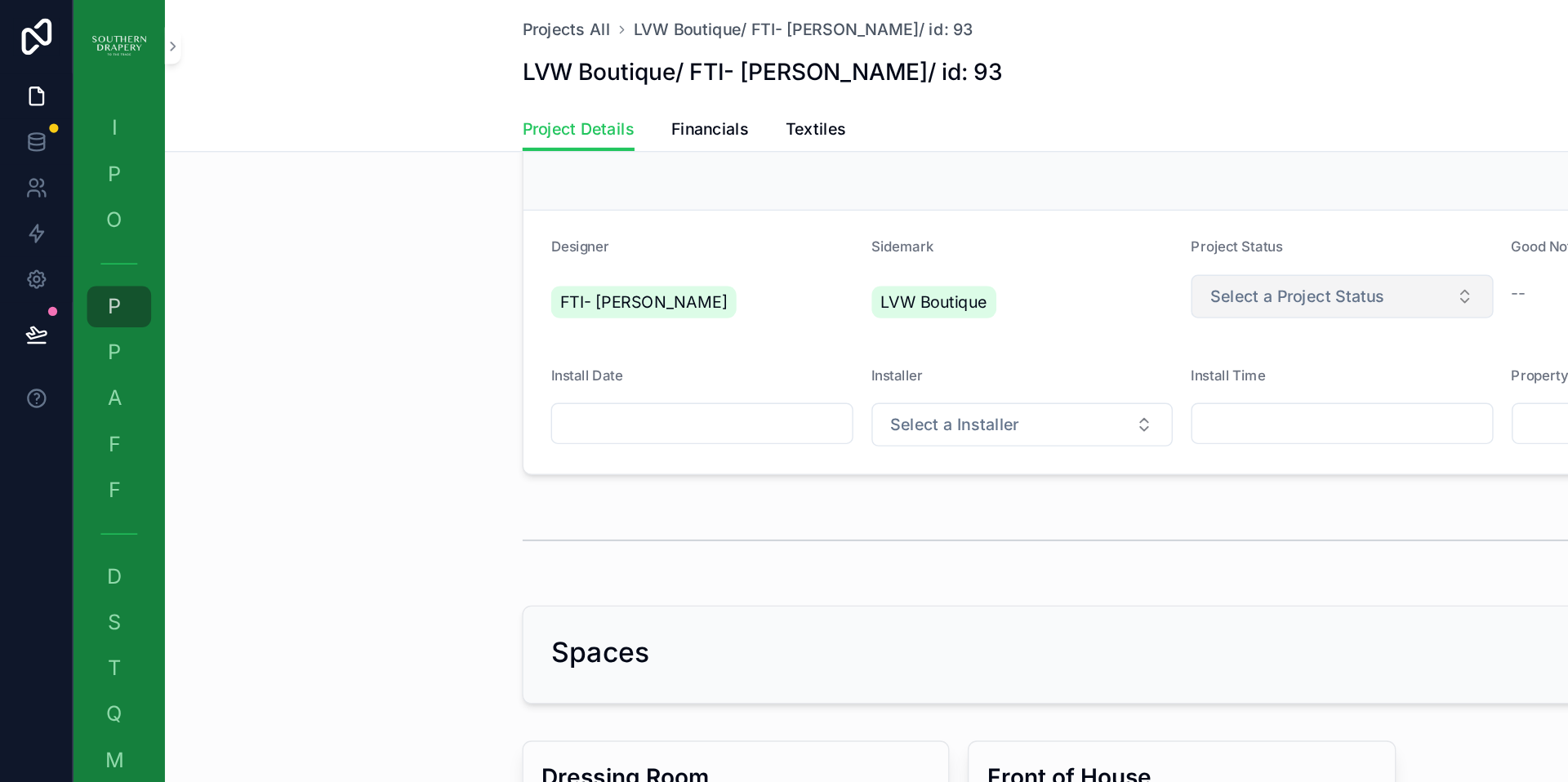
click at [986, 210] on button "Select a Project Status" at bounding box center [958, 211] width 216 height 31
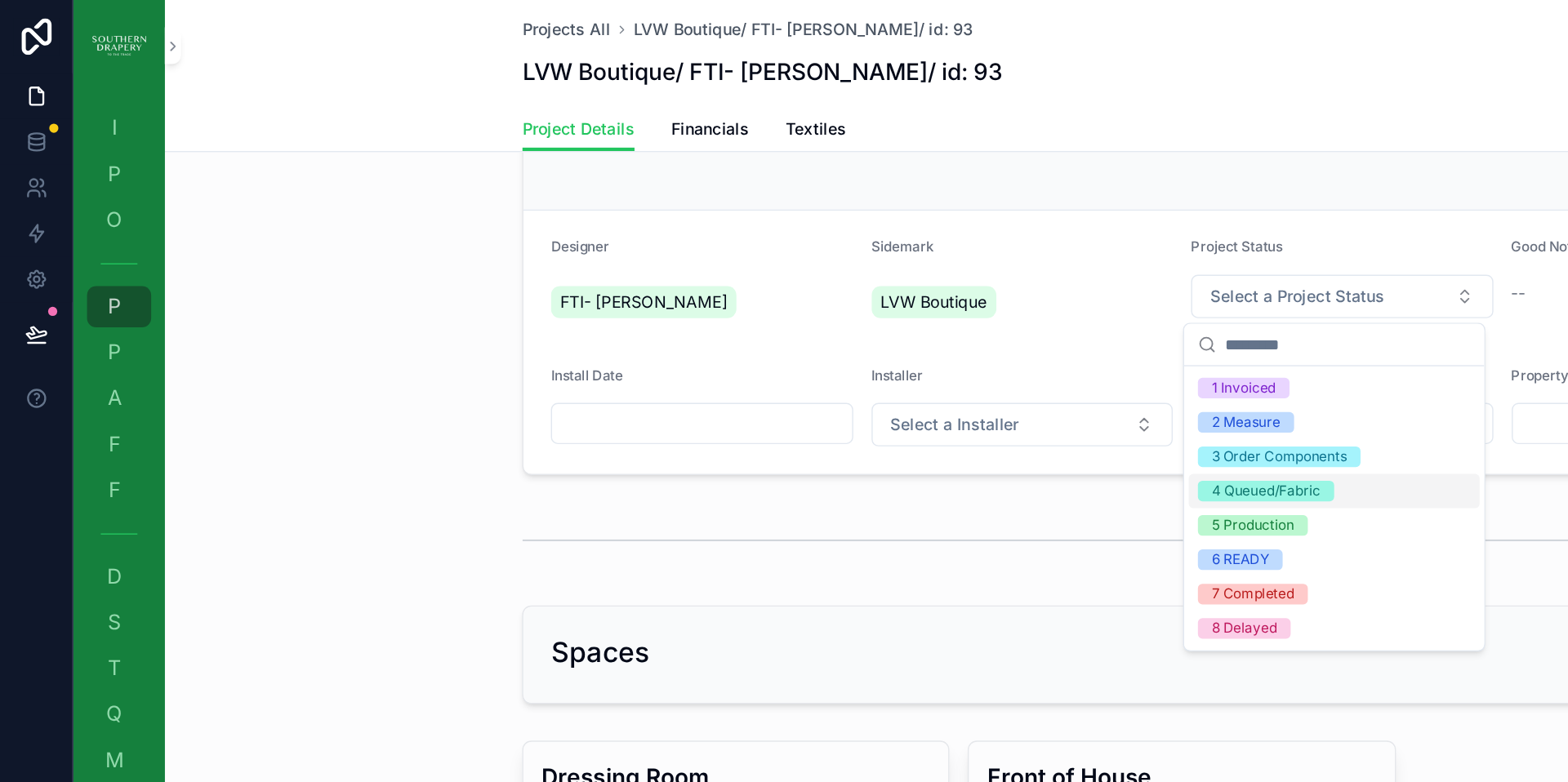
click at [908, 348] on div "4 Queued/Fabric" at bounding box center [903, 350] width 78 height 15
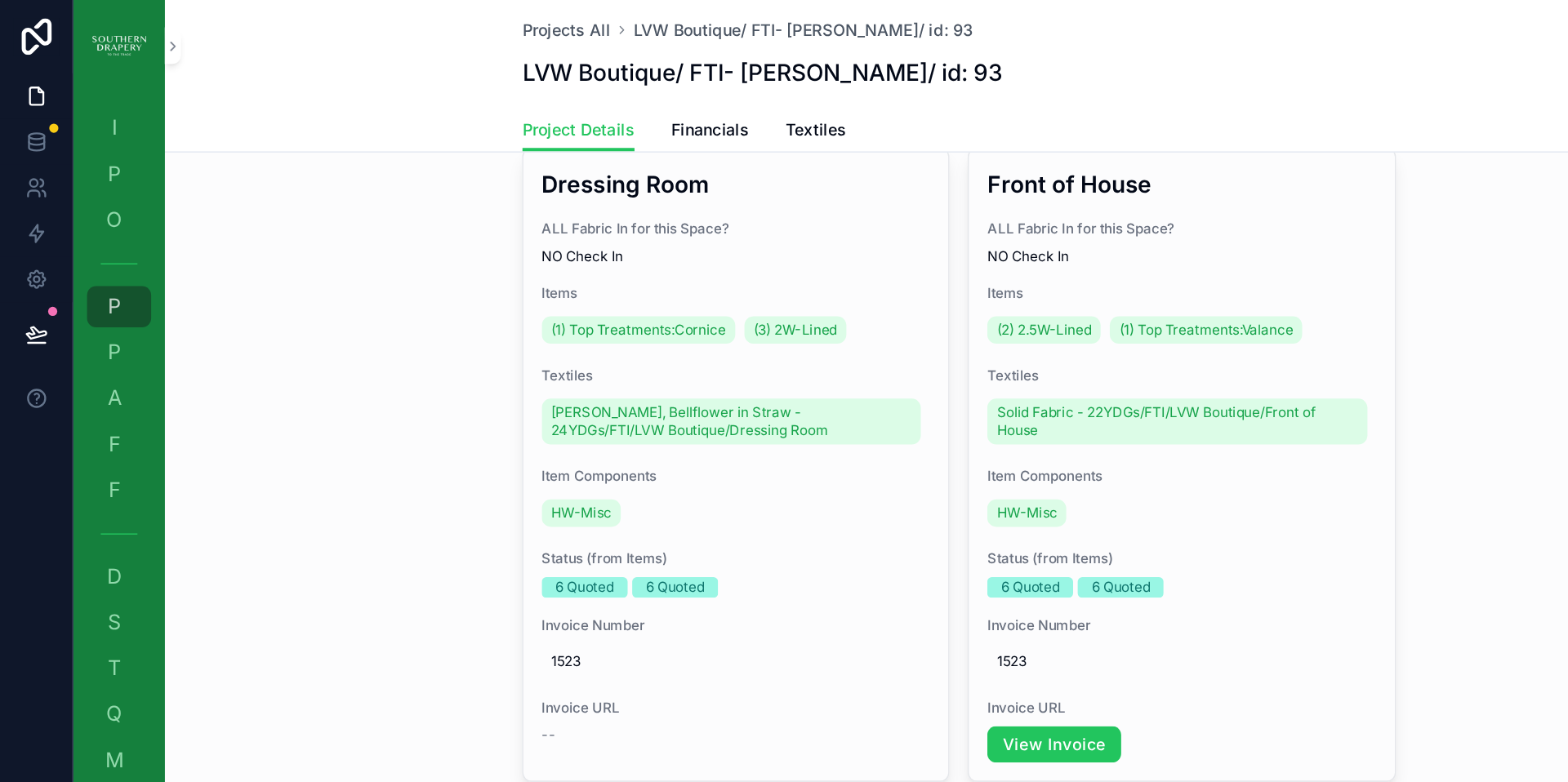
scroll to position [479, 0]
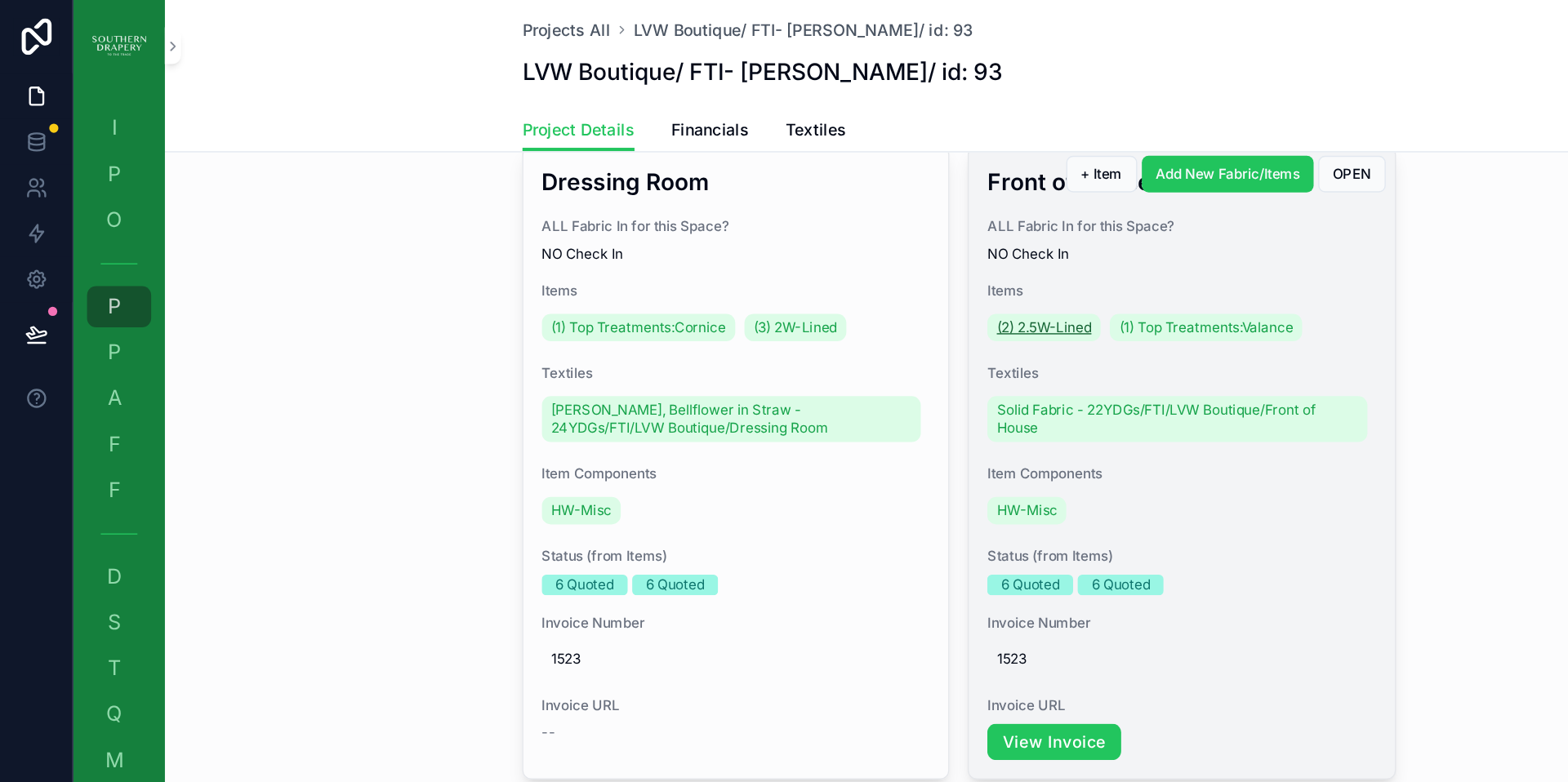
click at [737, 236] on span "(2) 2.5W-Lined" at bounding box center [744, 233] width 67 height 13
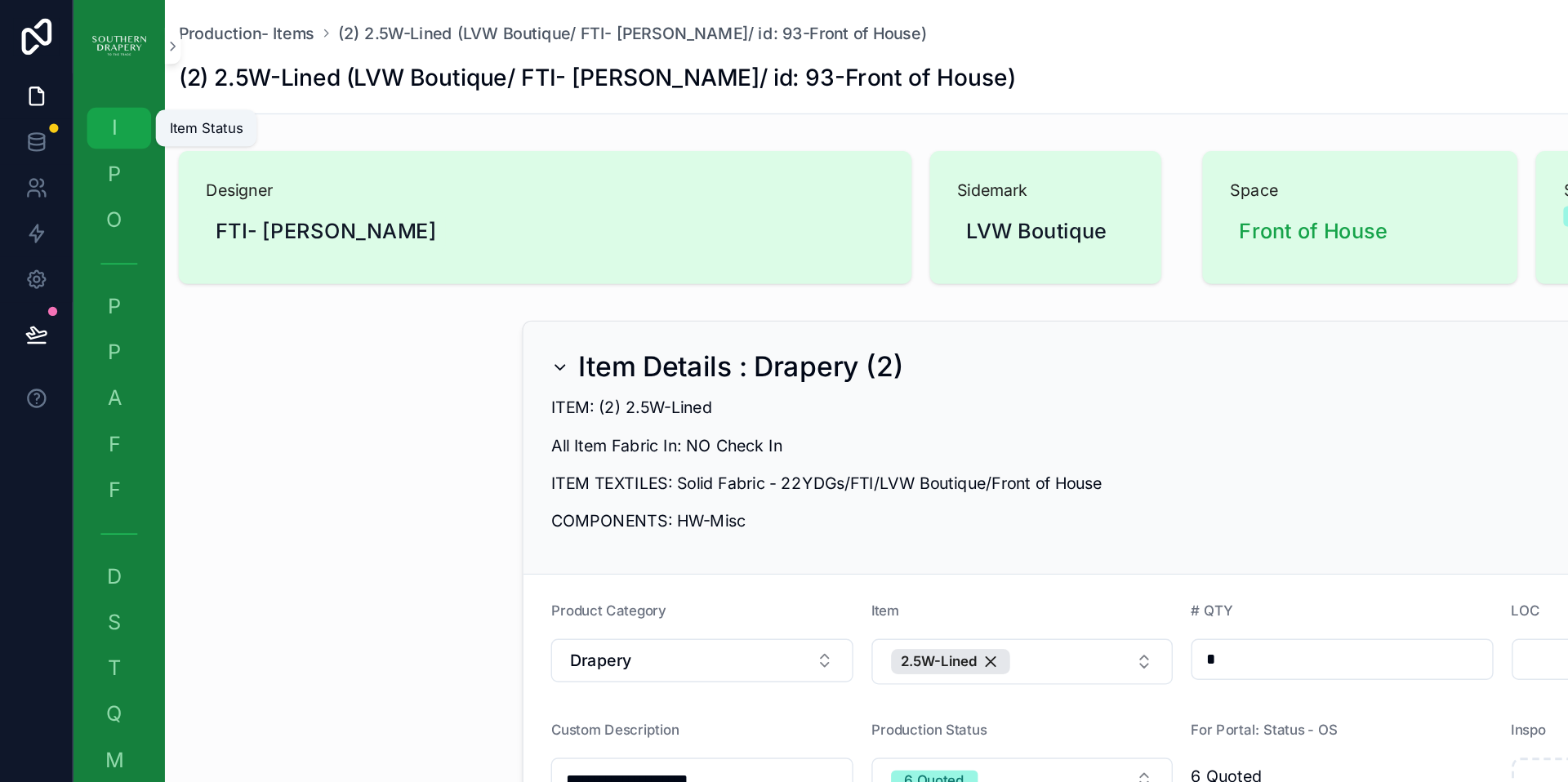
click at [83, 95] on span "I" at bounding box center [81, 91] width 16 height 16
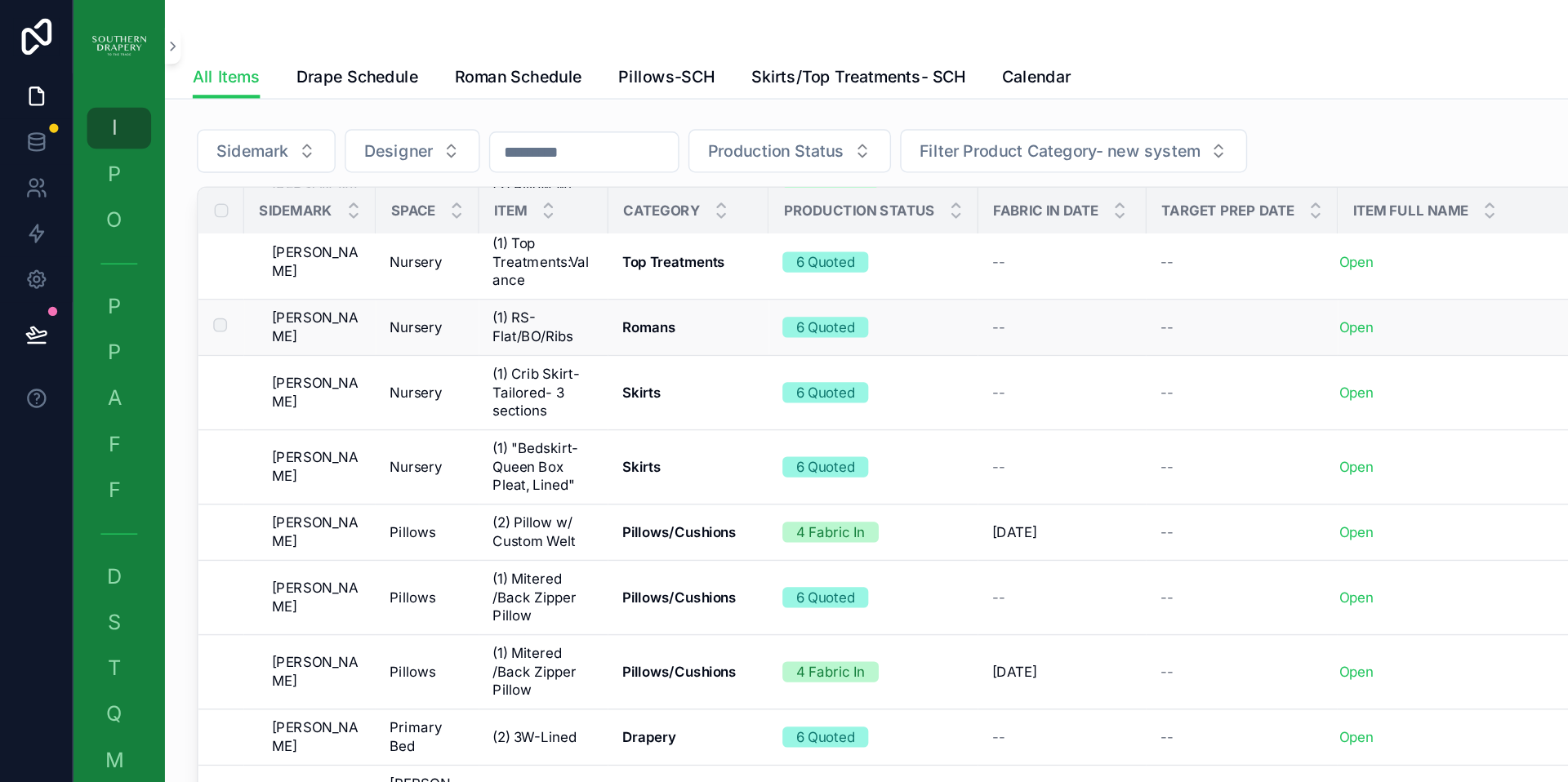
scroll to position [540, 0]
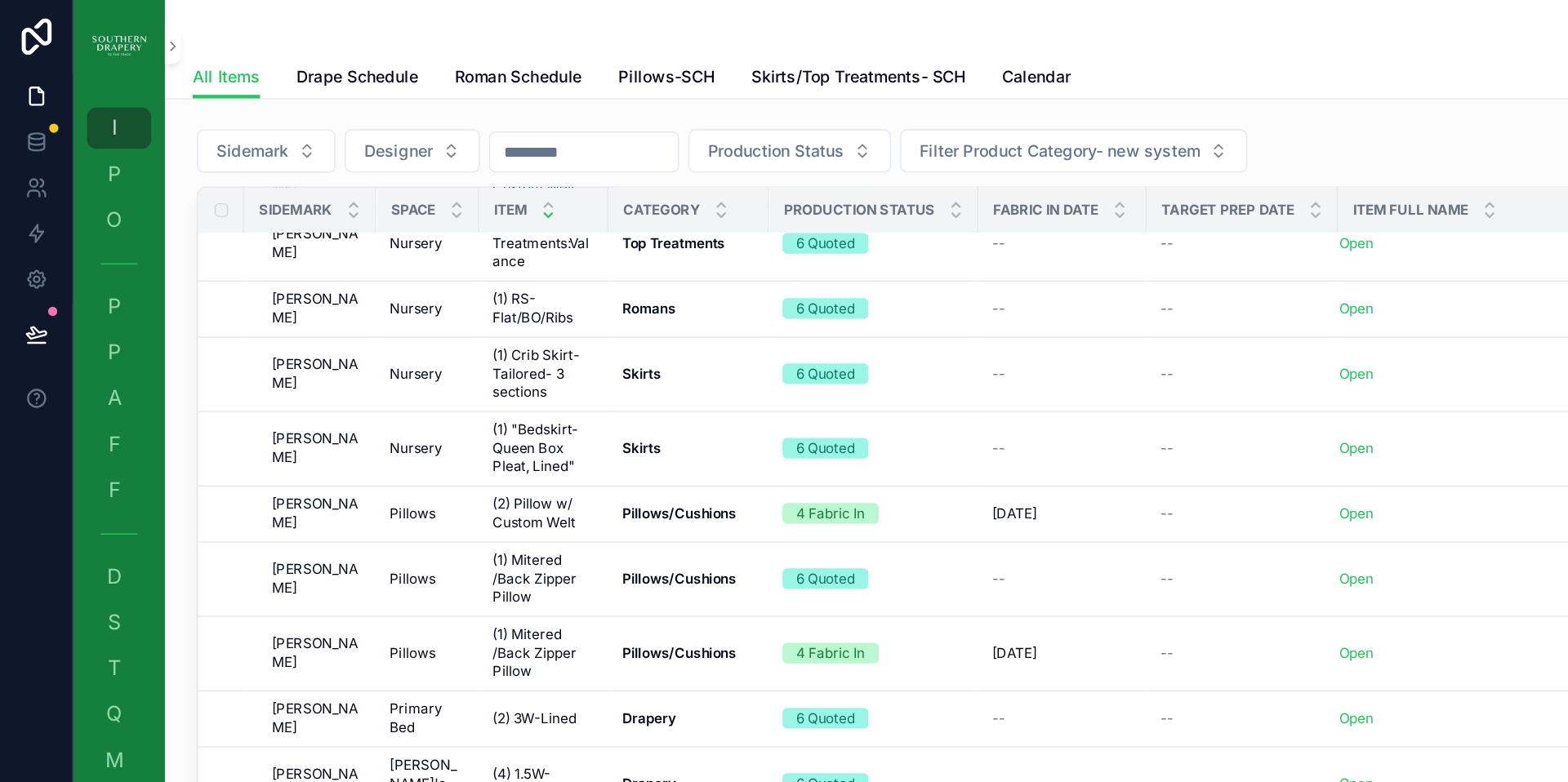
click at [389, 149] on div "scrollable content" at bounding box center [390, 150] width 10 height 18
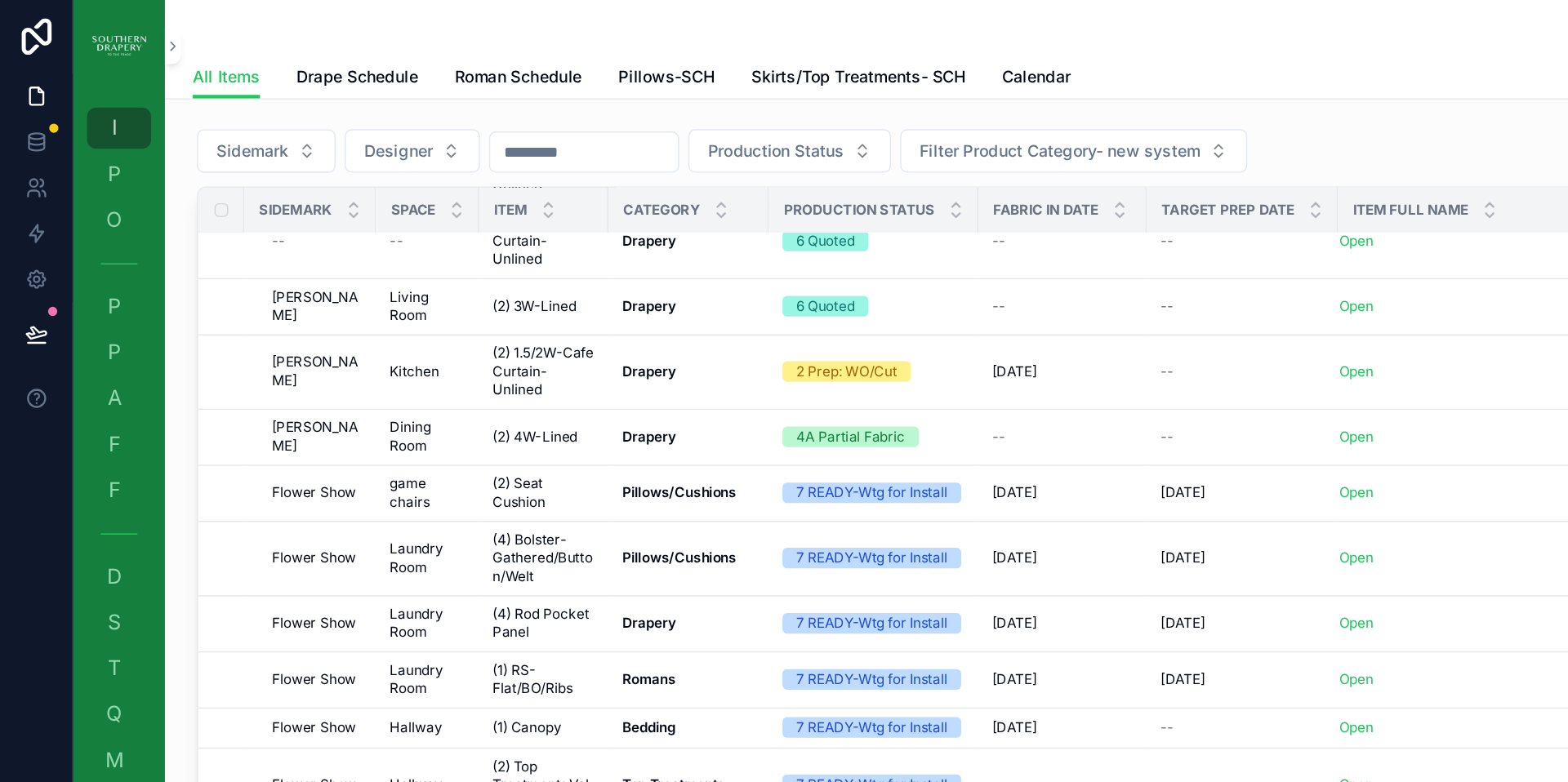
scroll to position [1721, 0]
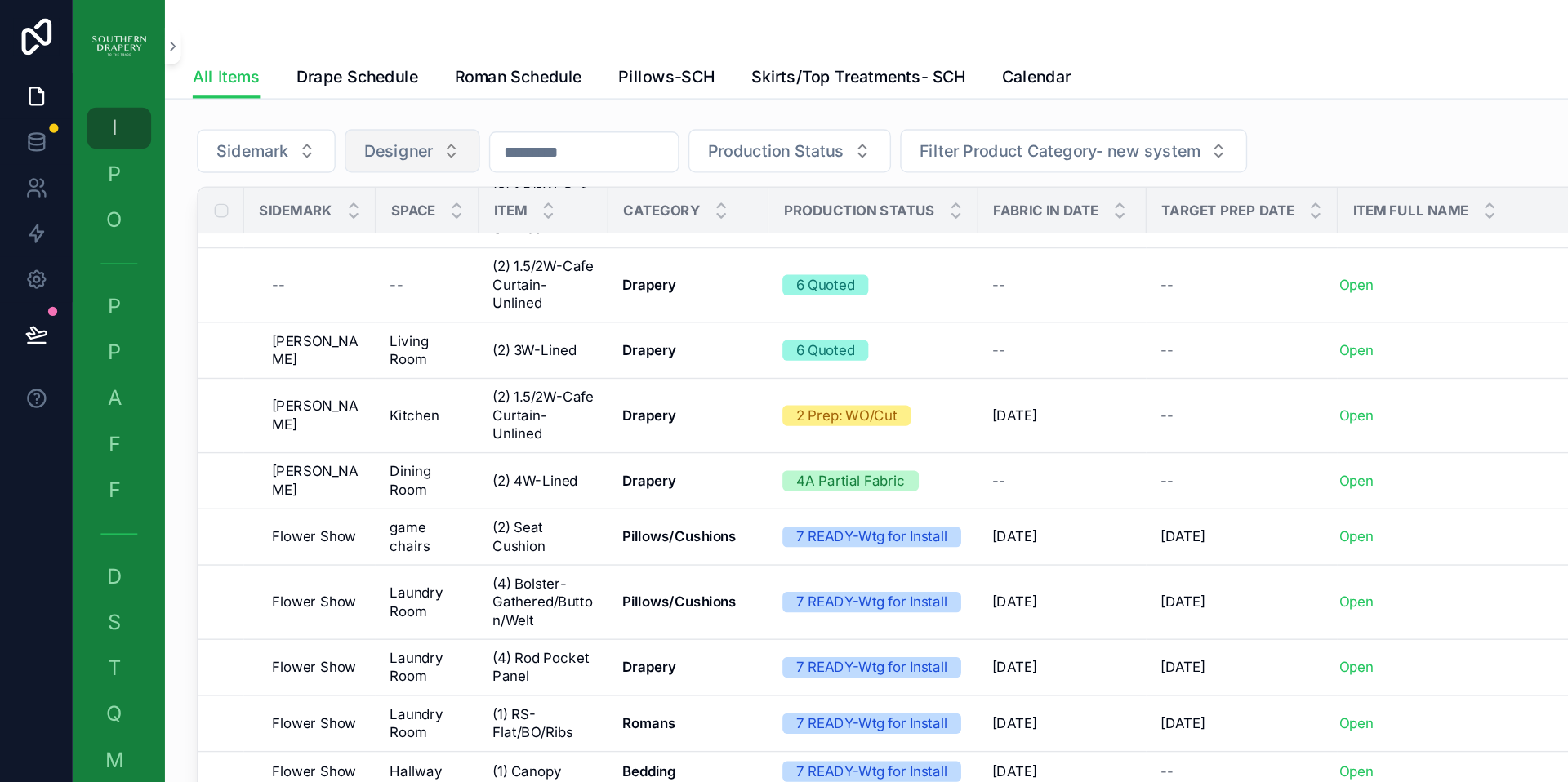
click at [313, 106] on button "Designer" at bounding box center [294, 108] width 97 height 31
type input "*"
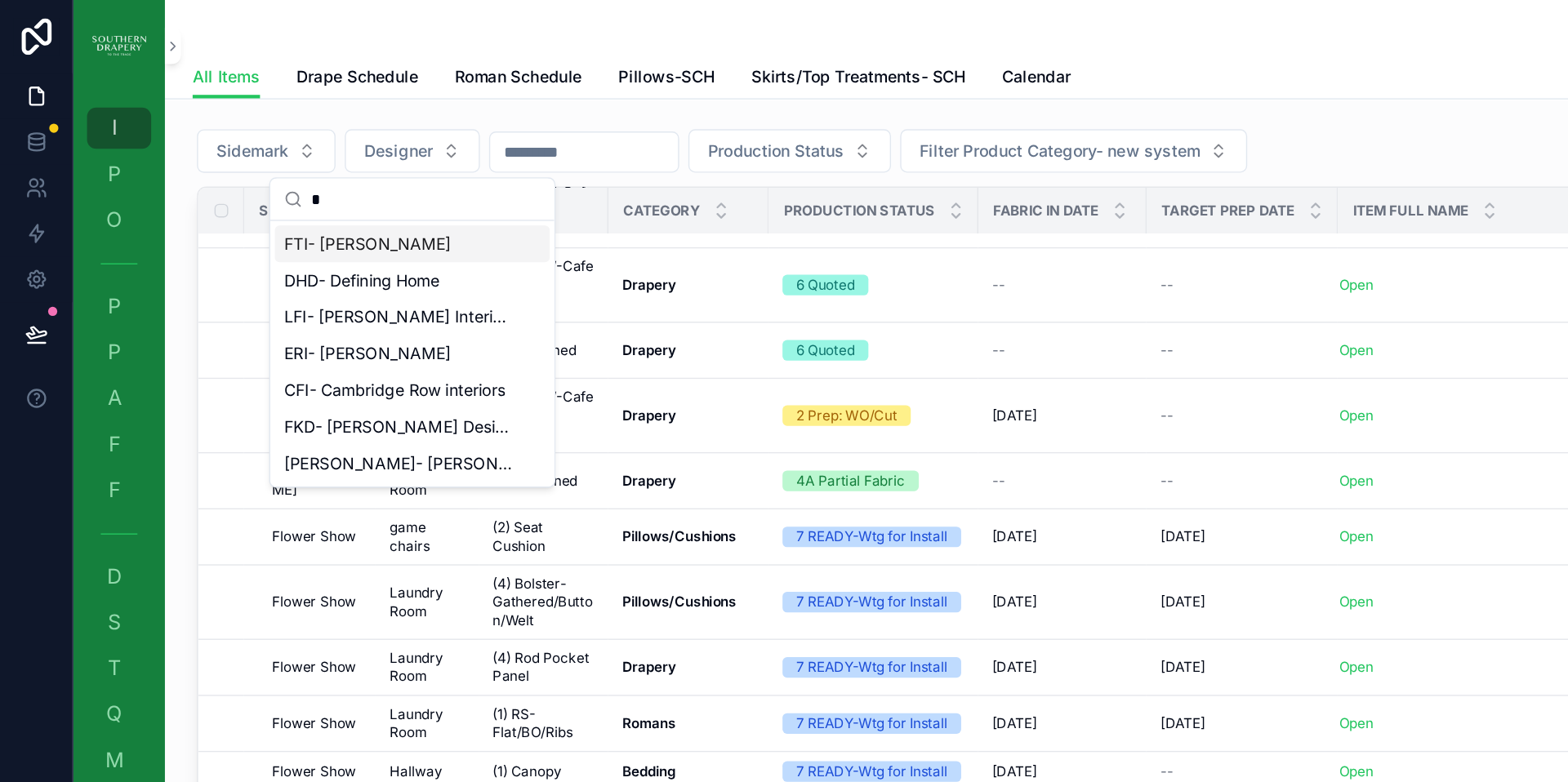
type input "*"
click at [278, 171] on span "FTI- [PERSON_NAME]" at bounding box center [262, 173] width 119 height 16
